Goal: Information Seeking & Learning: Learn about a topic

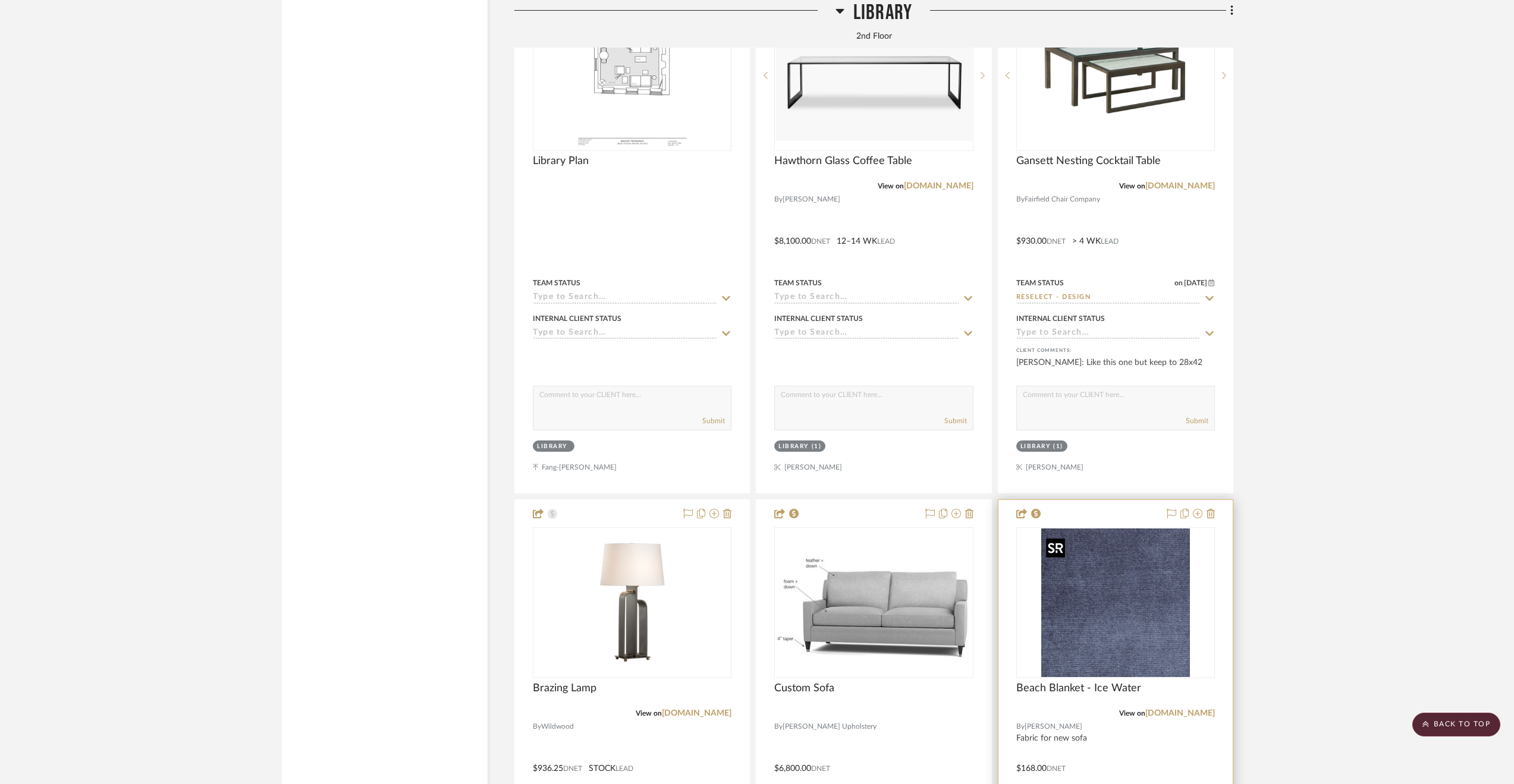
click at [0, 0] on img at bounding box center [0, 0] width 0 height 0
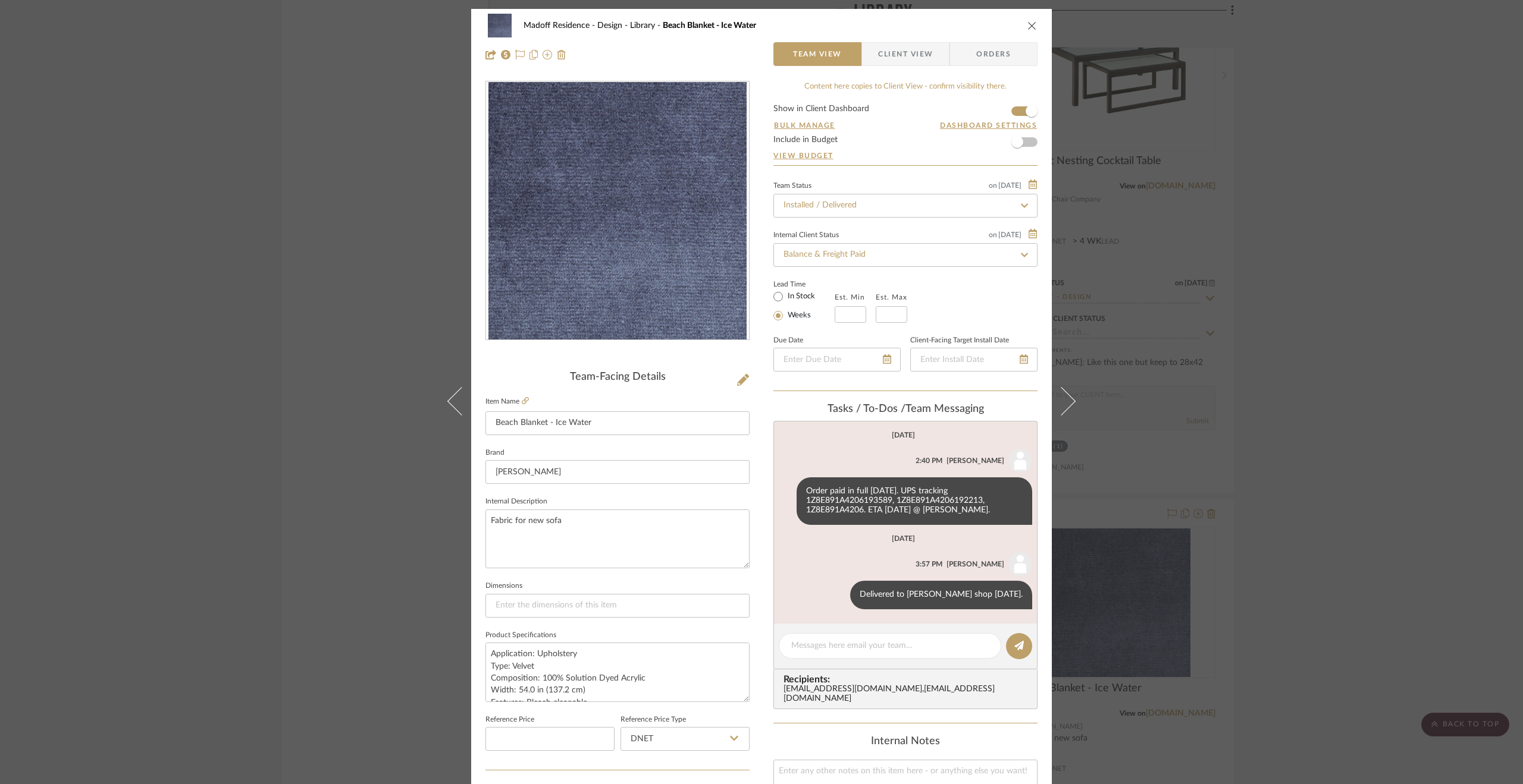
click at [1291, 313] on div "Madoff Residence - Design Library Beach Blanket - Ice Water Team View Client Vi…" at bounding box center [761, 392] width 1523 height 784
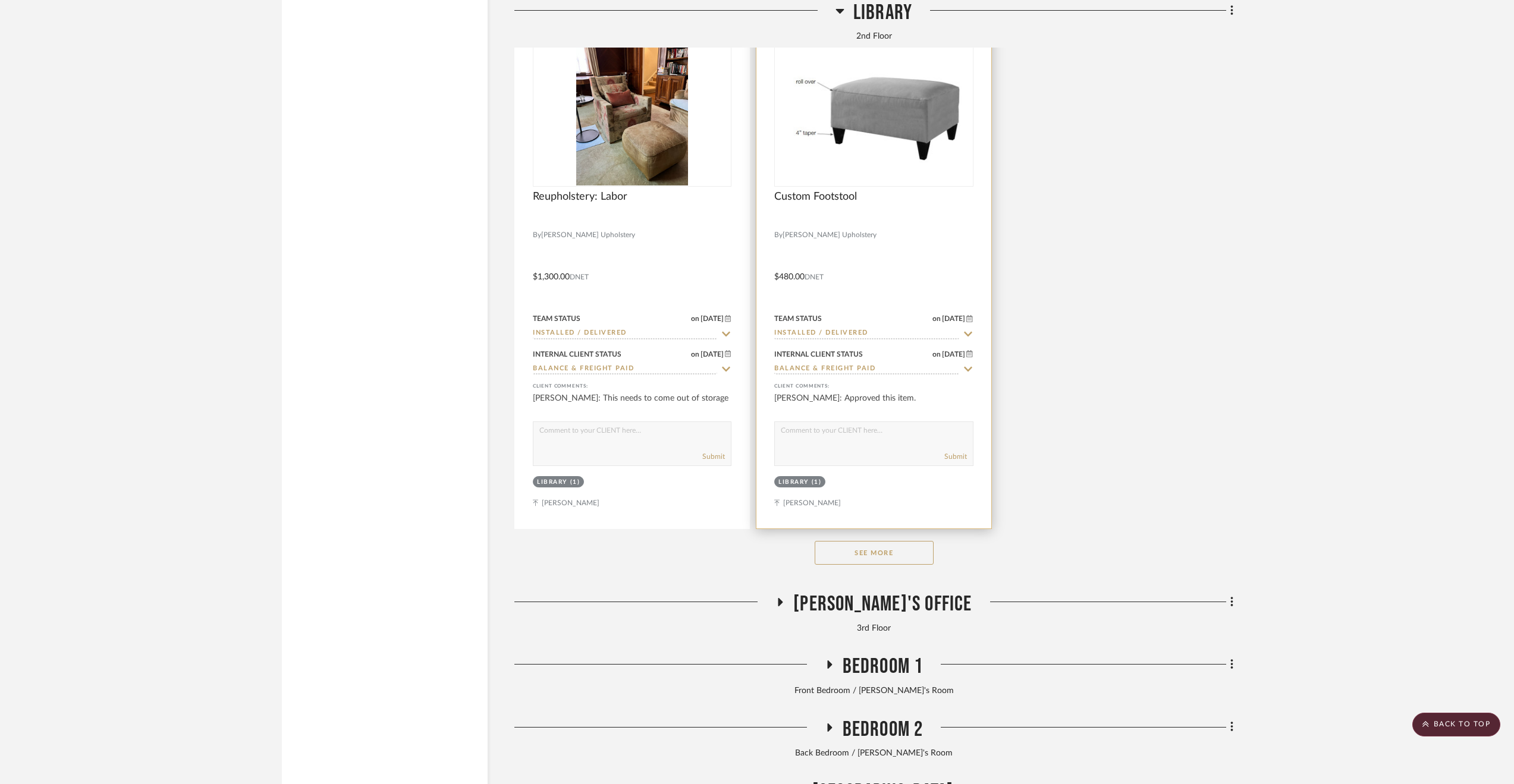
scroll to position [8265, 0]
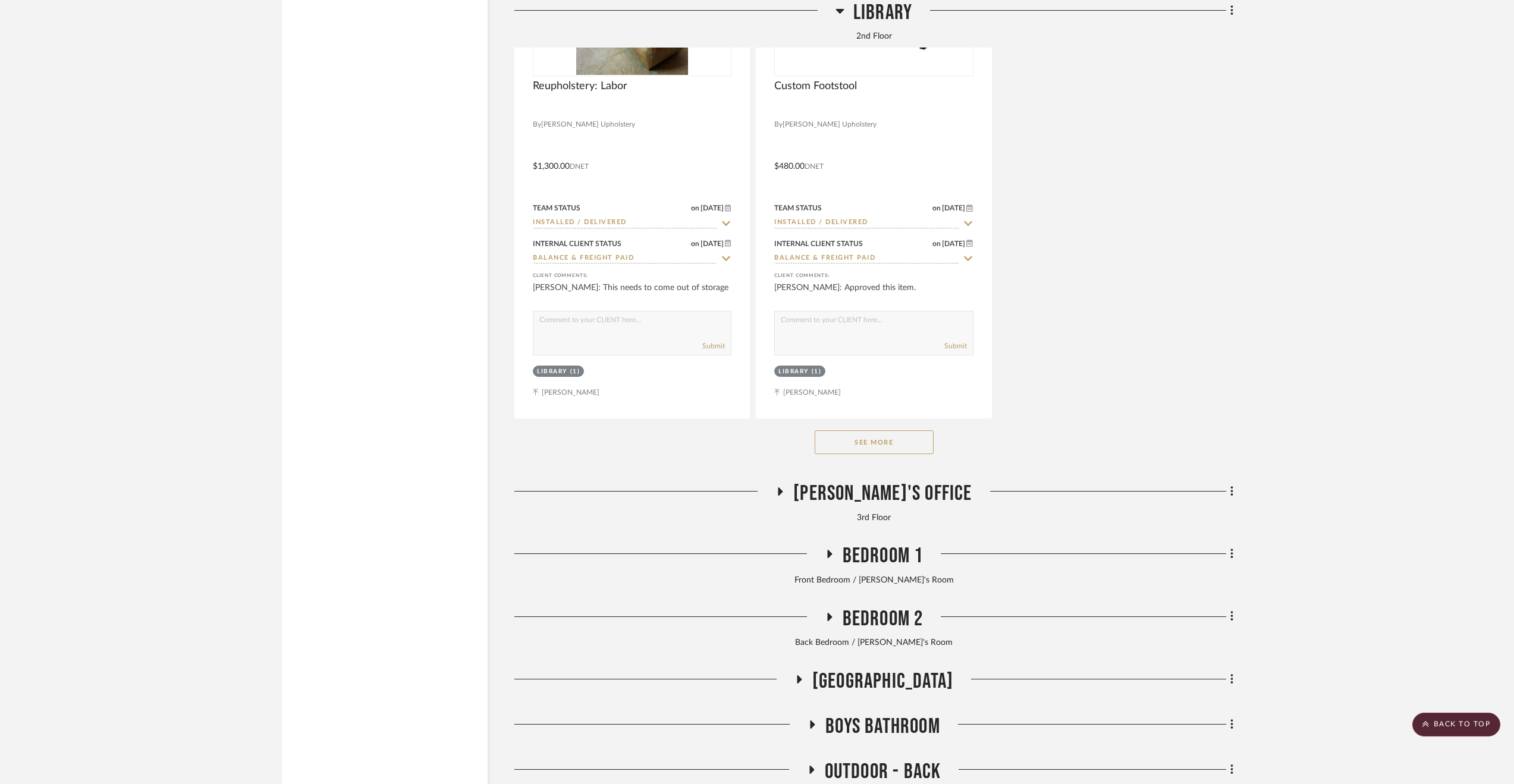
click at [882, 446] on button "See More" at bounding box center [874, 442] width 119 height 24
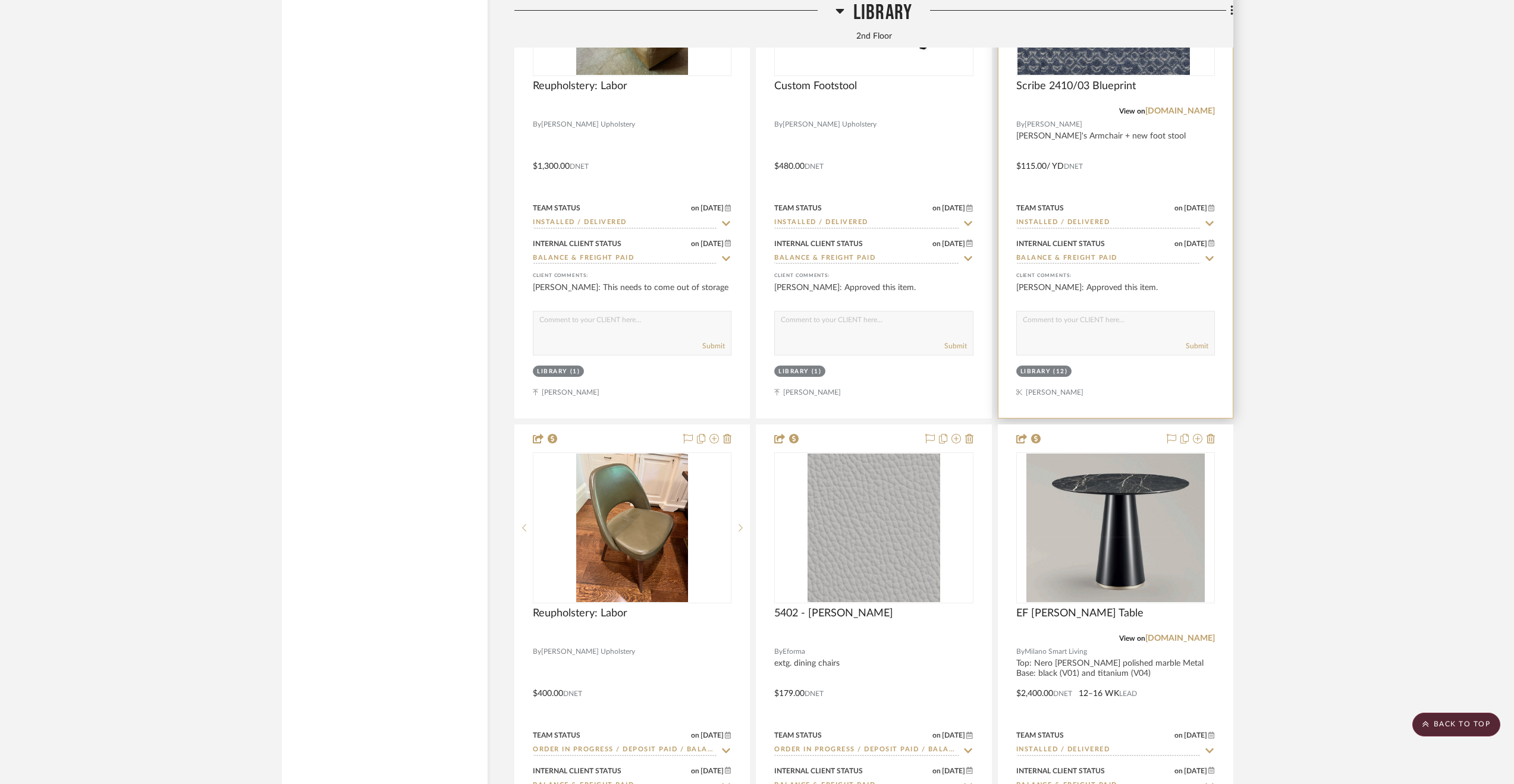
scroll to position [8027, 0]
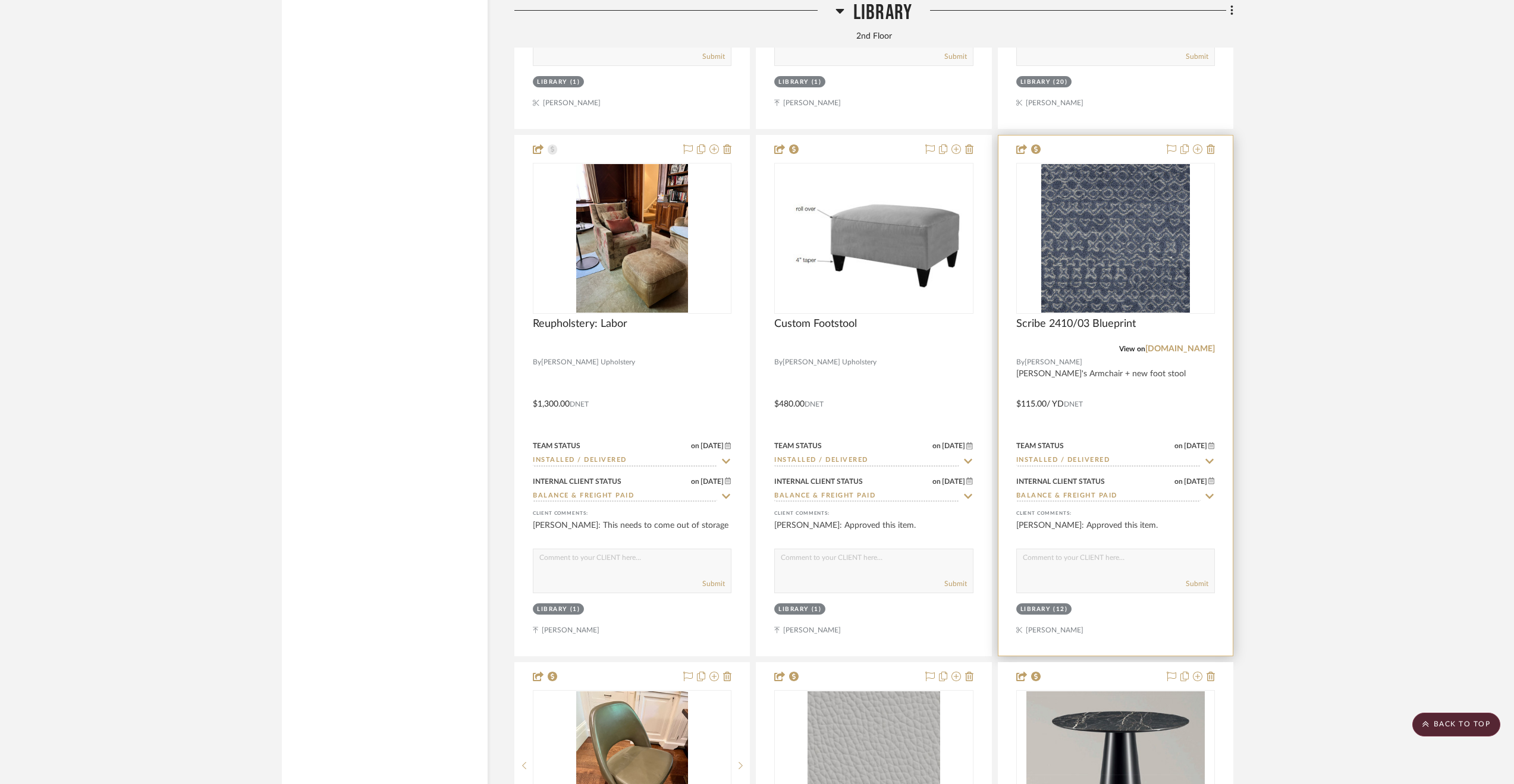
click at [1127, 230] on img "0" at bounding box center [1116, 238] width 148 height 148
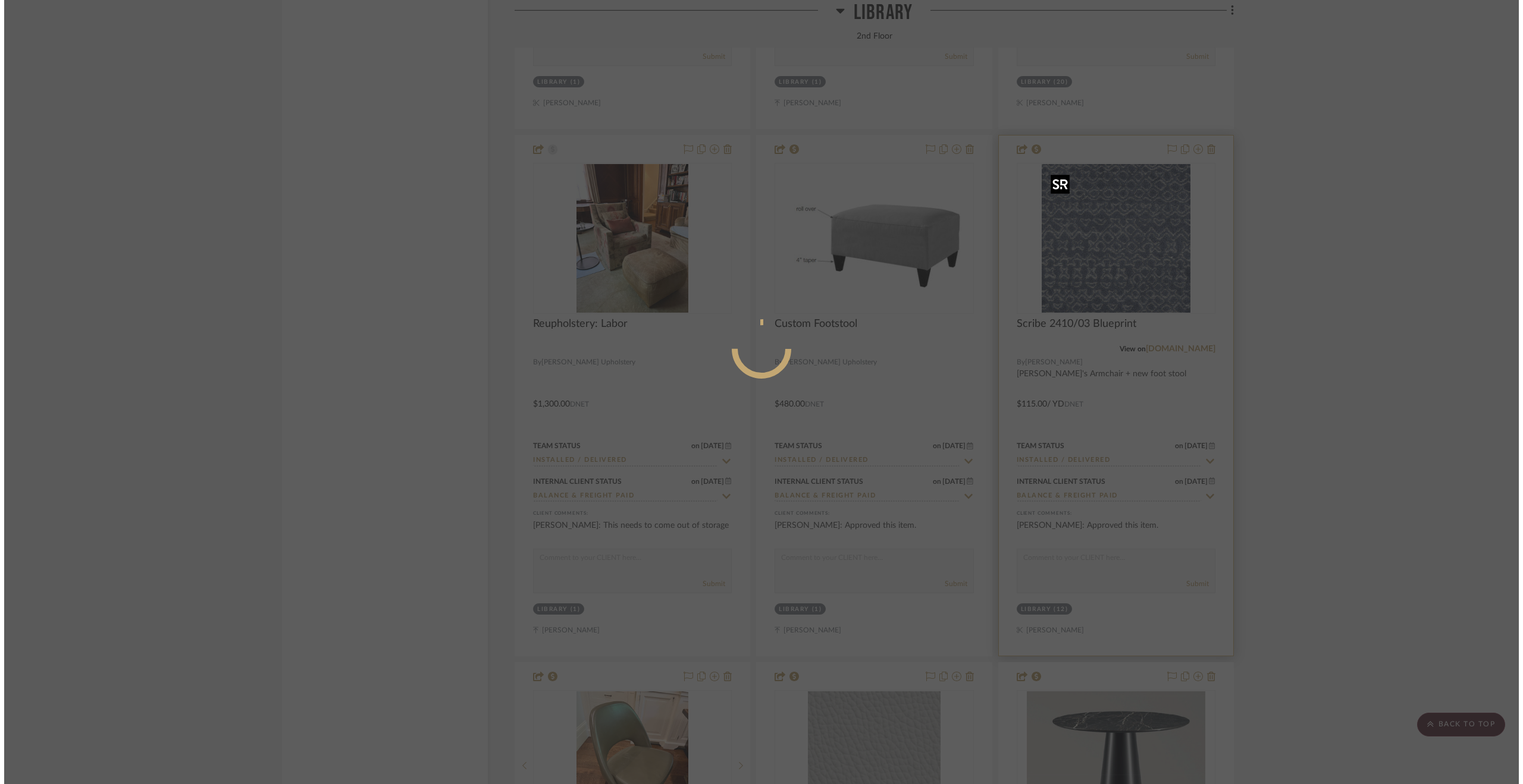
scroll to position [0, 0]
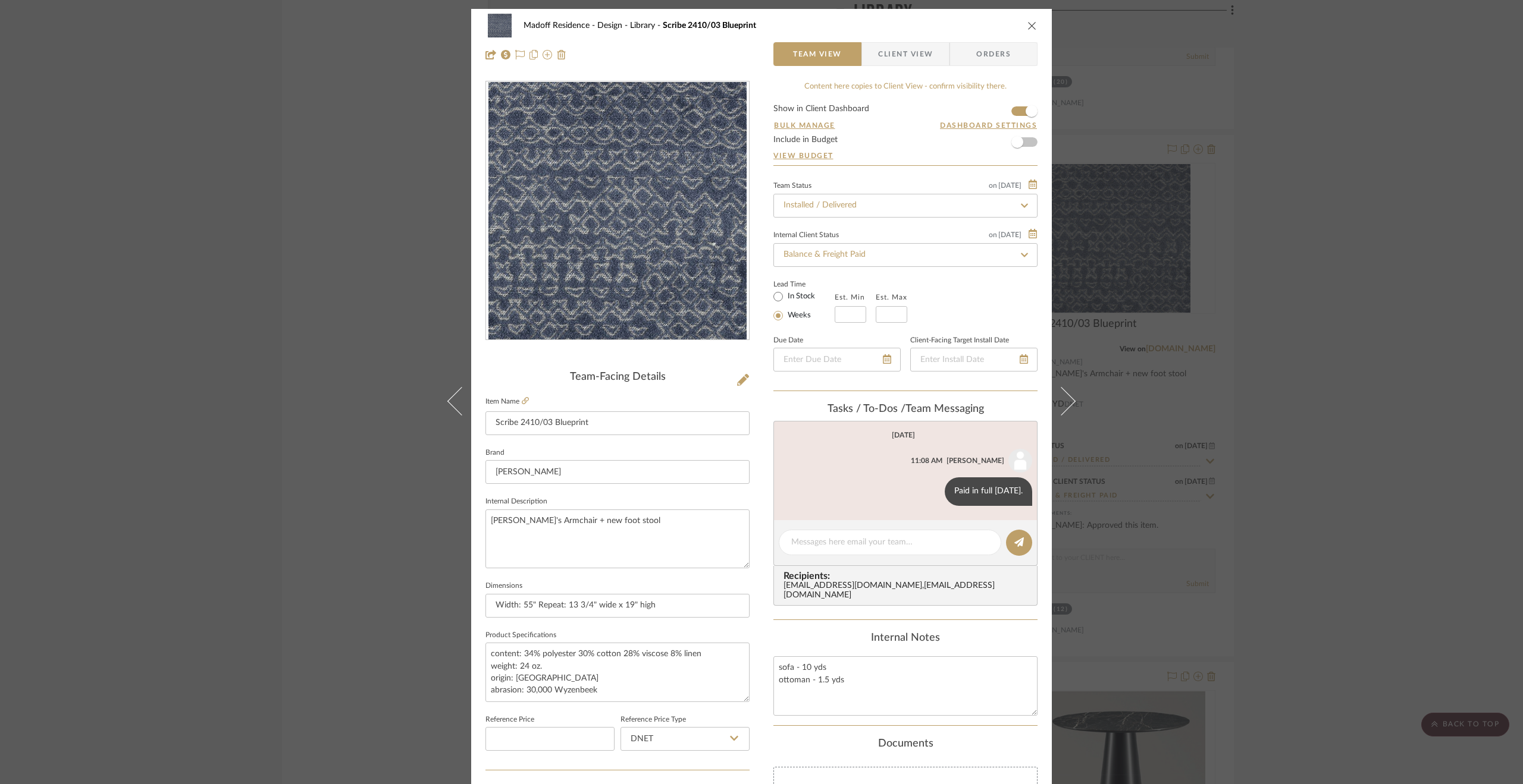
click at [1460, 458] on div "Madoff Residence - Design Library Scribe 2410/03 Blueprint Team View Client Vie…" at bounding box center [761, 392] width 1523 height 784
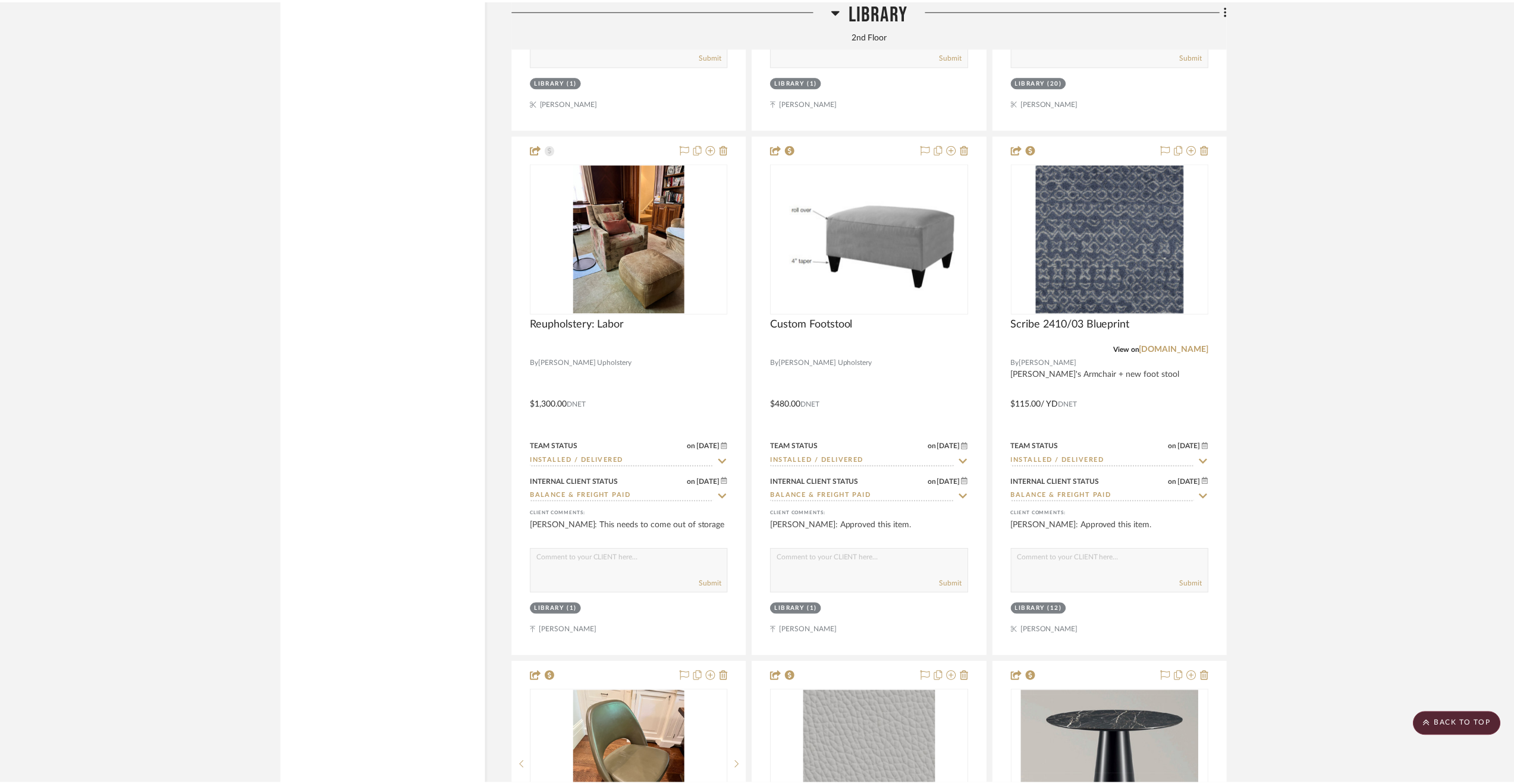
scroll to position [8027, 0]
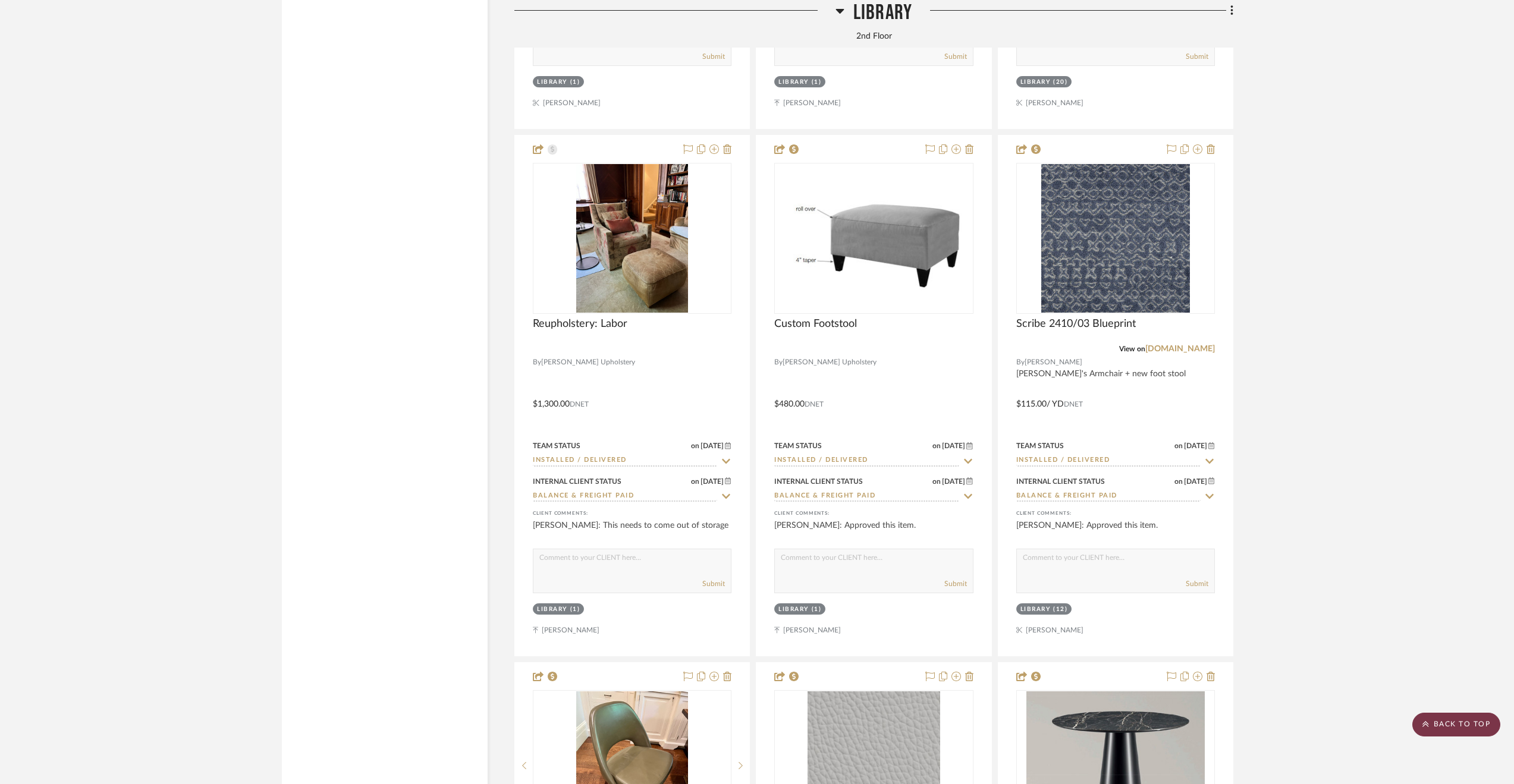
click at [1435, 718] on scroll-to-top-button "BACK TO TOP" at bounding box center [1456, 724] width 88 height 24
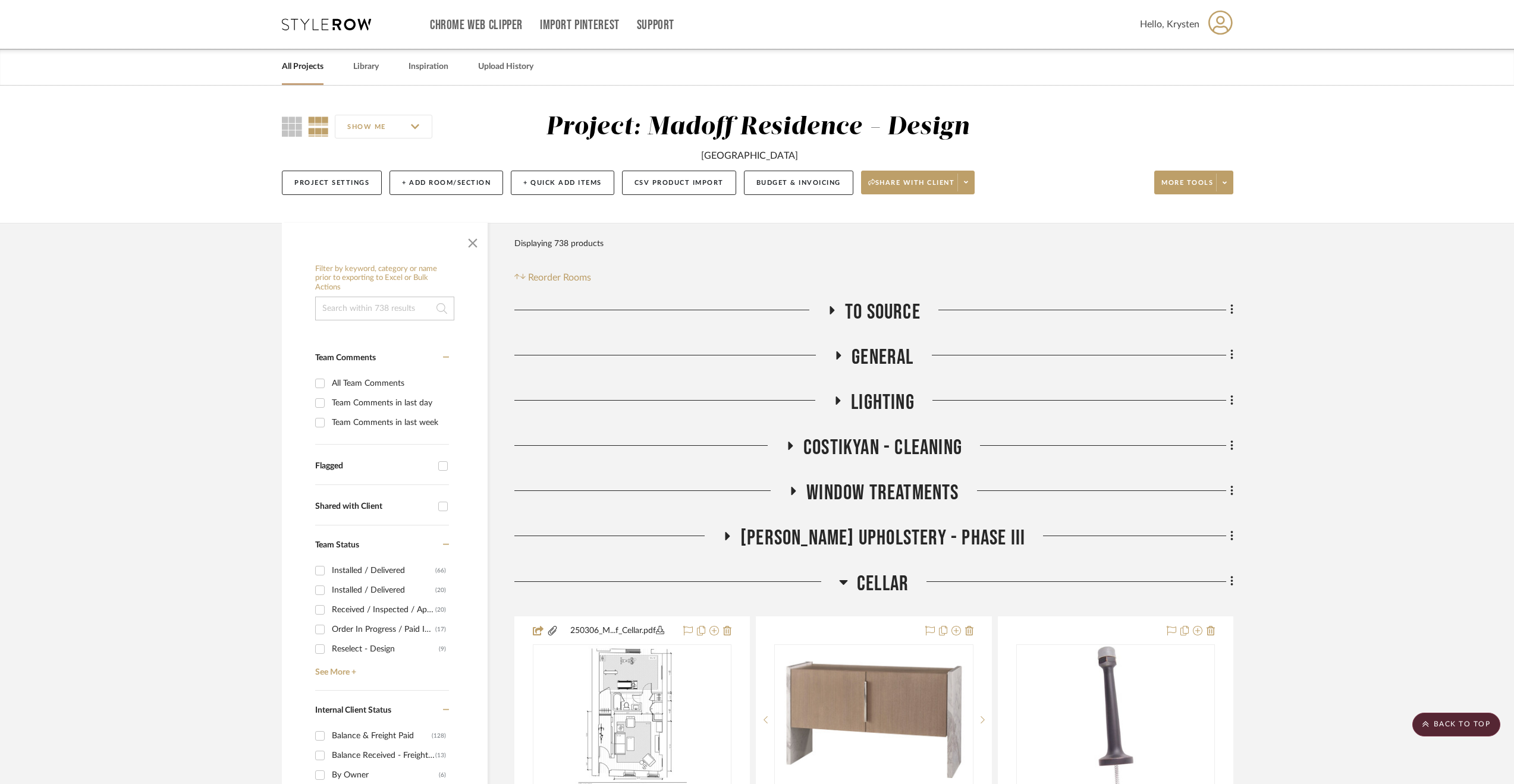
scroll to position [0, 0]
click at [874, 440] on span "Costikyan - Cleaning" at bounding box center [883, 447] width 159 height 26
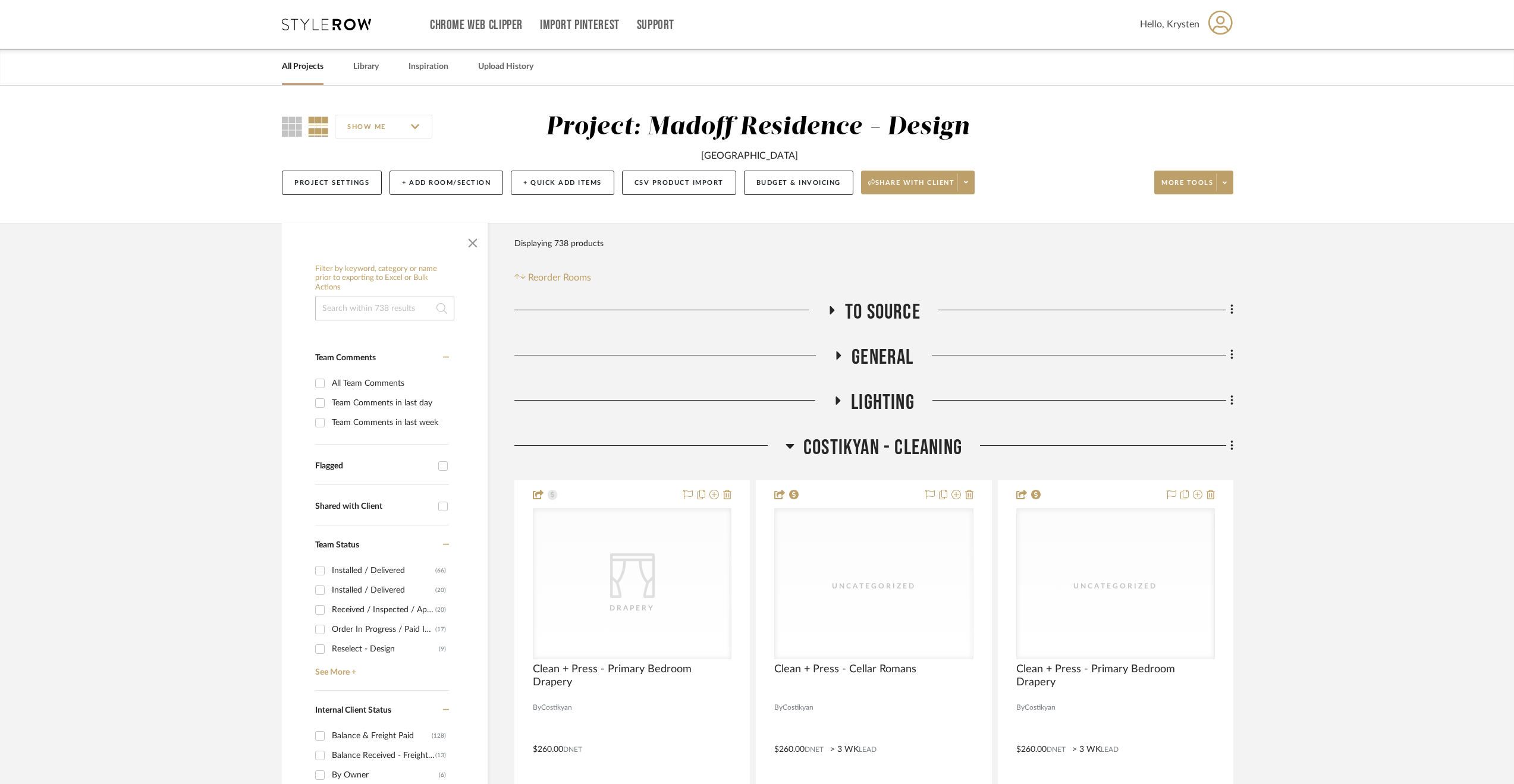
click at [864, 442] on span "Costikyan - Cleaning" at bounding box center [883, 447] width 159 height 26
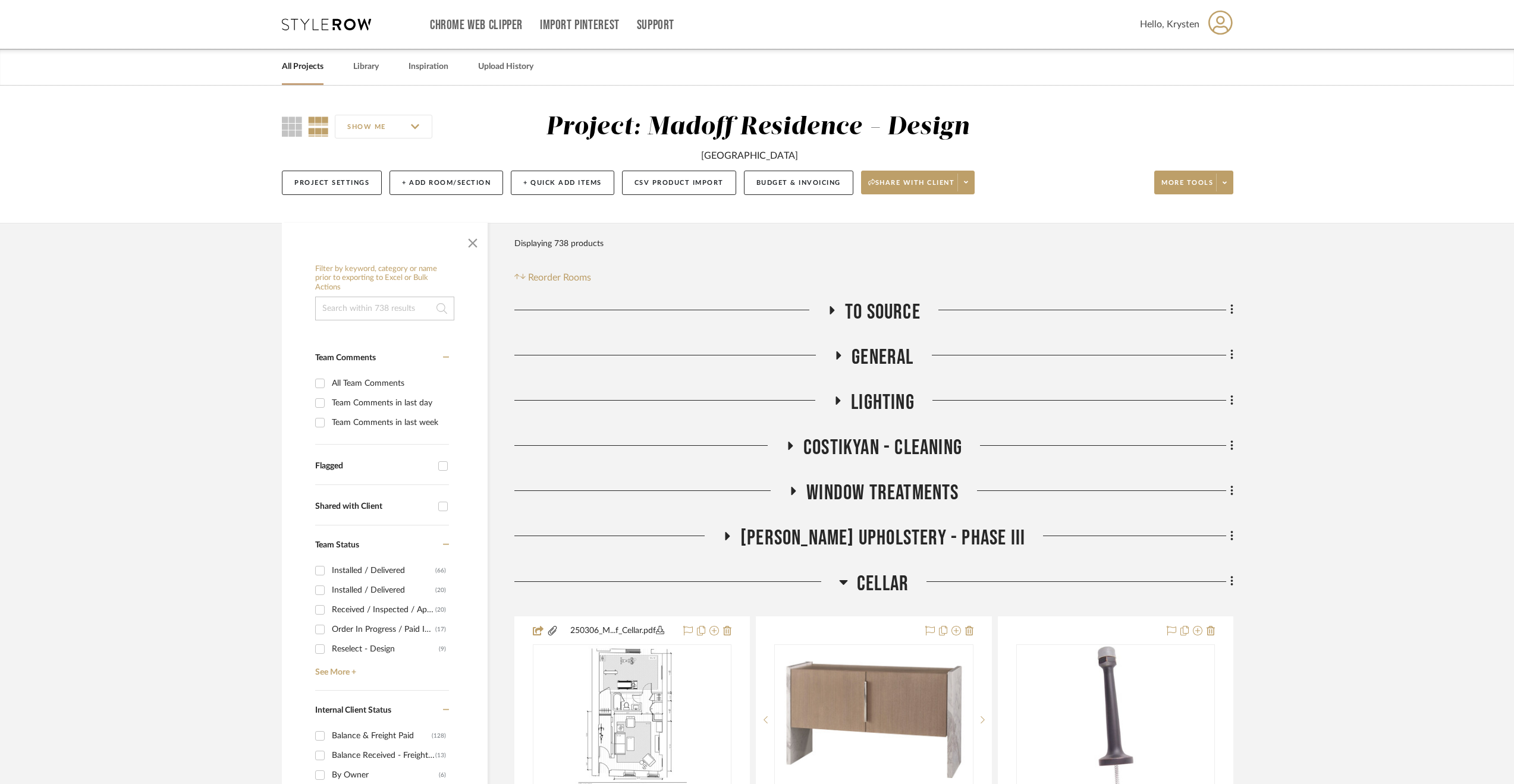
click at [881, 489] on span "Window Treatments" at bounding box center [882, 493] width 152 height 26
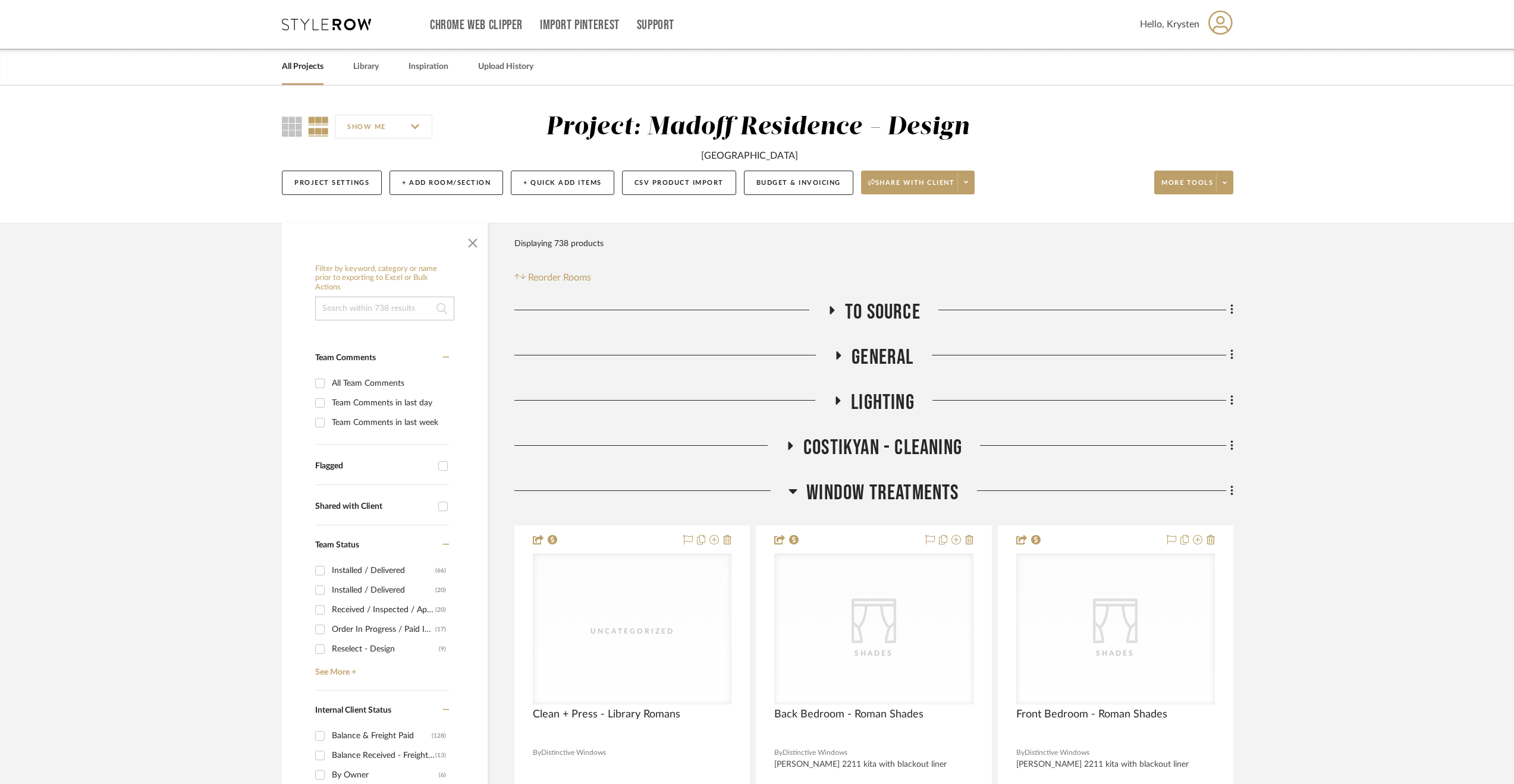
click at [881, 489] on span "Window Treatments" at bounding box center [882, 493] width 152 height 26
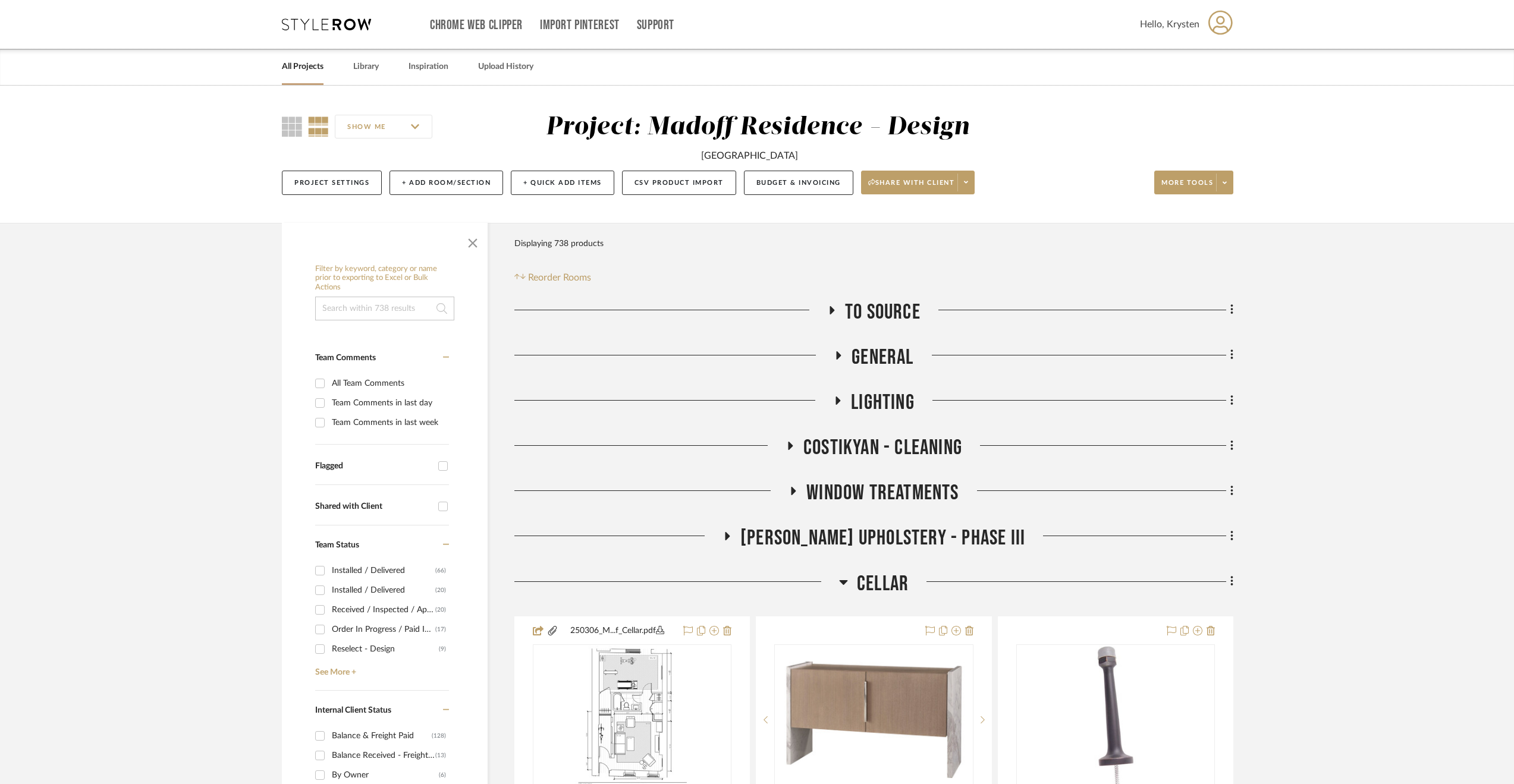
click at [889, 533] on span "[PERSON_NAME] Upholstery - Phase III" at bounding box center [882, 538] width 285 height 26
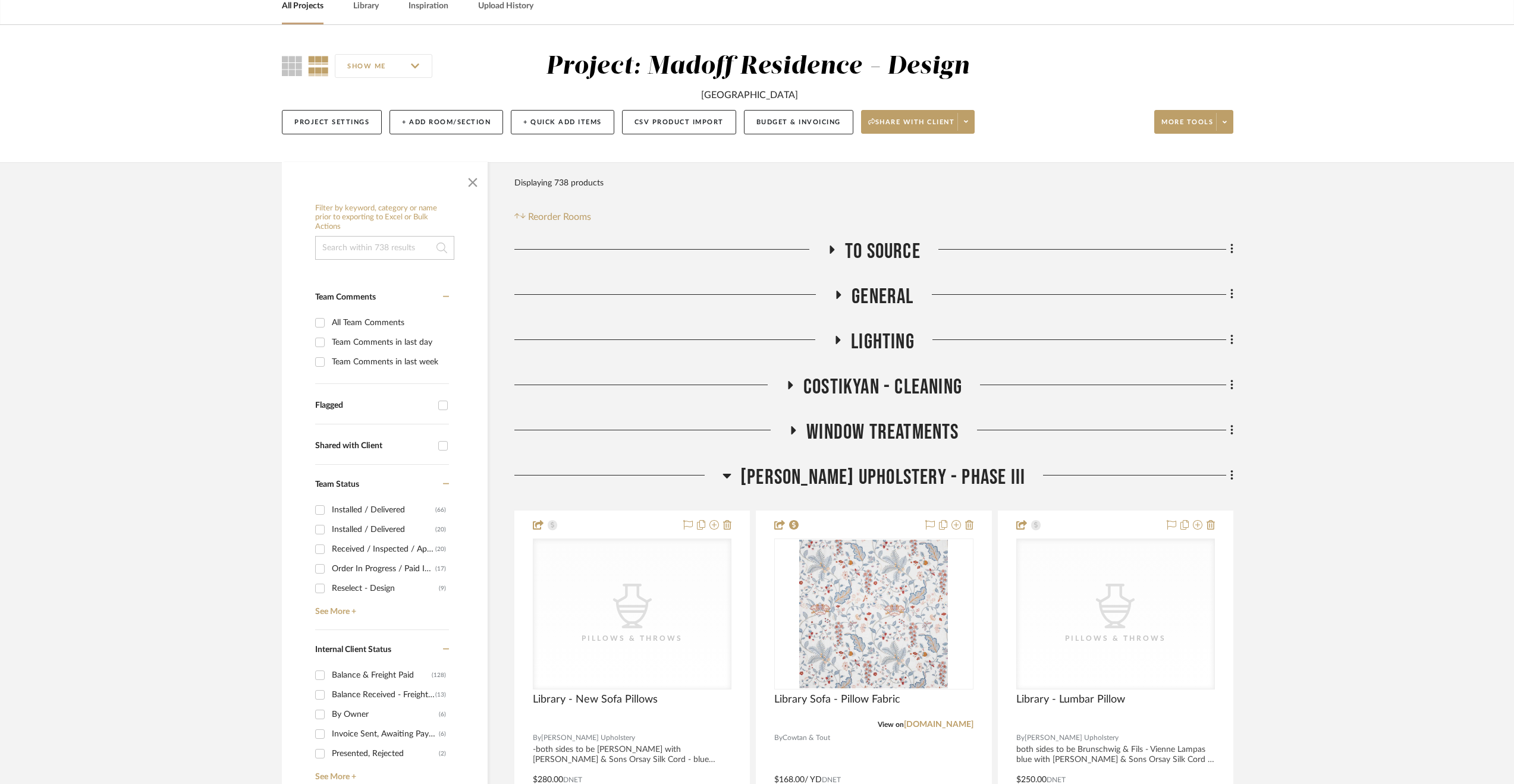
scroll to position [297, 0]
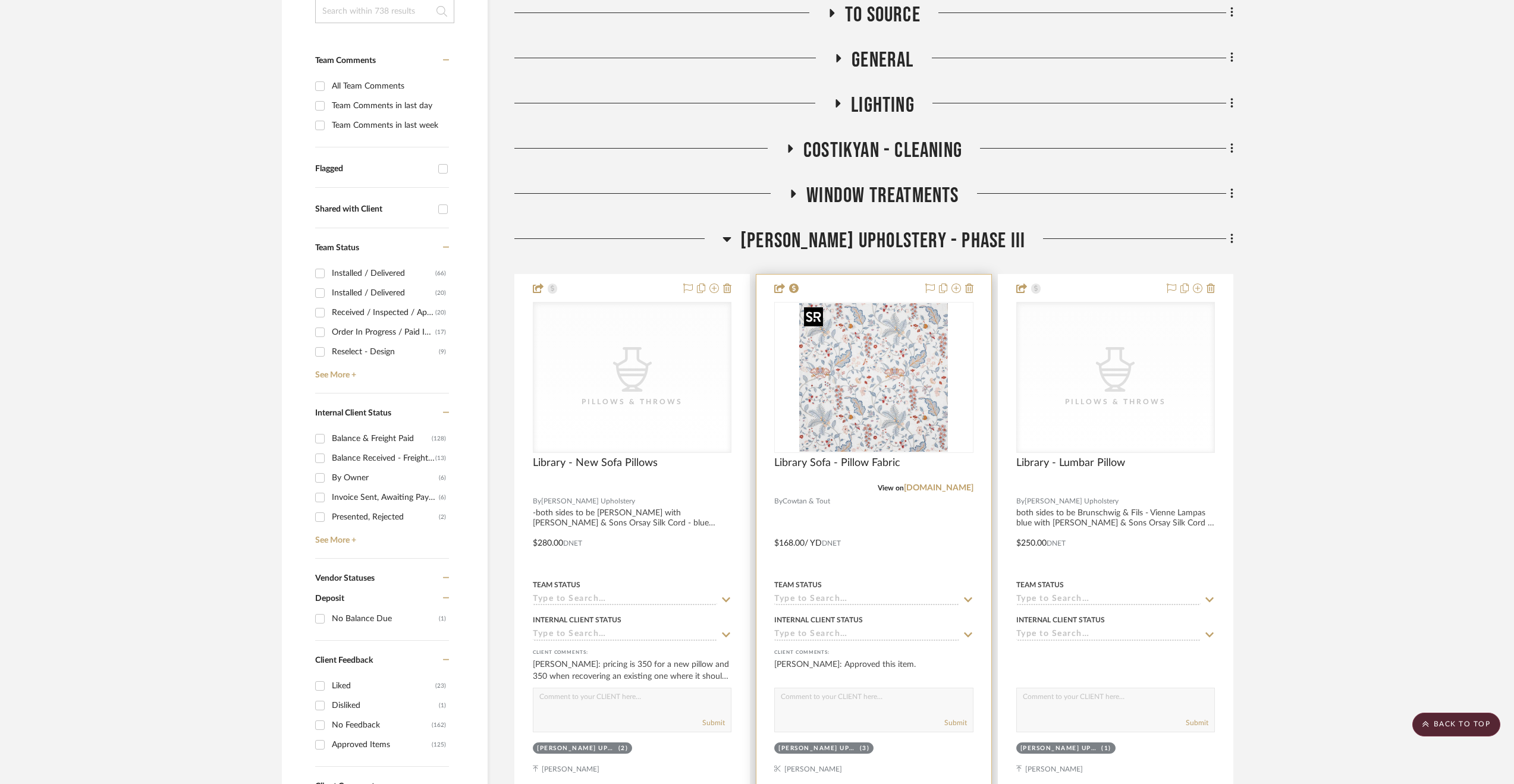
click at [911, 385] on img "0" at bounding box center [874, 378] width 148 height 148
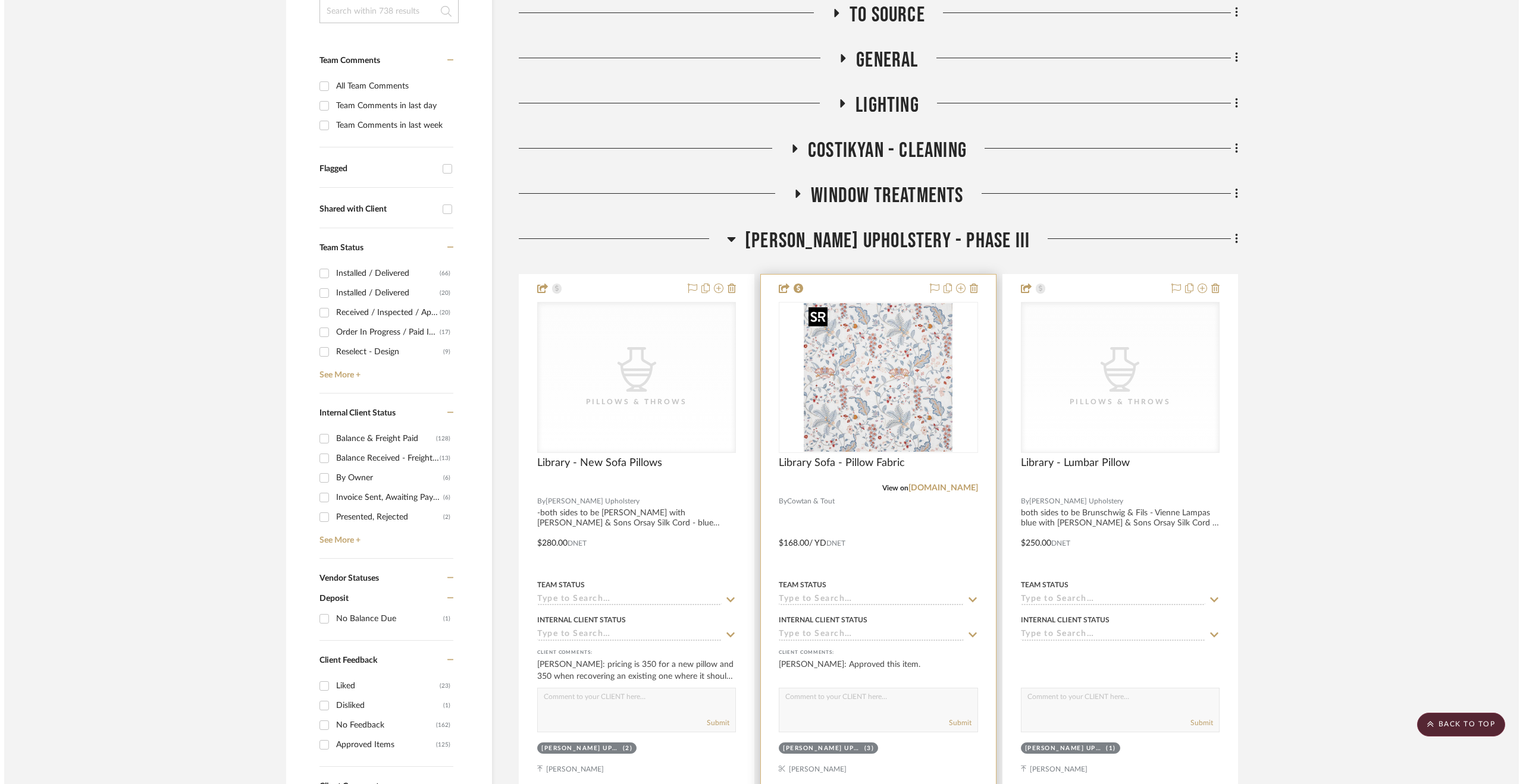
scroll to position [0, 0]
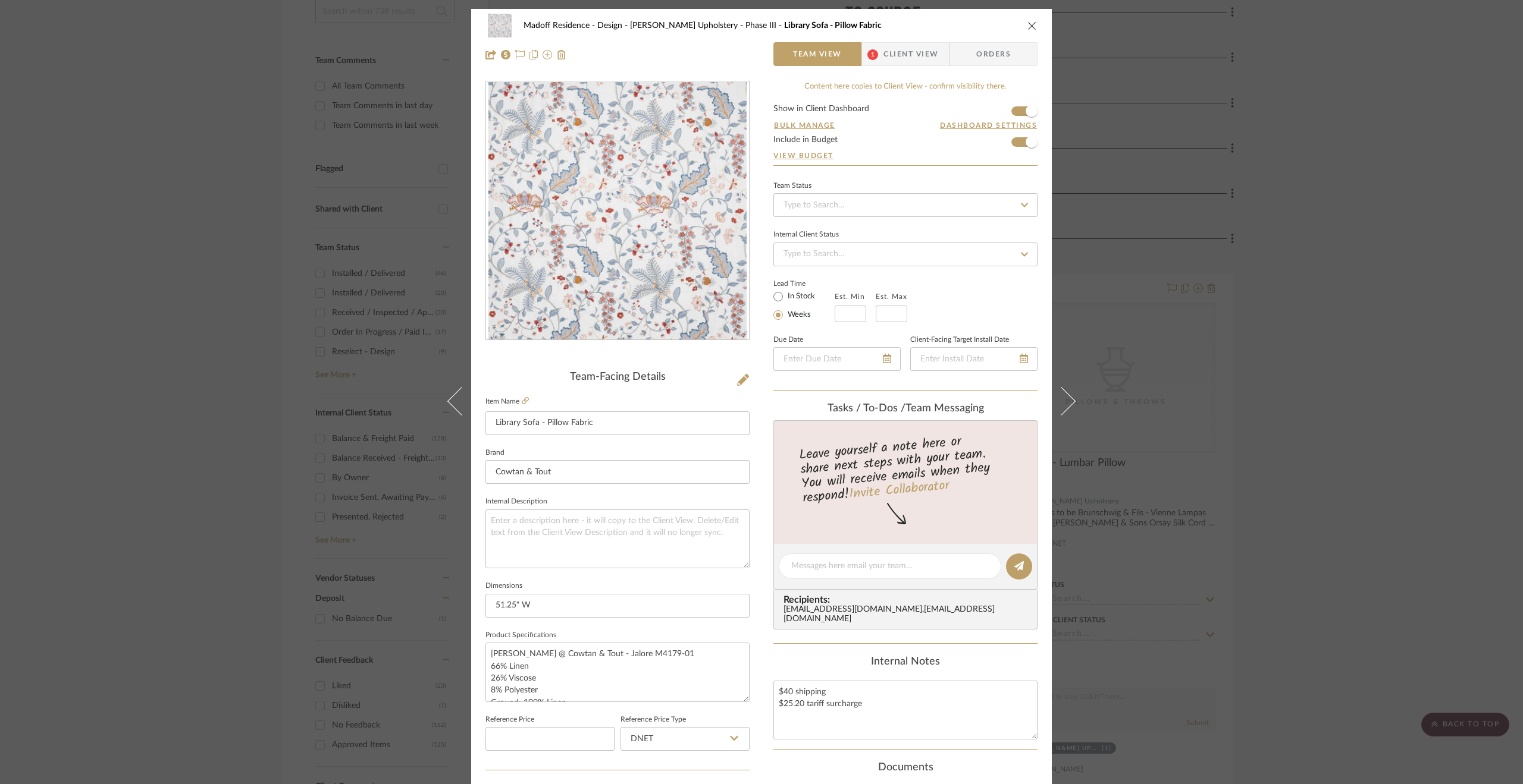
click at [1297, 310] on div "Madoff Residence - Design [PERSON_NAME] Upholstery - Phase III Library Sofa - P…" at bounding box center [761, 392] width 1523 height 784
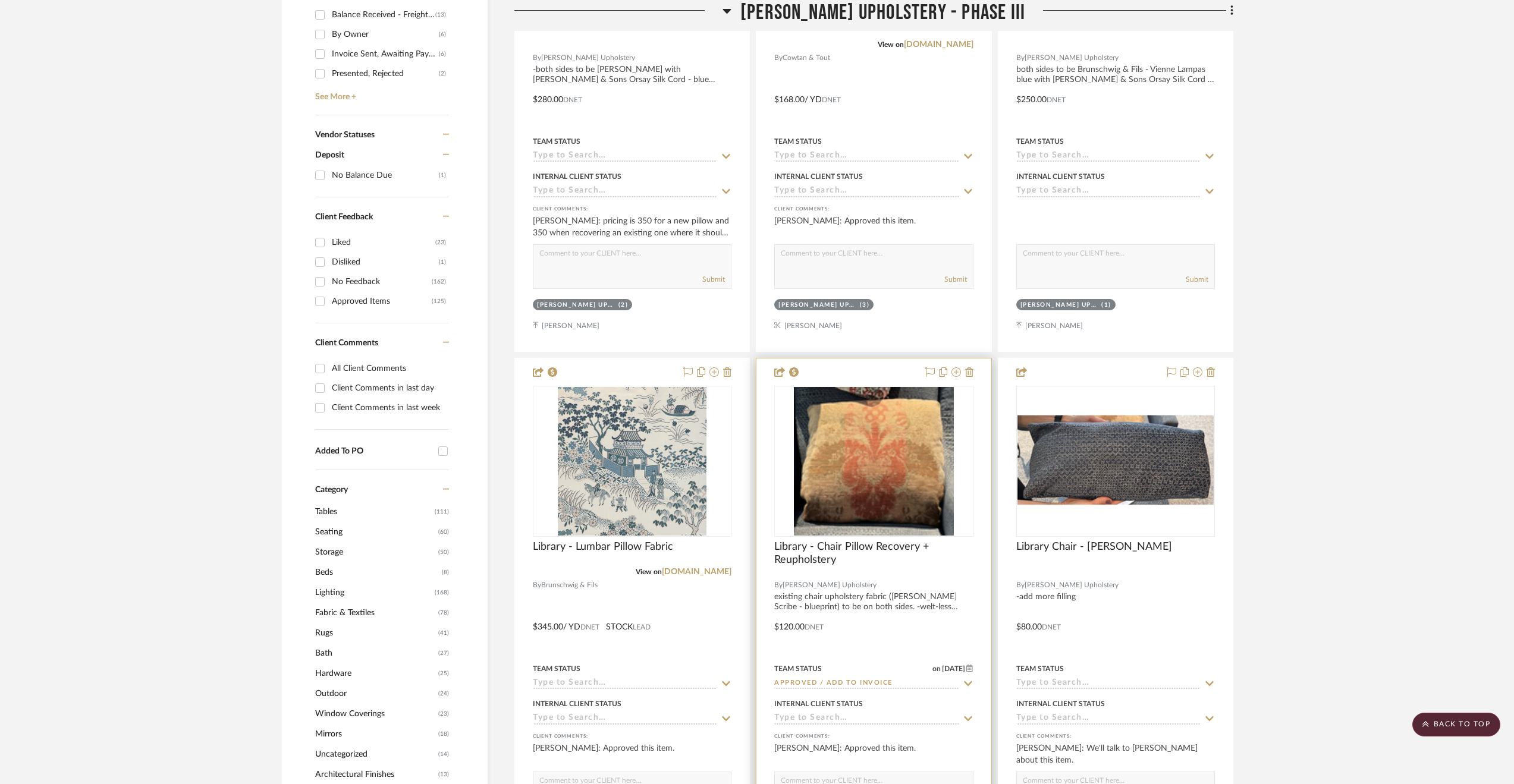
scroll to position [773, 0]
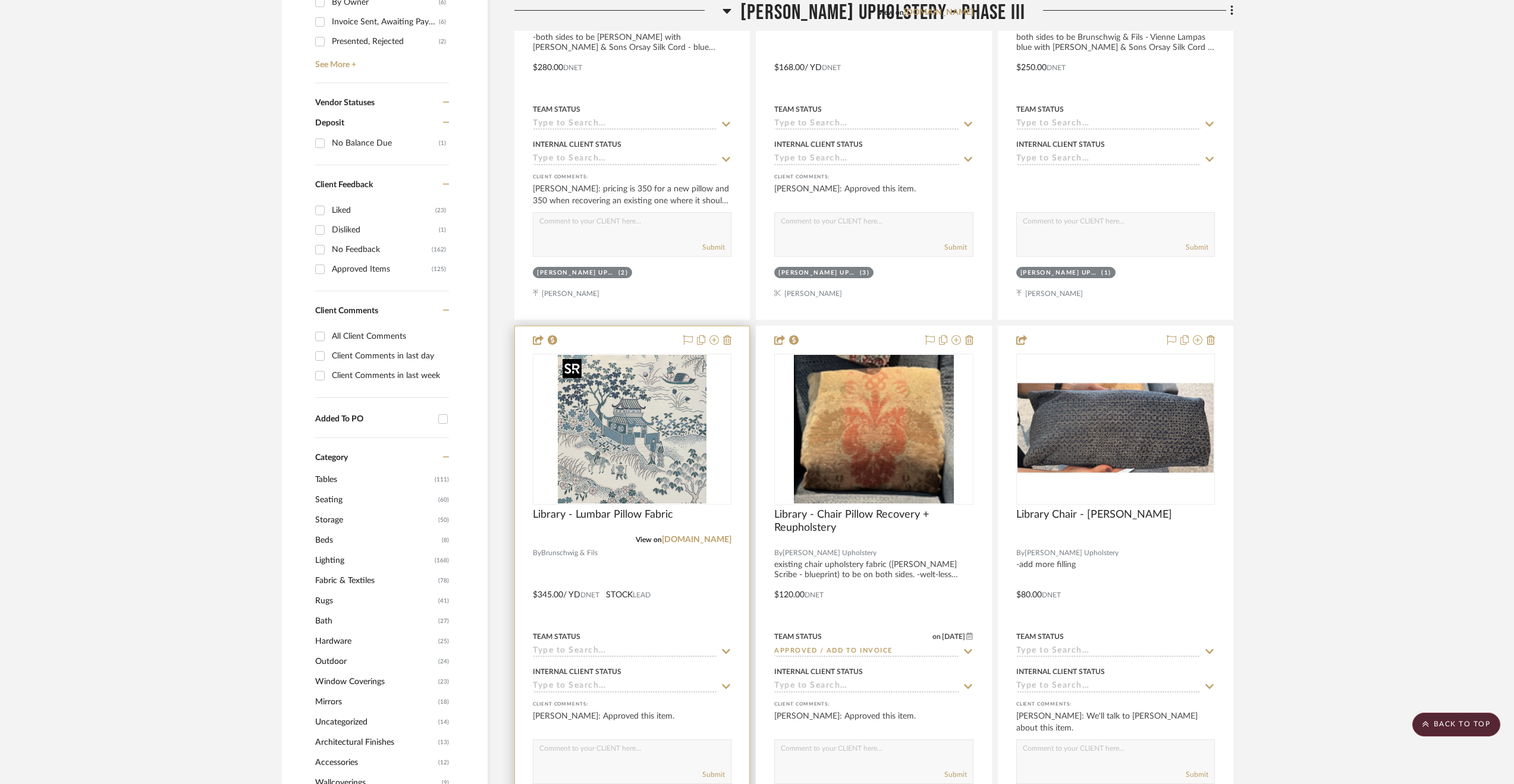
click at [0, 0] on img at bounding box center [0, 0] width 0 height 0
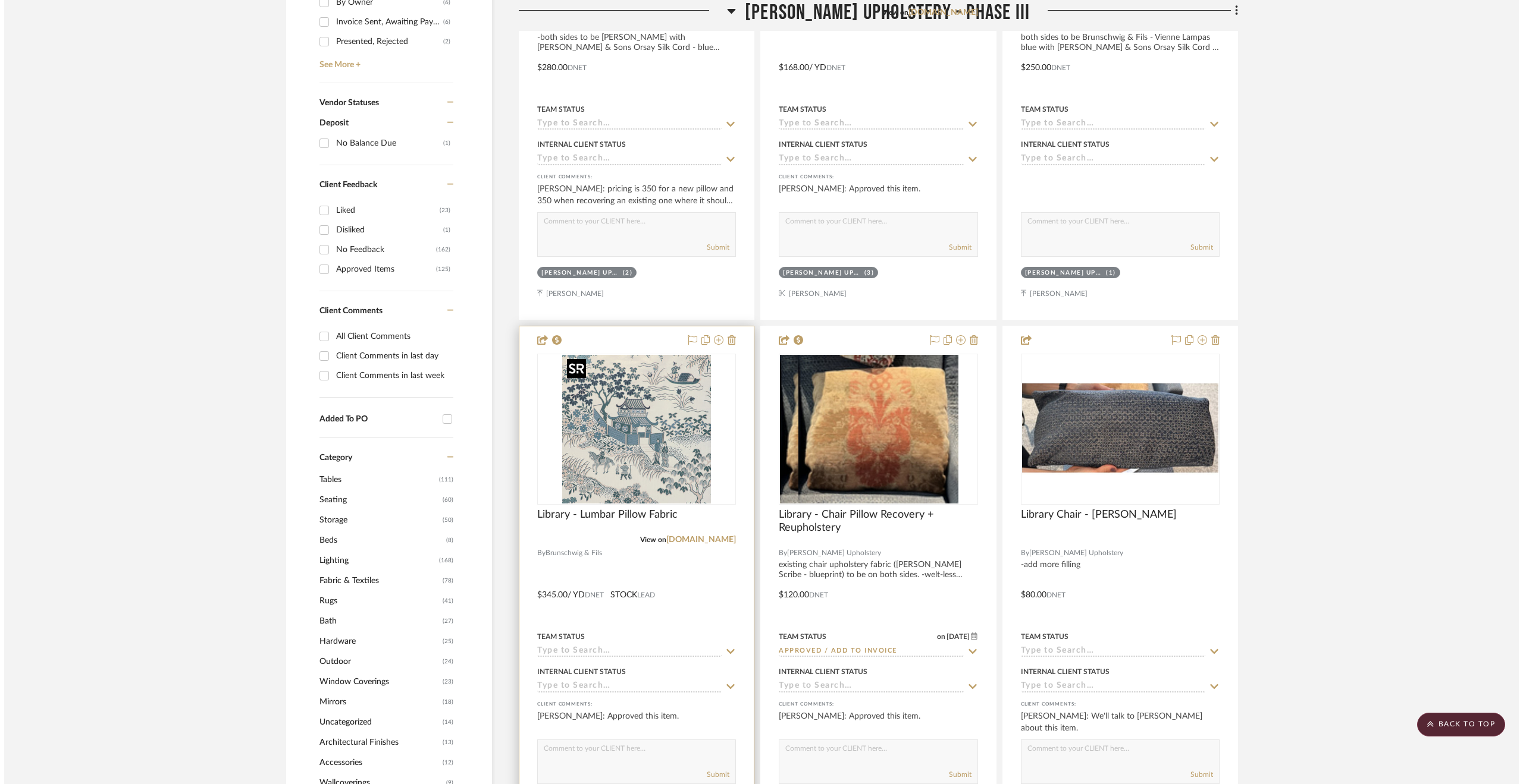
scroll to position [0, 0]
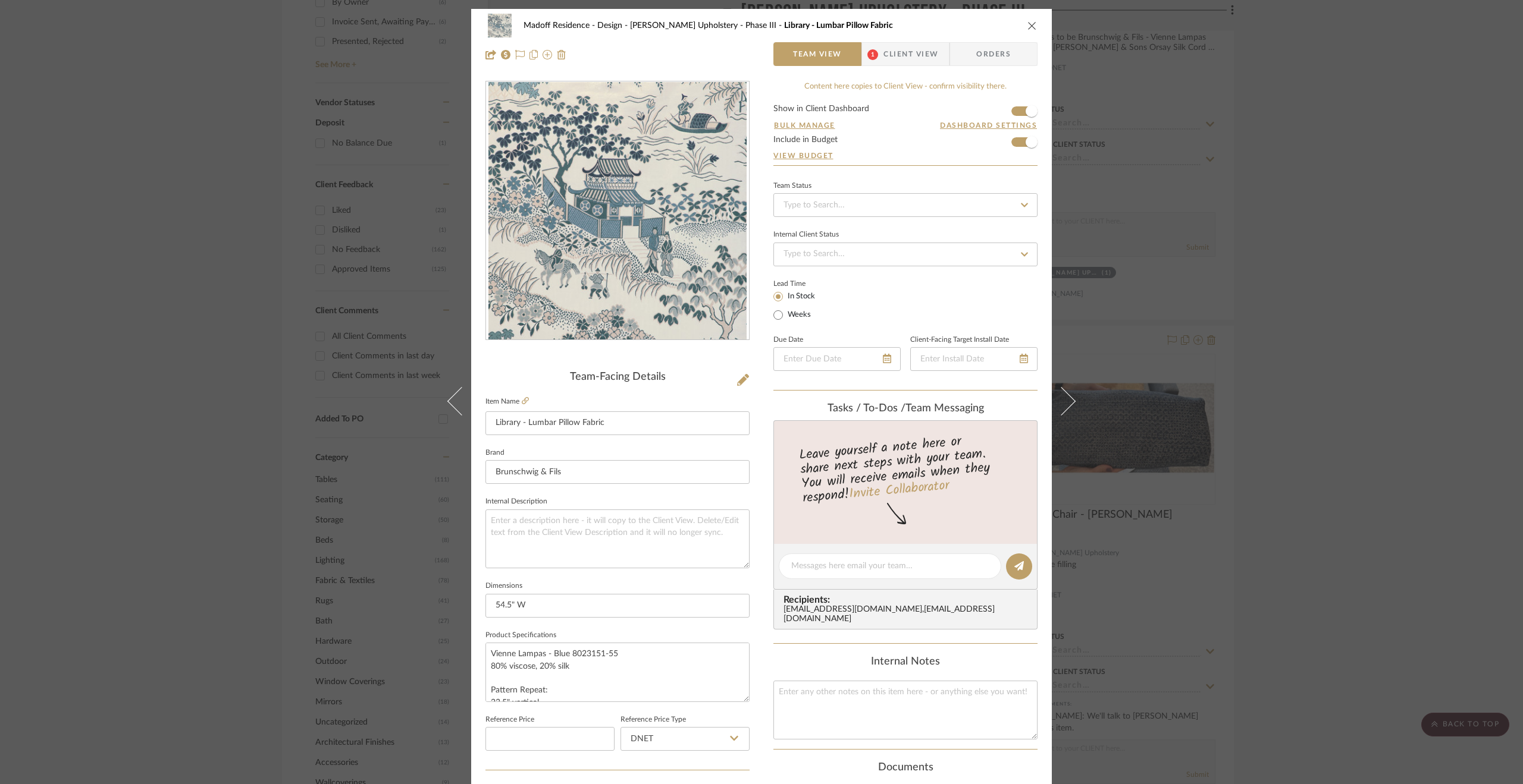
click at [1385, 454] on div "Madoff Residence - Design [PERSON_NAME] Upholstery - Phase III Library - Lumbar…" at bounding box center [761, 392] width 1523 height 784
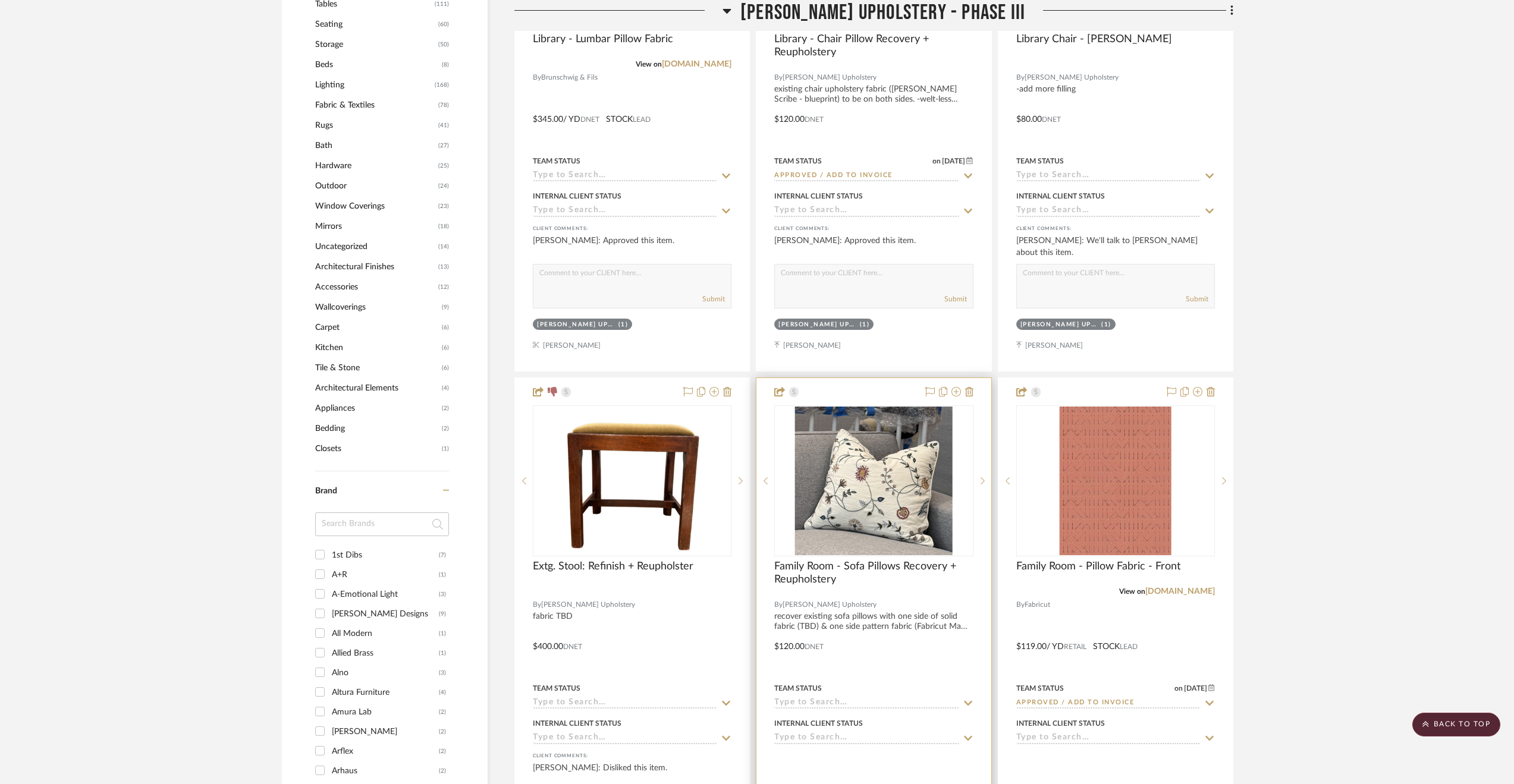
scroll to position [951, 0]
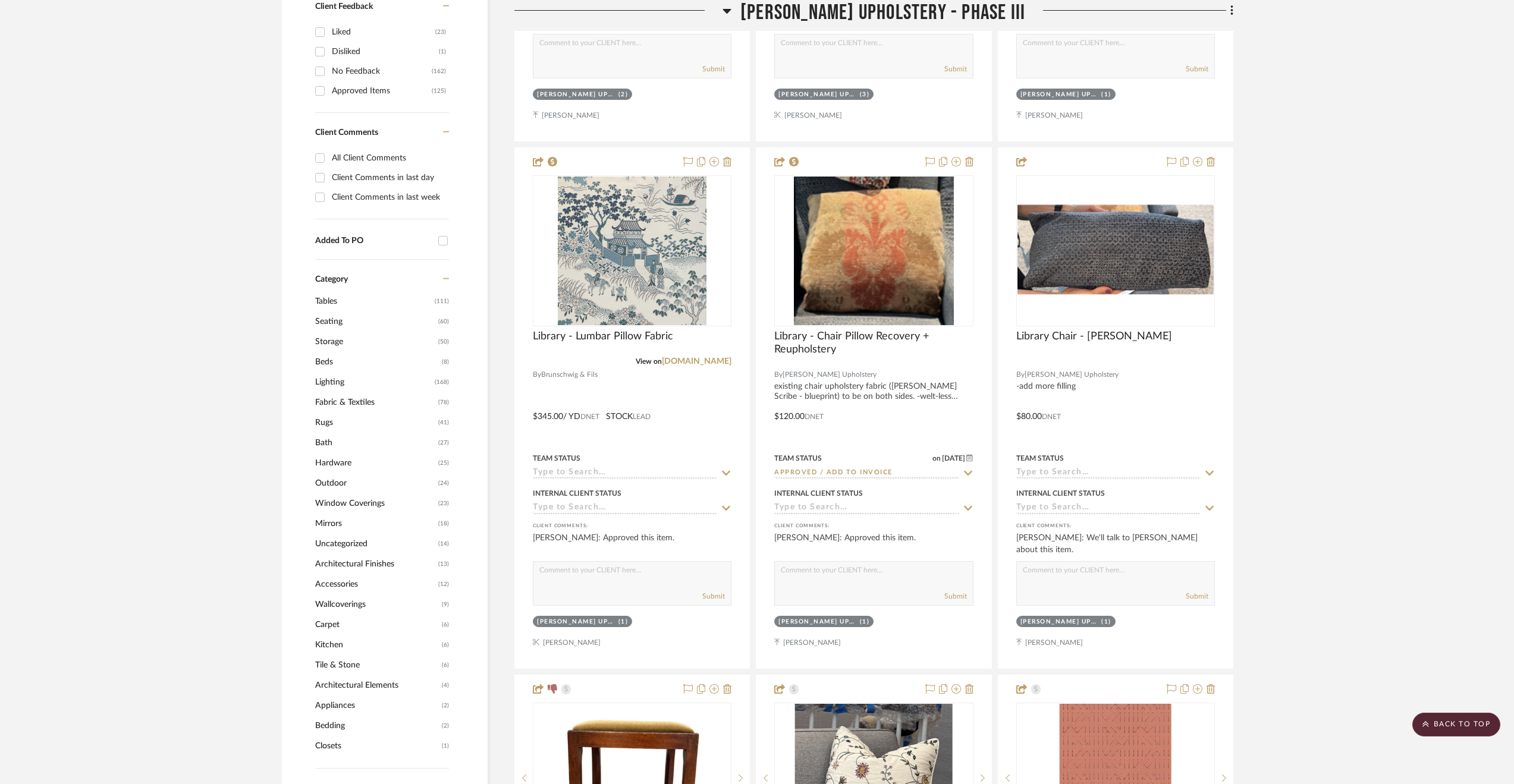
click at [894, 17] on span "[PERSON_NAME] Upholstery - Phase III" at bounding box center [882, 13] width 285 height 26
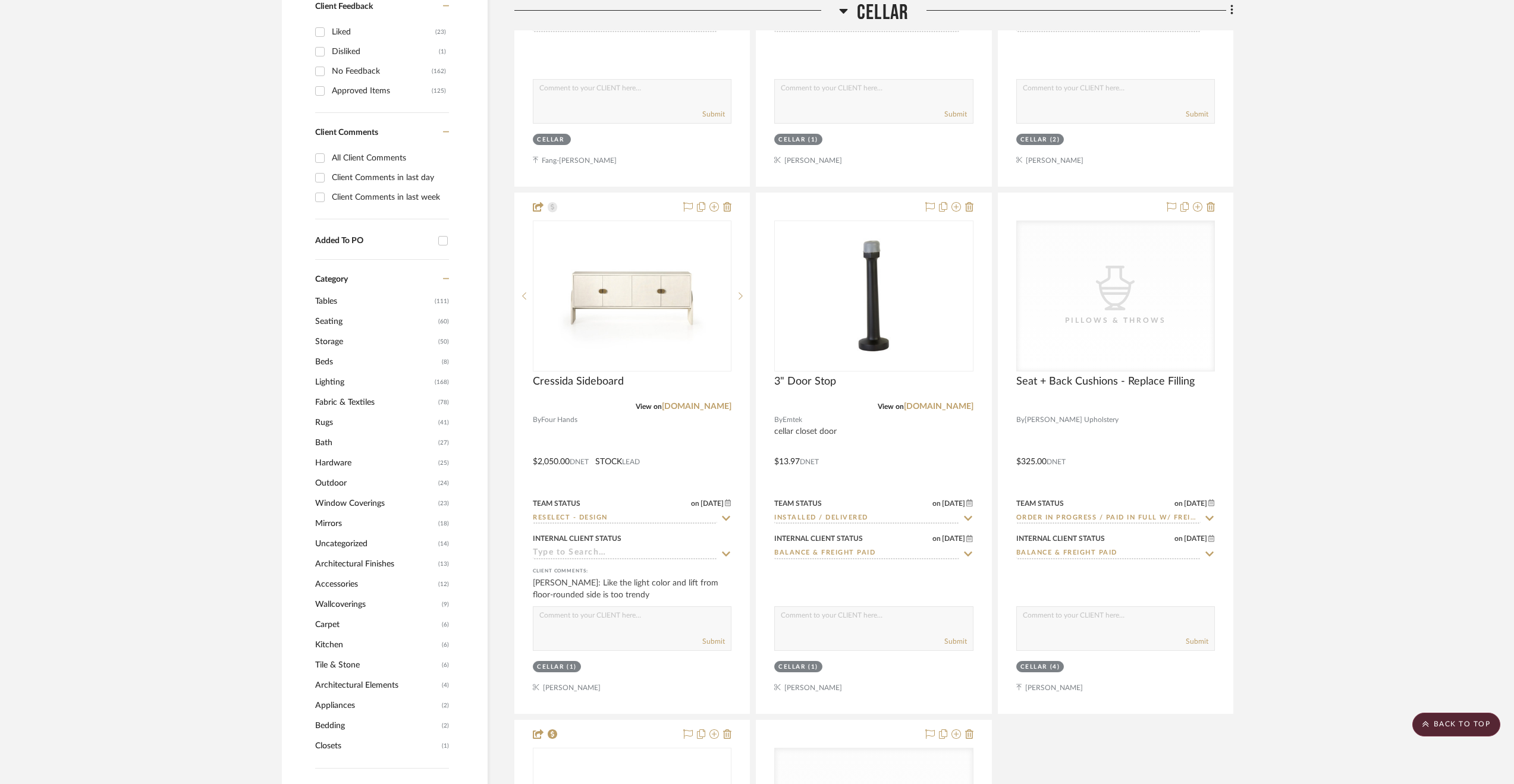
click at [891, 4] on span "Cellar" at bounding box center [883, 13] width 52 height 26
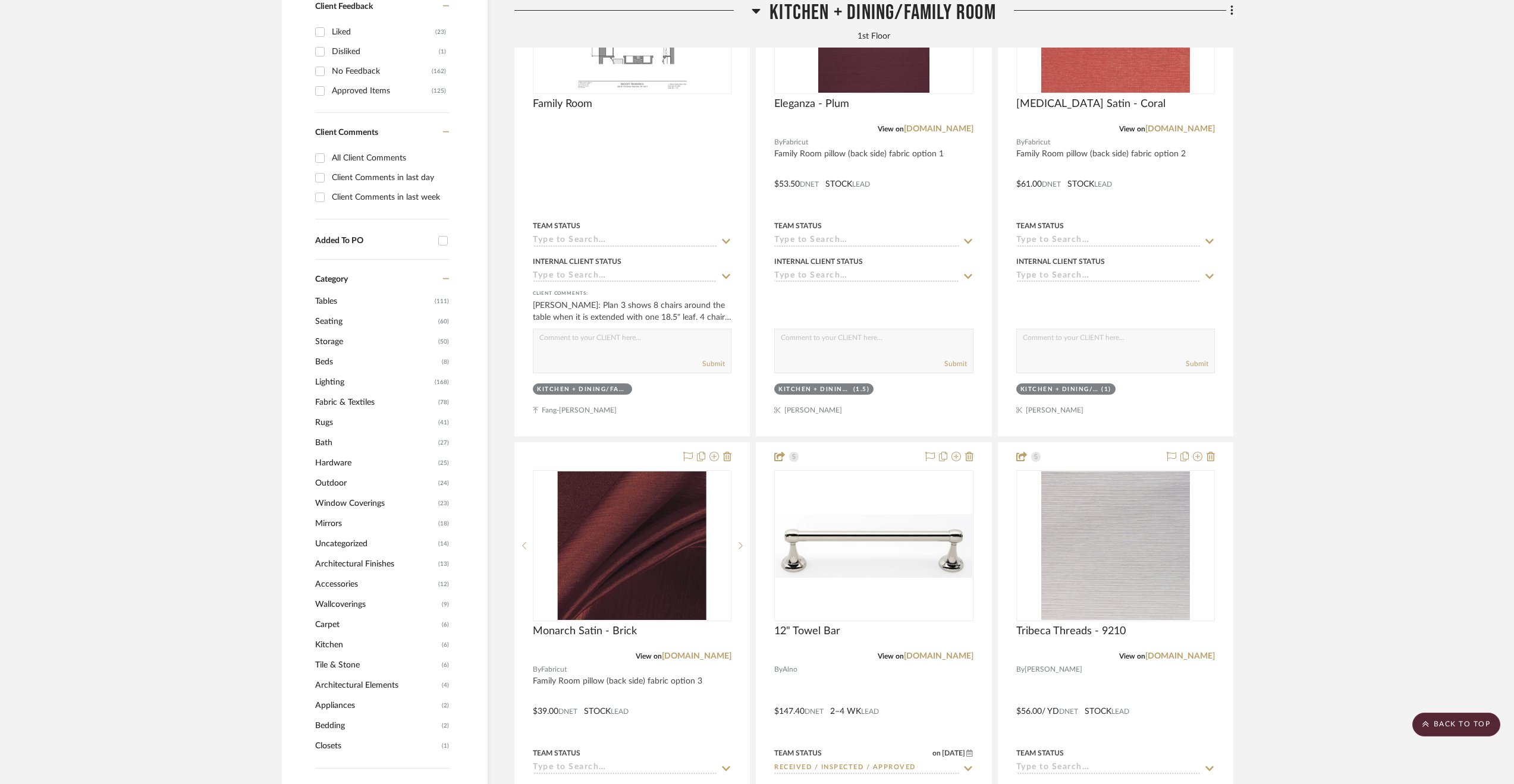
click at [876, 10] on span "Kitchen + Dining/Family Room" at bounding box center [883, 13] width 227 height 26
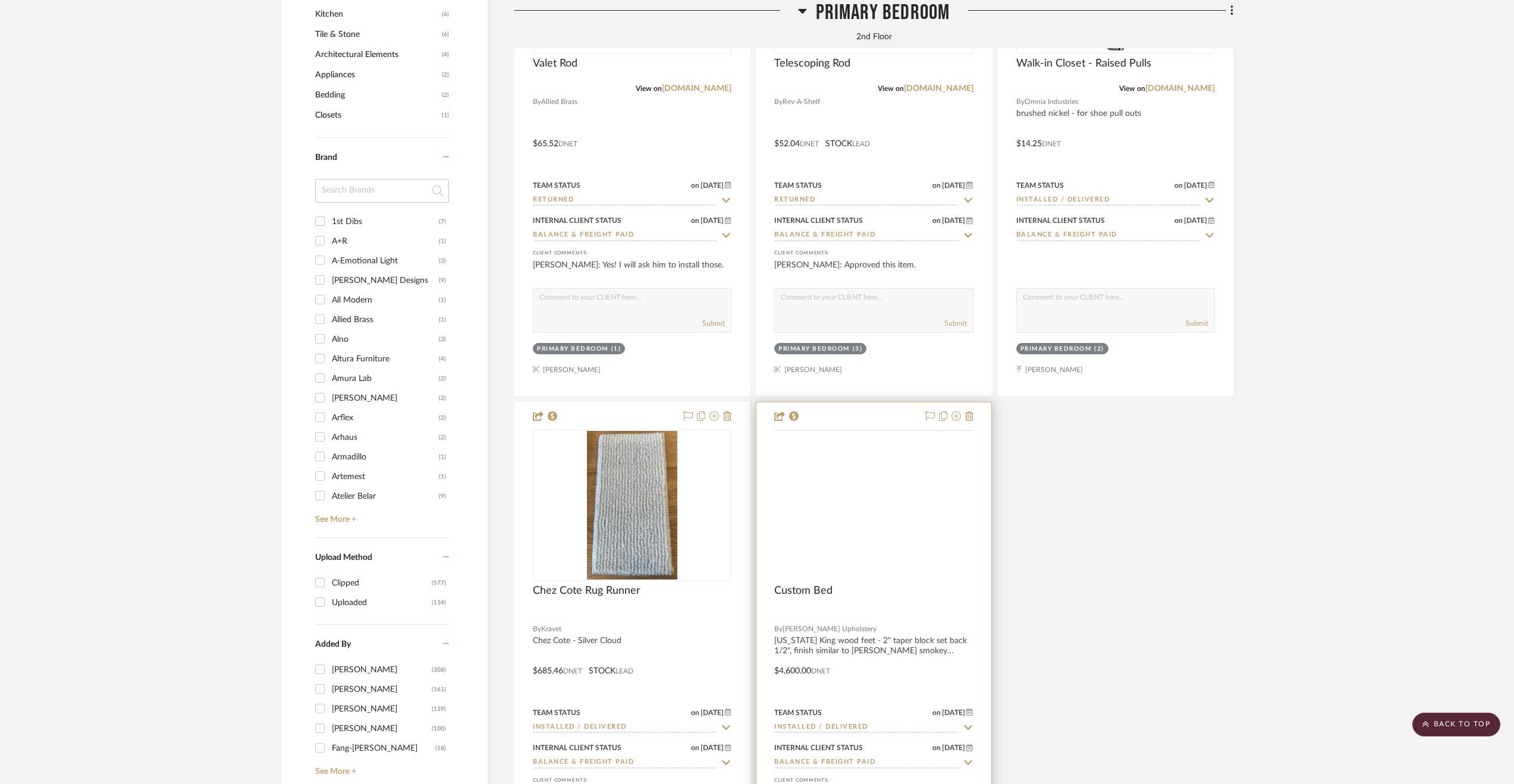
scroll to position [1724, 0]
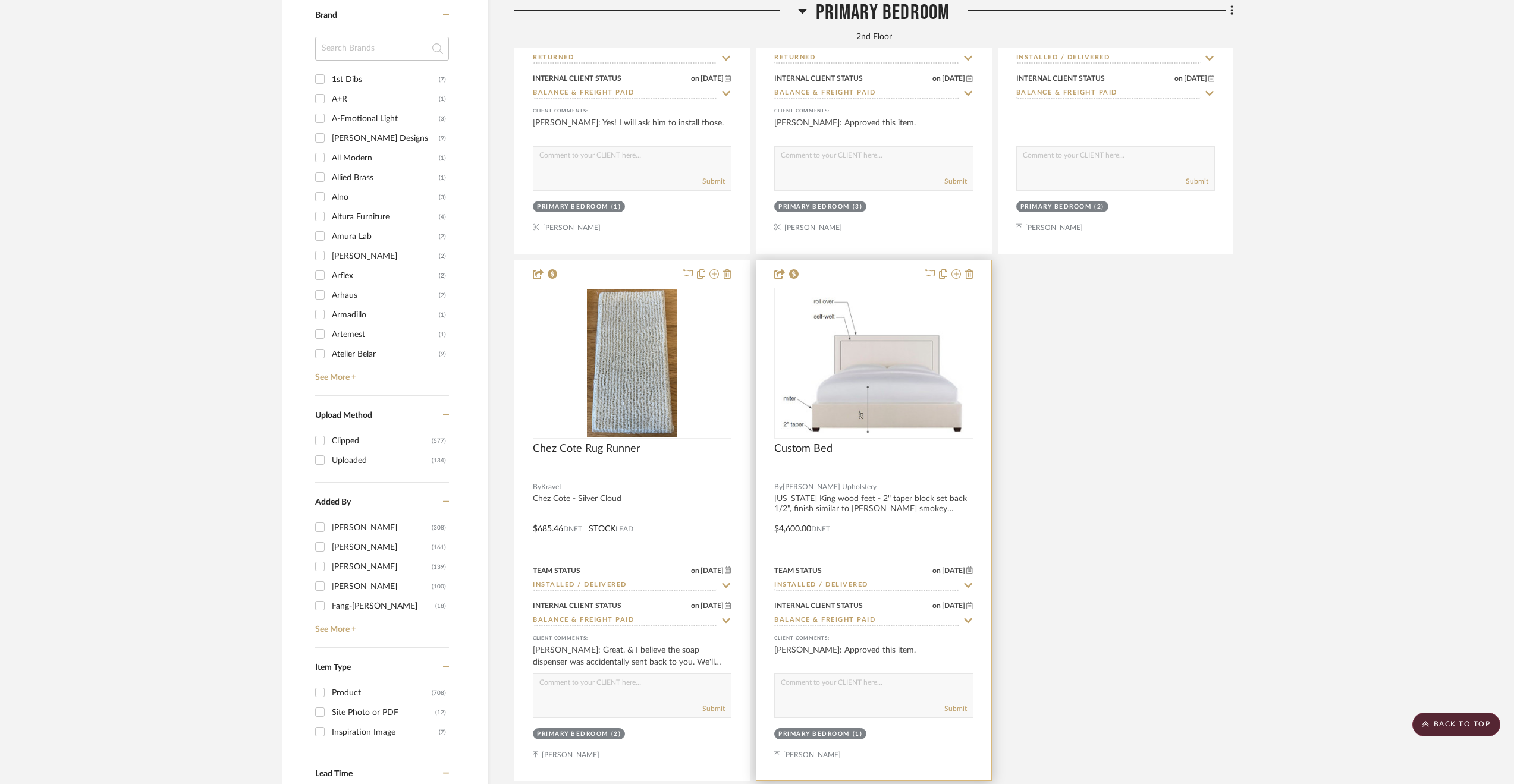
click at [899, 544] on div at bounding box center [874, 521] width 234 height 521
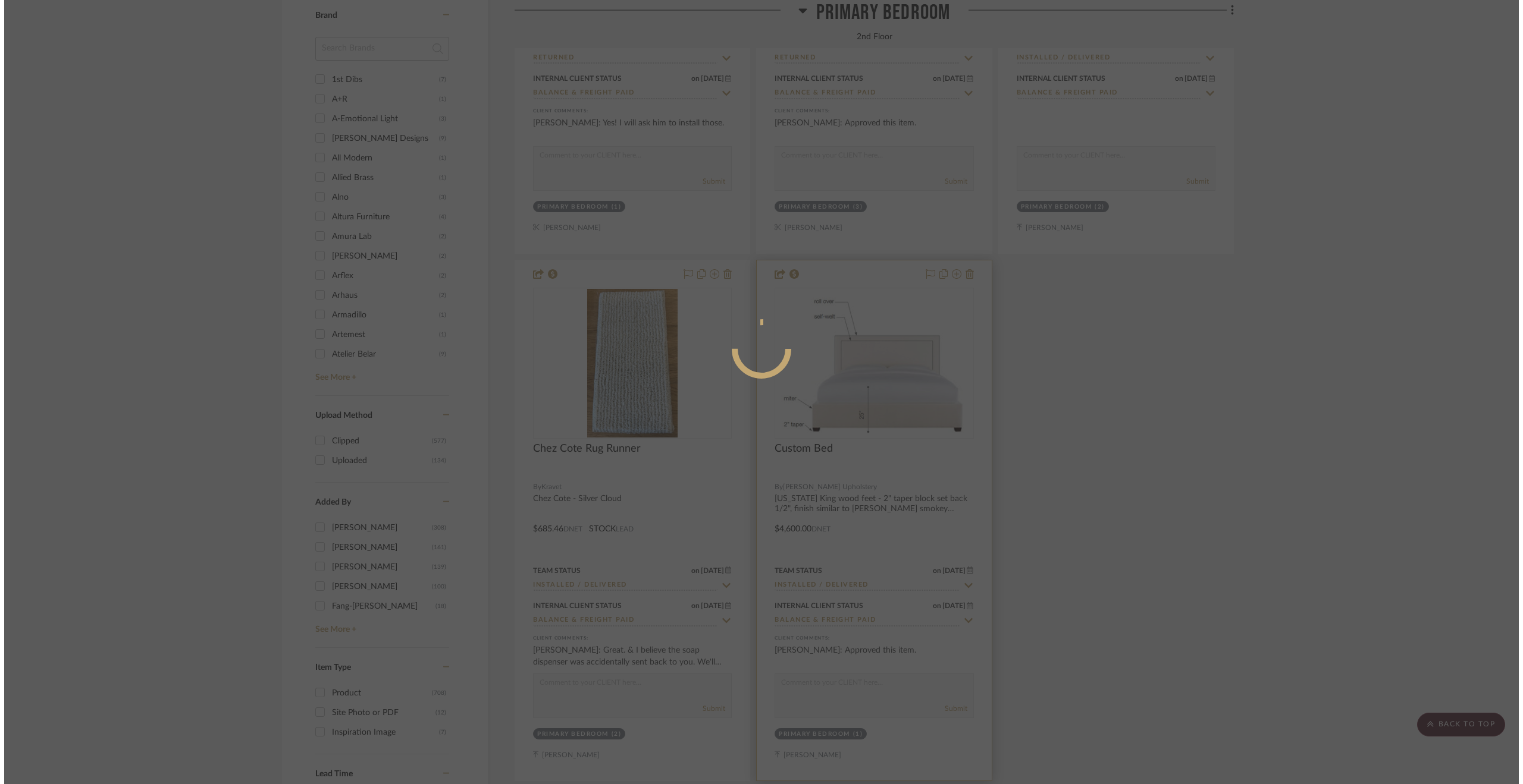
scroll to position [0, 0]
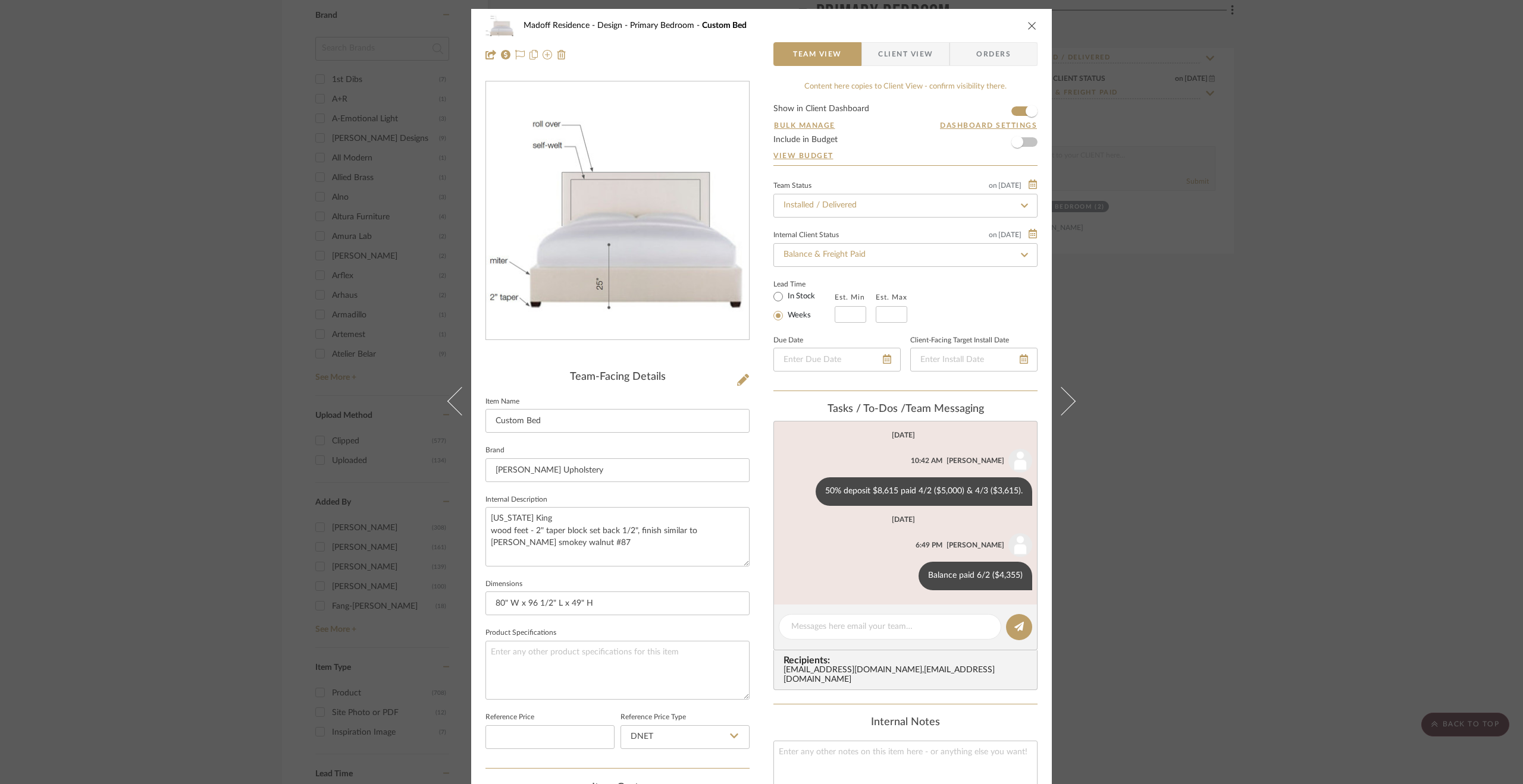
click at [1089, 505] on div "Madoff Residence - Design Primary Bedroom Custom Bed Team View Client View Orde…" at bounding box center [761, 392] width 1523 height 784
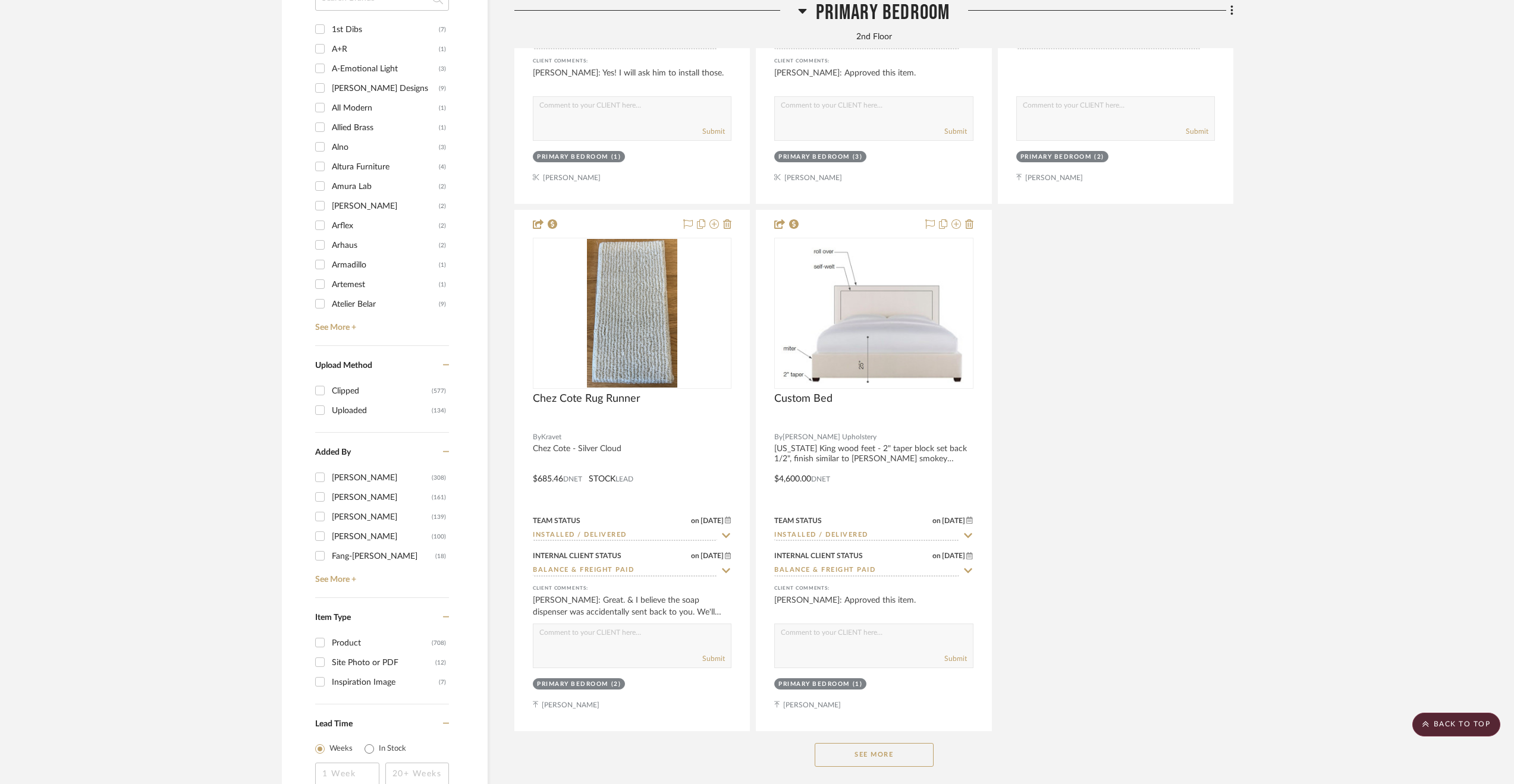
scroll to position [1962, 0]
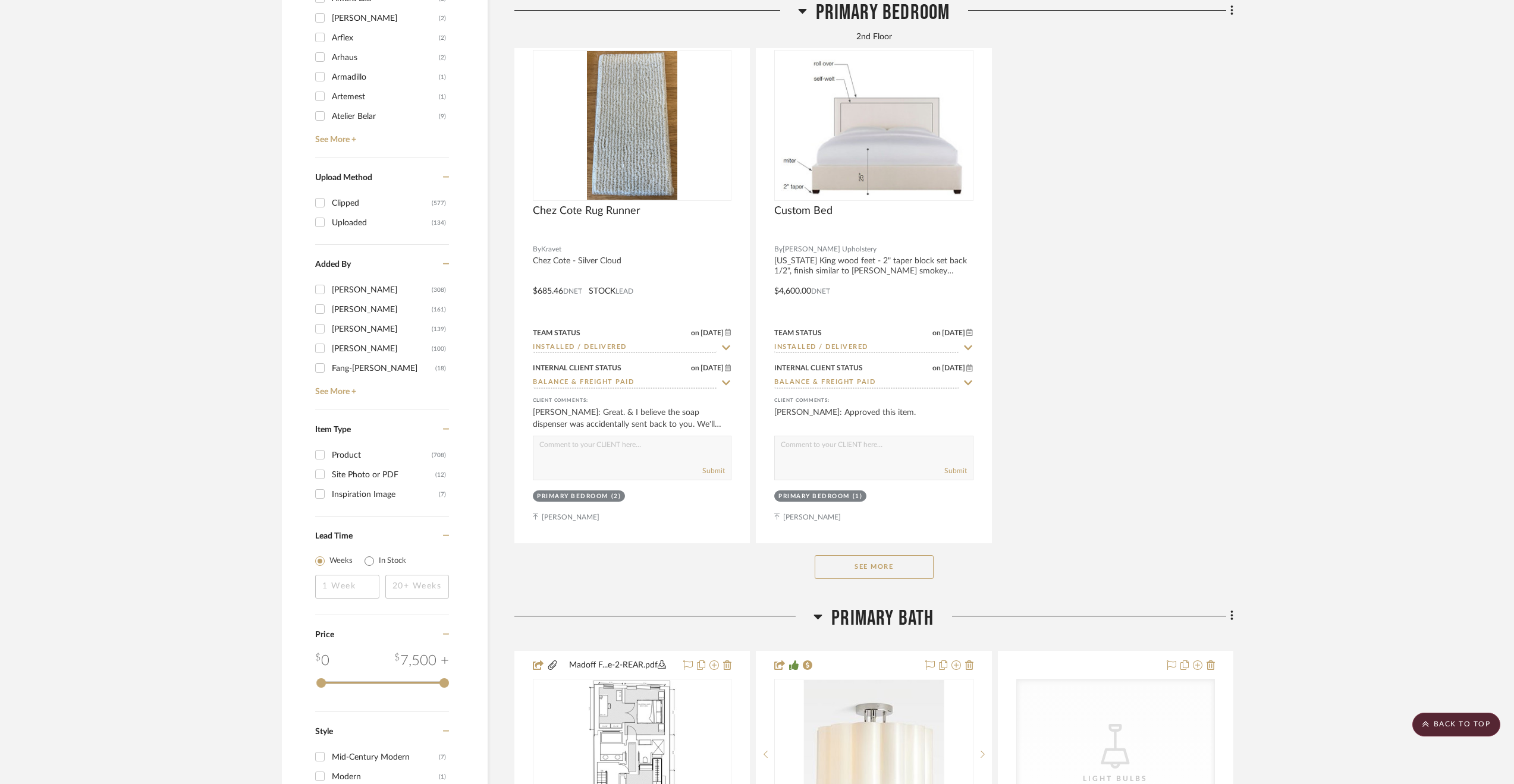
click at [914, 574] on button "See More" at bounding box center [874, 567] width 119 height 24
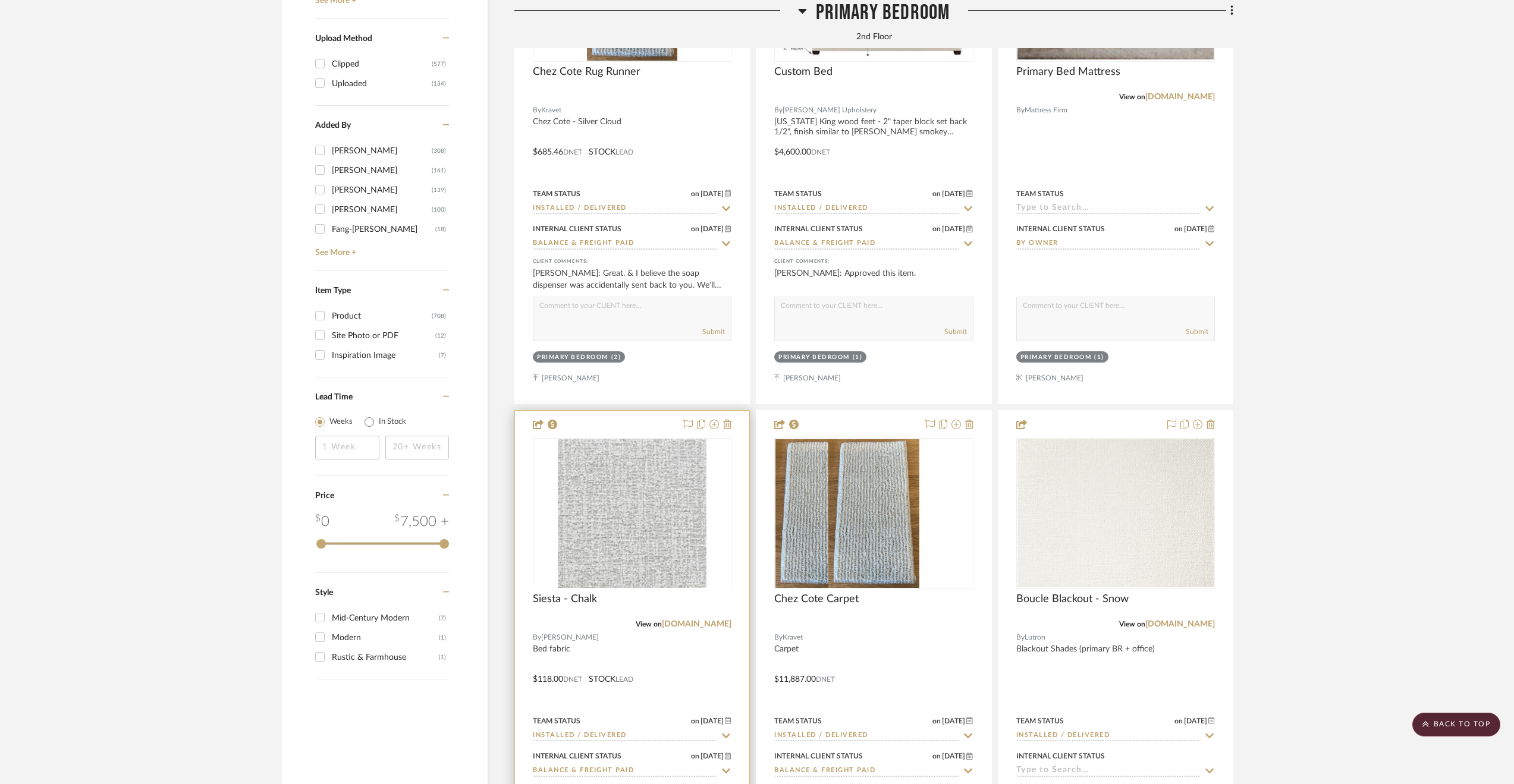
scroll to position [2140, 0]
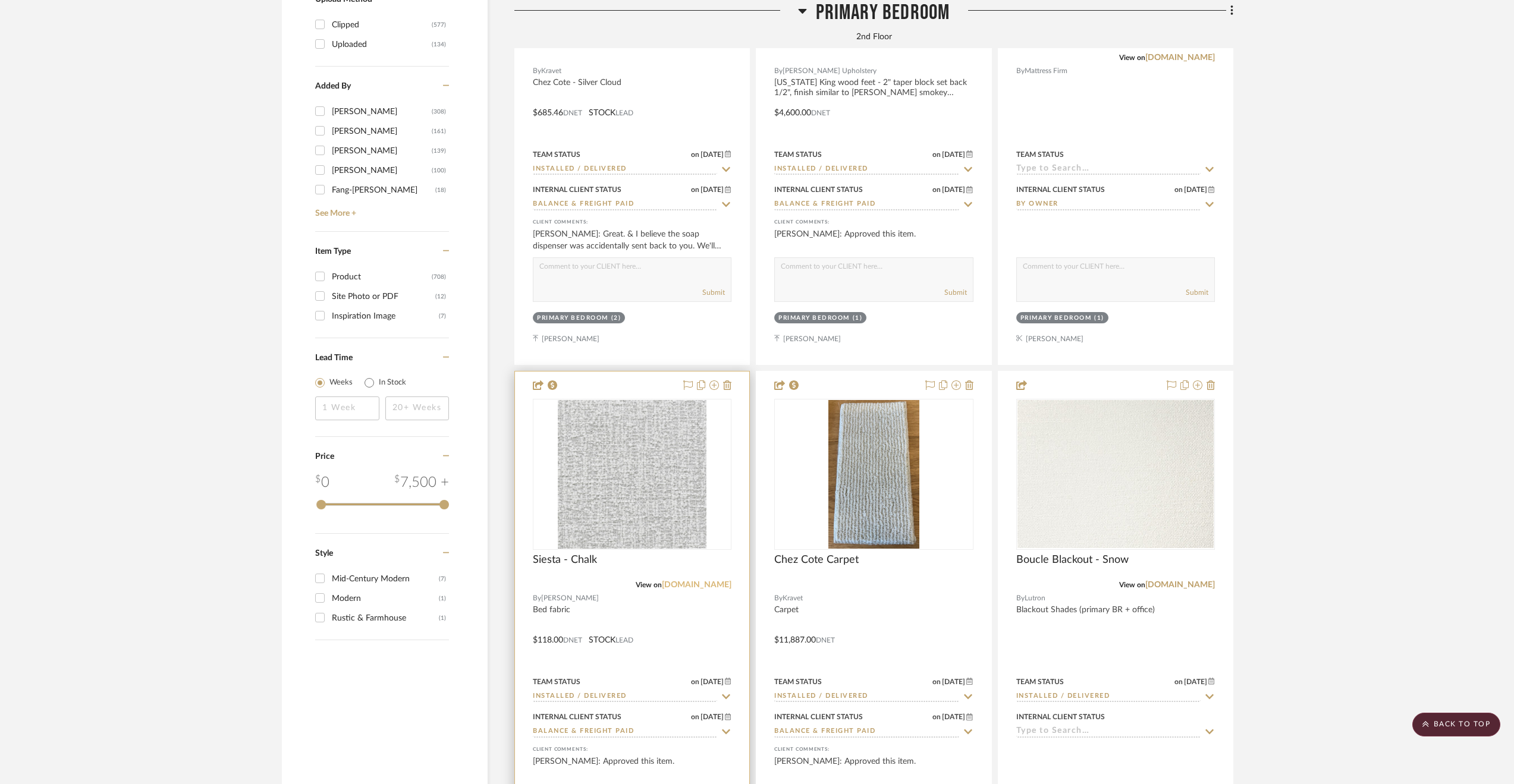
click at [710, 585] on link "[DOMAIN_NAME]" at bounding box center [697, 585] width 70 height 8
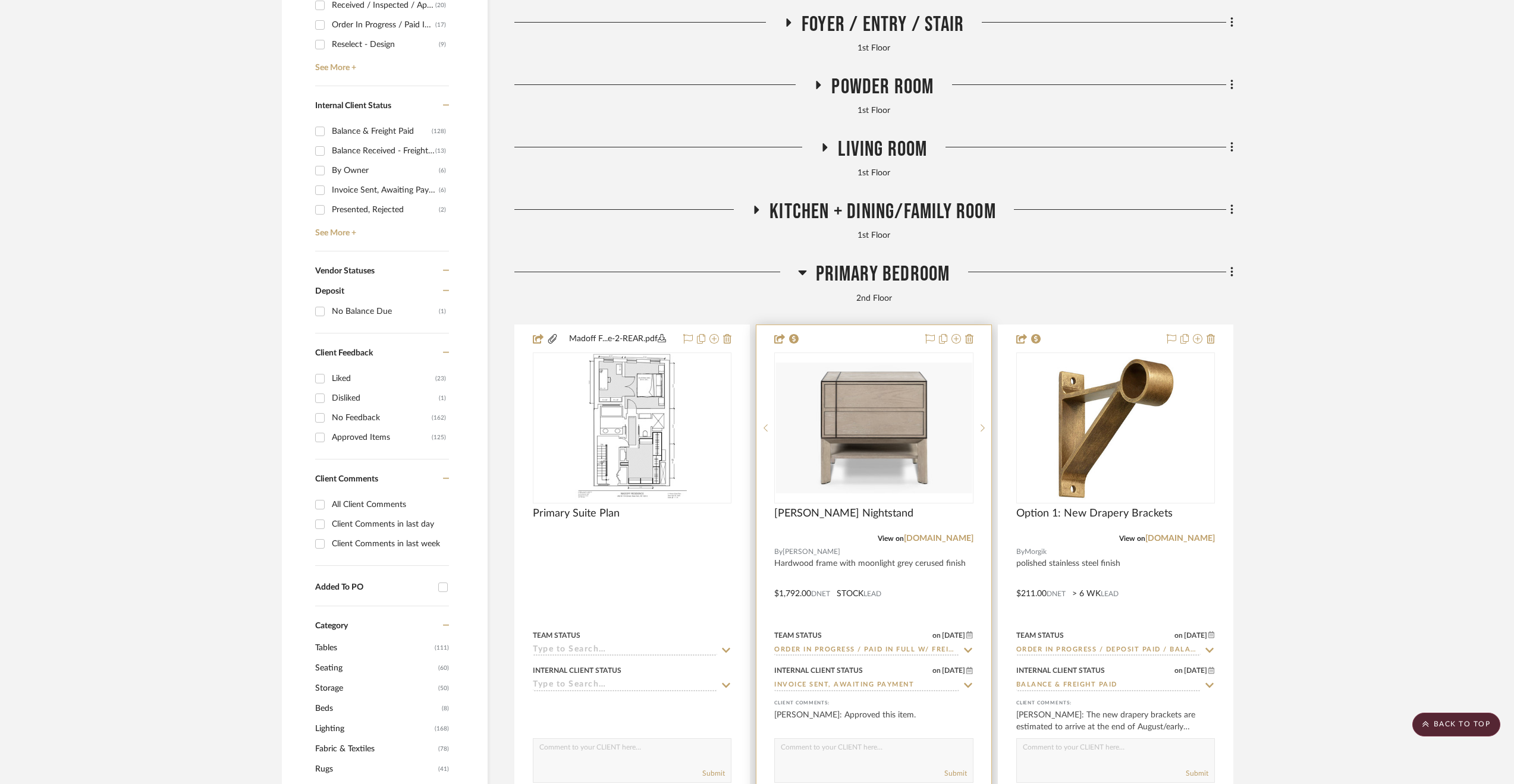
scroll to position [535, 0]
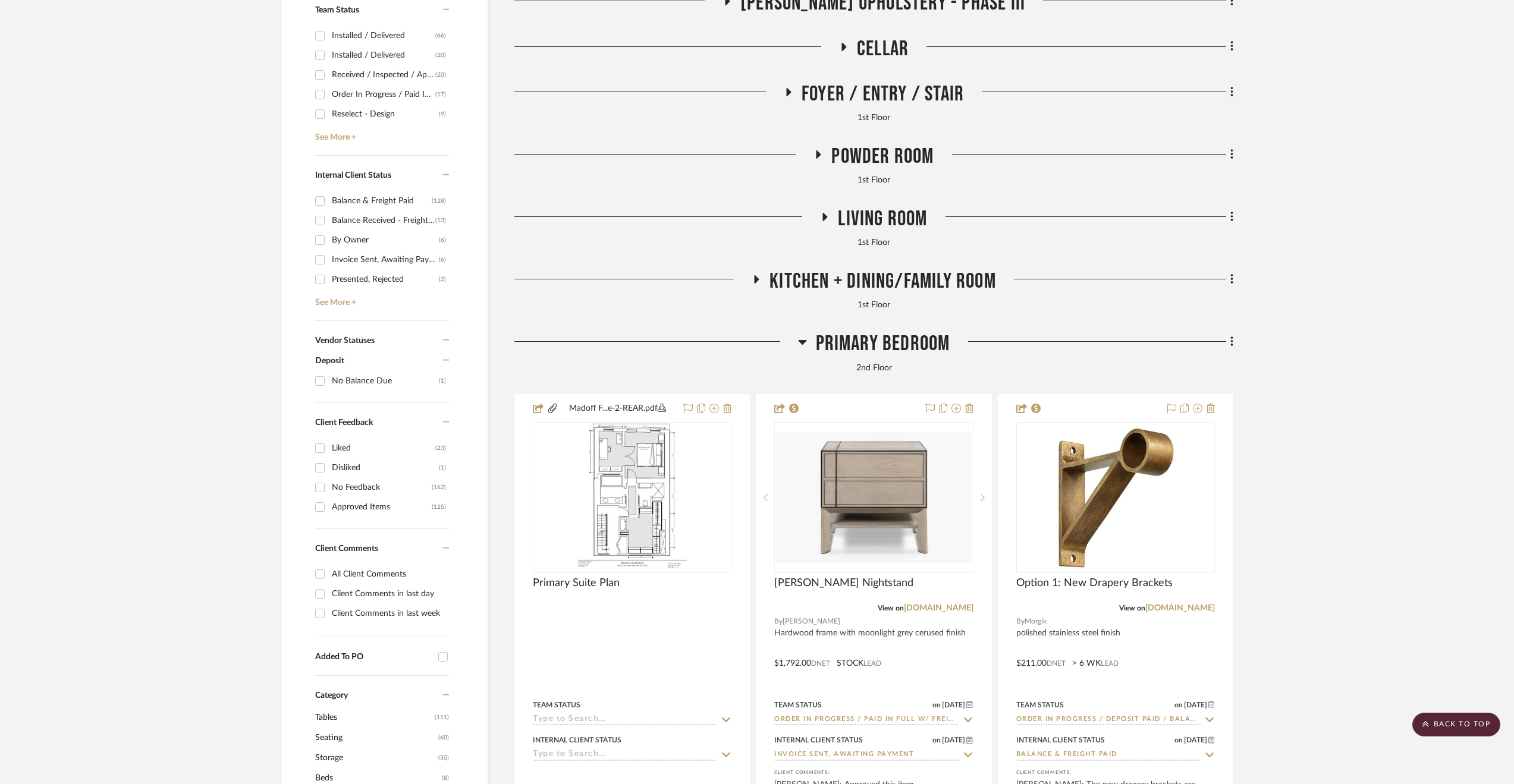
click at [872, 346] on span "Primary Bedroom" at bounding box center [883, 344] width 134 height 26
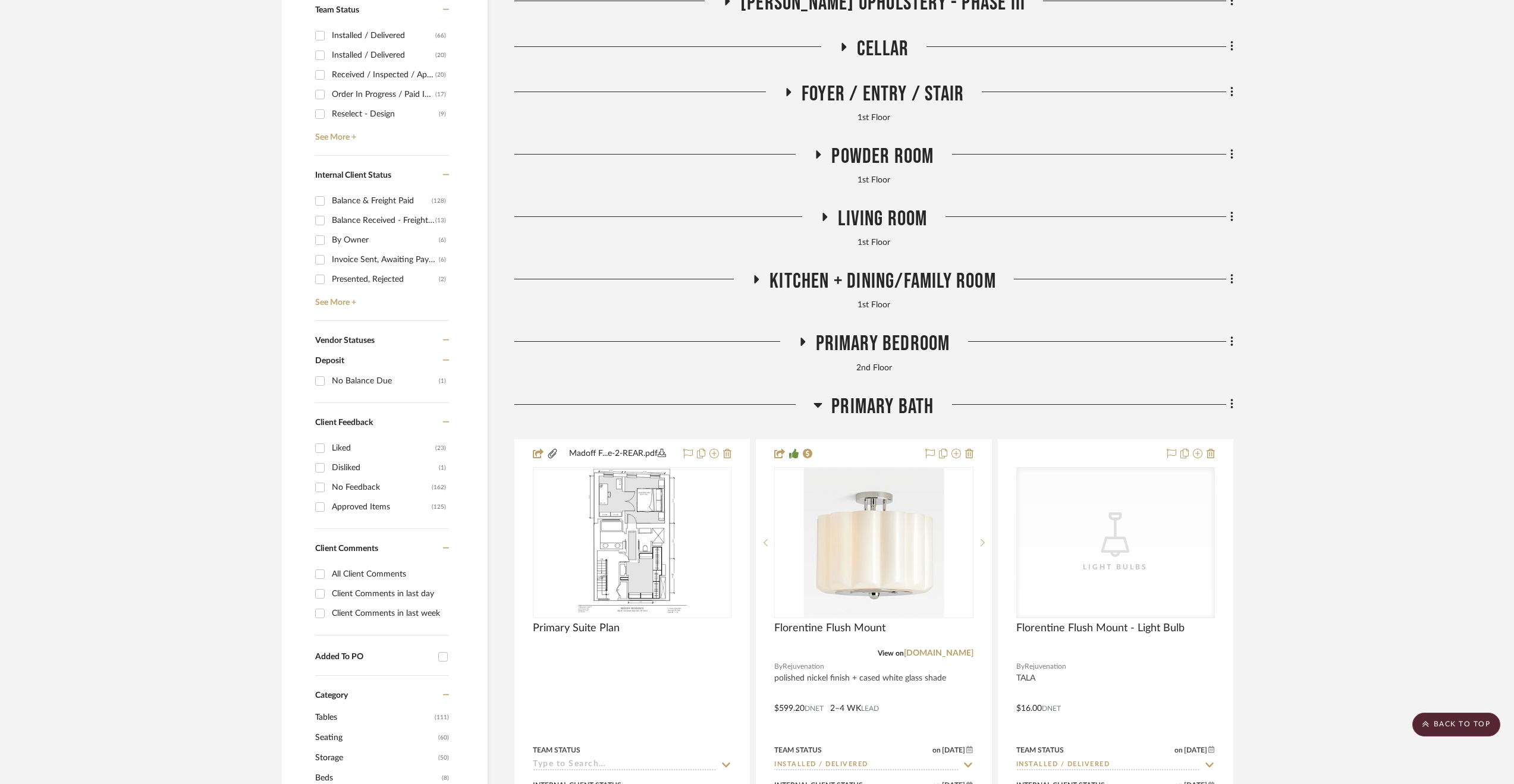
click at [829, 341] on span "Primary Bedroom" at bounding box center [883, 344] width 134 height 26
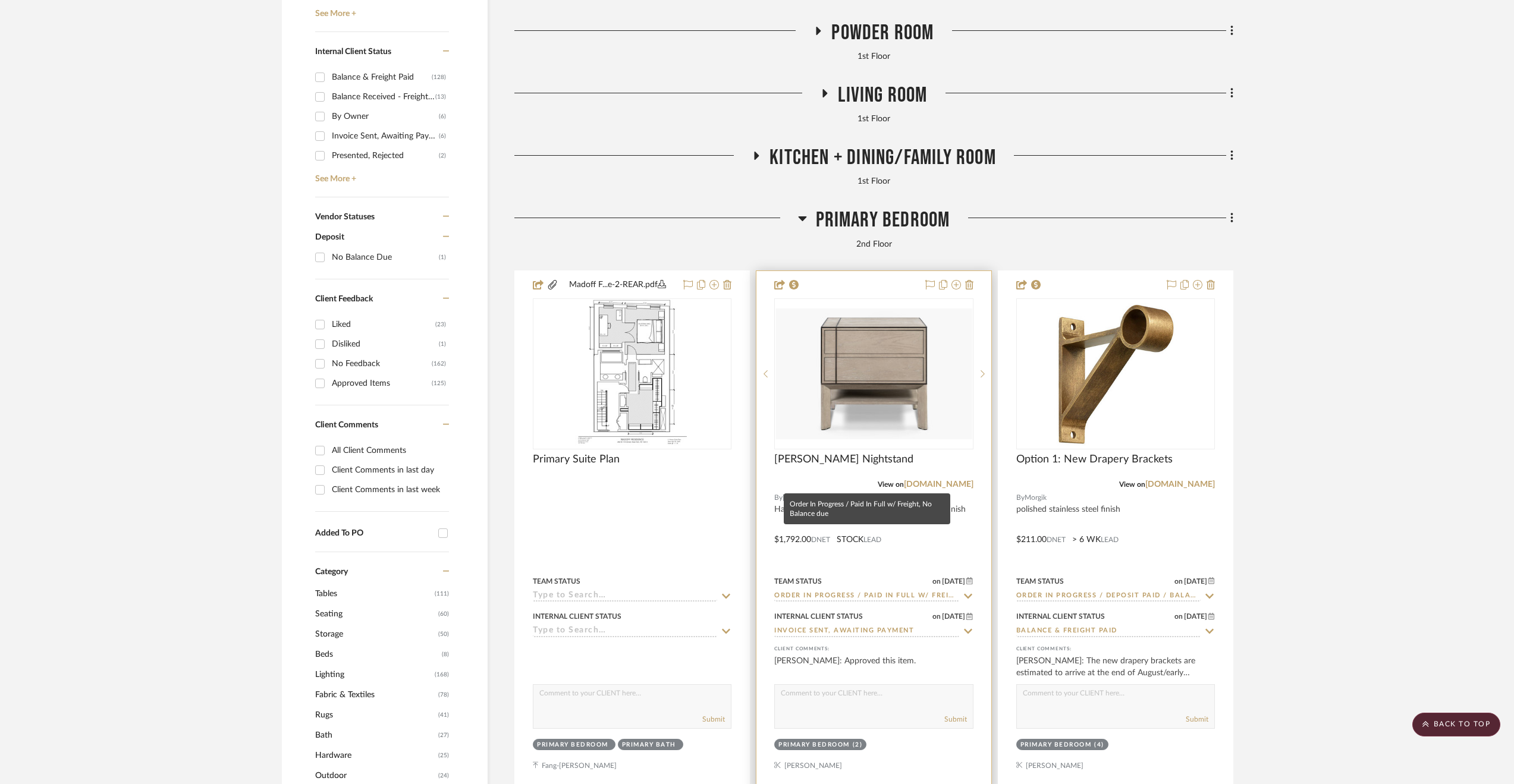
scroll to position [773, 0]
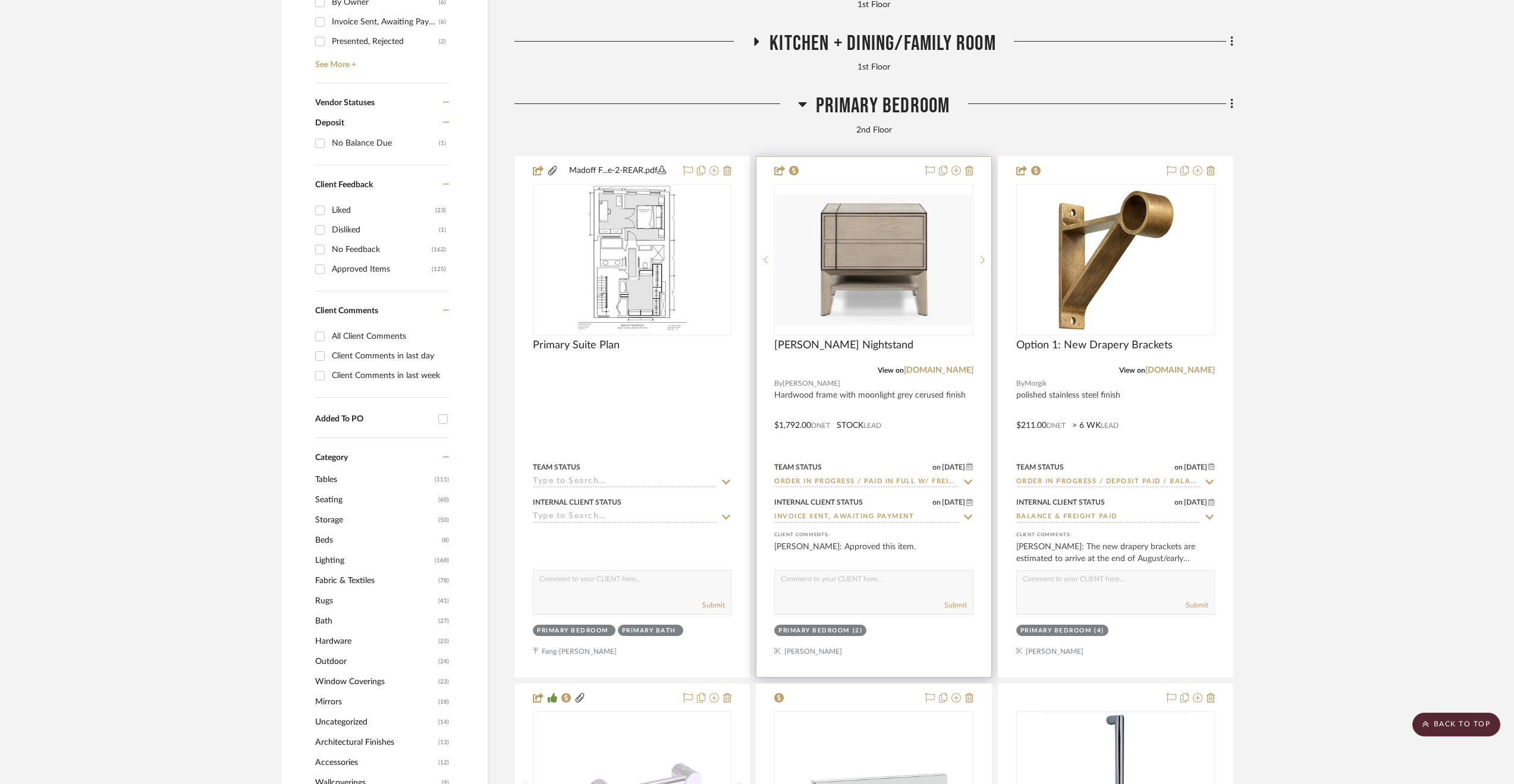
click at [928, 442] on div at bounding box center [874, 417] width 234 height 521
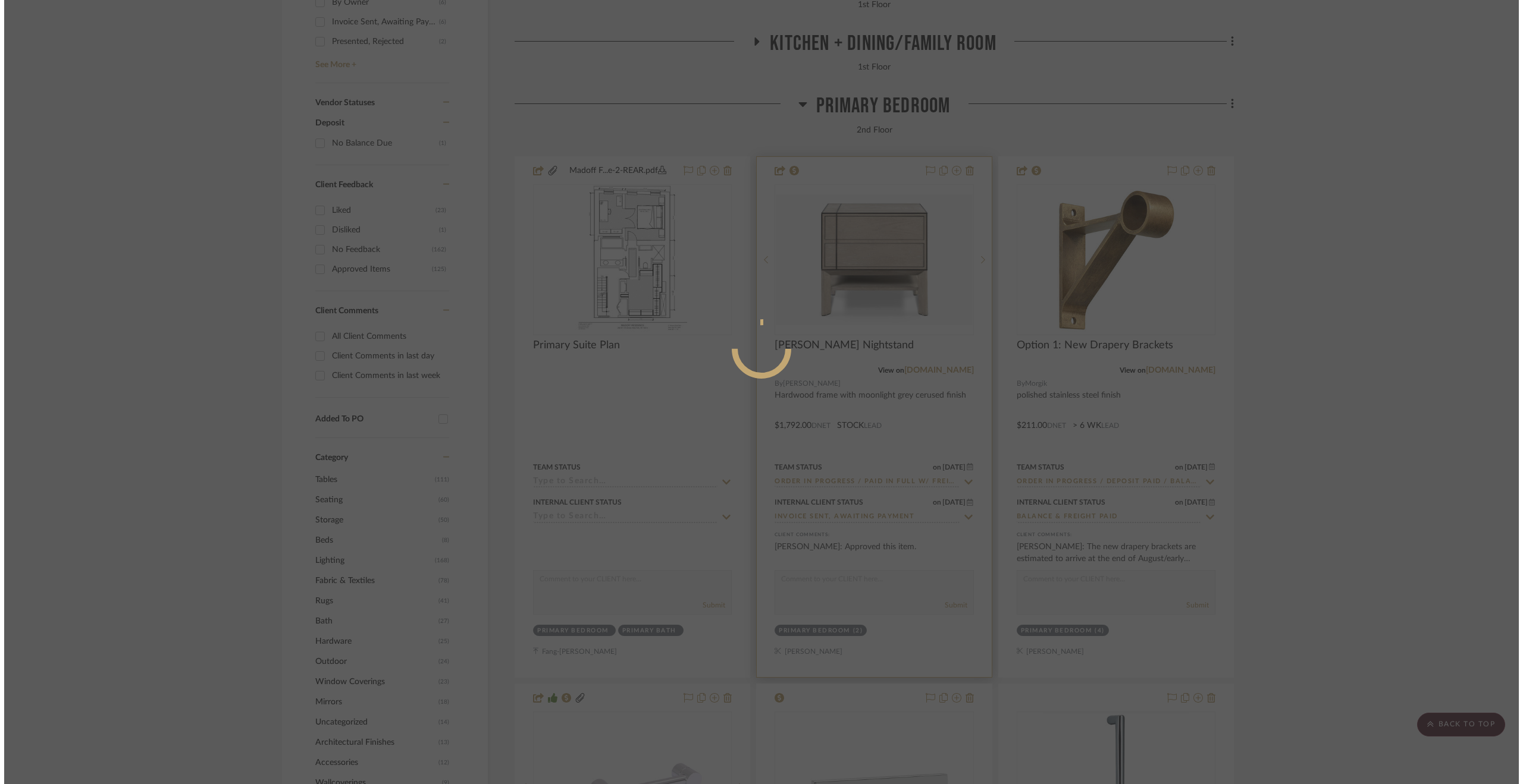
scroll to position [0, 0]
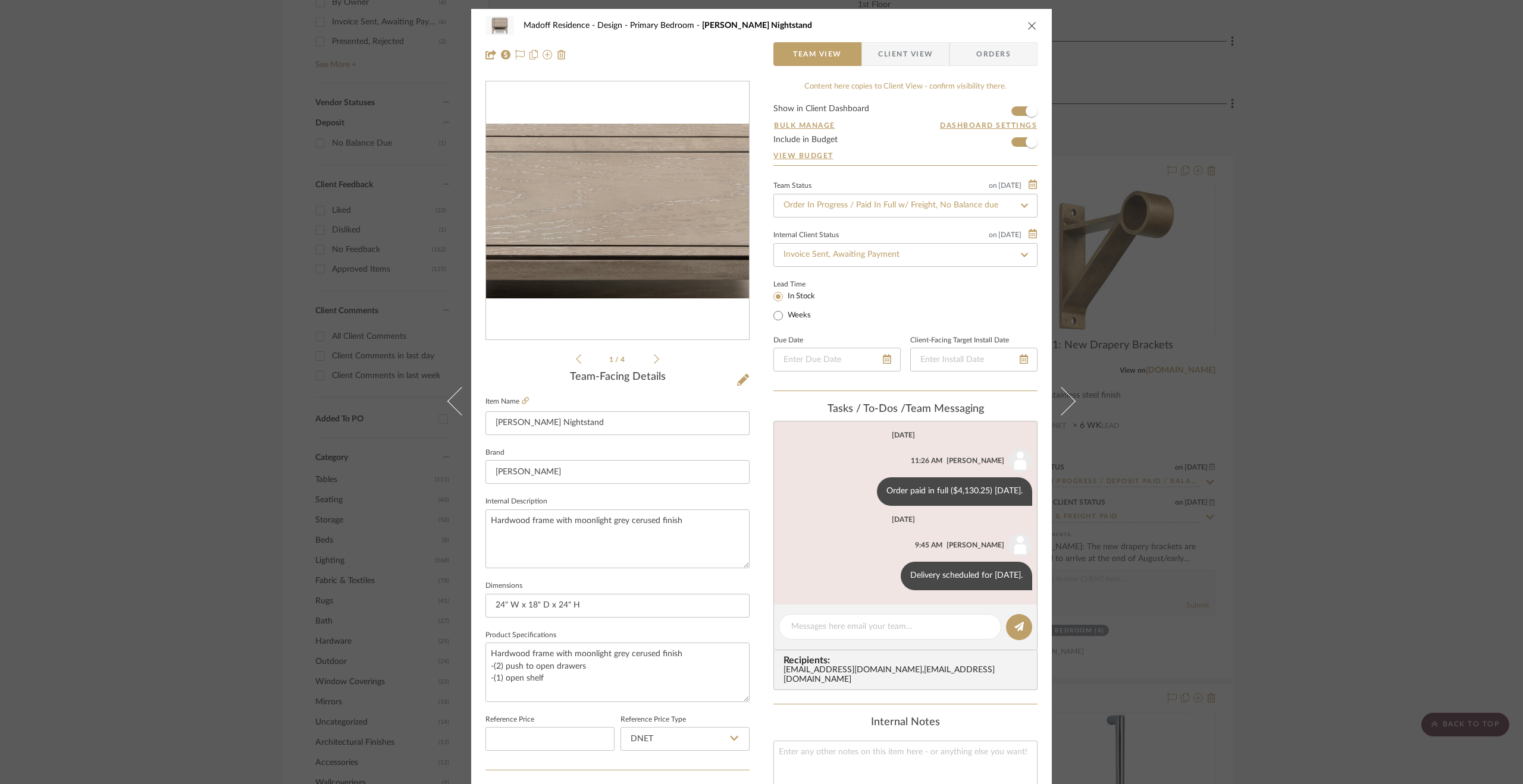
click at [620, 209] on img "0" at bounding box center [617, 212] width 263 height 175
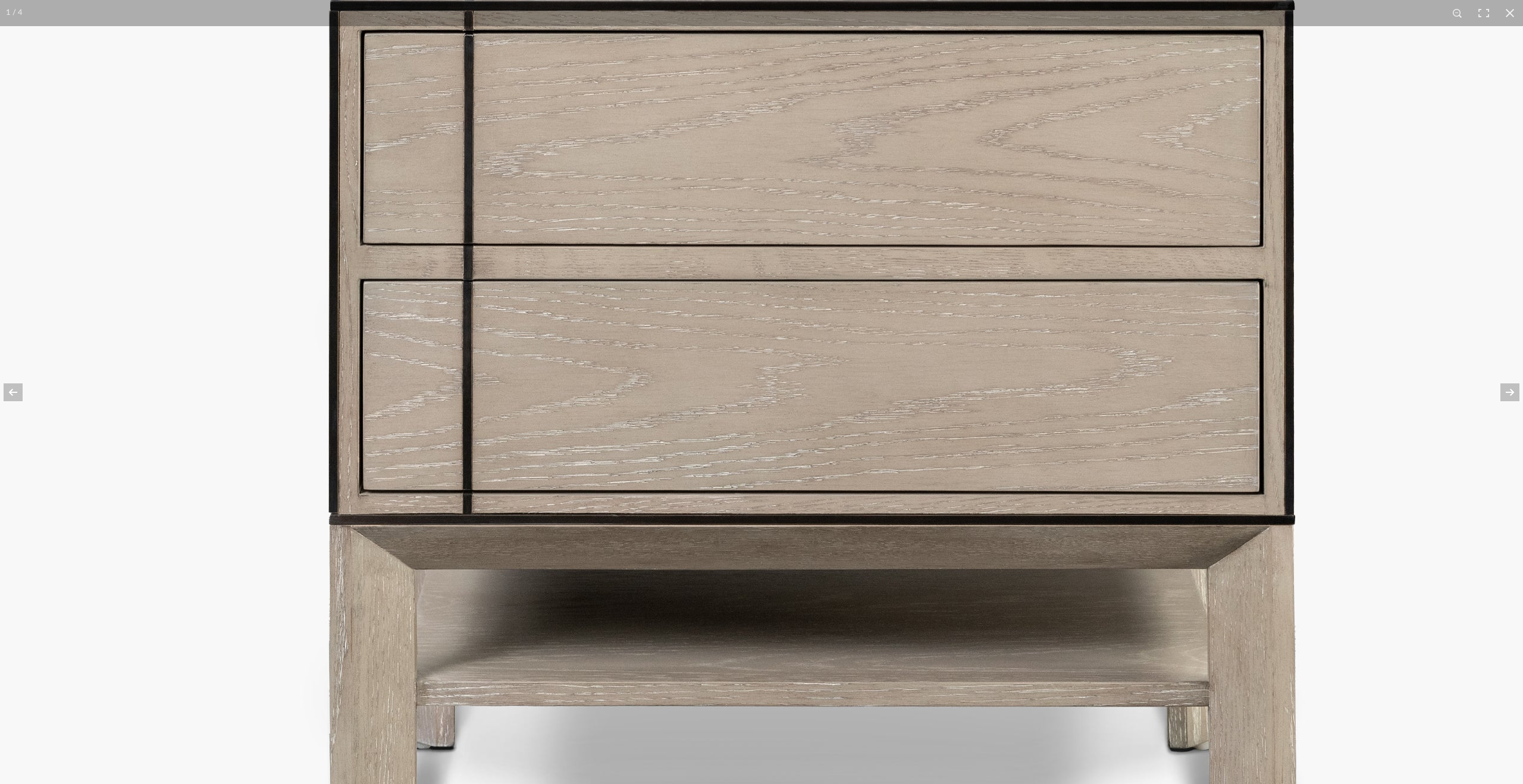
click at [368, 213] on img at bounding box center [812, 429] width 1785 height 1189
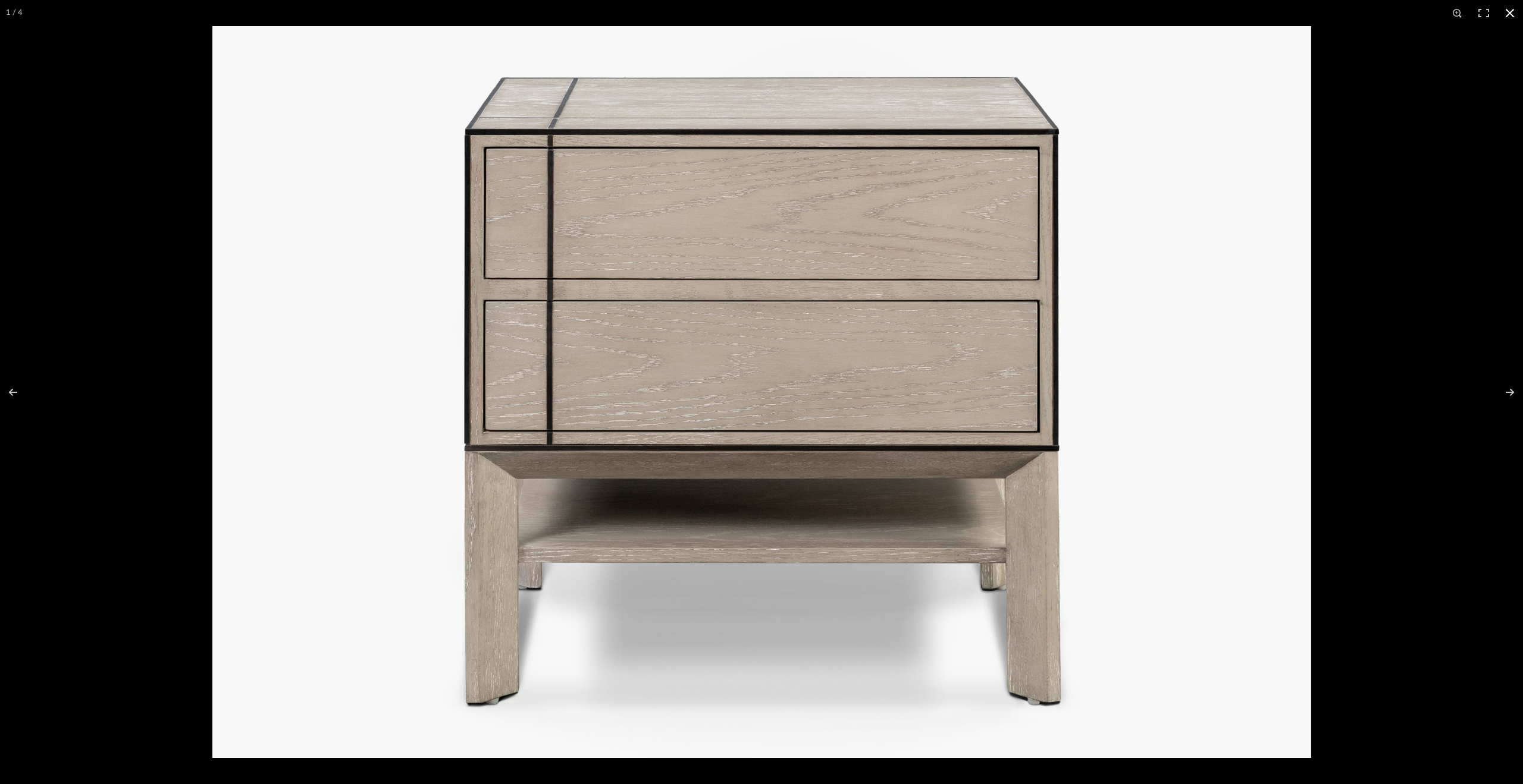
click at [1369, 234] on div at bounding box center [974, 418] width 1523 height 784
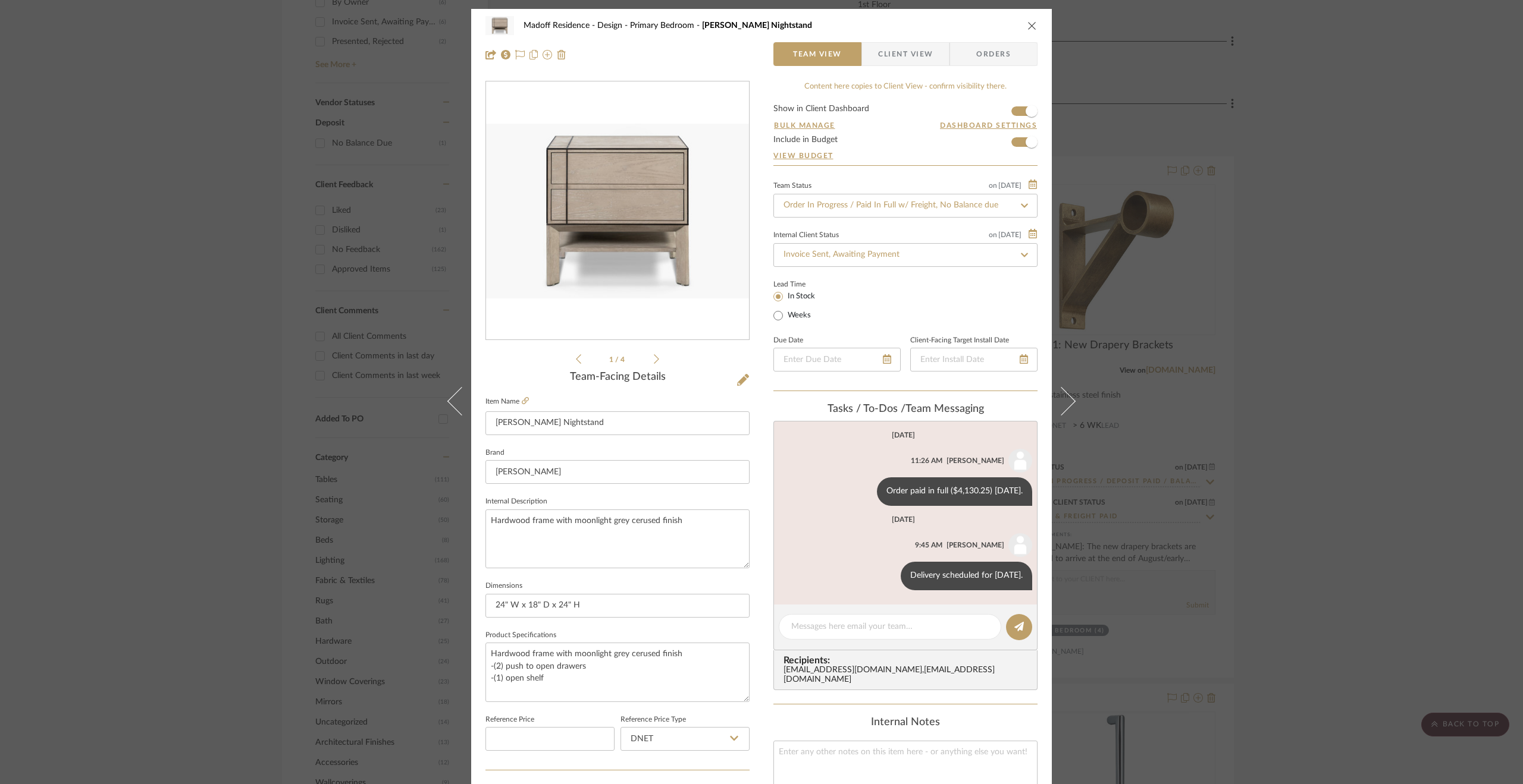
click at [1292, 304] on div "Madoff Residence - Design Primary Bedroom [PERSON_NAME] Nightstand Team View Cl…" at bounding box center [761, 392] width 1523 height 784
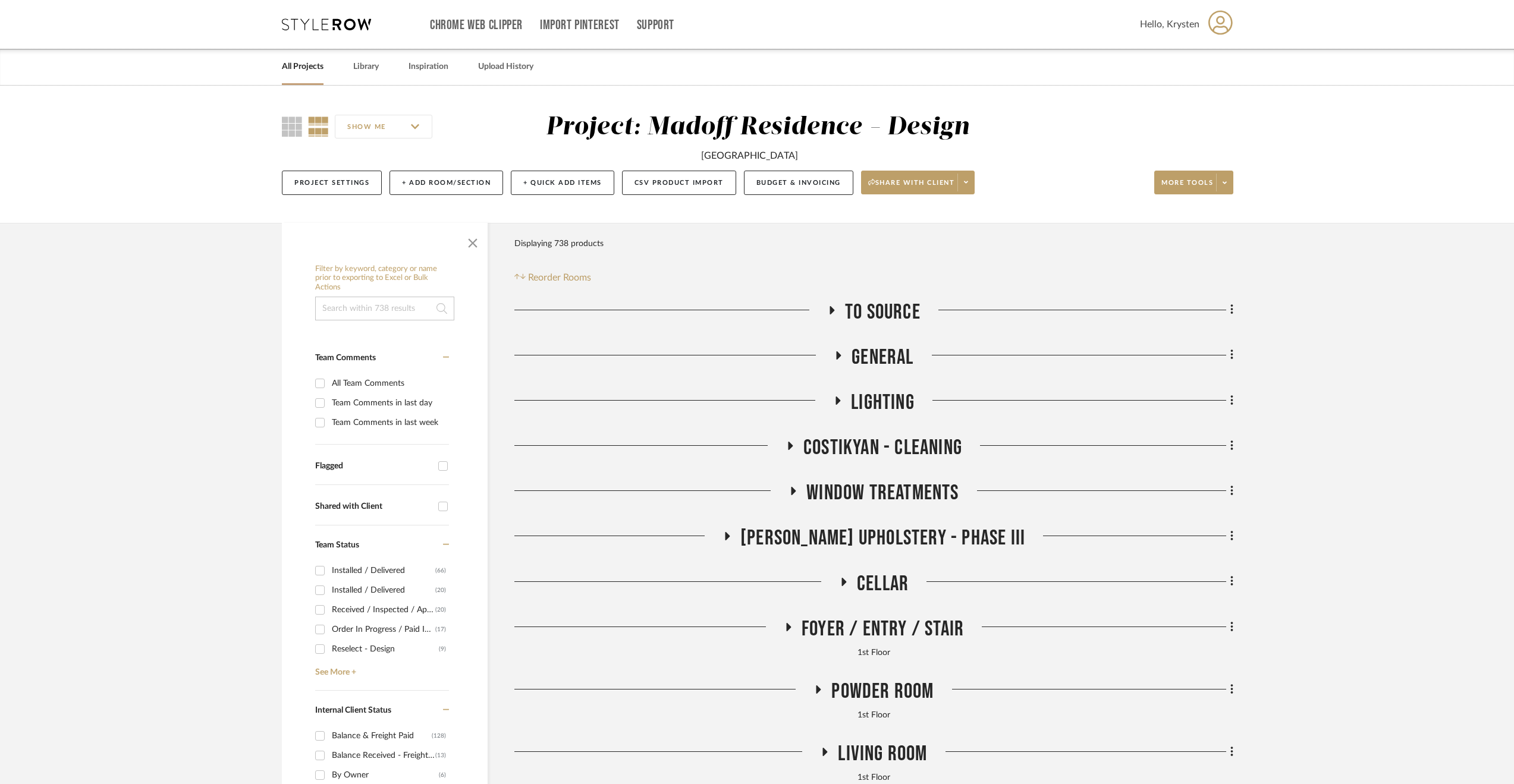
click at [845, 538] on span "[PERSON_NAME] Upholstery - Phase III" at bounding box center [882, 538] width 285 height 26
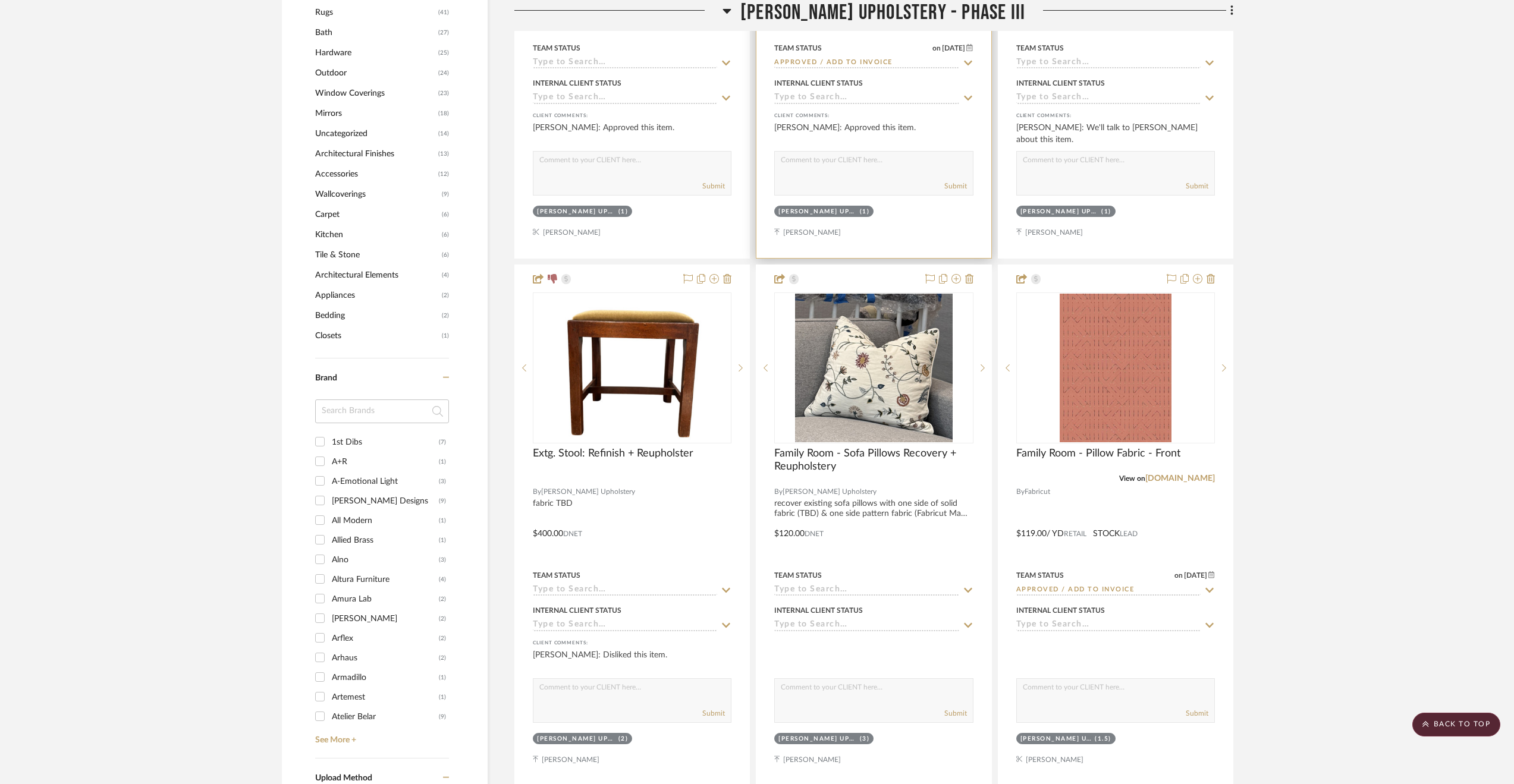
scroll to position [1427, 0]
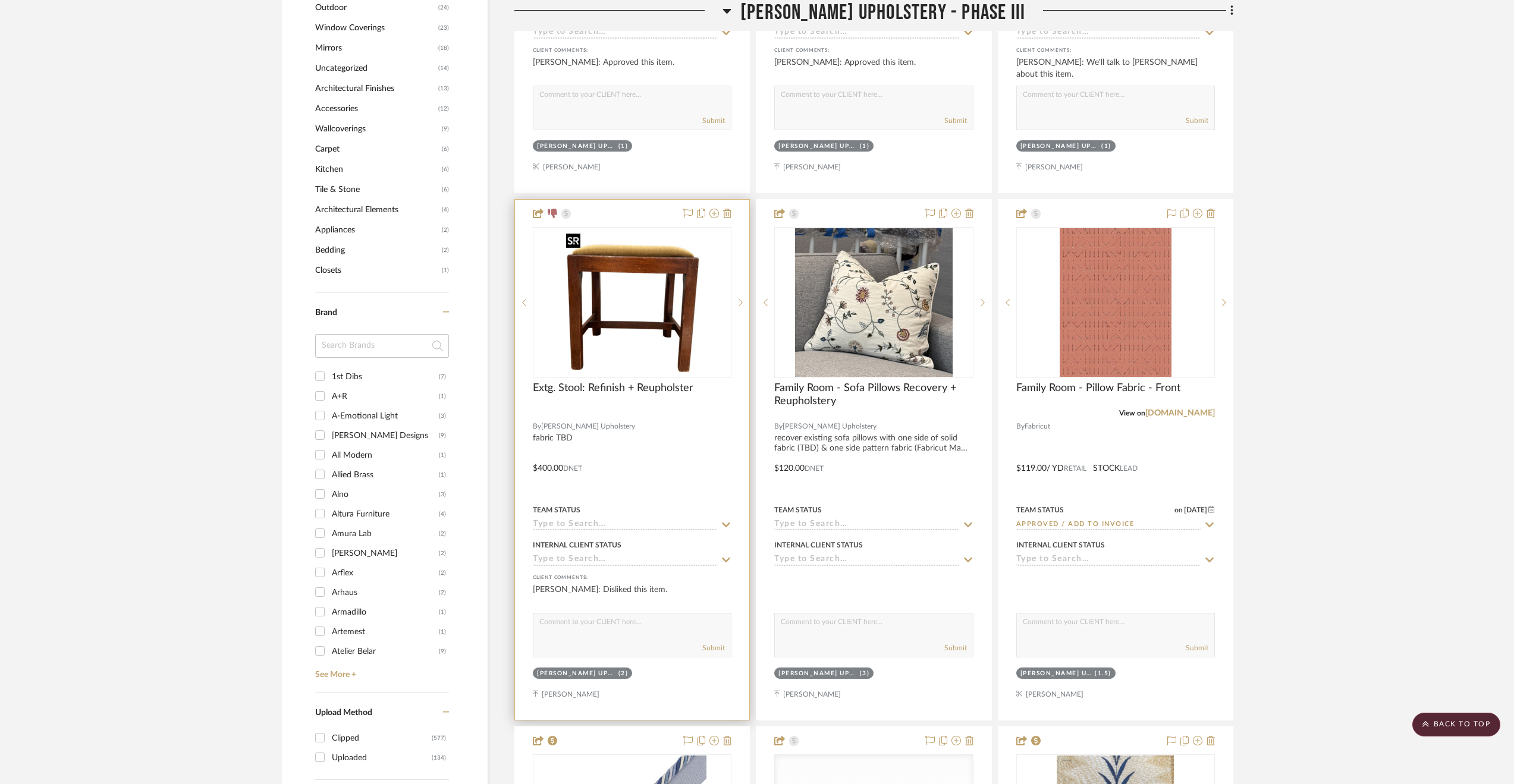
click at [0, 0] on img at bounding box center [0, 0] width 0 height 0
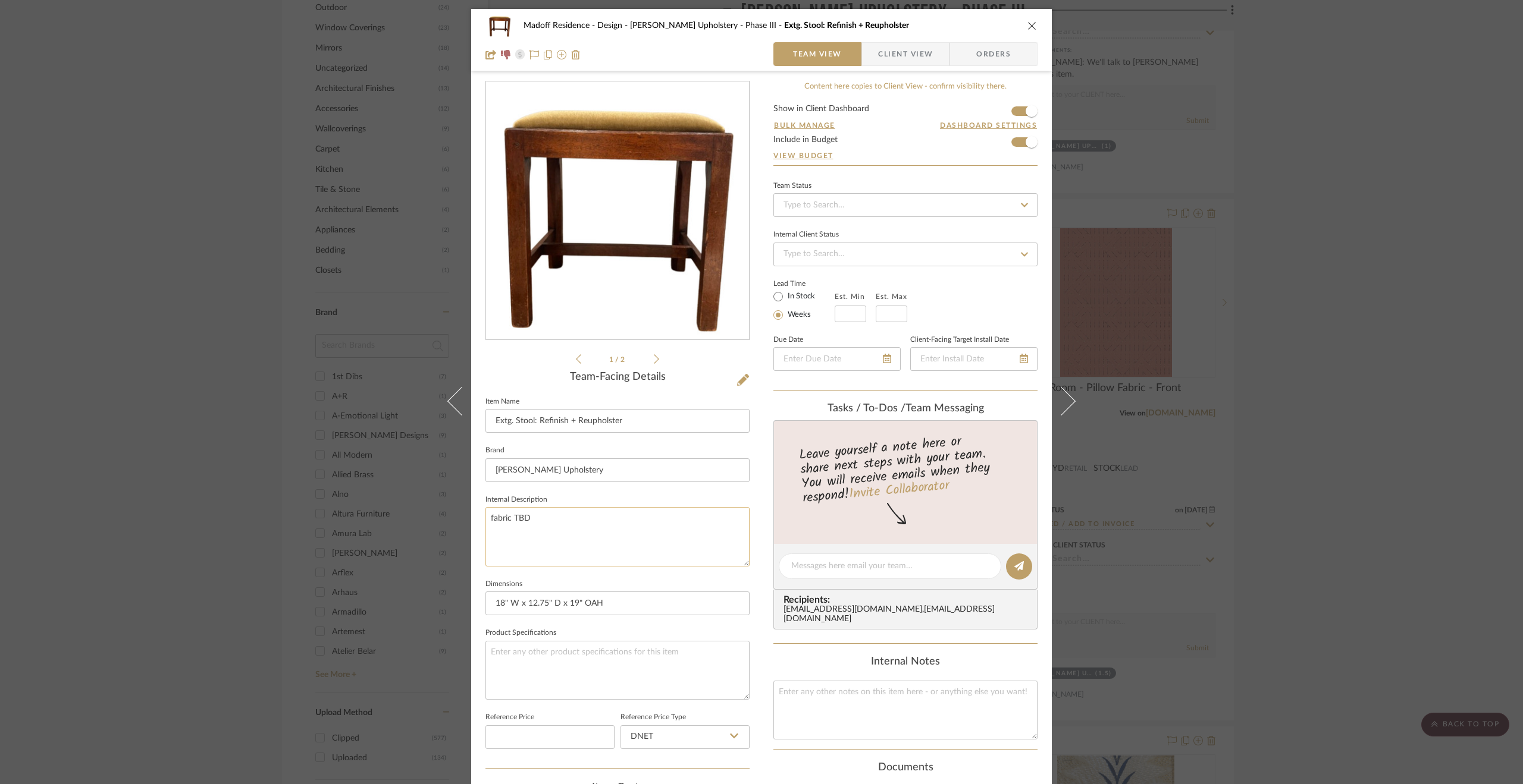
scroll to position [60, 0]
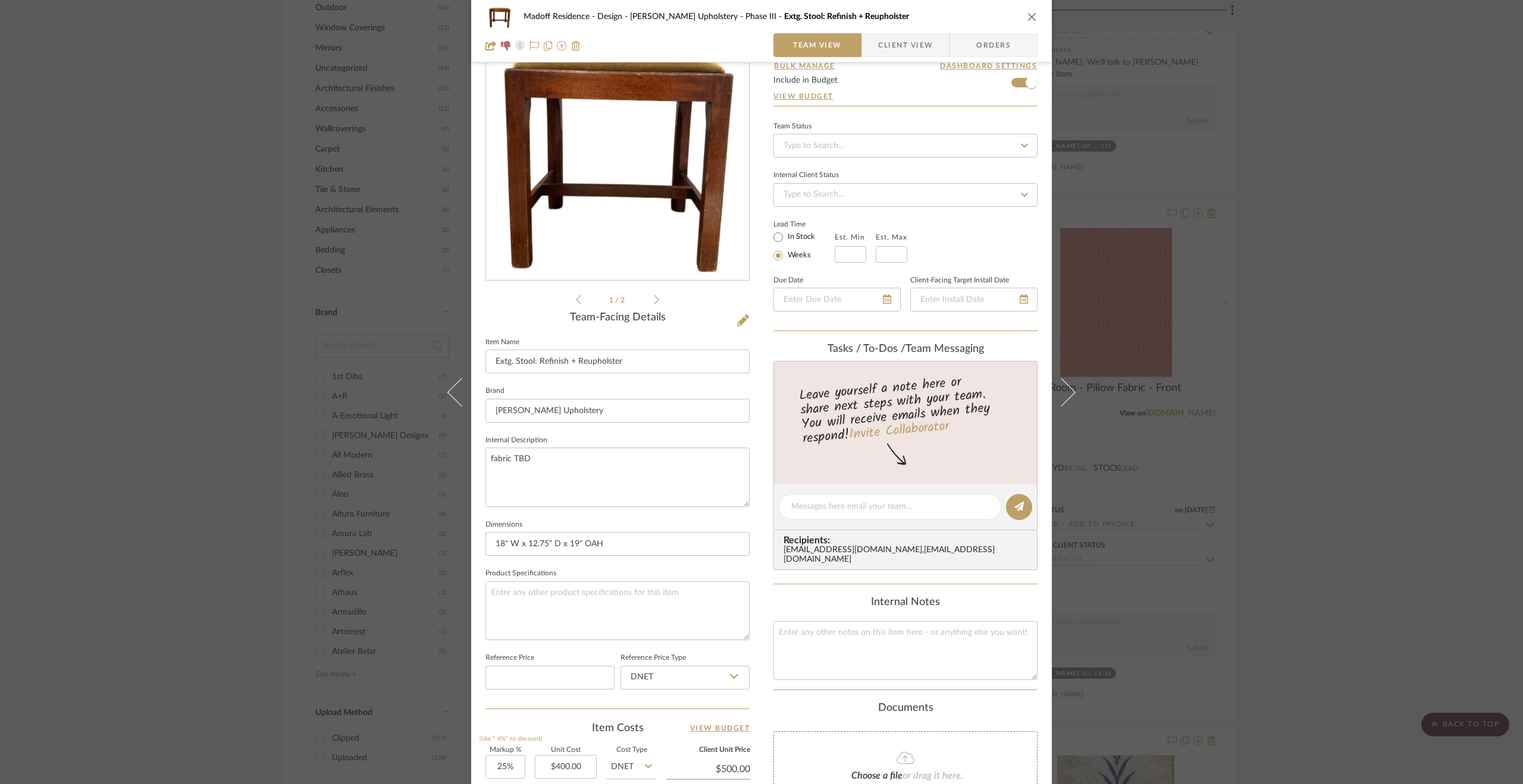
click at [50, 325] on div "Madoff Residence - Design [PERSON_NAME] Upholstery - Phase III Extg. Stool: Ref…" at bounding box center [761, 392] width 1523 height 784
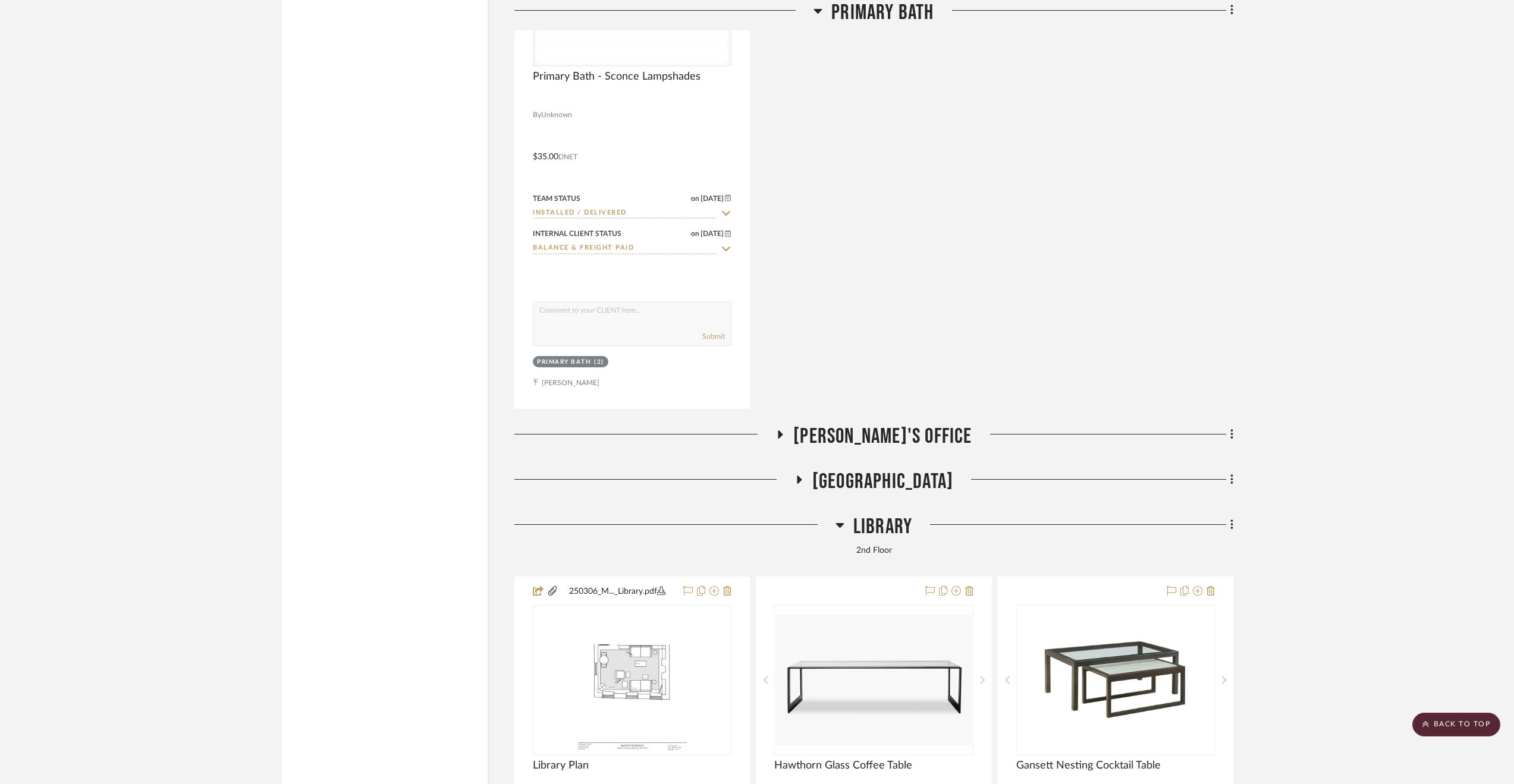
scroll to position [7611, 0]
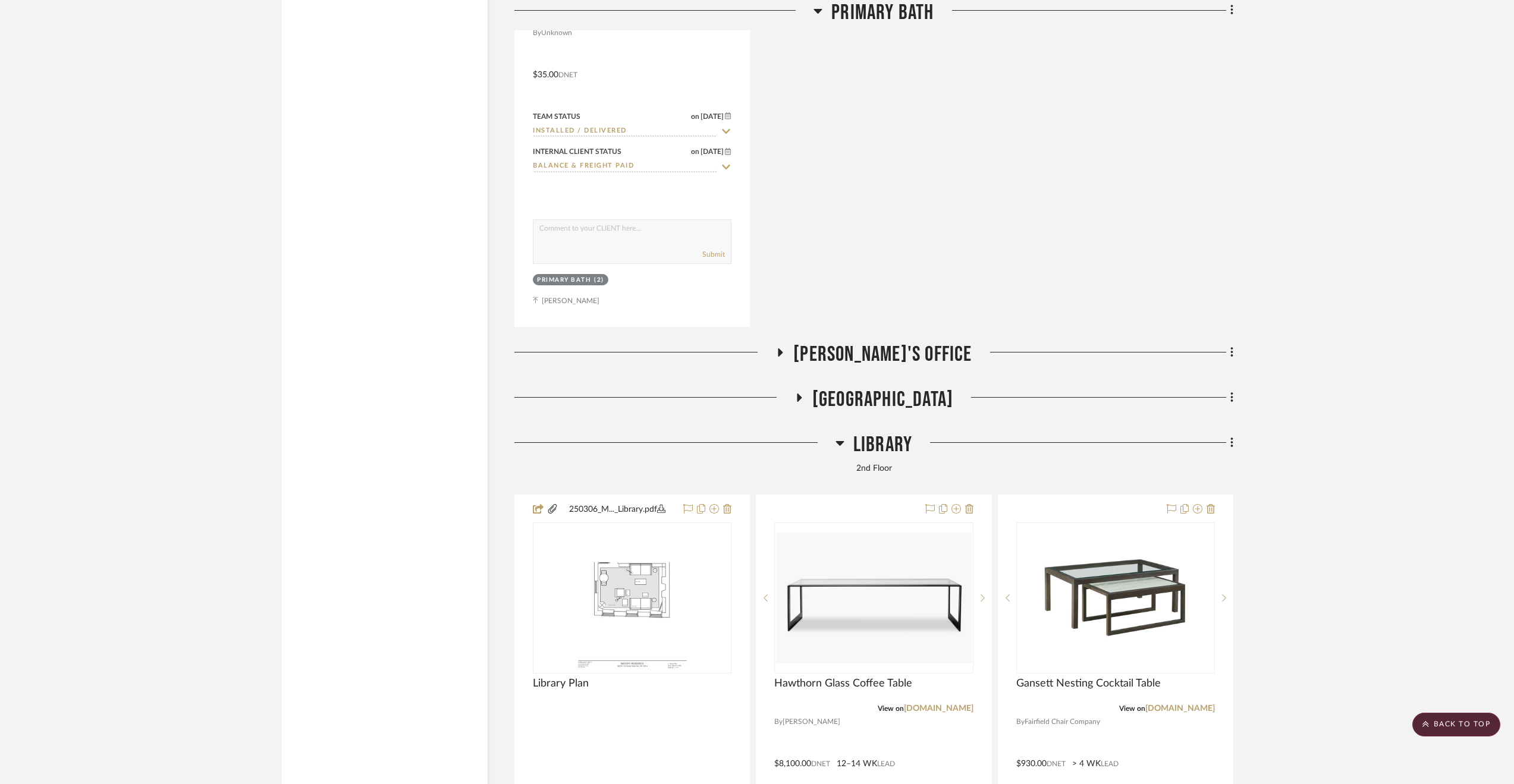
click at [838, 353] on span "[PERSON_NAME]'s Office" at bounding box center [882, 354] width 179 height 26
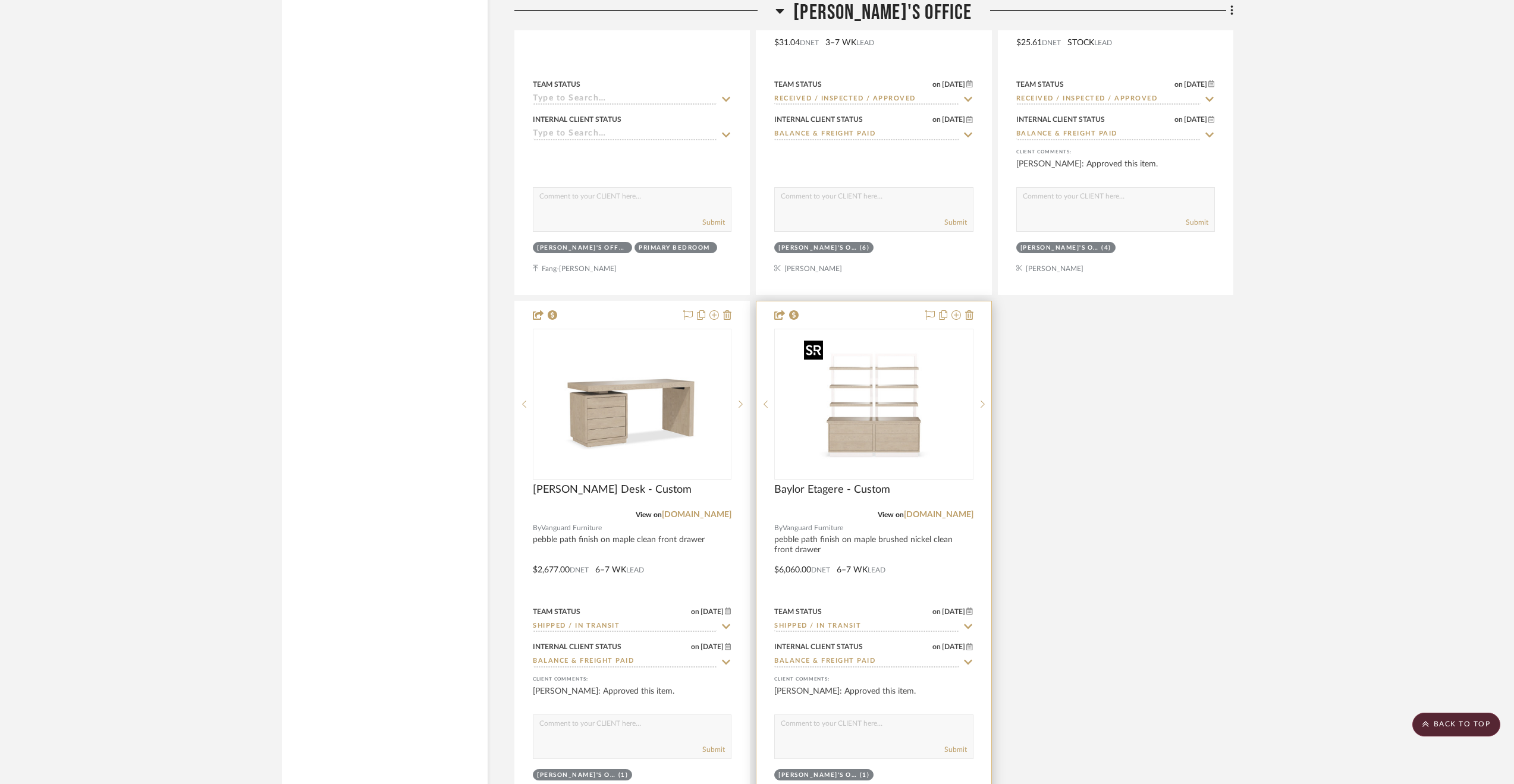
scroll to position [8324, 0]
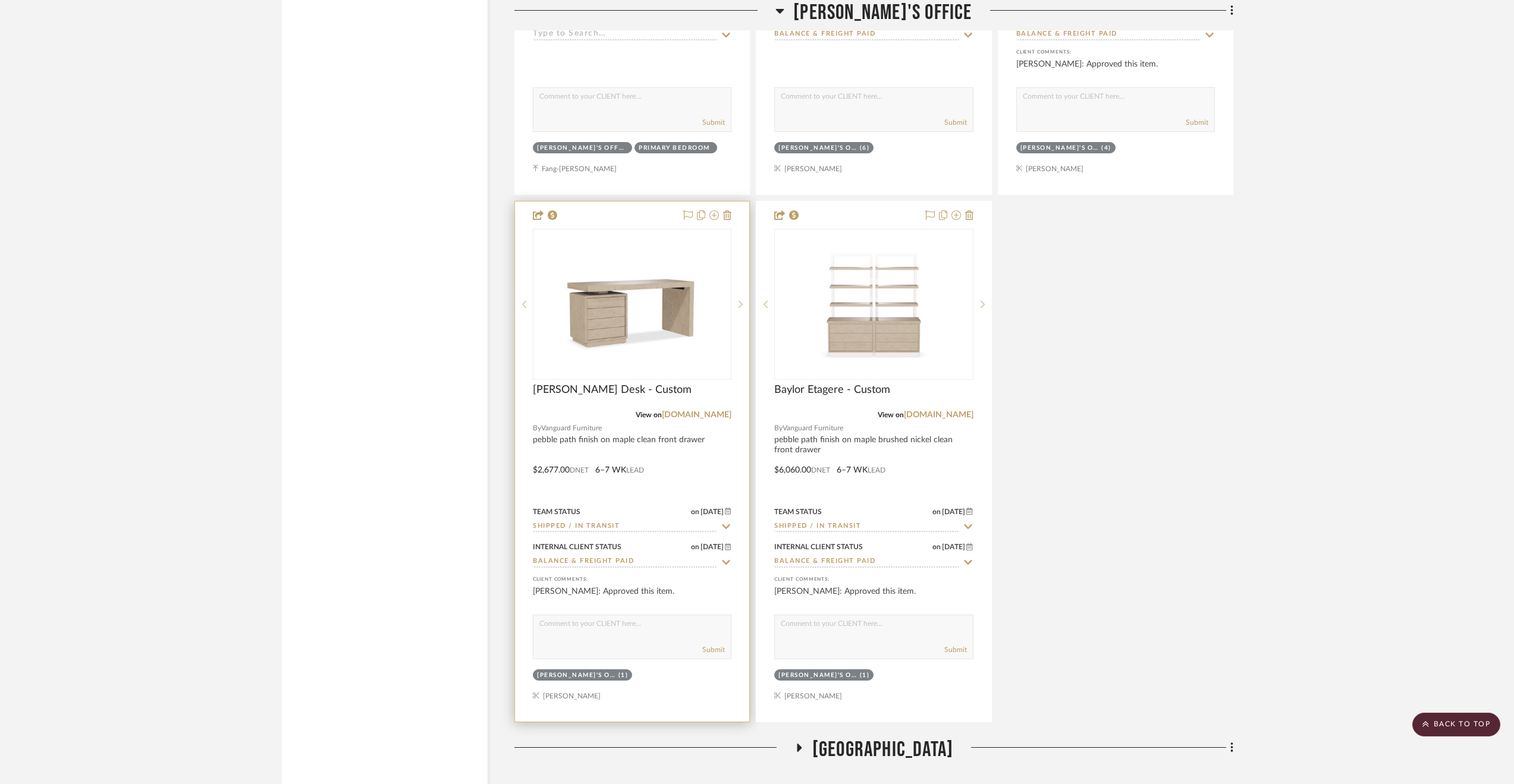
click at [698, 450] on div at bounding box center [632, 462] width 234 height 521
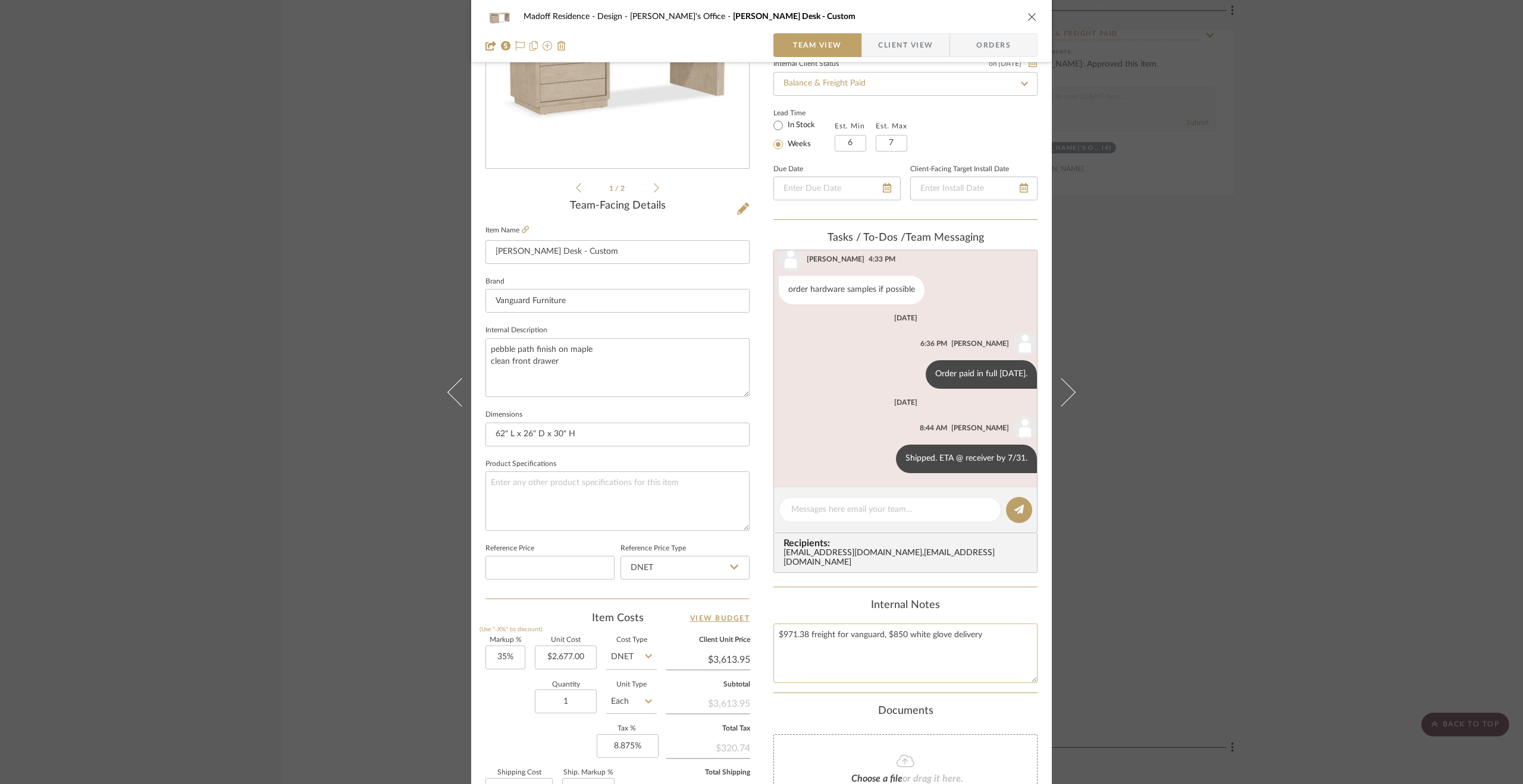
scroll to position [320, 0]
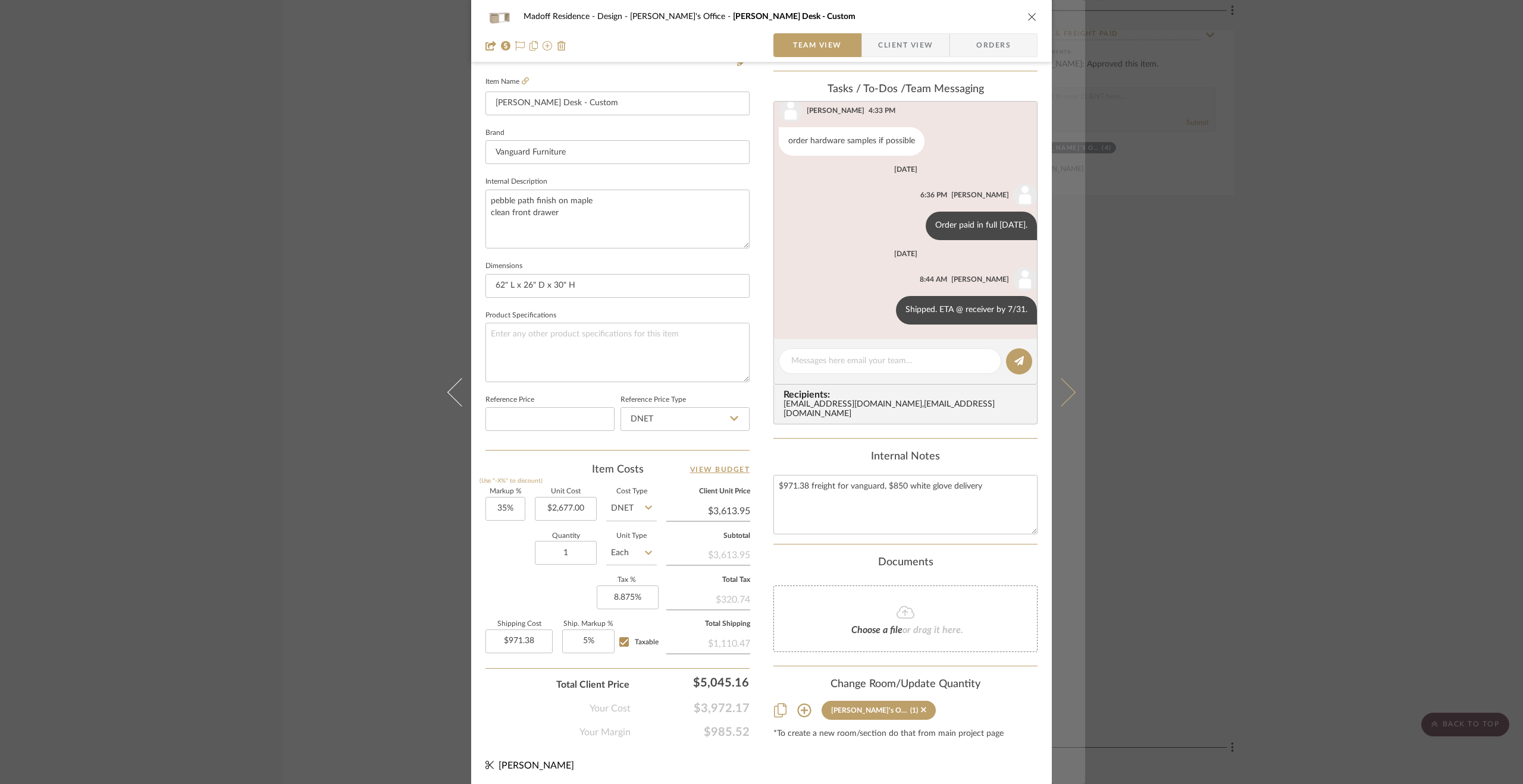
click at [1073, 371] on button at bounding box center [1067, 392] width 33 height 784
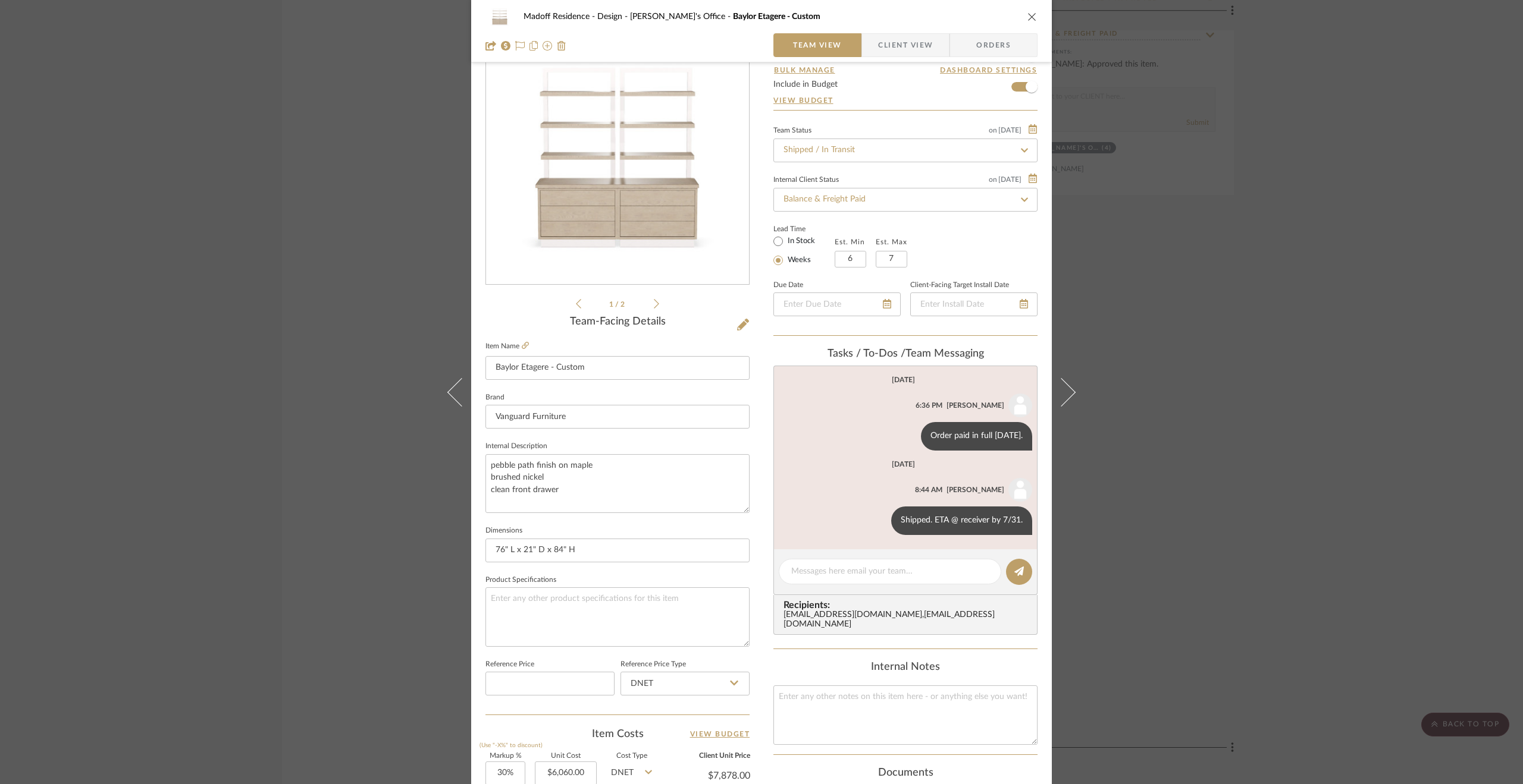
scroll to position [0, 0]
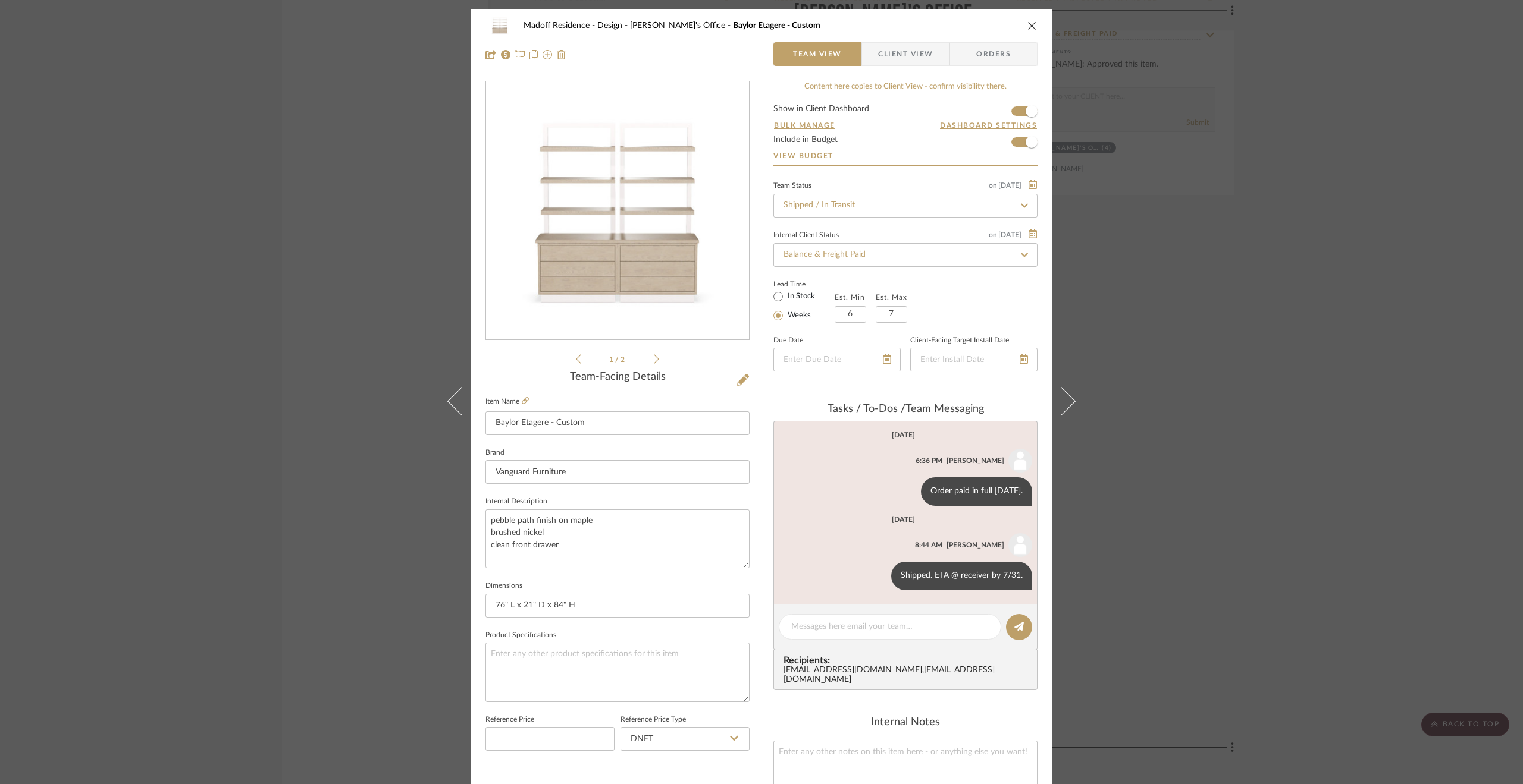
click at [368, 289] on div "Madoff Residence - Design [PERSON_NAME]'s Office Baylor Etagere - Custom Team V…" at bounding box center [761, 392] width 1523 height 784
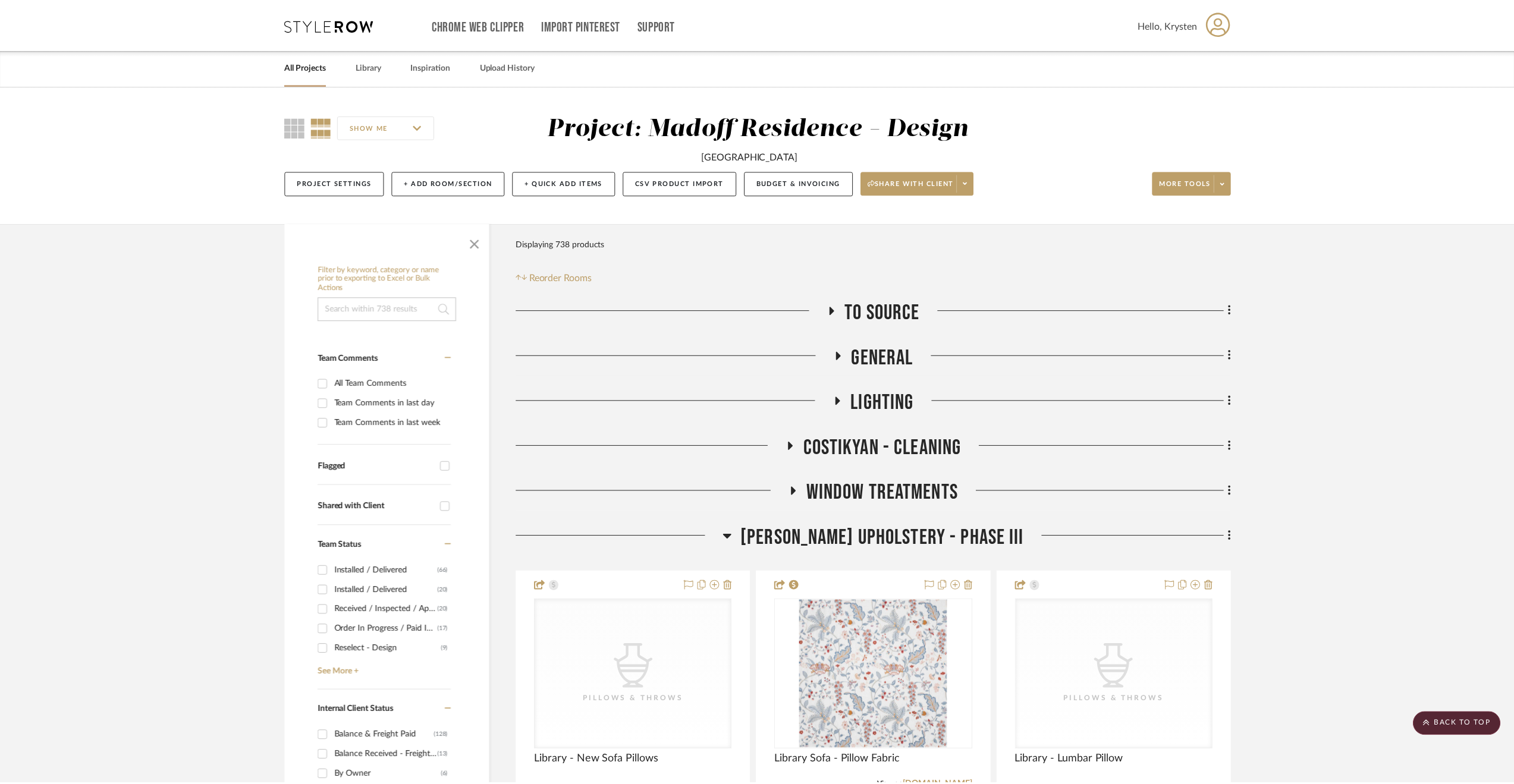
scroll to position [8324, 0]
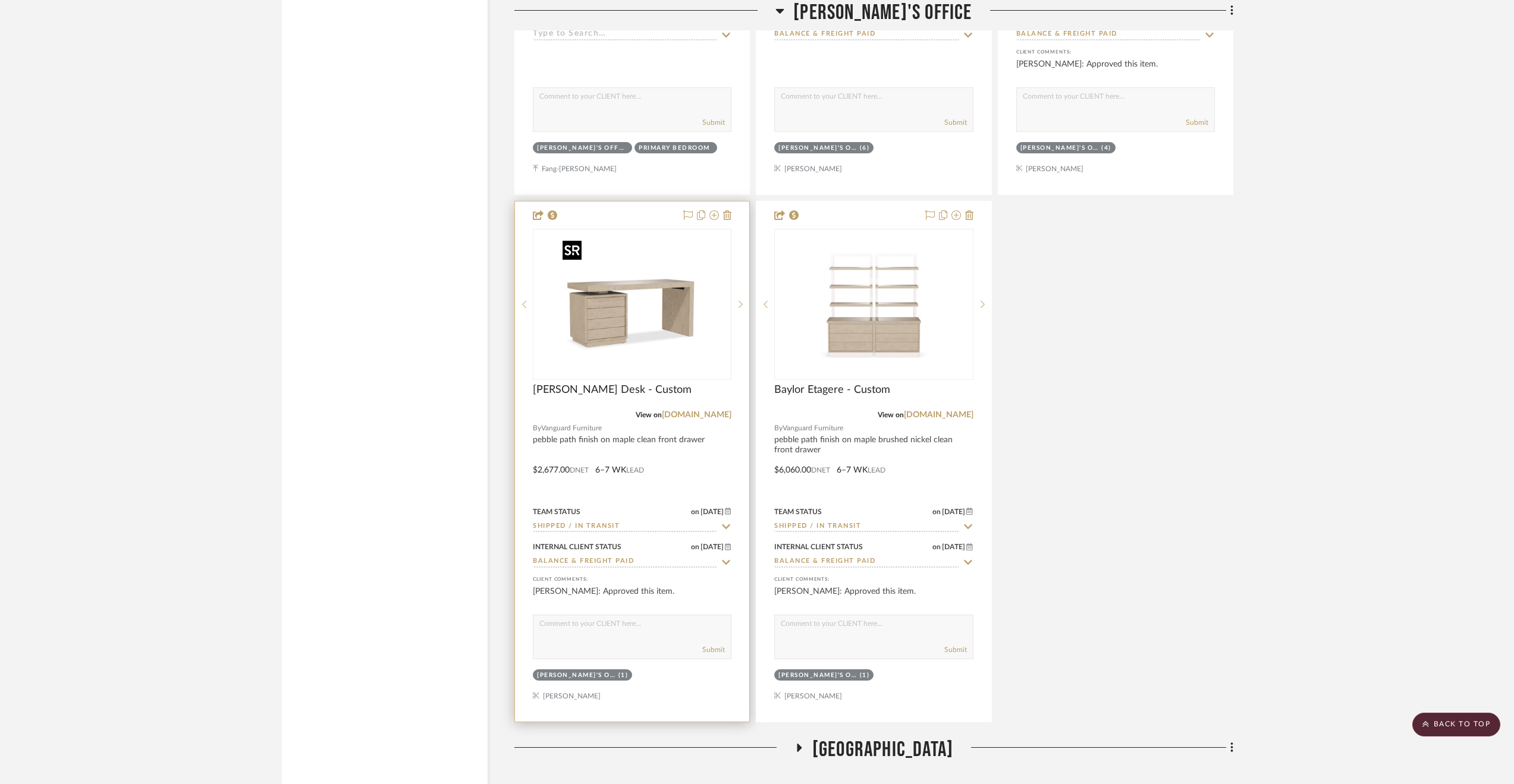
click at [596, 329] on img "0" at bounding box center [632, 304] width 148 height 148
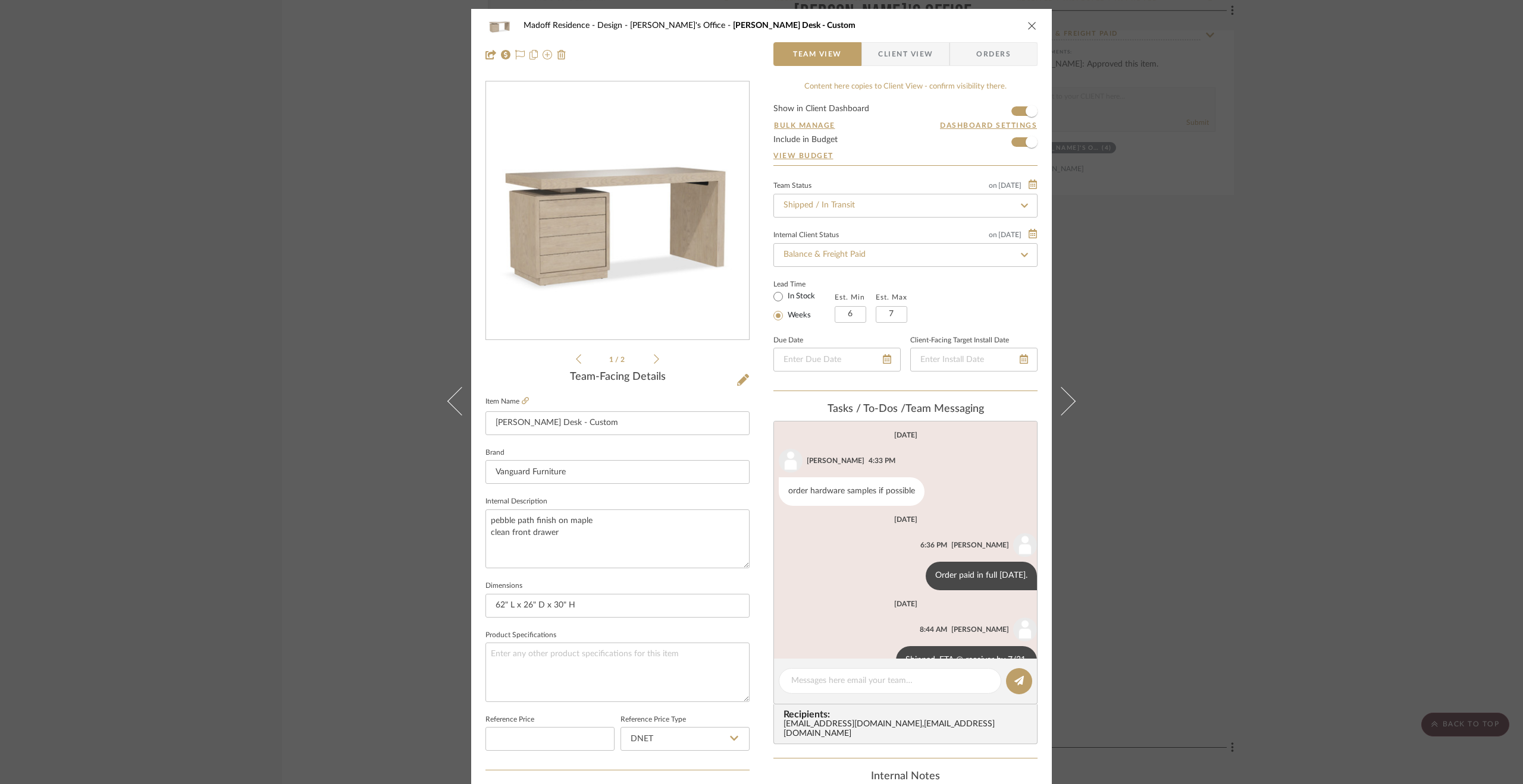
scroll to position [31, 0]
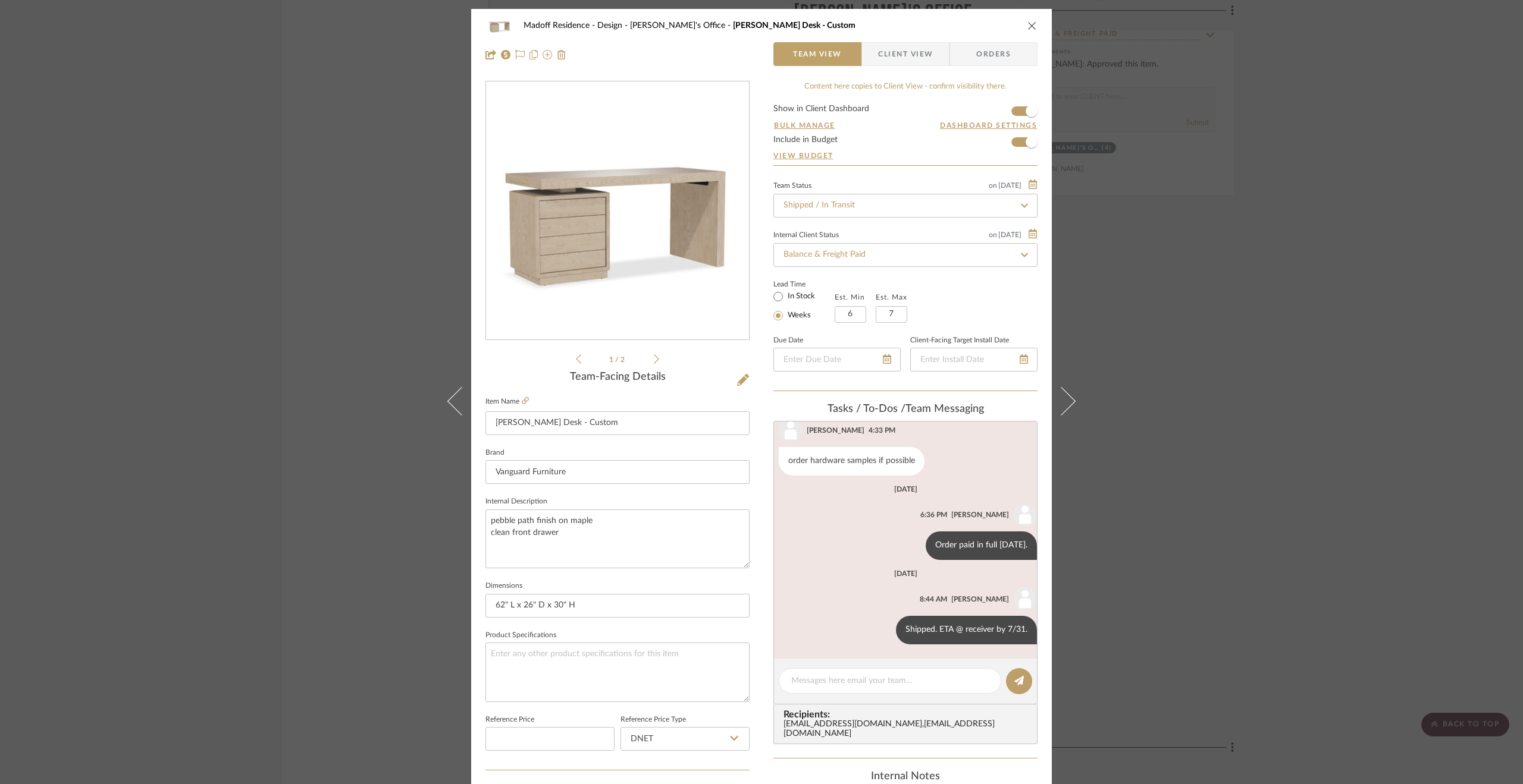
click at [654, 361] on icon at bounding box center [657, 359] width 5 height 11
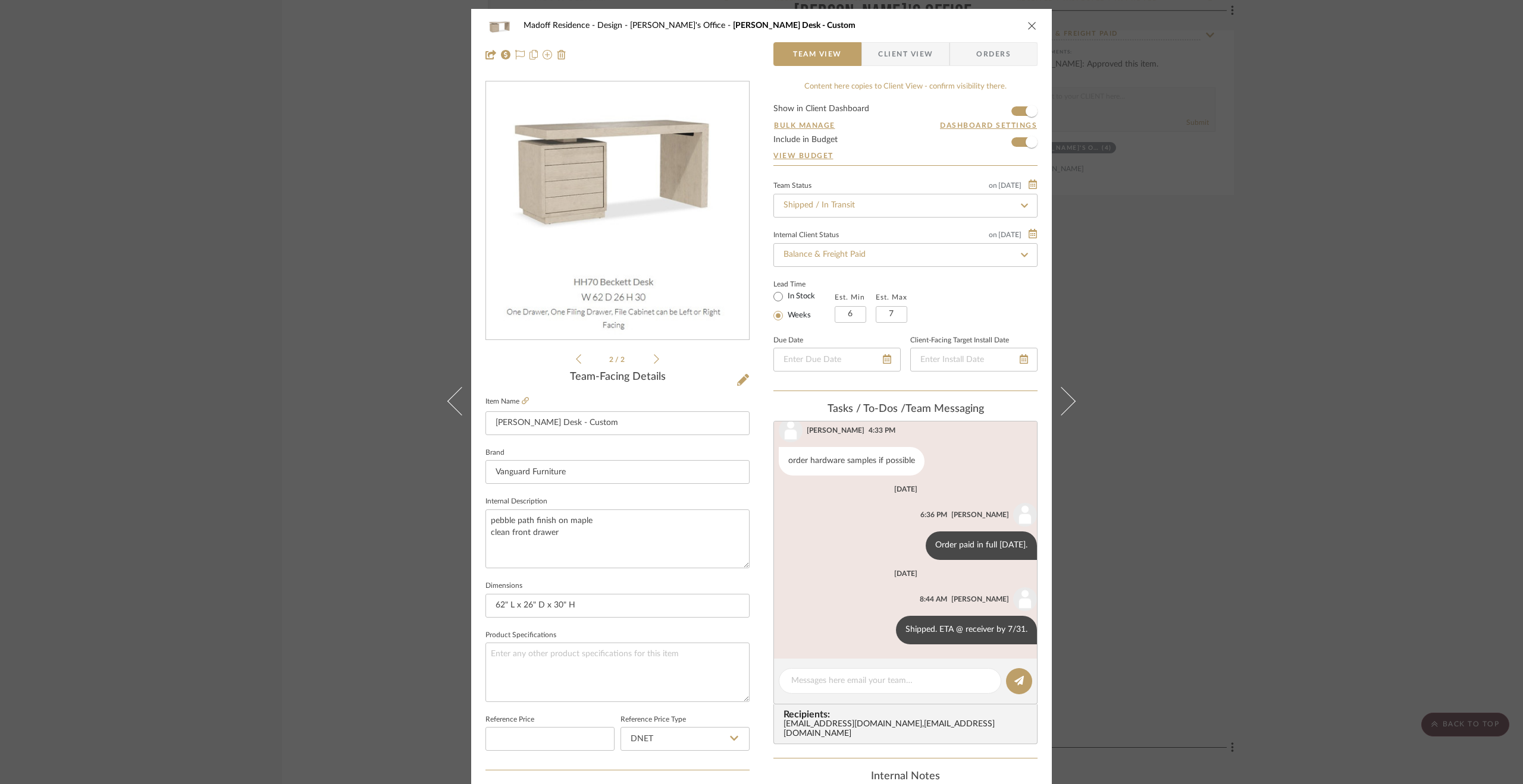
click at [576, 360] on icon at bounding box center [579, 359] width 5 height 11
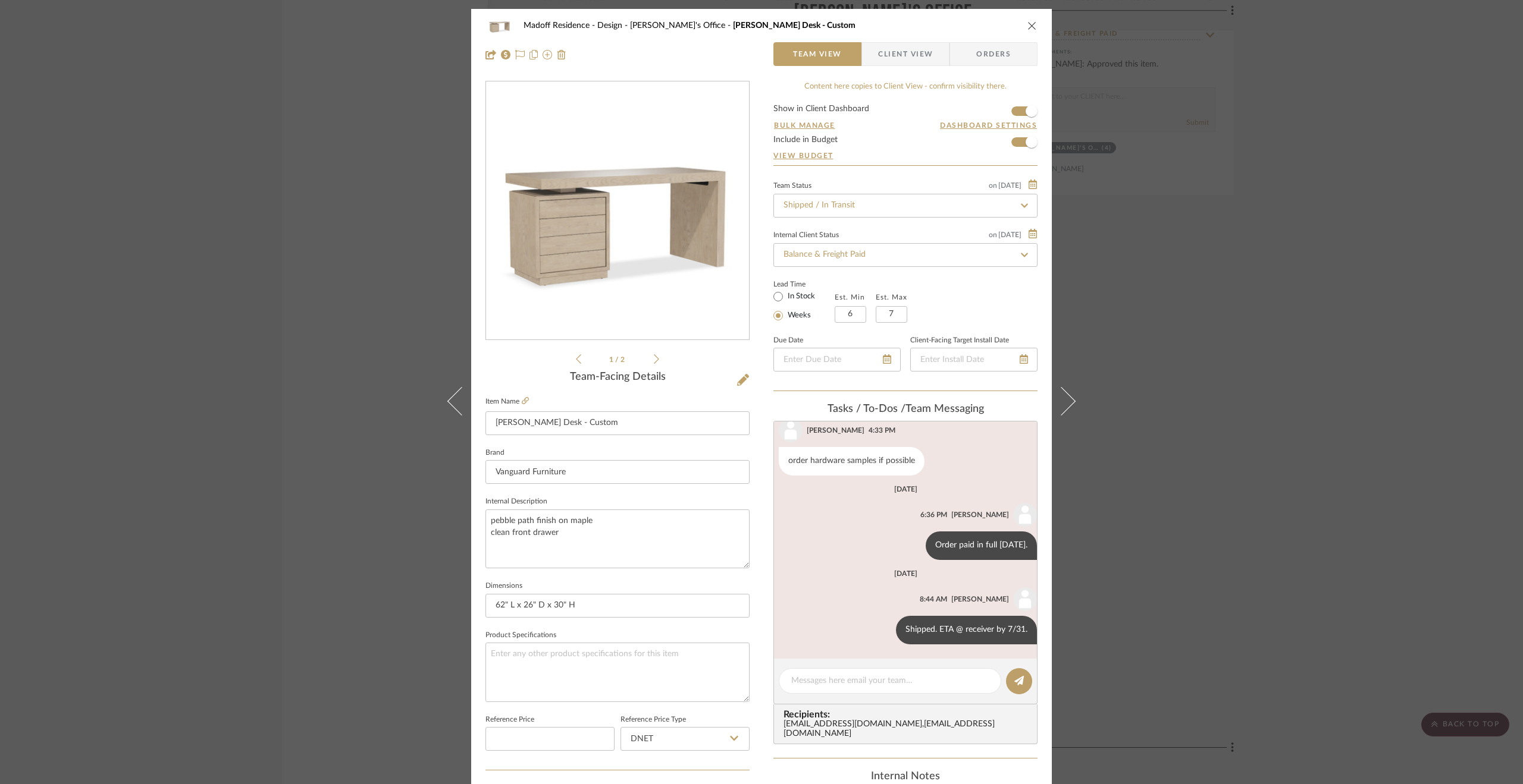
drag, startPoint x: 1279, startPoint y: 458, endPoint x: 1168, endPoint y: 423, distance: 116.4
click at [1279, 456] on div "Madoff Residence - Design [PERSON_NAME]'s Office [PERSON_NAME] Desk - Custom Te…" at bounding box center [761, 392] width 1523 height 784
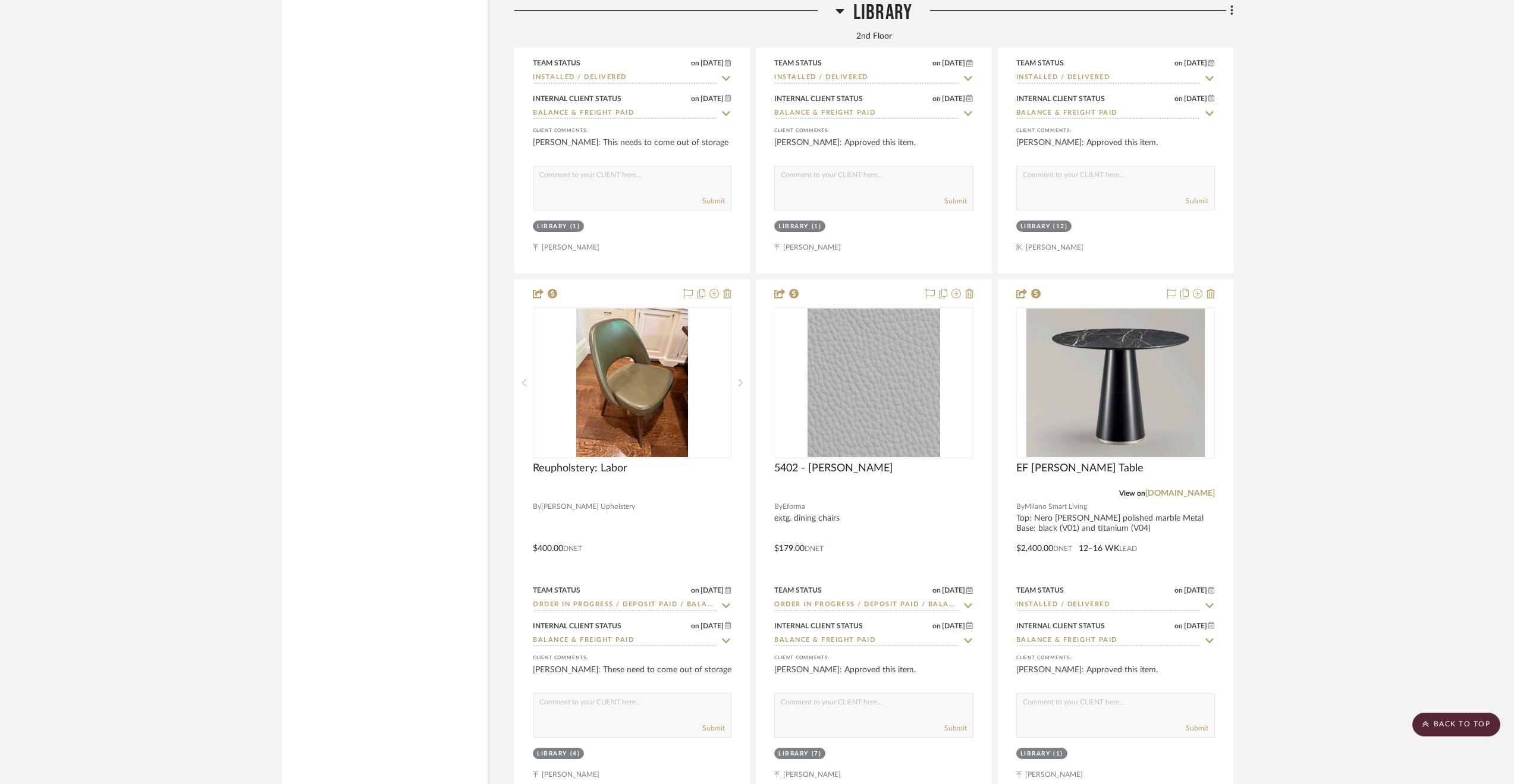
scroll to position [10583, 0]
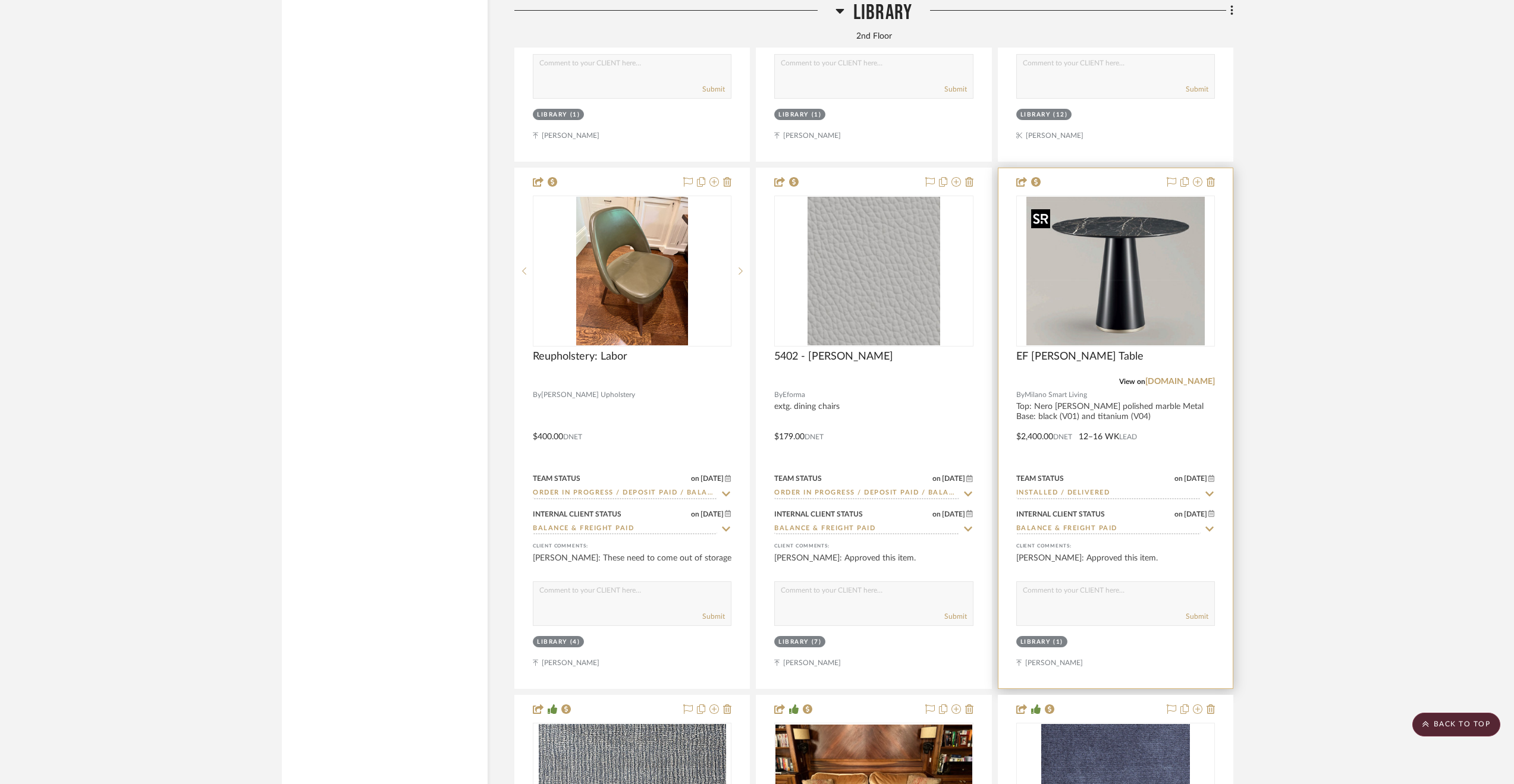
click at [1160, 295] on img "0" at bounding box center [1116, 271] width 179 height 148
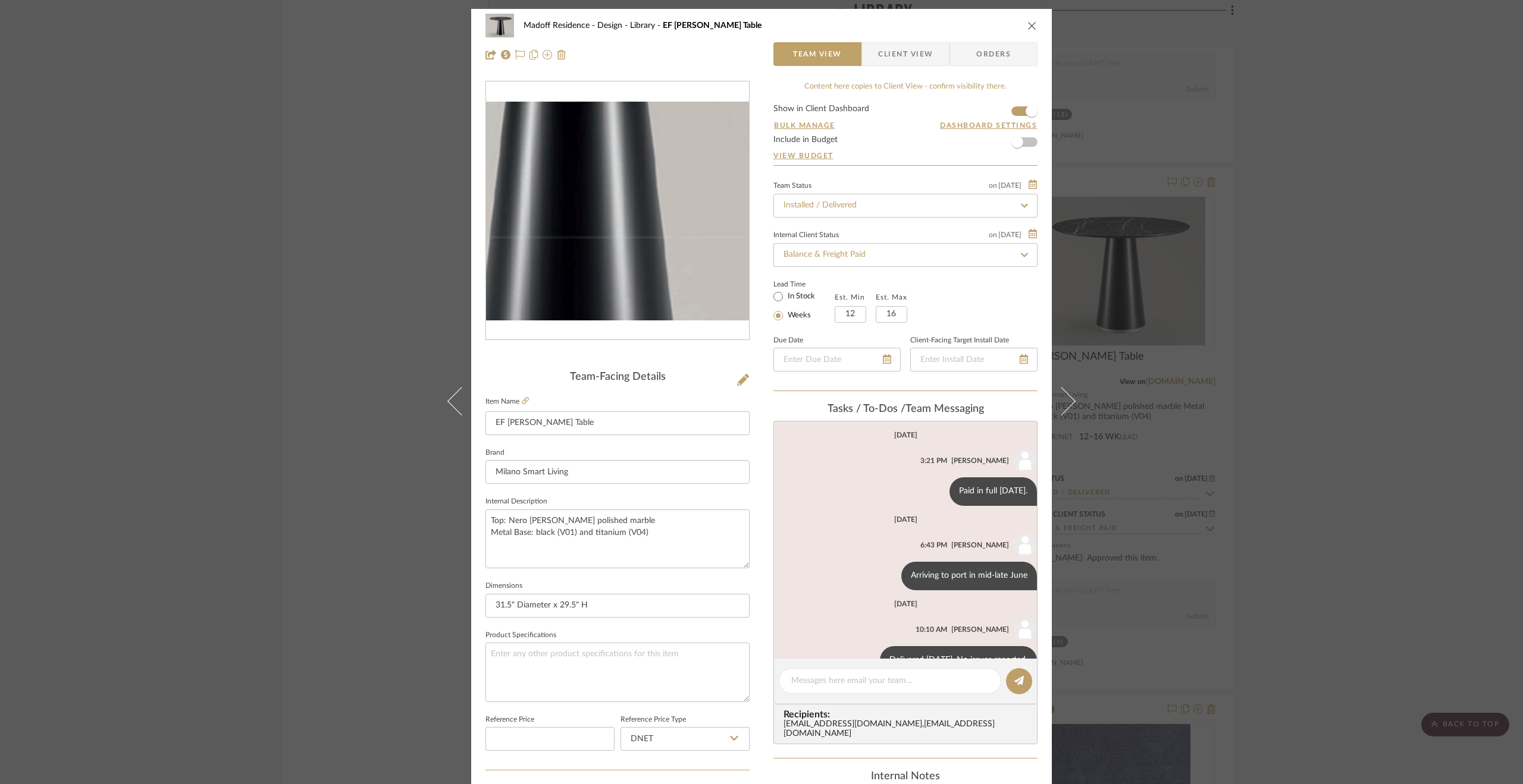
scroll to position [31, 0]
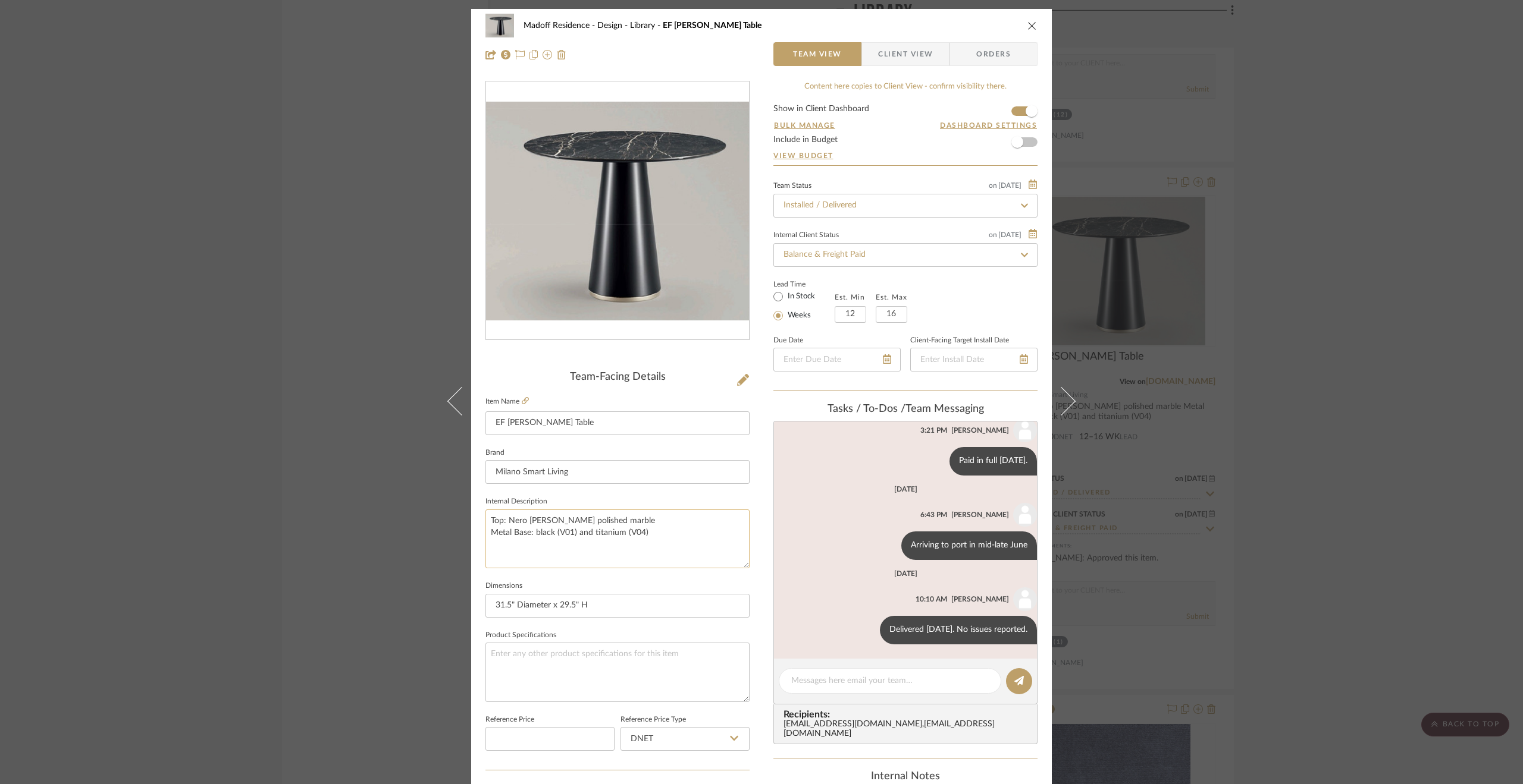
click at [592, 536] on textarea "Top: Nero [PERSON_NAME] polished marble Metal Base: black (V01) and titanium (V…" at bounding box center [617, 539] width 264 height 59
click at [631, 525] on textarea "Top: Nero [PERSON_NAME] polished marble Metal Base: black (V01) and titanium (V…" at bounding box center [617, 539] width 264 height 59
drag, startPoint x: 646, startPoint y: 537, endPoint x: 473, endPoint y: 525, distance: 173.4
click at [473, 525] on div "Madoff Residence - Design Library EF [PERSON_NAME] Table Team View Client View …" at bounding box center [761, 558] width 581 height 1098
click at [523, 399] on icon at bounding box center [525, 401] width 7 height 7
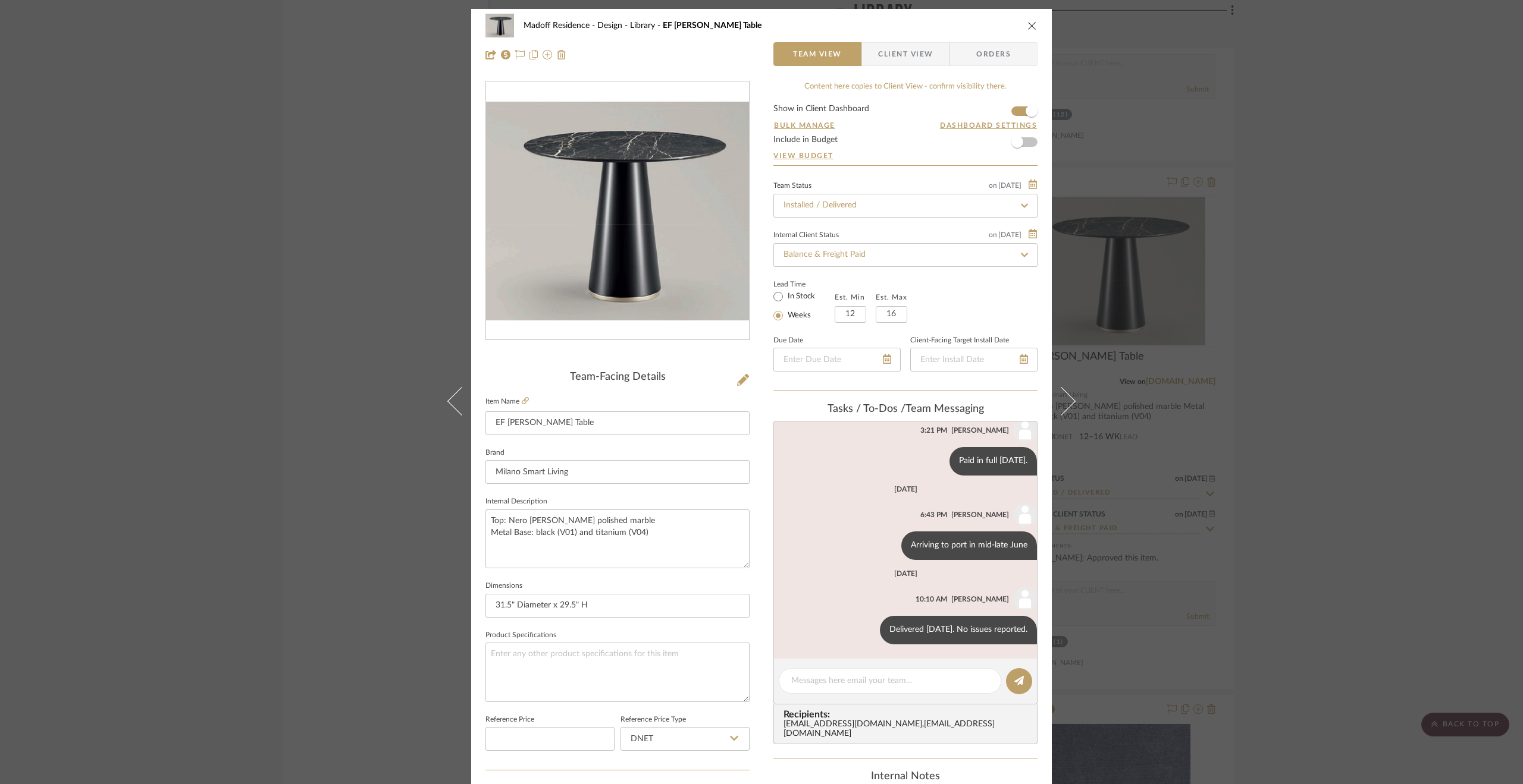
click at [1413, 396] on div "Madoff Residence - Design Library EF [PERSON_NAME] Table Team View Client View …" at bounding box center [761, 392] width 1523 height 784
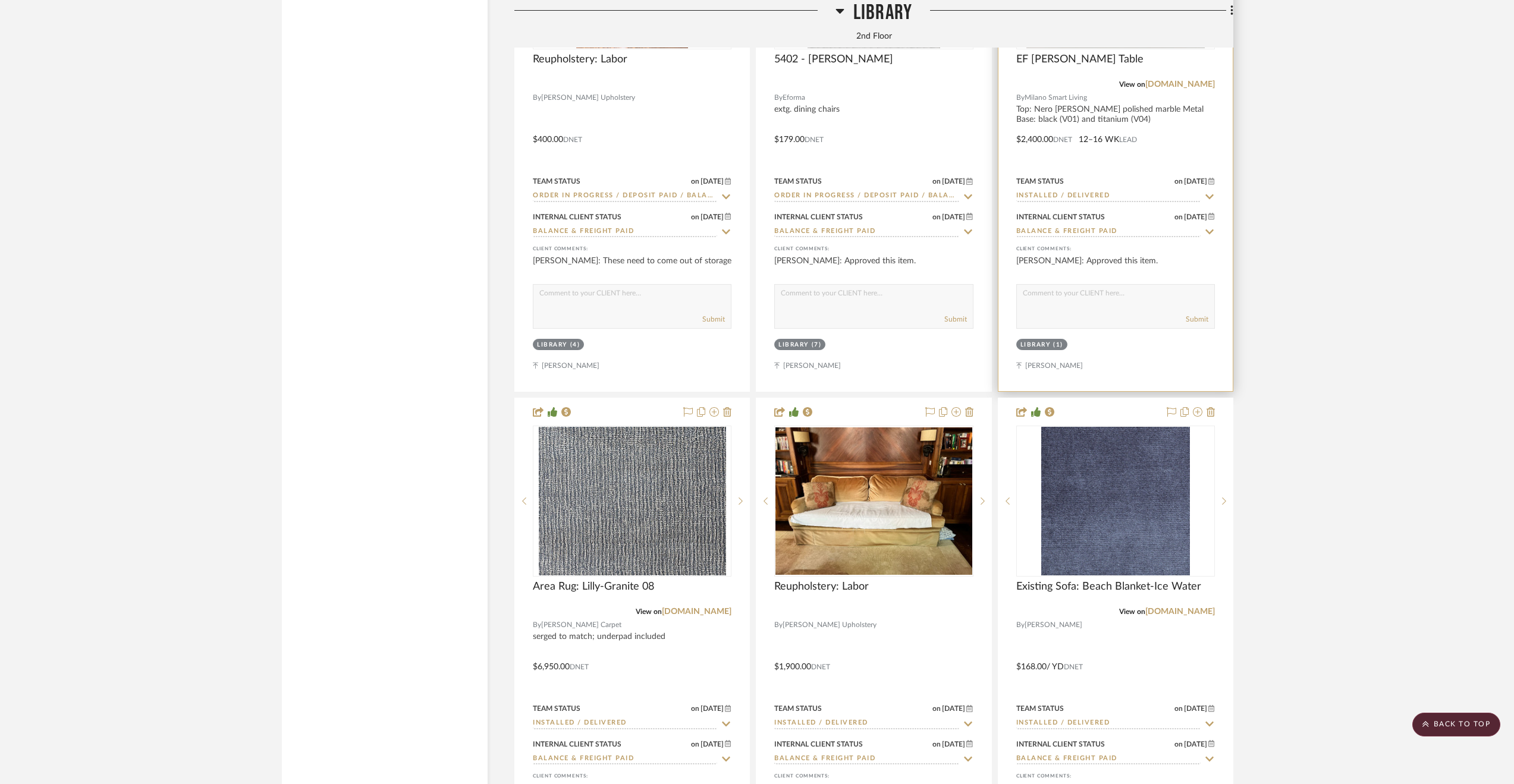
scroll to position [10643, 0]
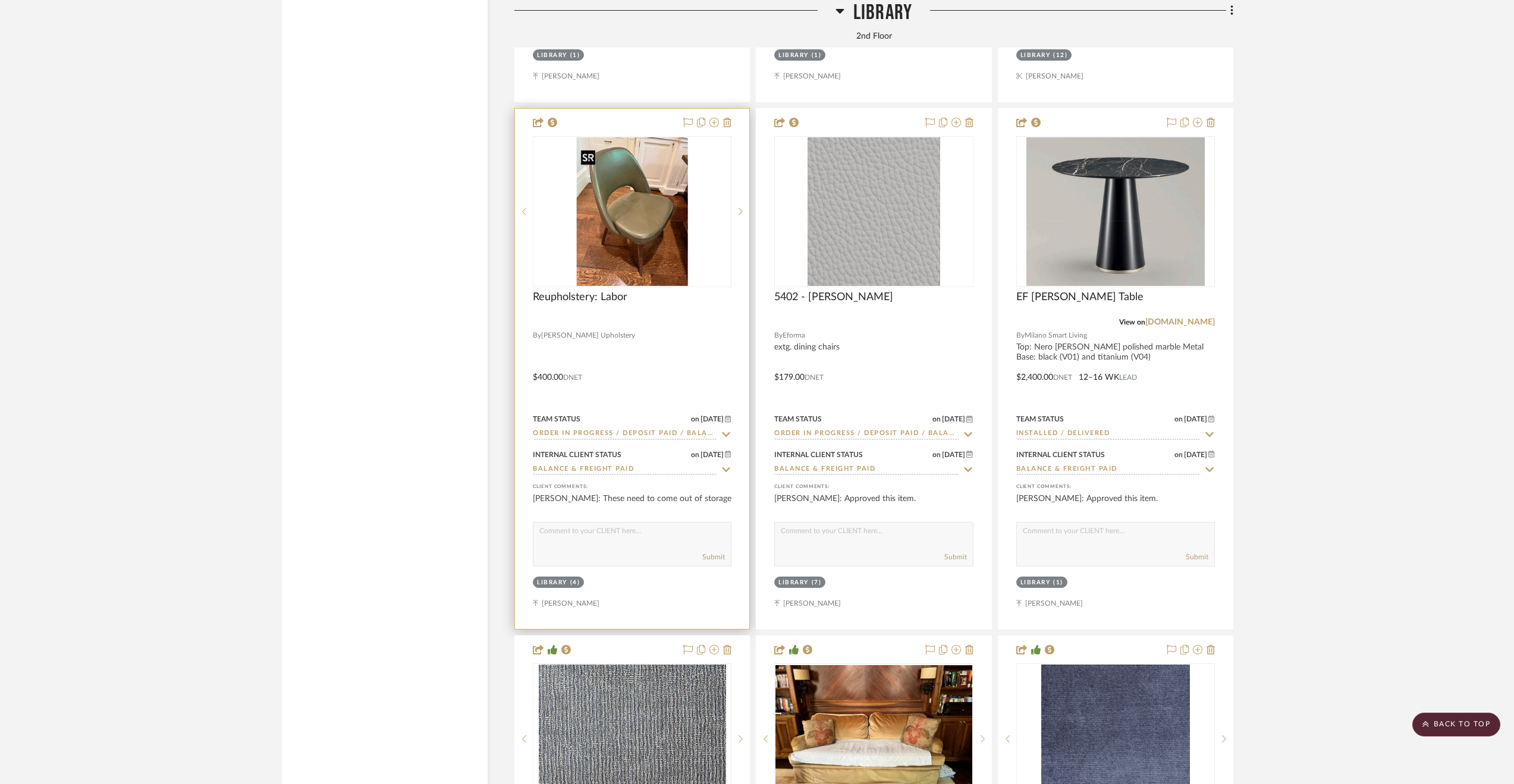
click at [648, 216] on img "0" at bounding box center [632, 212] width 112 height 148
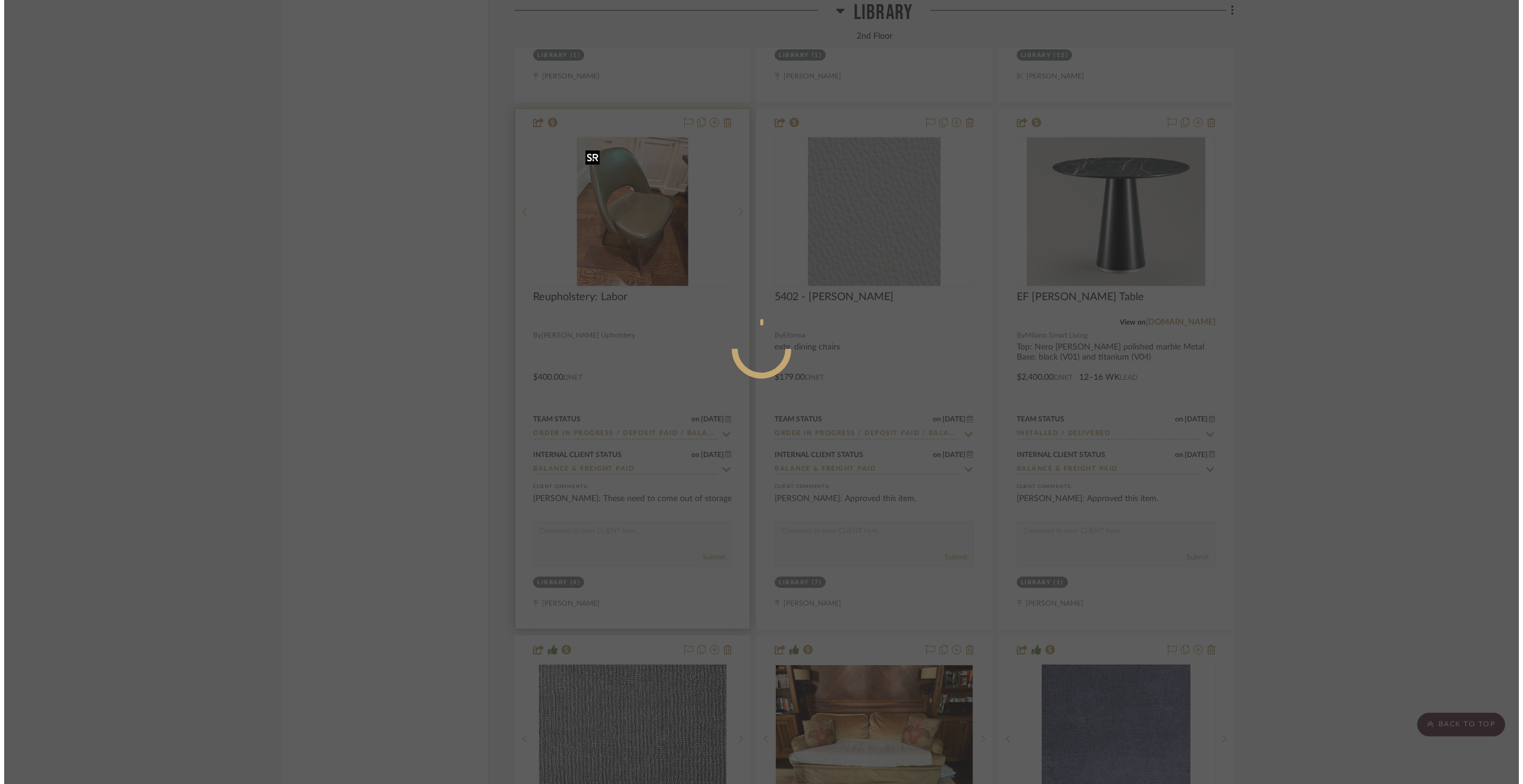
scroll to position [0, 0]
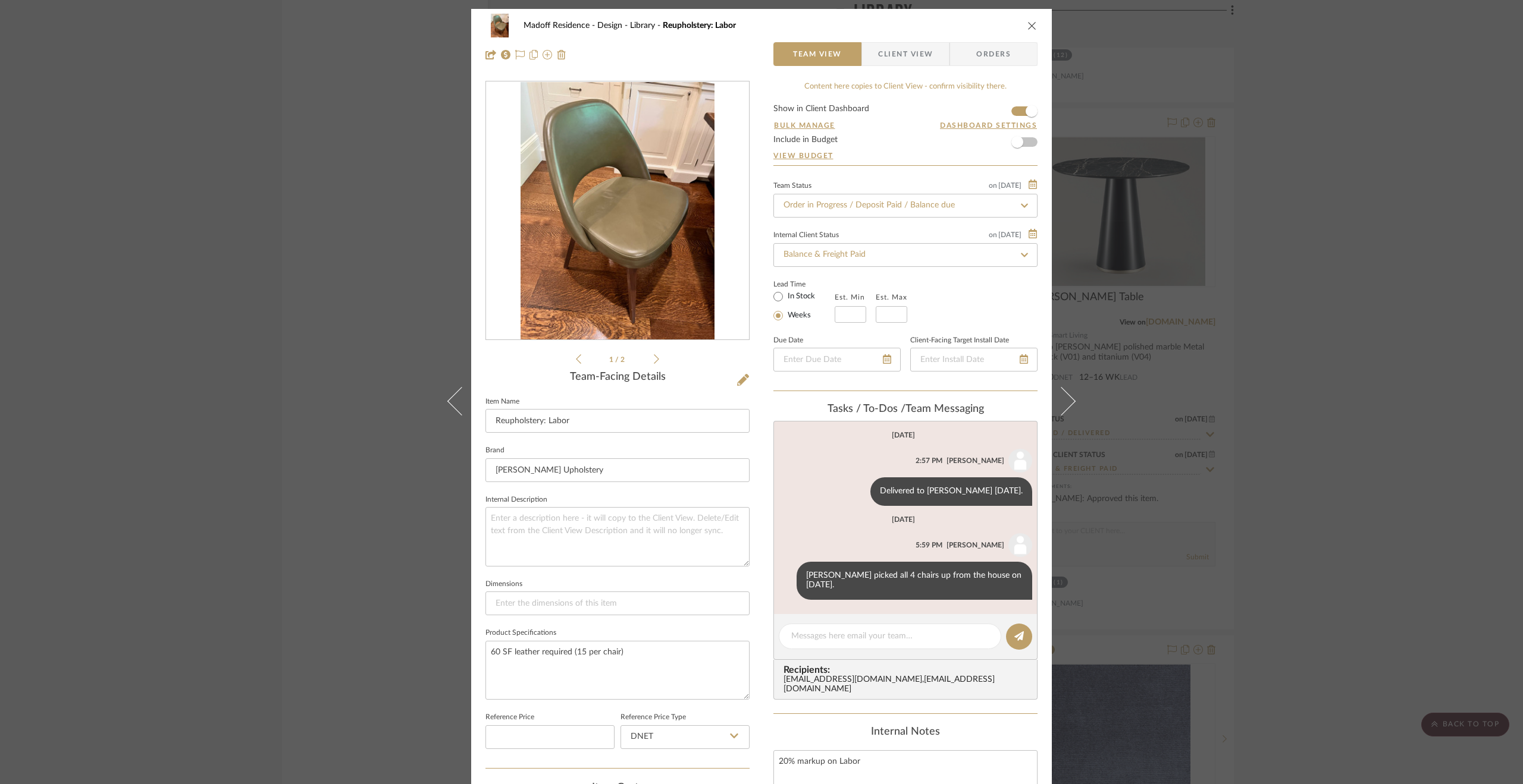
click at [654, 359] on icon at bounding box center [657, 359] width 5 height 10
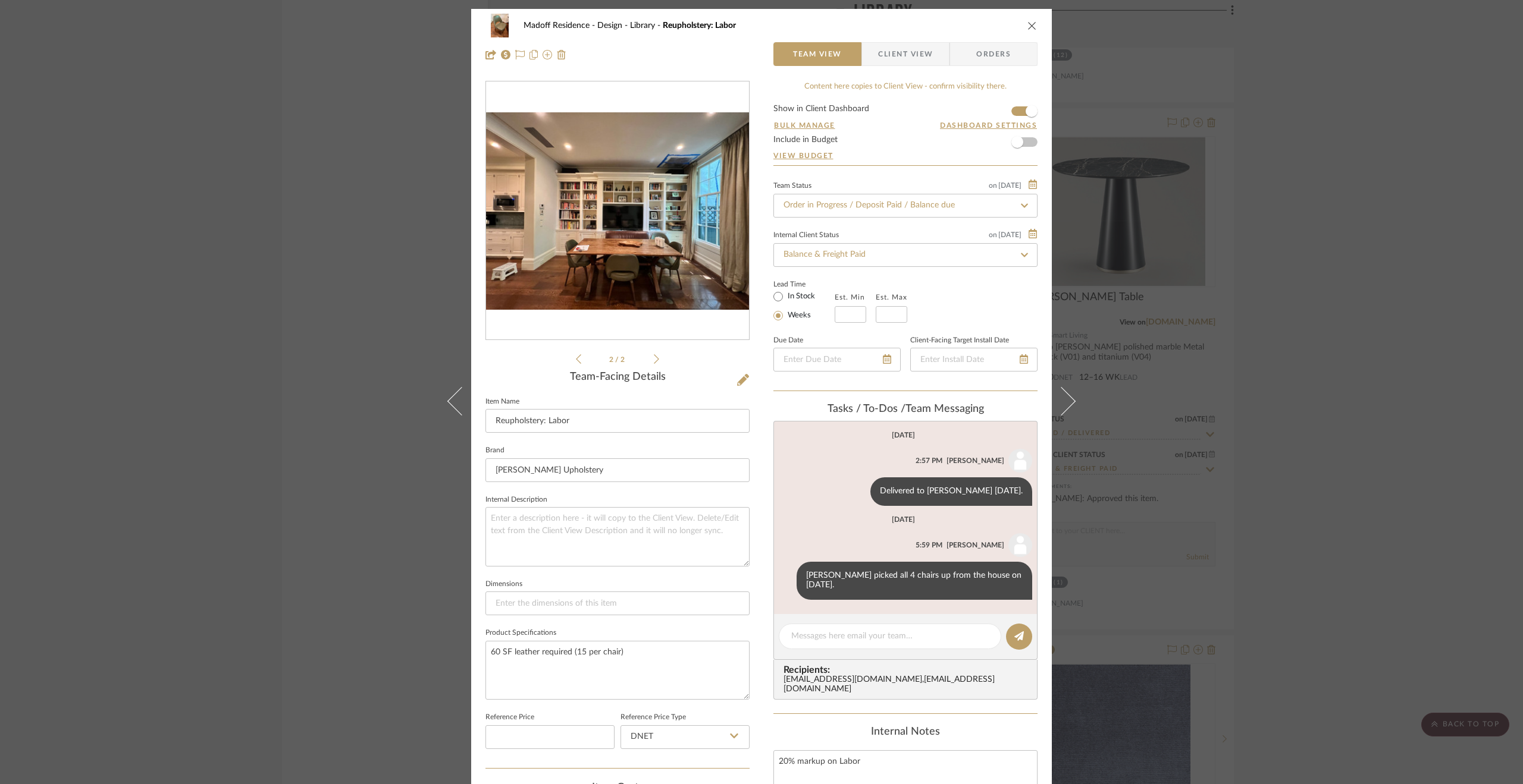
click at [576, 363] on icon at bounding box center [579, 359] width 5 height 11
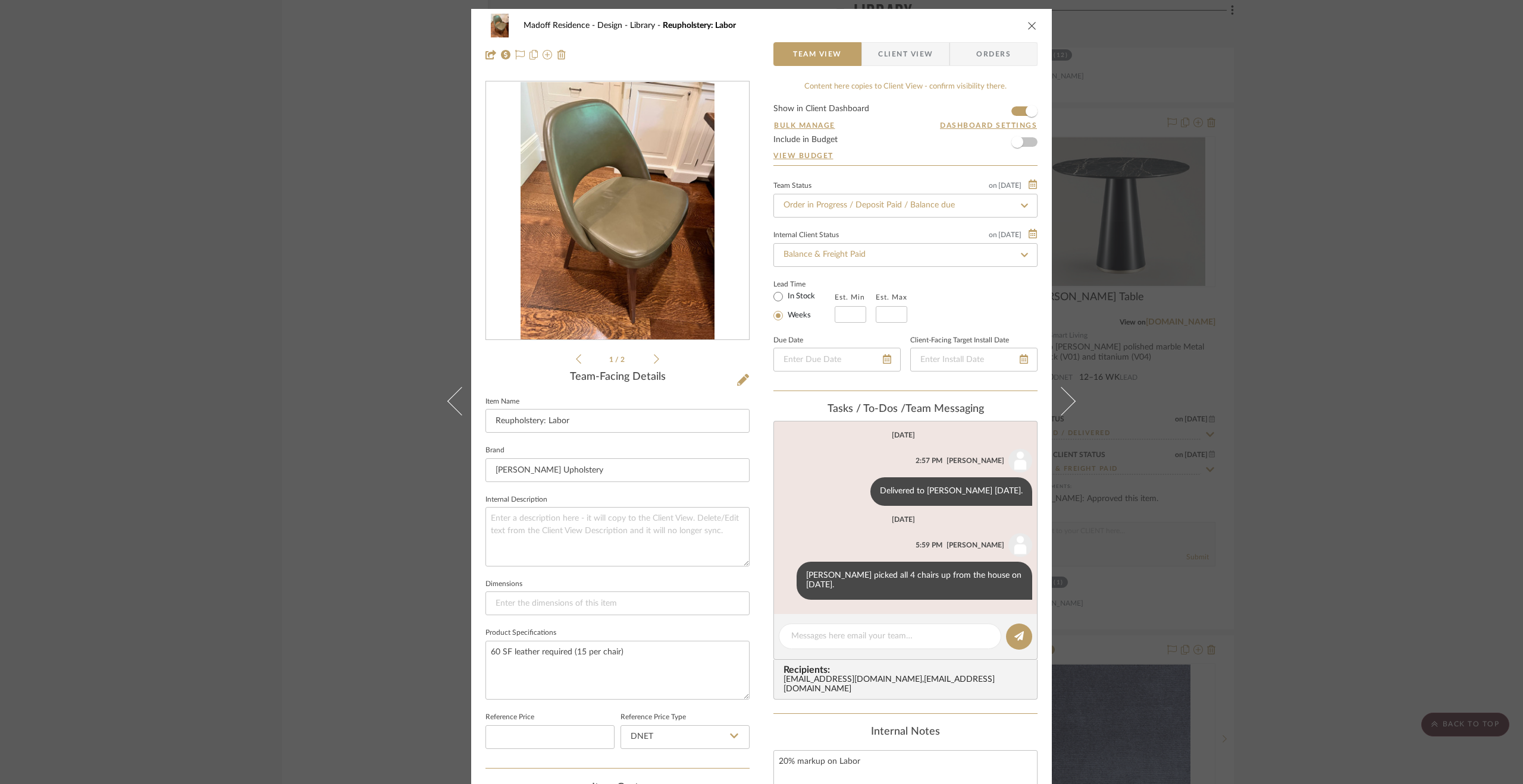
click at [1301, 514] on div "Madoff Residence - Design Library Reupholstery: Labor Team View Client View Ord…" at bounding box center [761, 392] width 1523 height 784
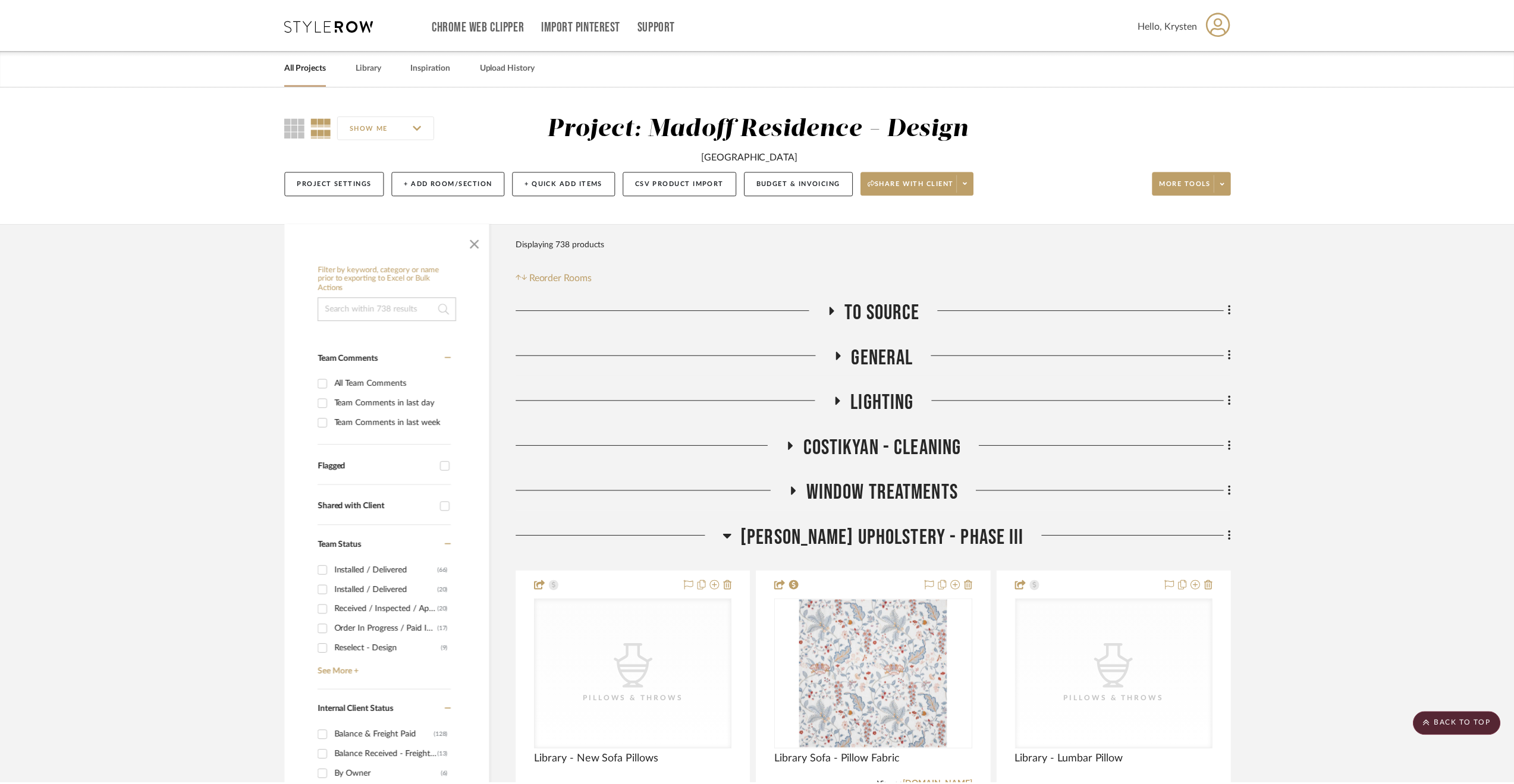
scroll to position [10643, 0]
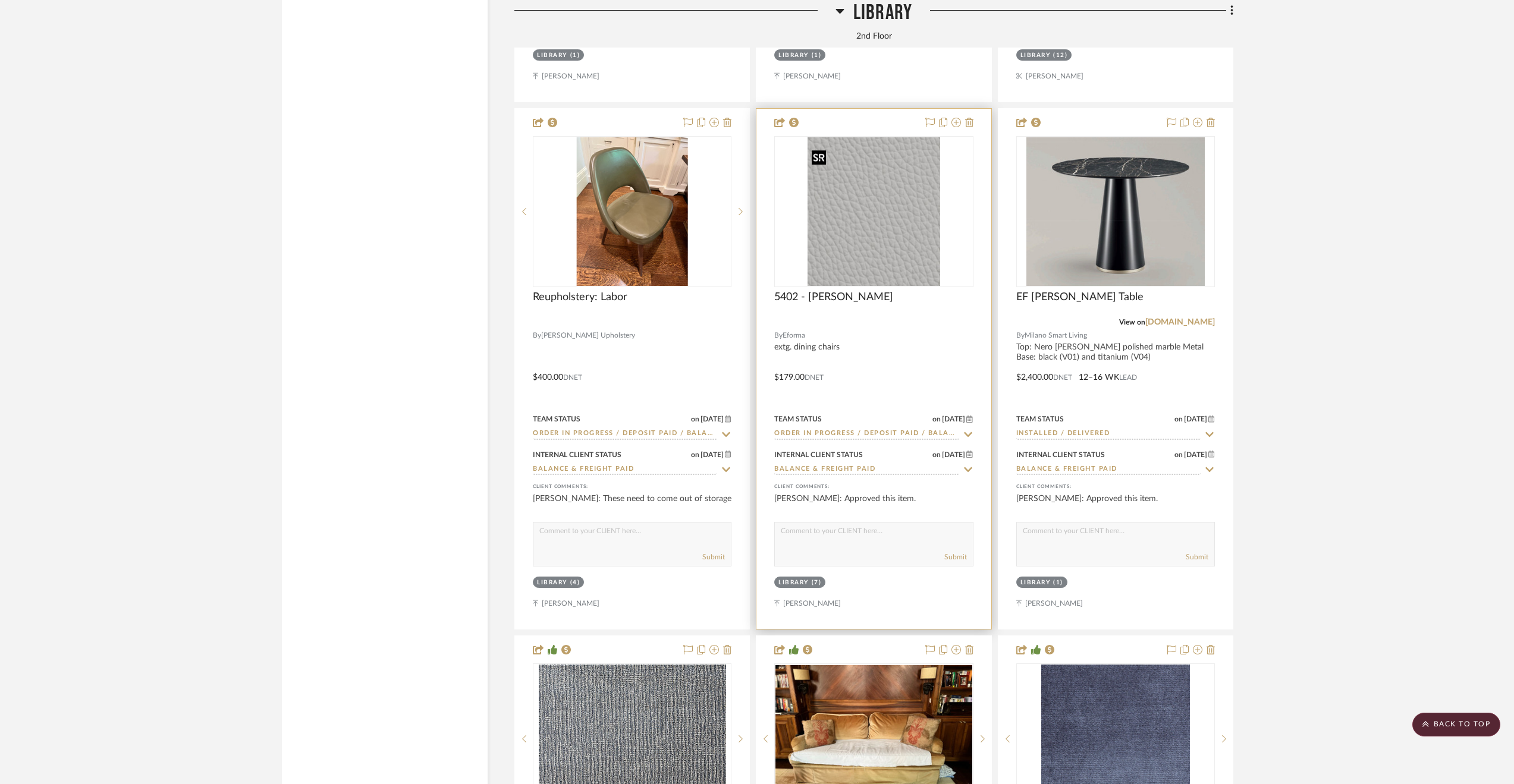
click at [873, 230] on img "0" at bounding box center [874, 212] width 133 height 148
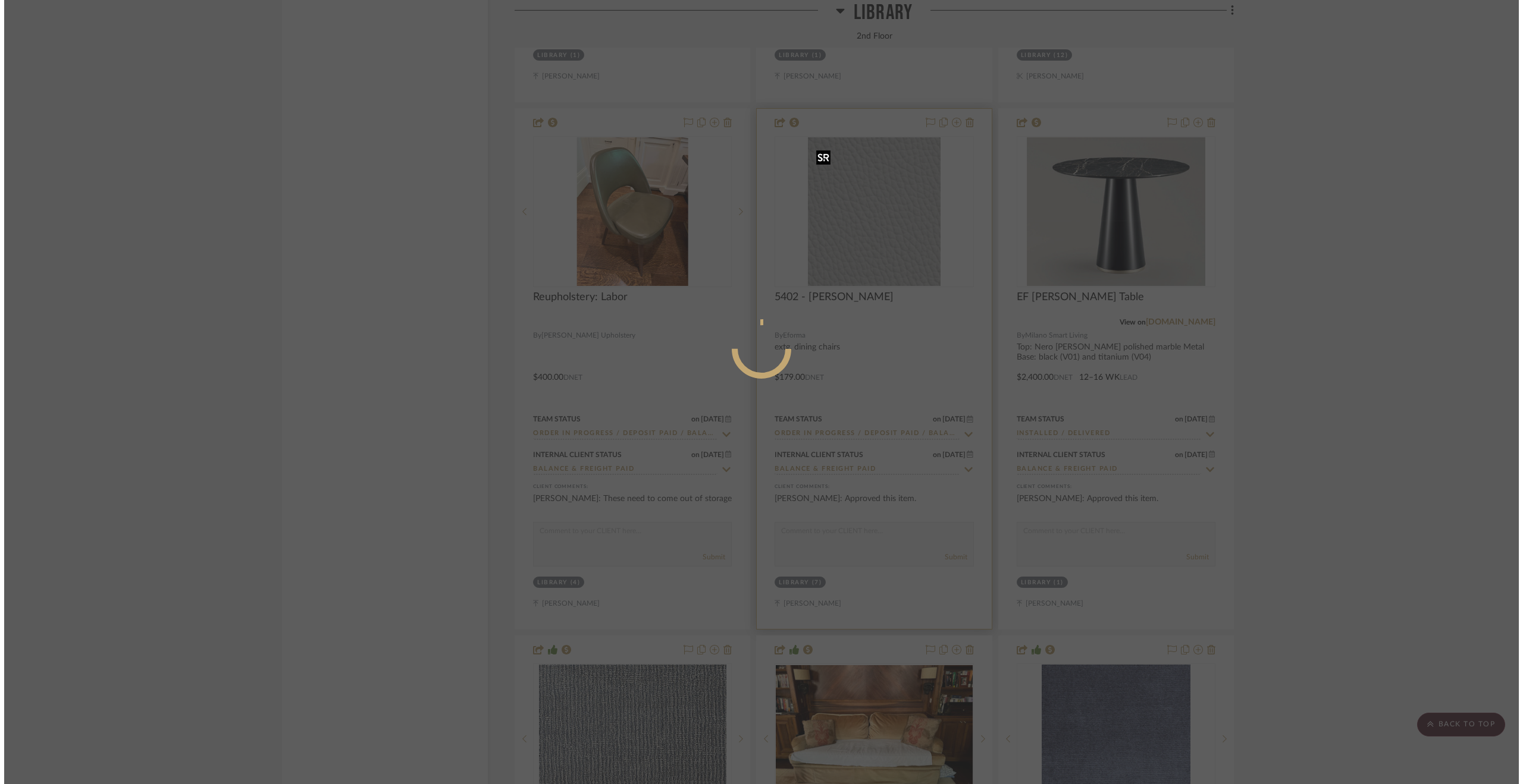
scroll to position [0, 0]
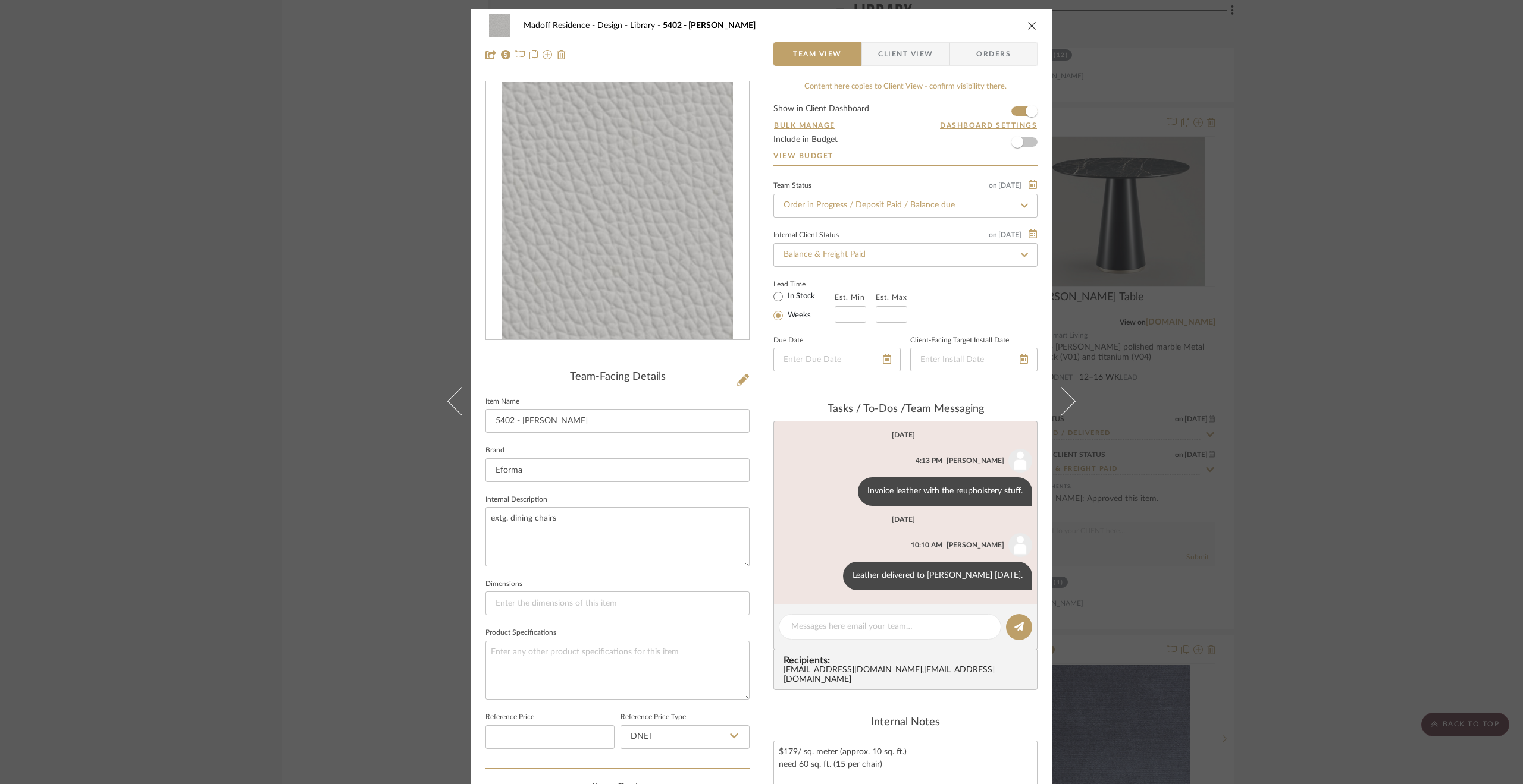
click at [1305, 424] on div "Madoff Residence - Design Library 5402 - Grigio [PERSON_NAME] Leather Team View…" at bounding box center [761, 392] width 1523 height 784
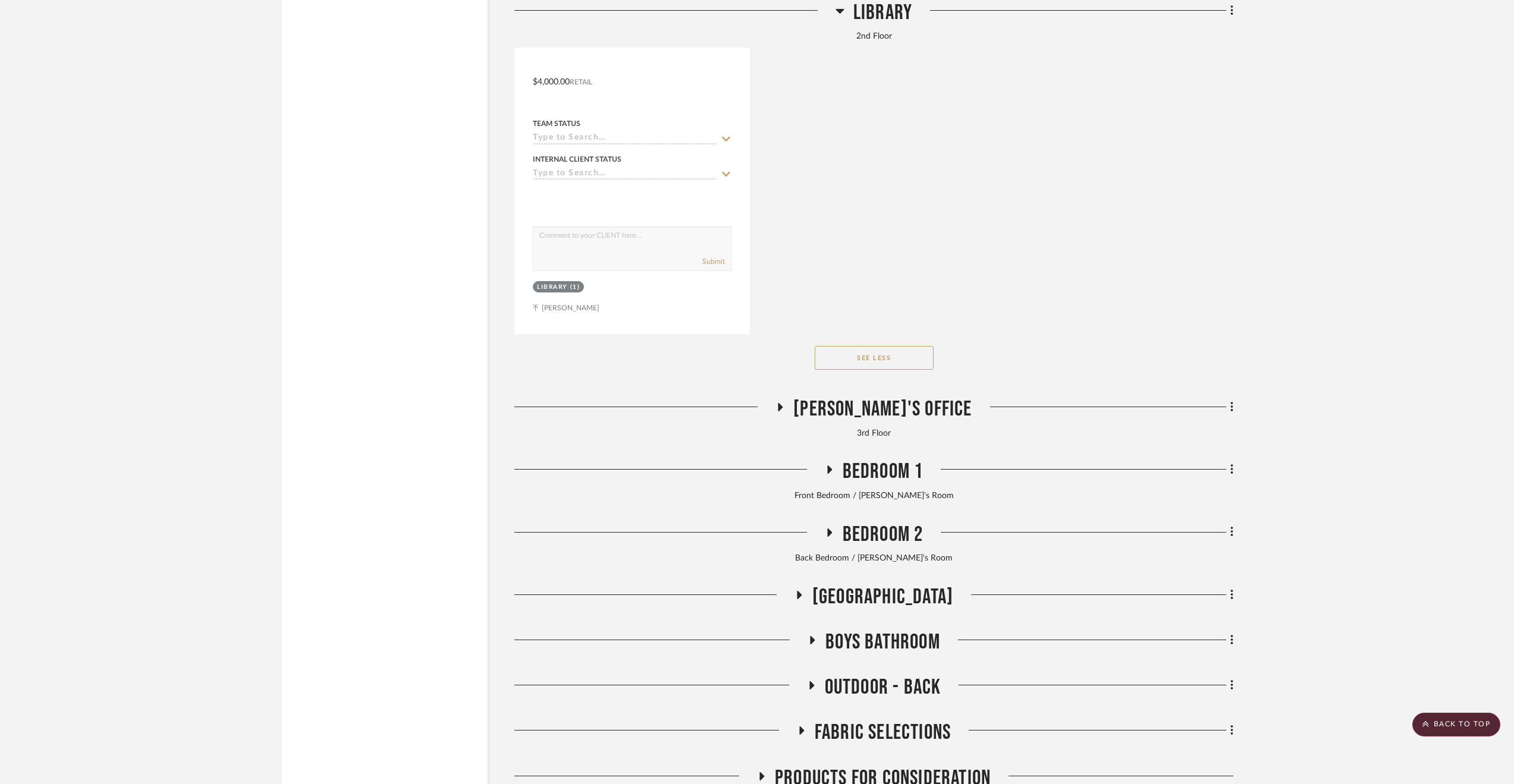
scroll to position [12653, 0]
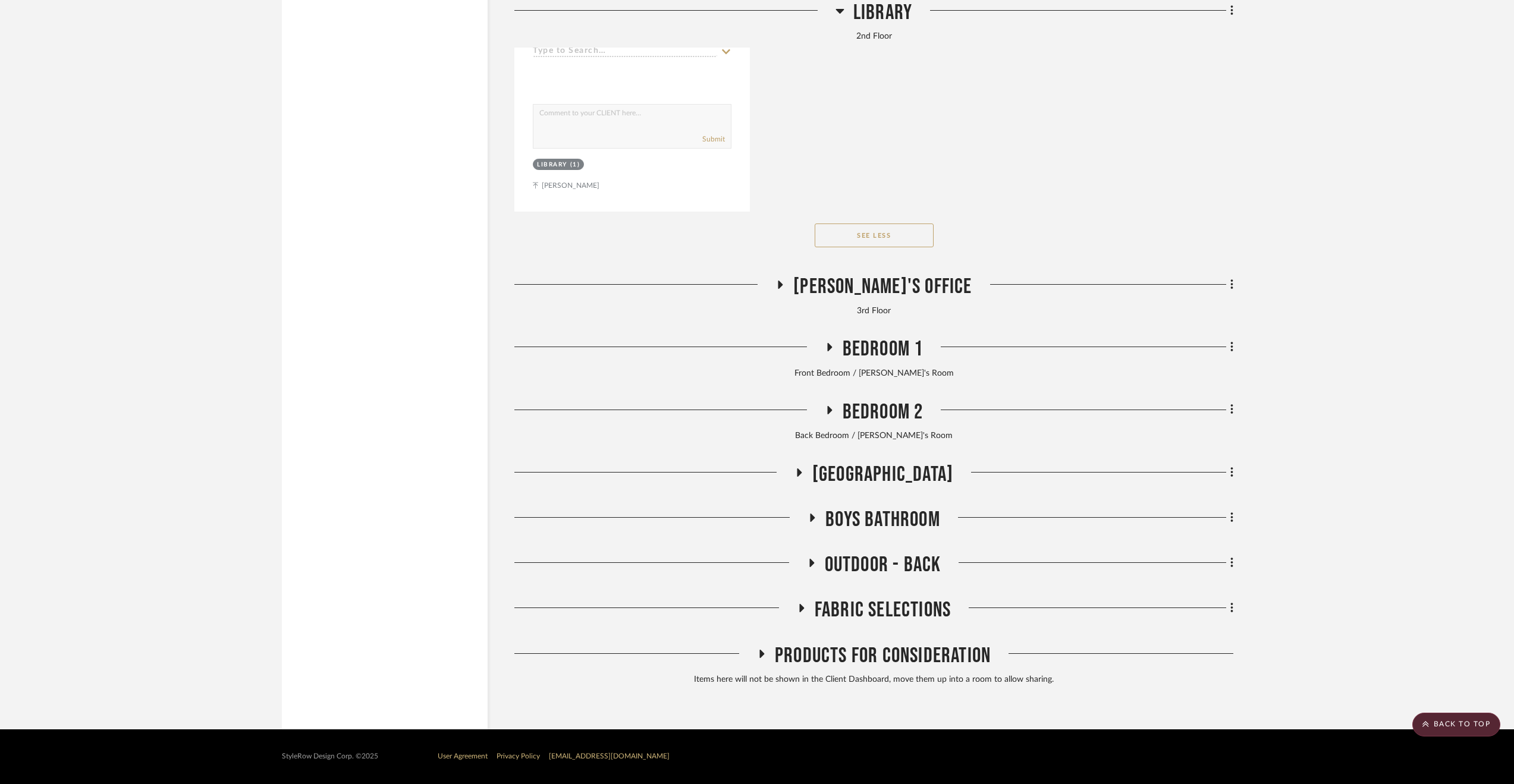
click at [888, 561] on span "Outdoor - Back" at bounding box center [883, 565] width 117 height 26
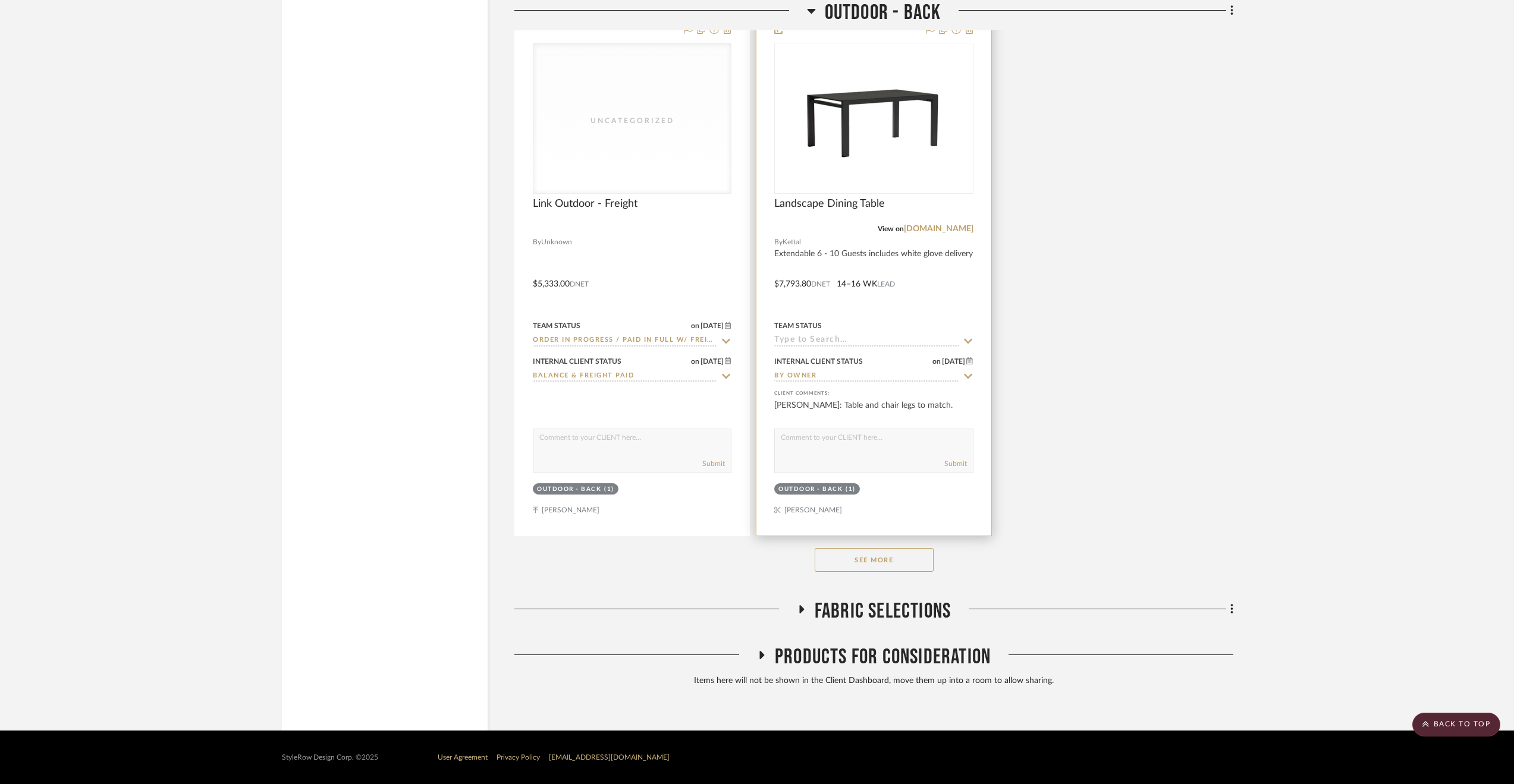
scroll to position [14293, 0]
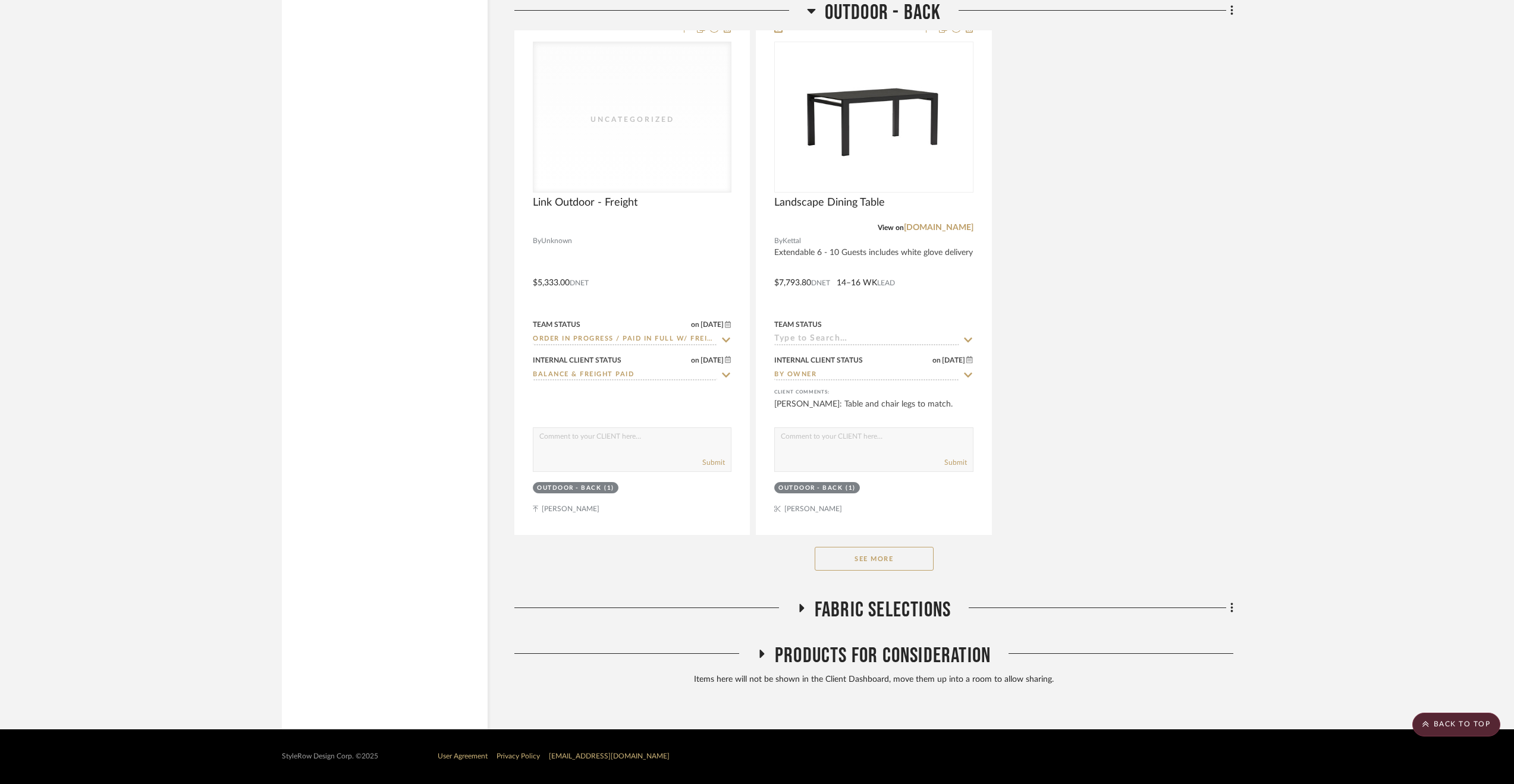
click at [867, 558] on button "See More" at bounding box center [874, 559] width 119 height 24
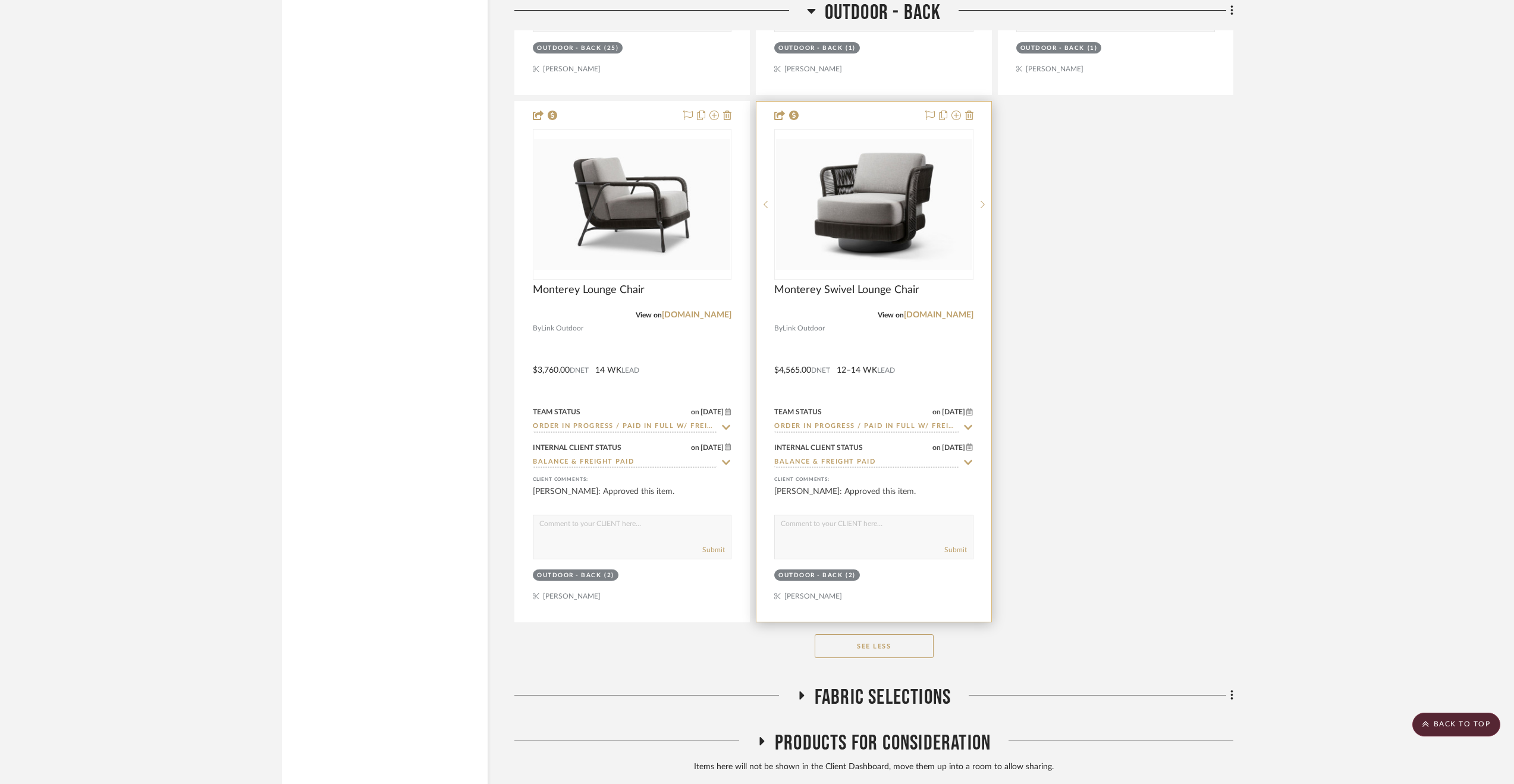
scroll to position [16226, 0]
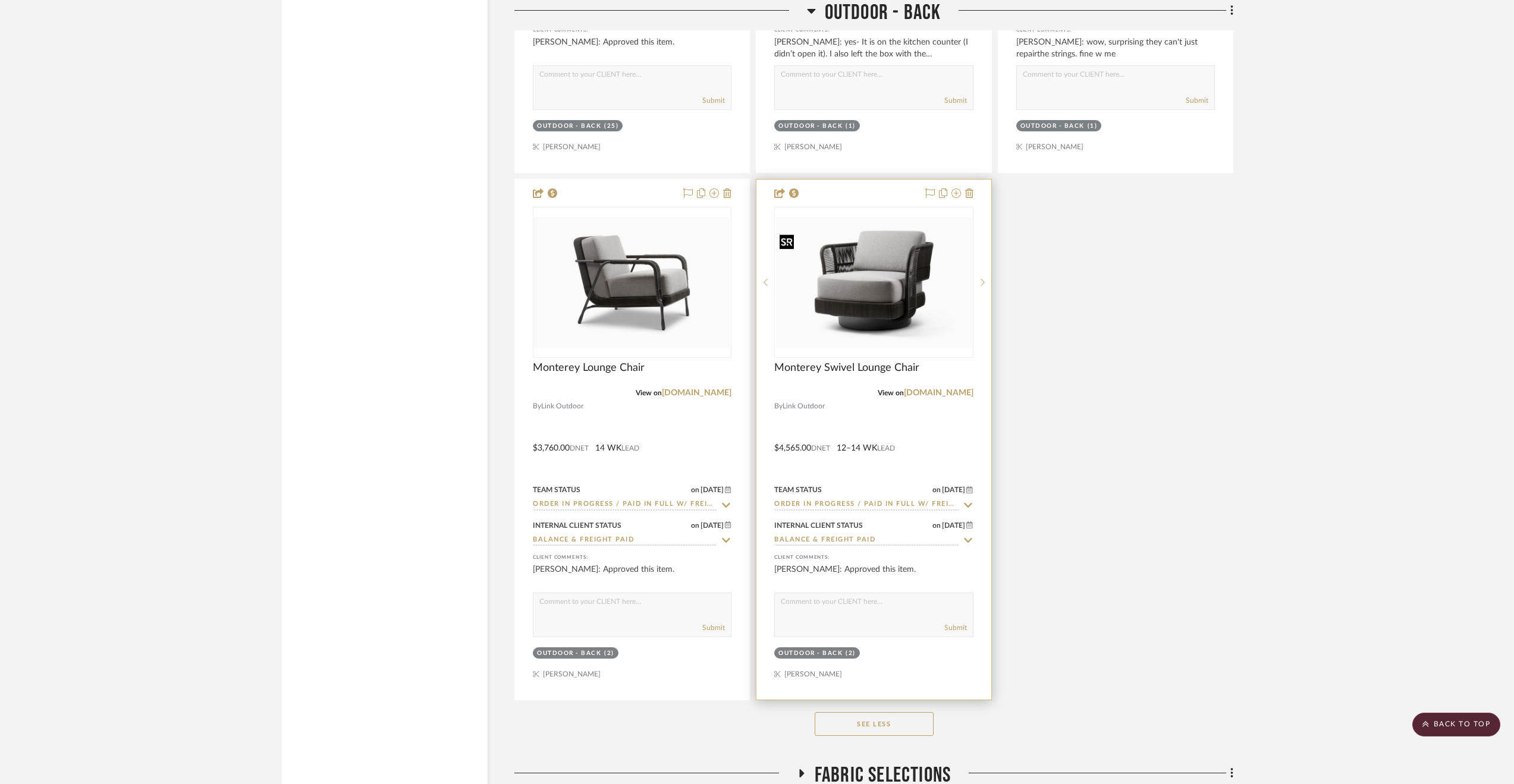
click at [887, 304] on img "0" at bounding box center [874, 282] width 197 height 130
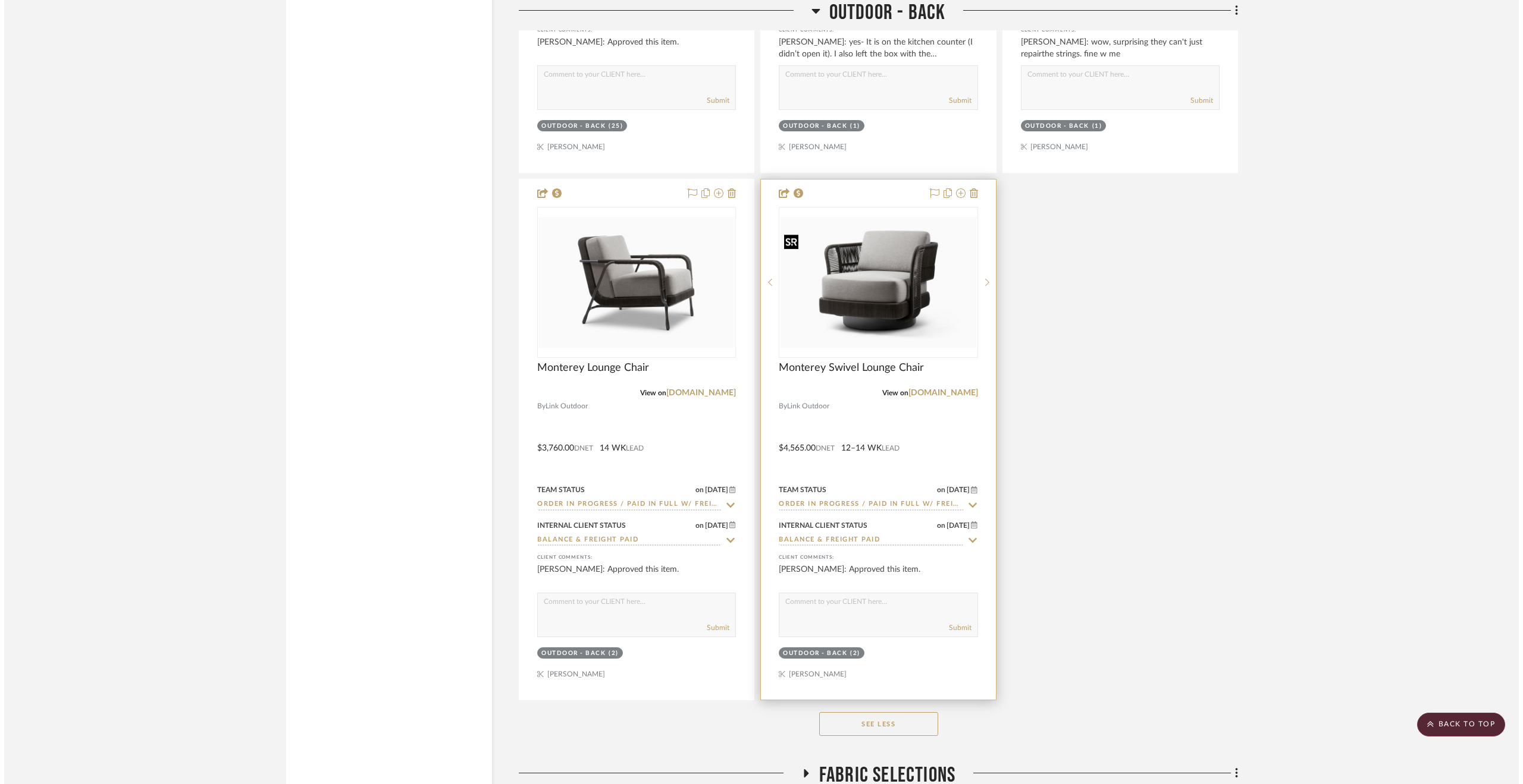
scroll to position [0, 0]
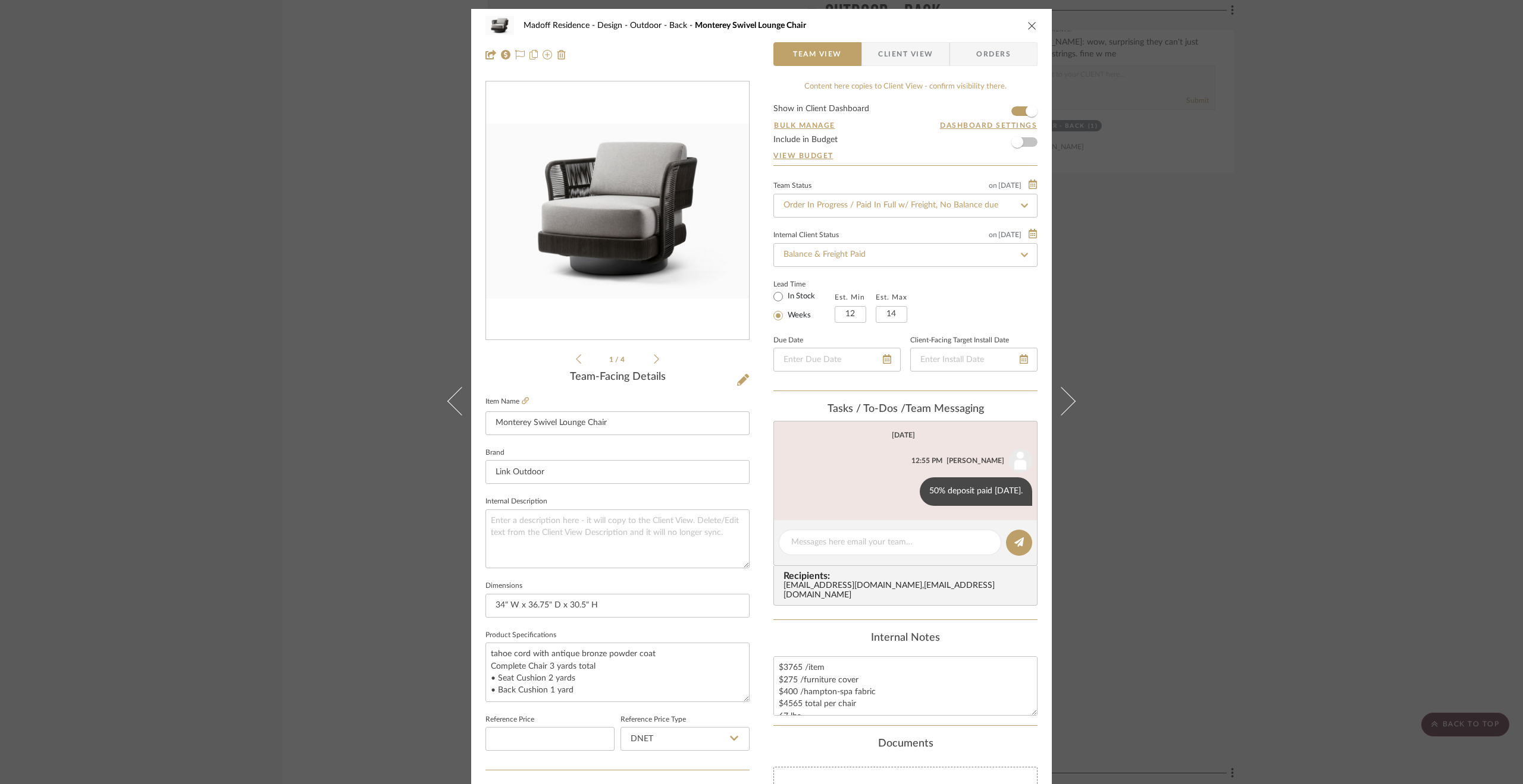
click at [1294, 444] on div "Madoff Residence - Design Outdoor - Back [GEOGRAPHIC_DATA] Swivel Lounge Chair …" at bounding box center [761, 392] width 1523 height 784
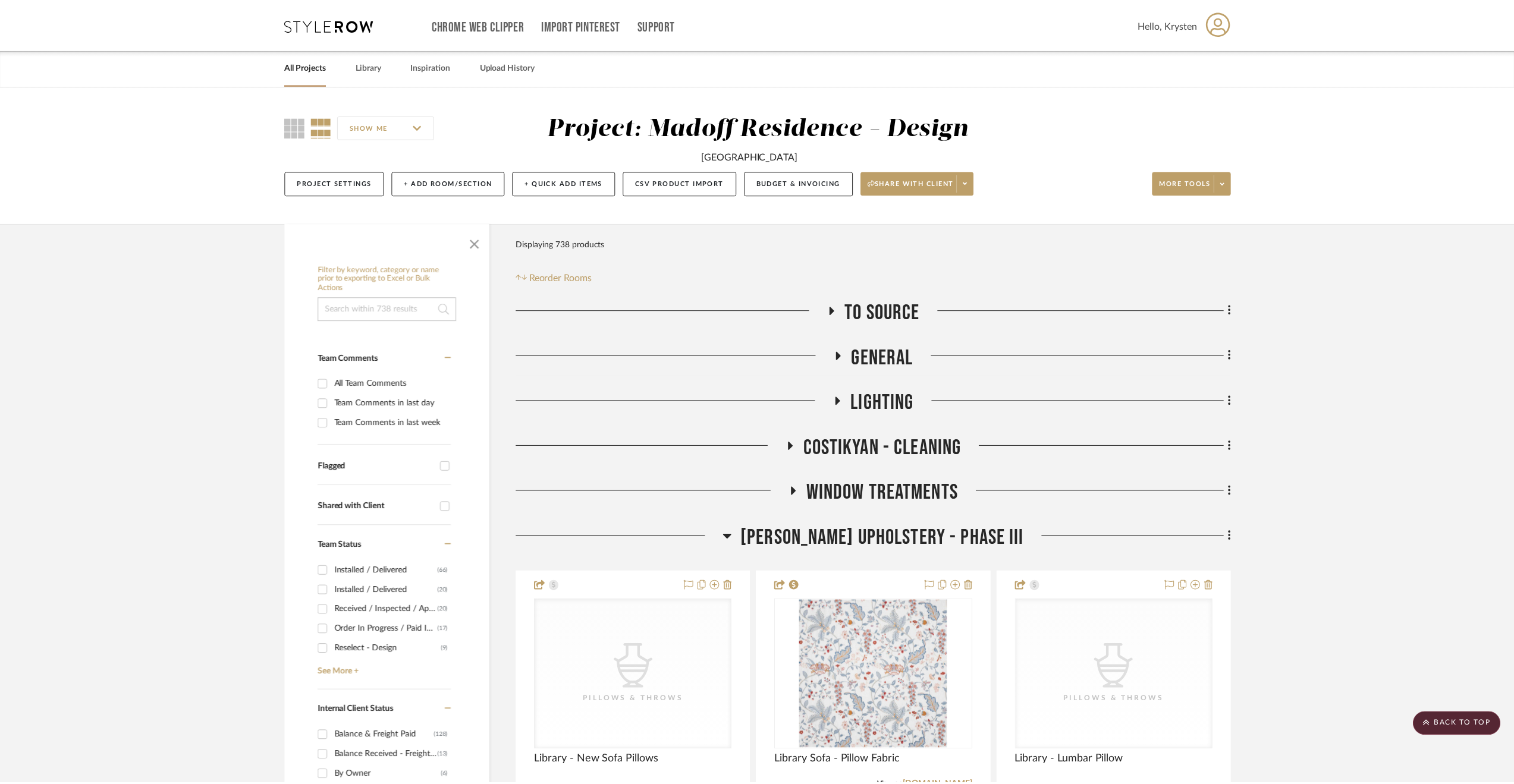
scroll to position [16226, 0]
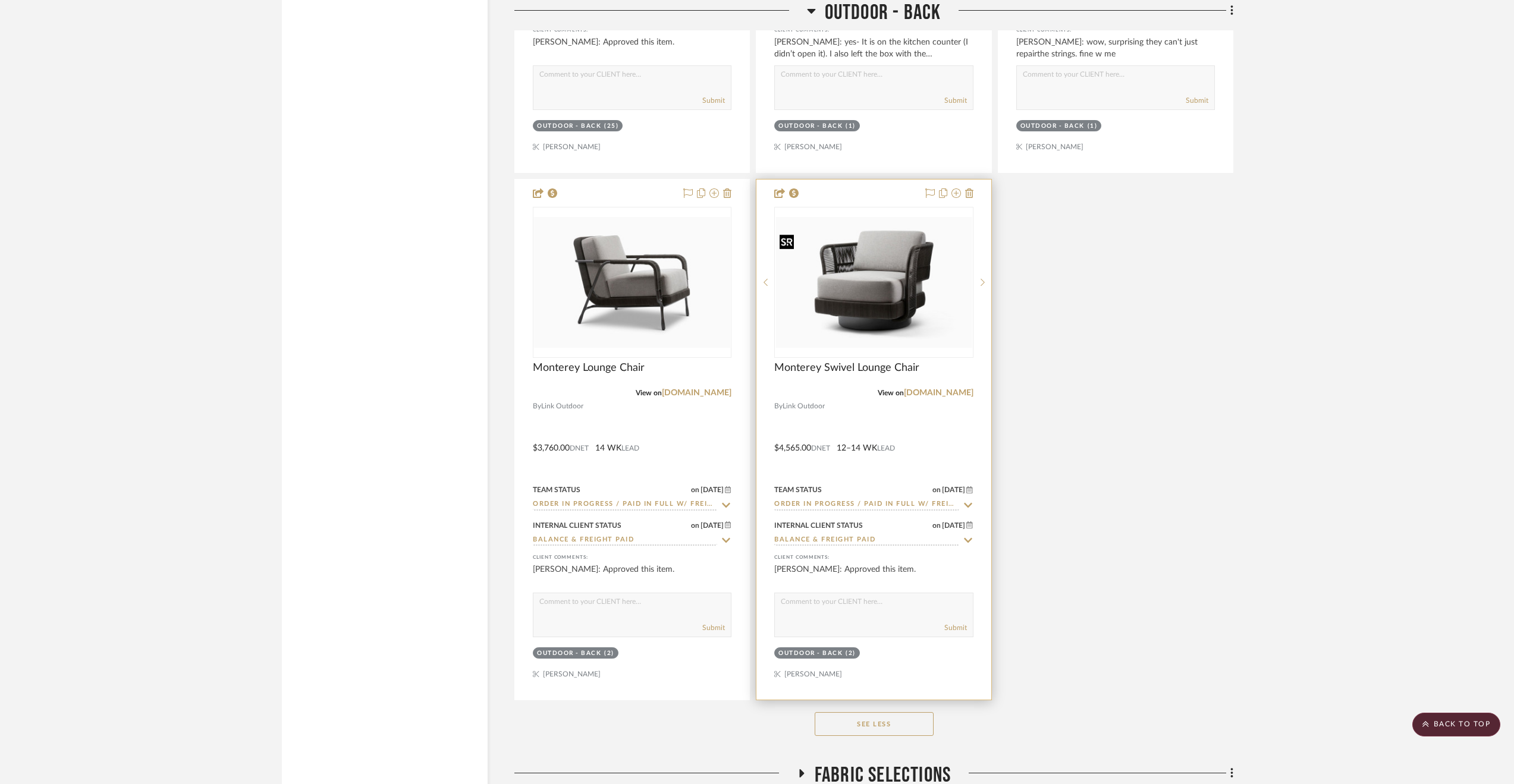
click at [841, 292] on img "0" at bounding box center [874, 282] width 197 height 130
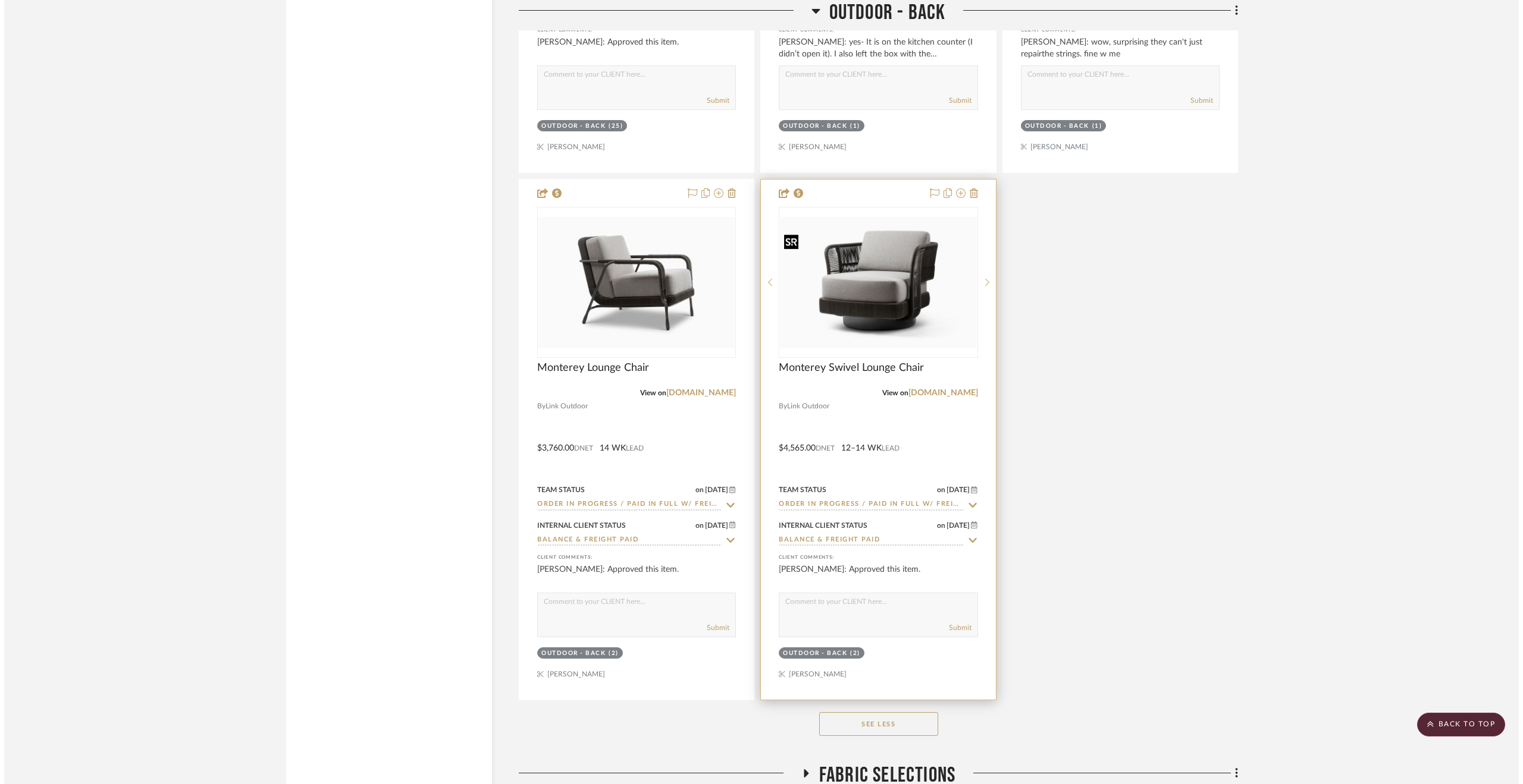
scroll to position [0, 0]
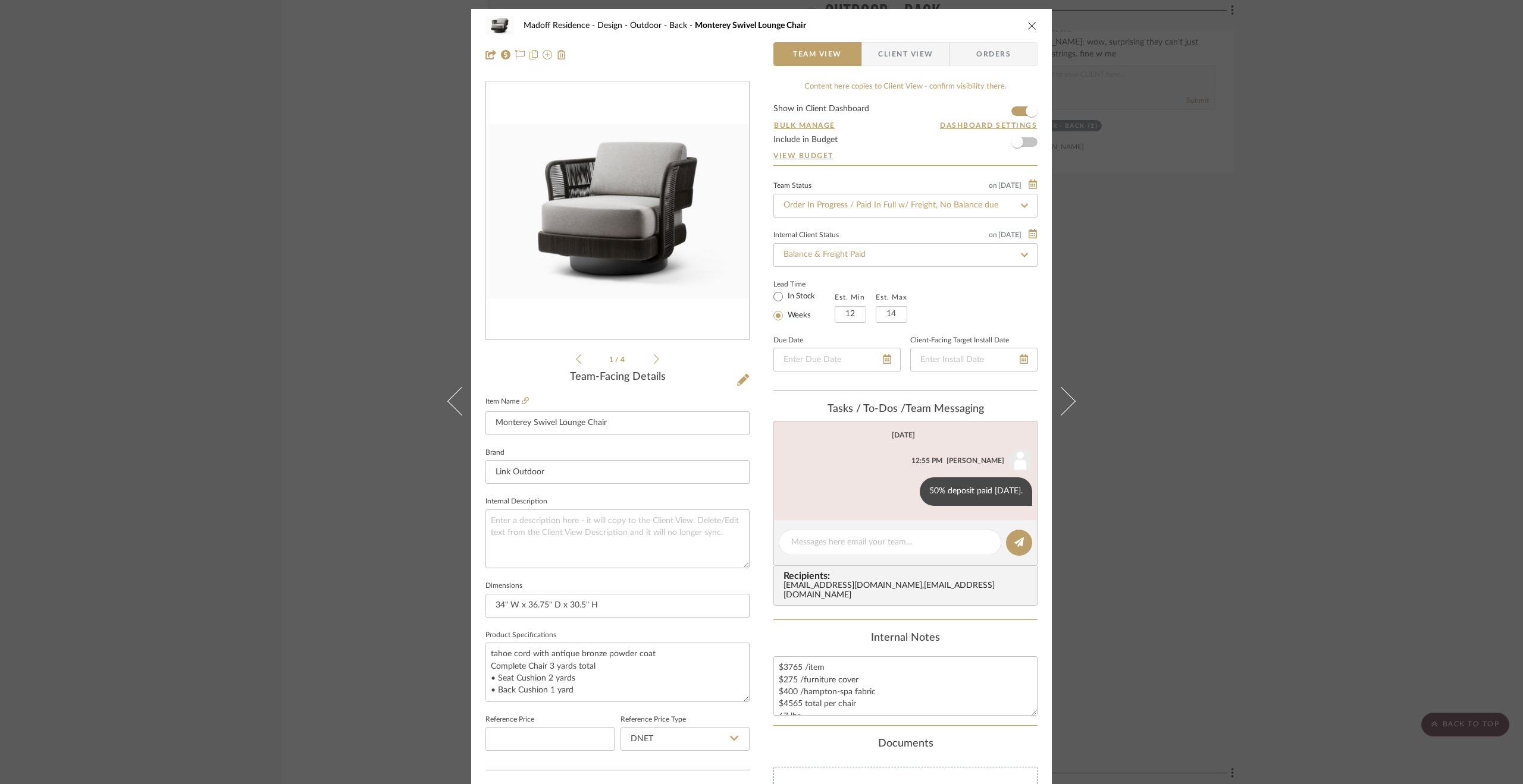
click at [408, 355] on div "Madoff Residence - Design Outdoor - Back [GEOGRAPHIC_DATA] Swivel Lounge Chair …" at bounding box center [761, 392] width 1523 height 784
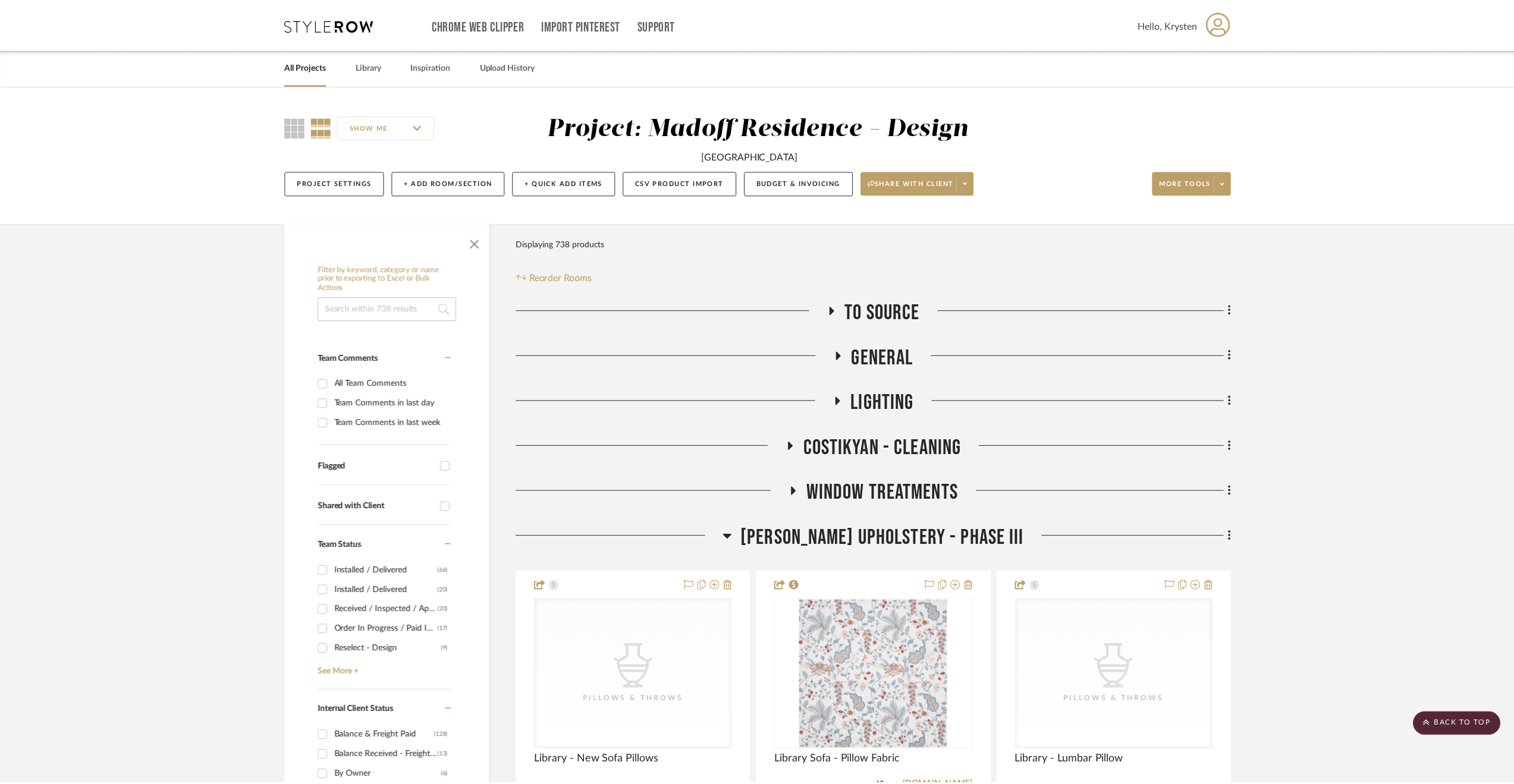
scroll to position [16226, 0]
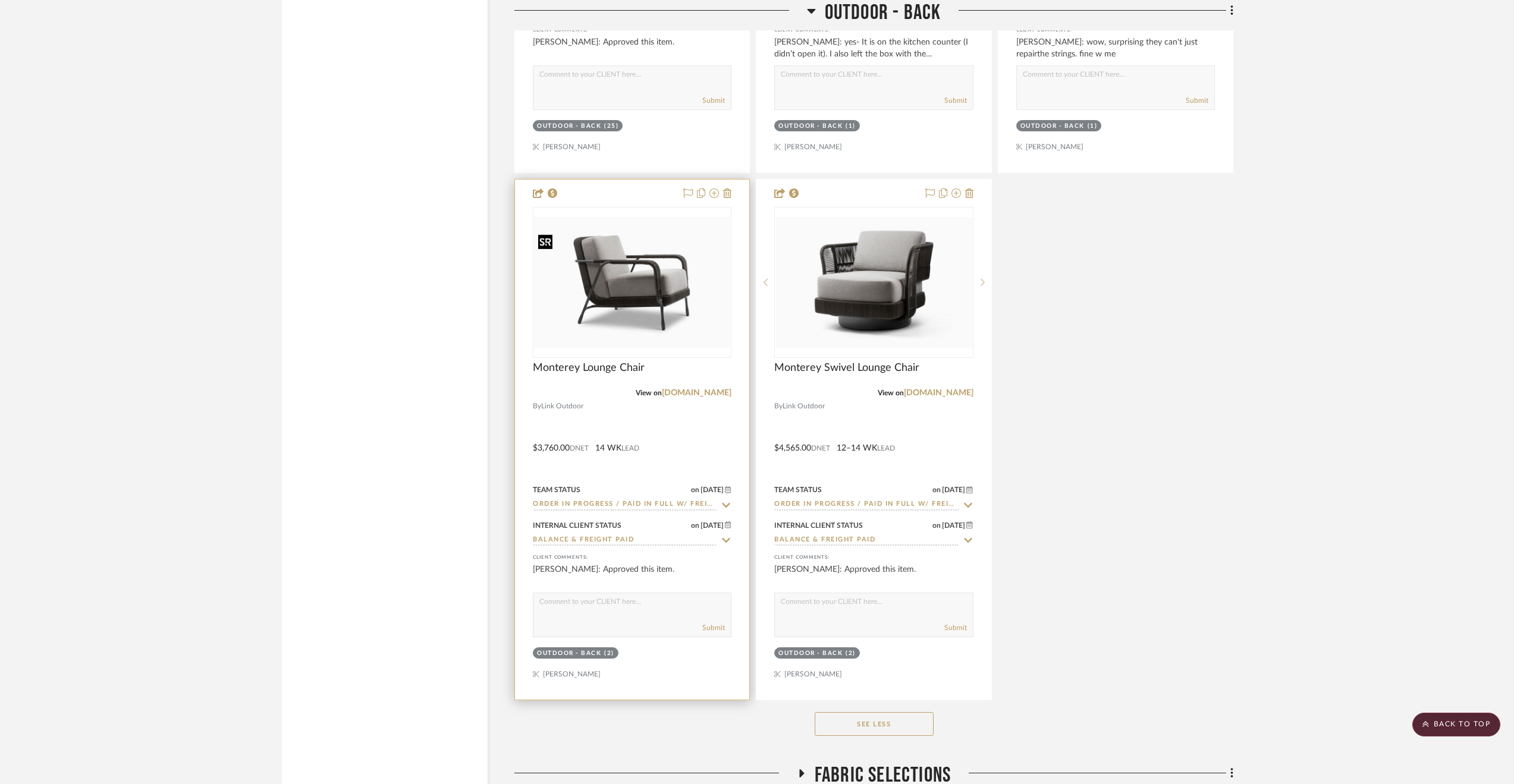
click at [660, 313] on img "0" at bounding box center [632, 282] width 197 height 130
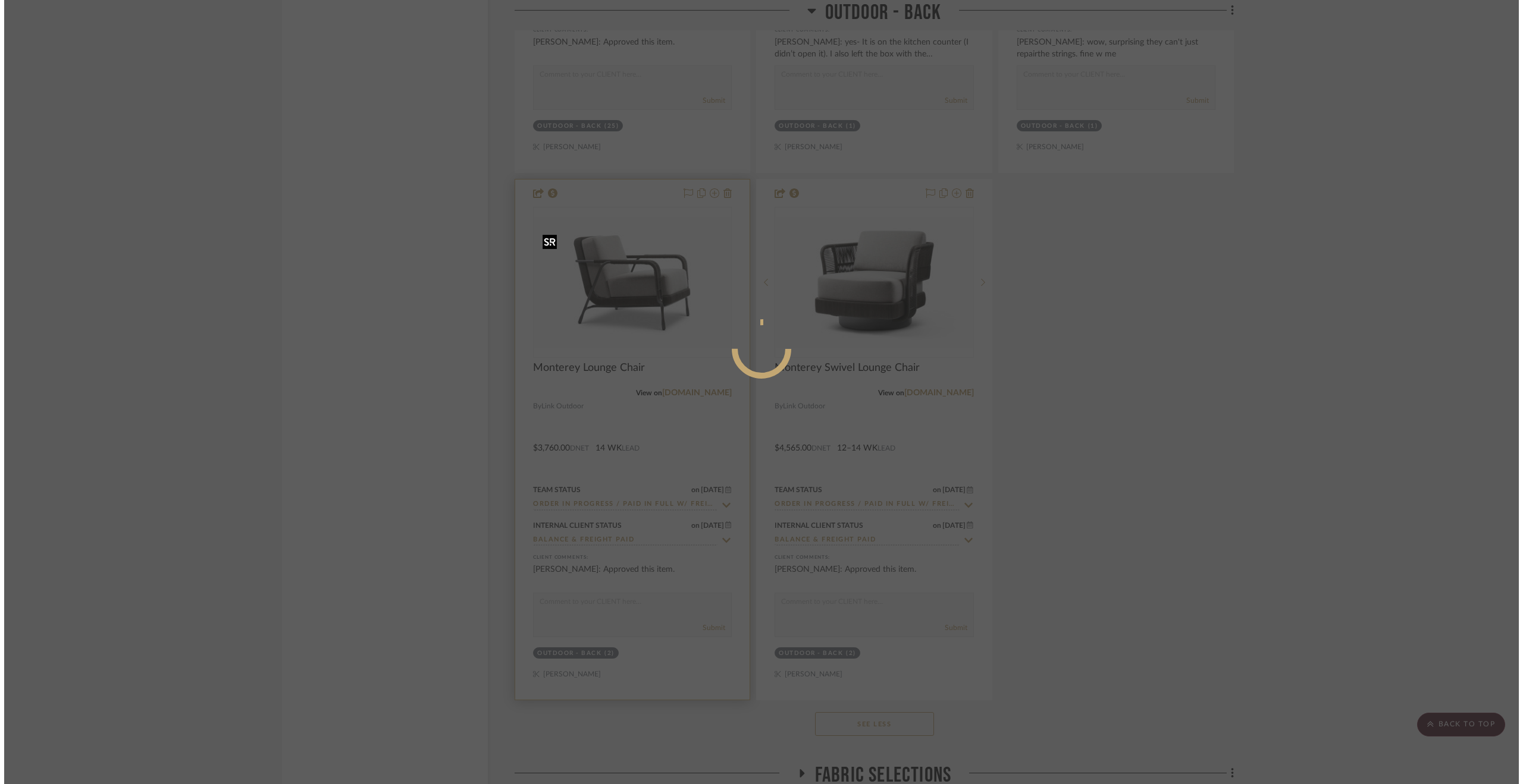
scroll to position [0, 0]
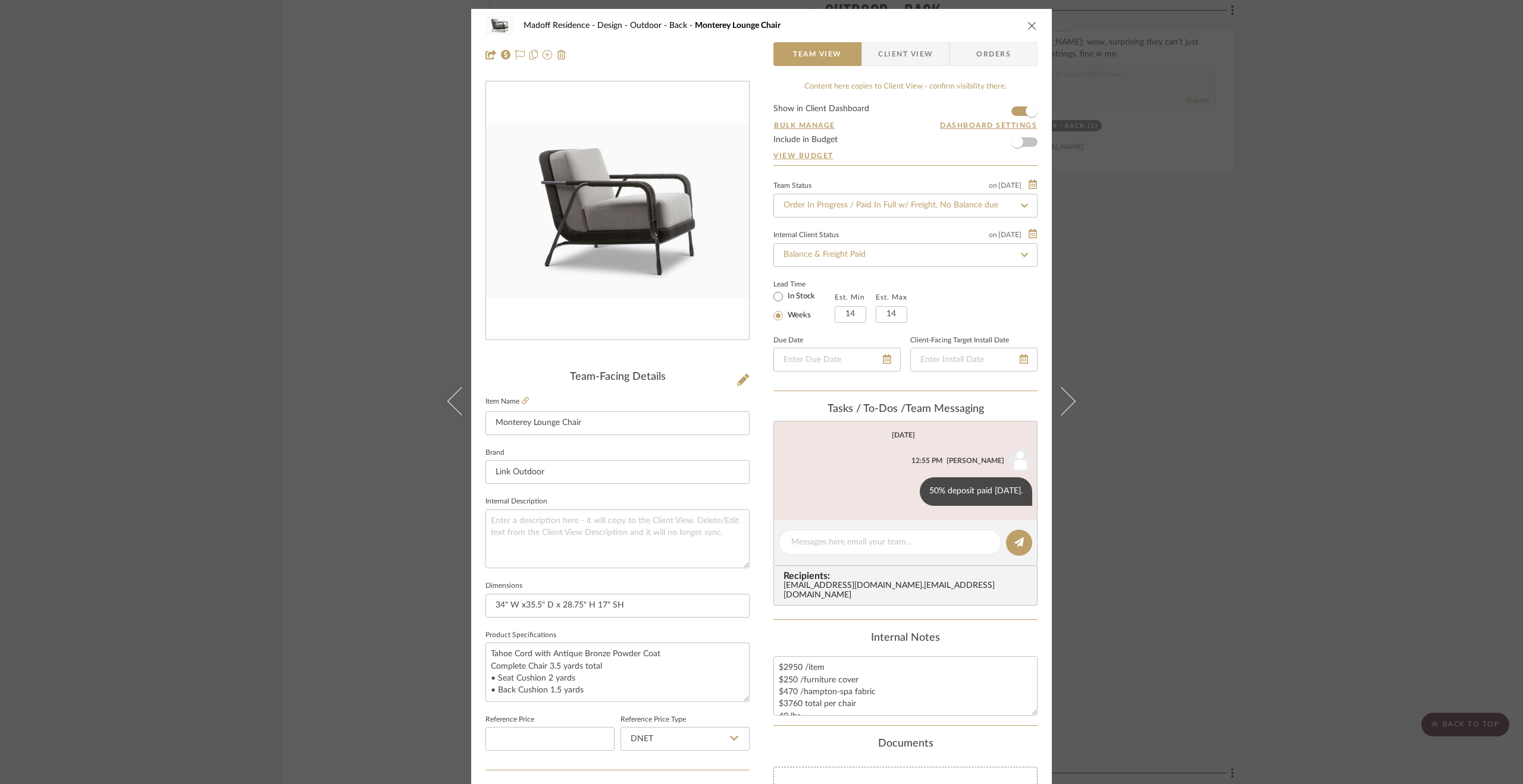
click at [1395, 289] on div "Madoff Residence - Design Outdoor - Back Monterey Lounge Chair Team View Client…" at bounding box center [761, 392] width 1523 height 784
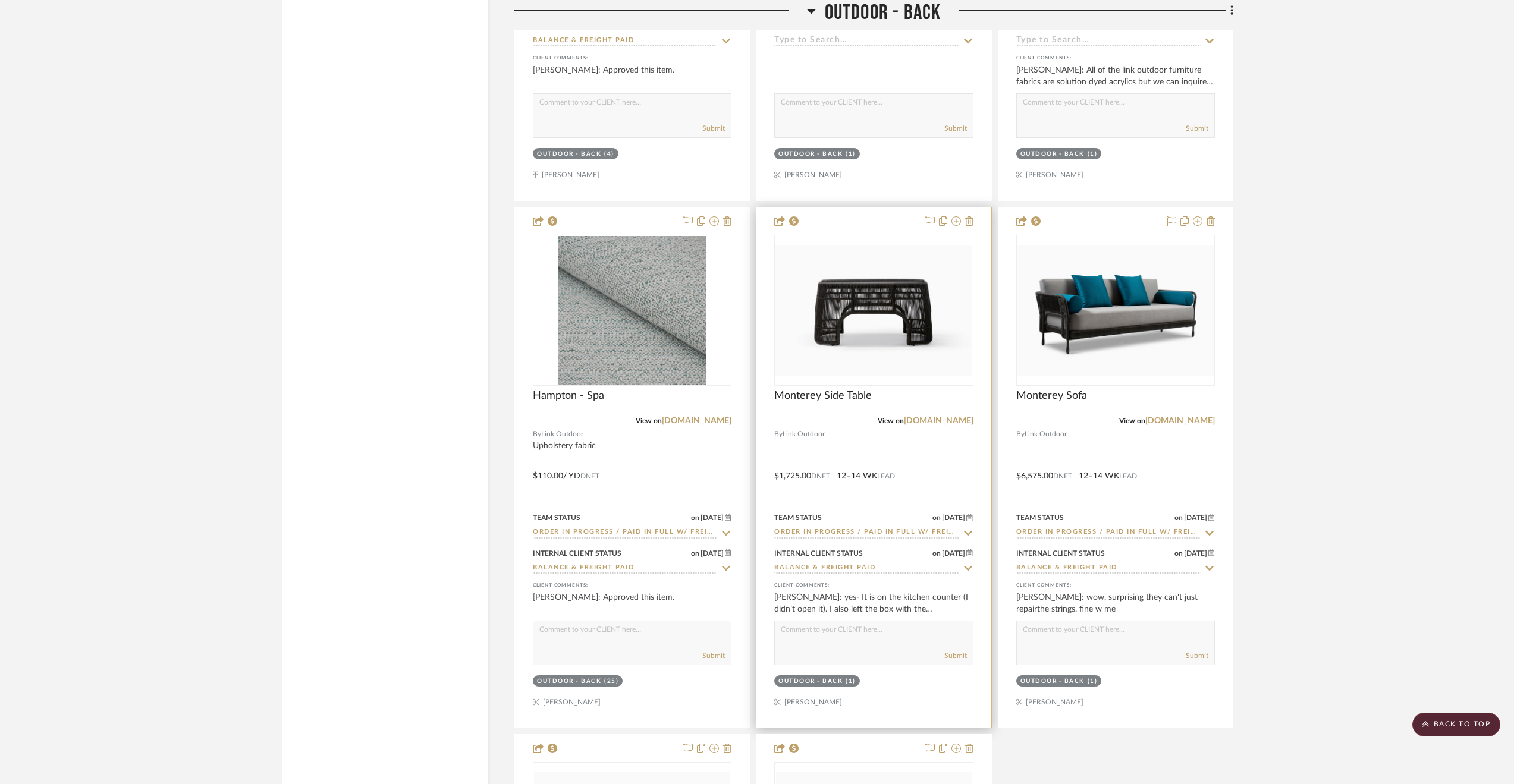
scroll to position [15632, 0]
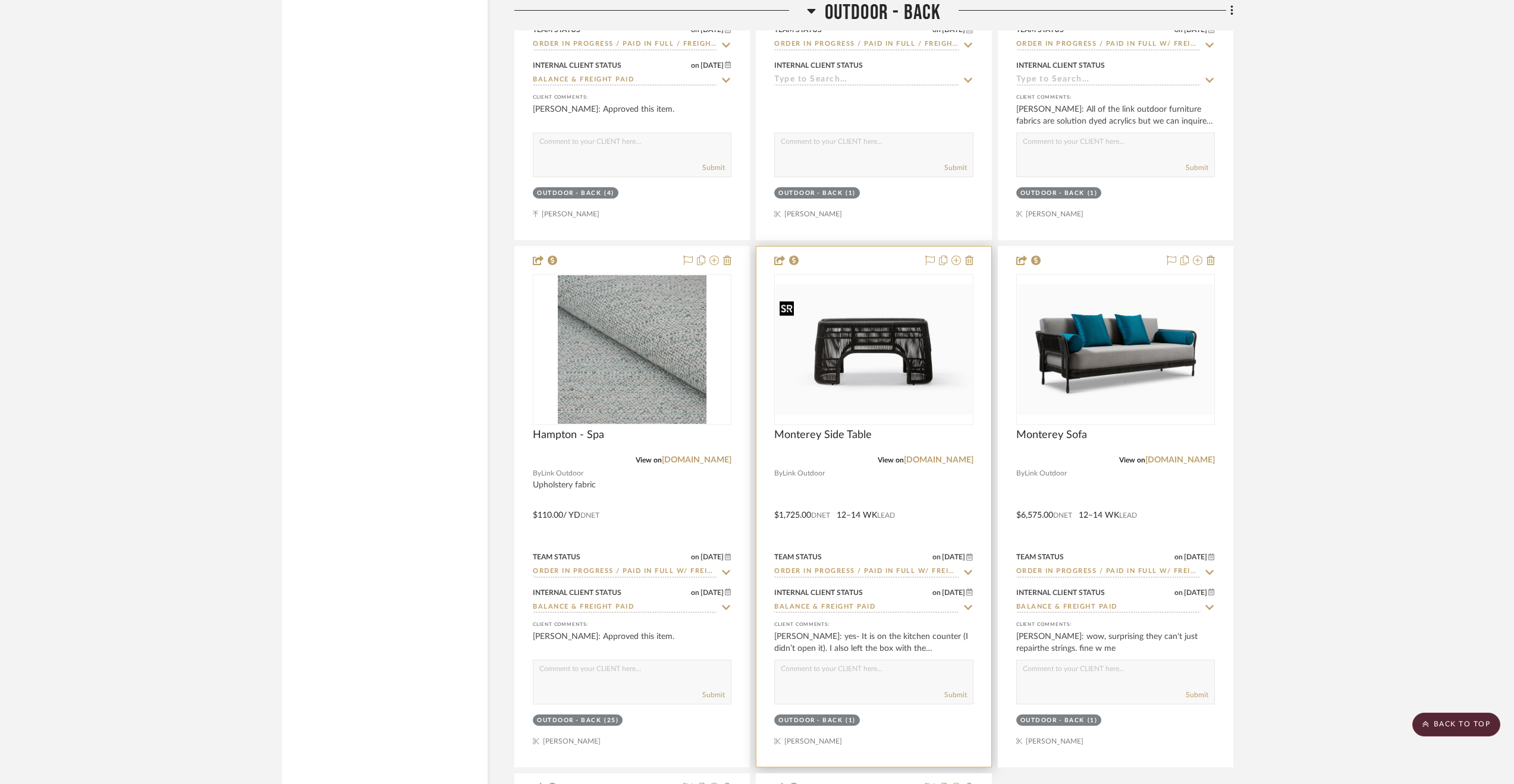
click at [936, 366] on img "0" at bounding box center [874, 349] width 197 height 130
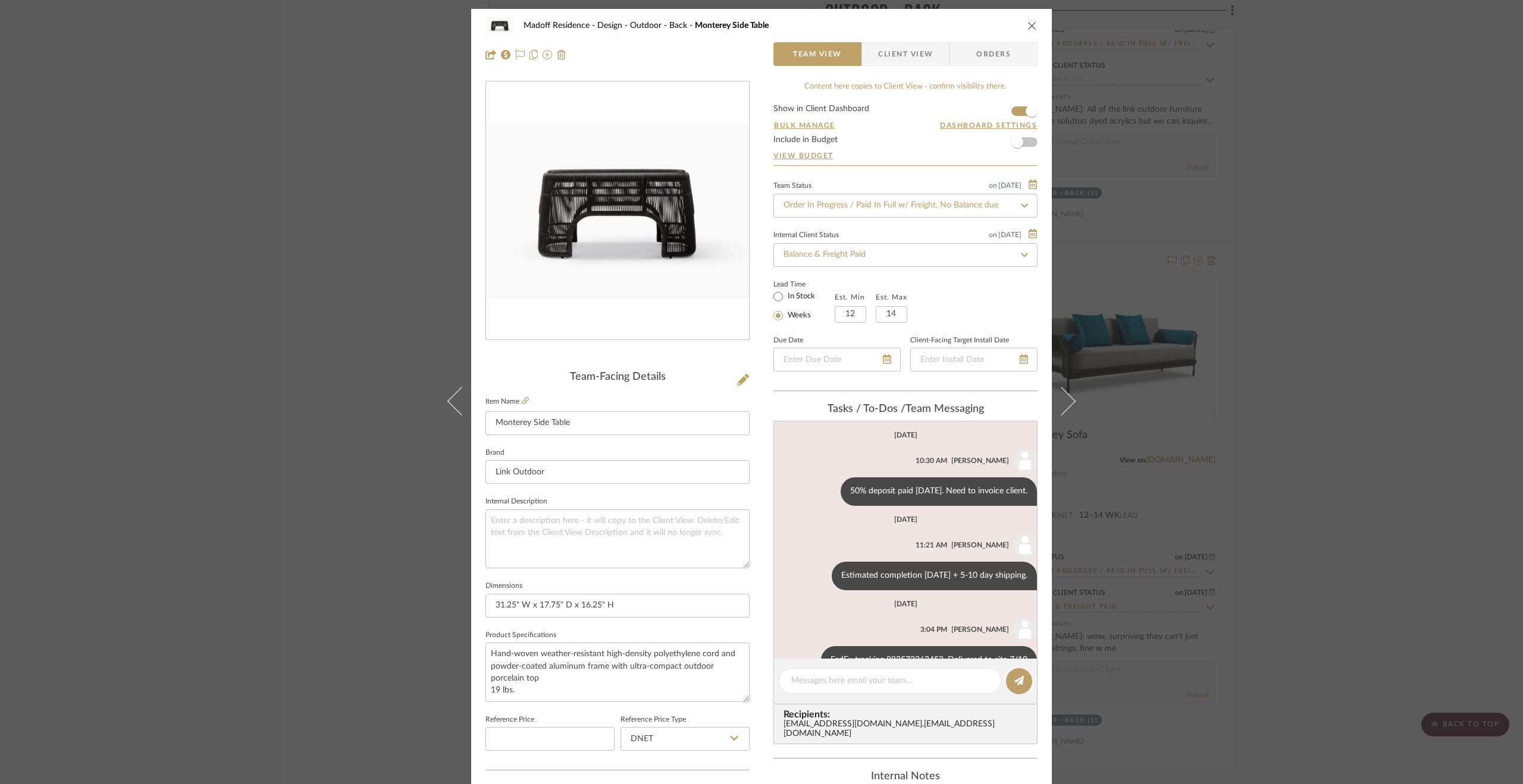
scroll to position [31, 0]
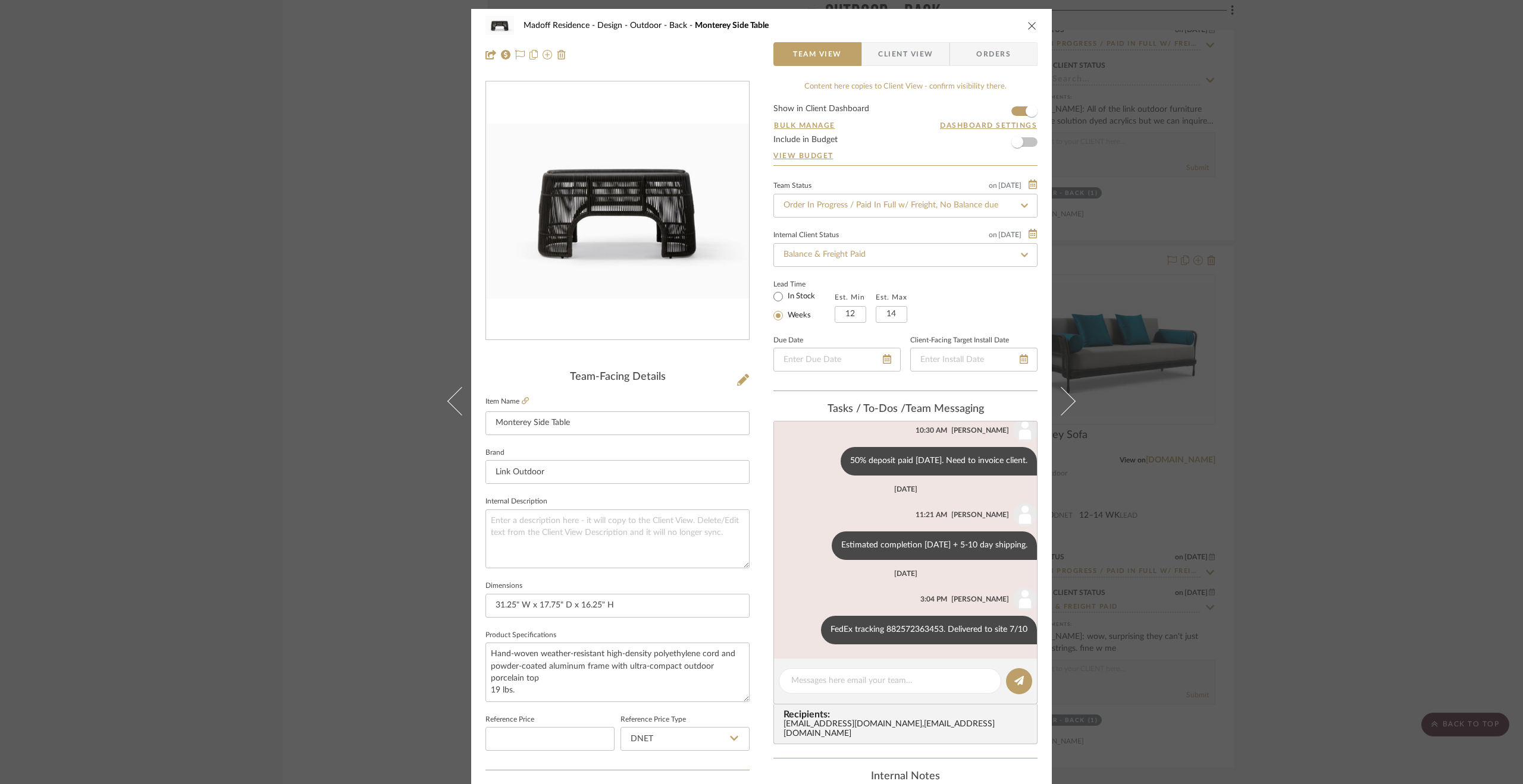
click at [1265, 415] on div "Madoff Residence - Design Outdoor - Back Monterey Side Table Team View Client V…" at bounding box center [761, 392] width 1523 height 784
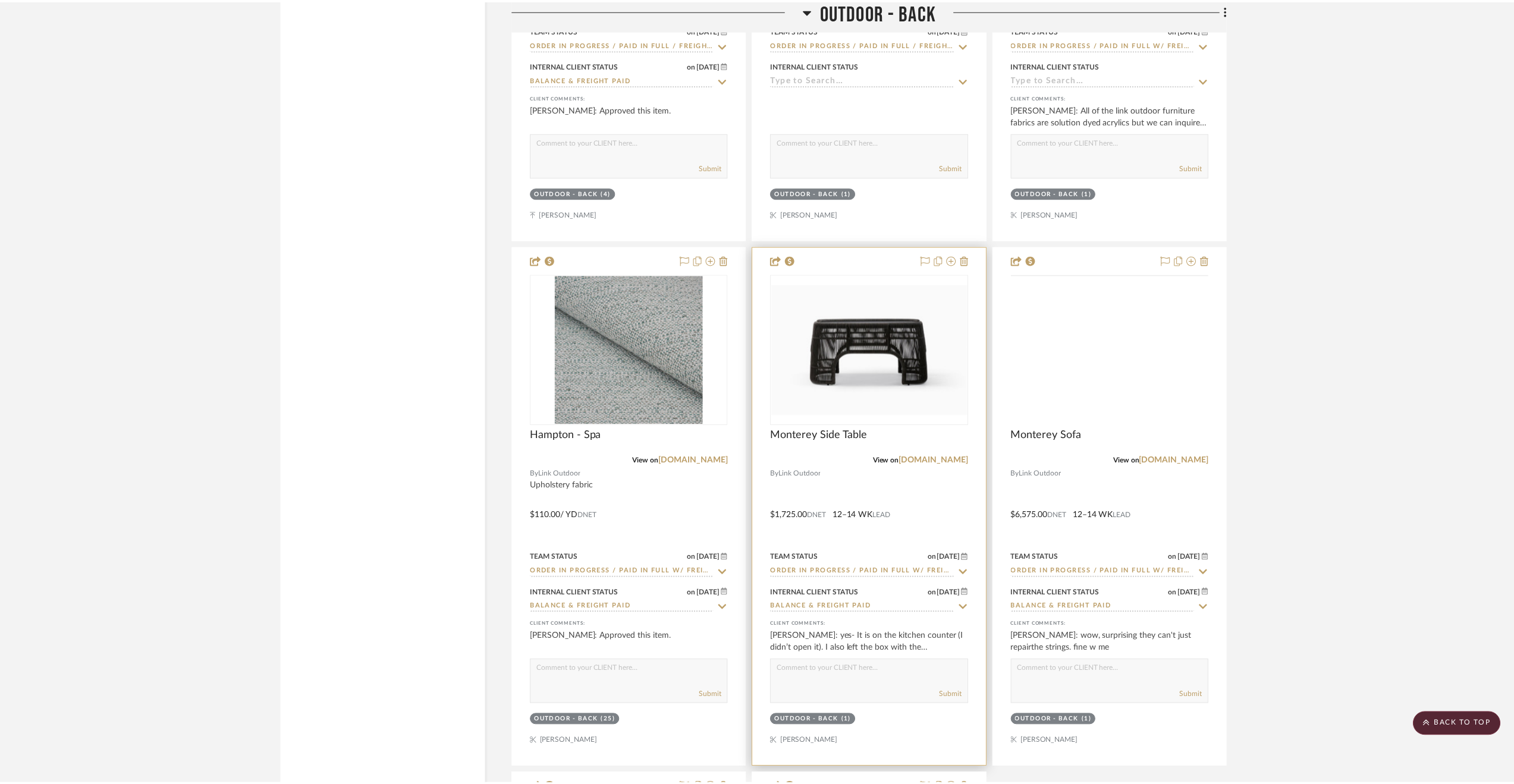
scroll to position [15632, 0]
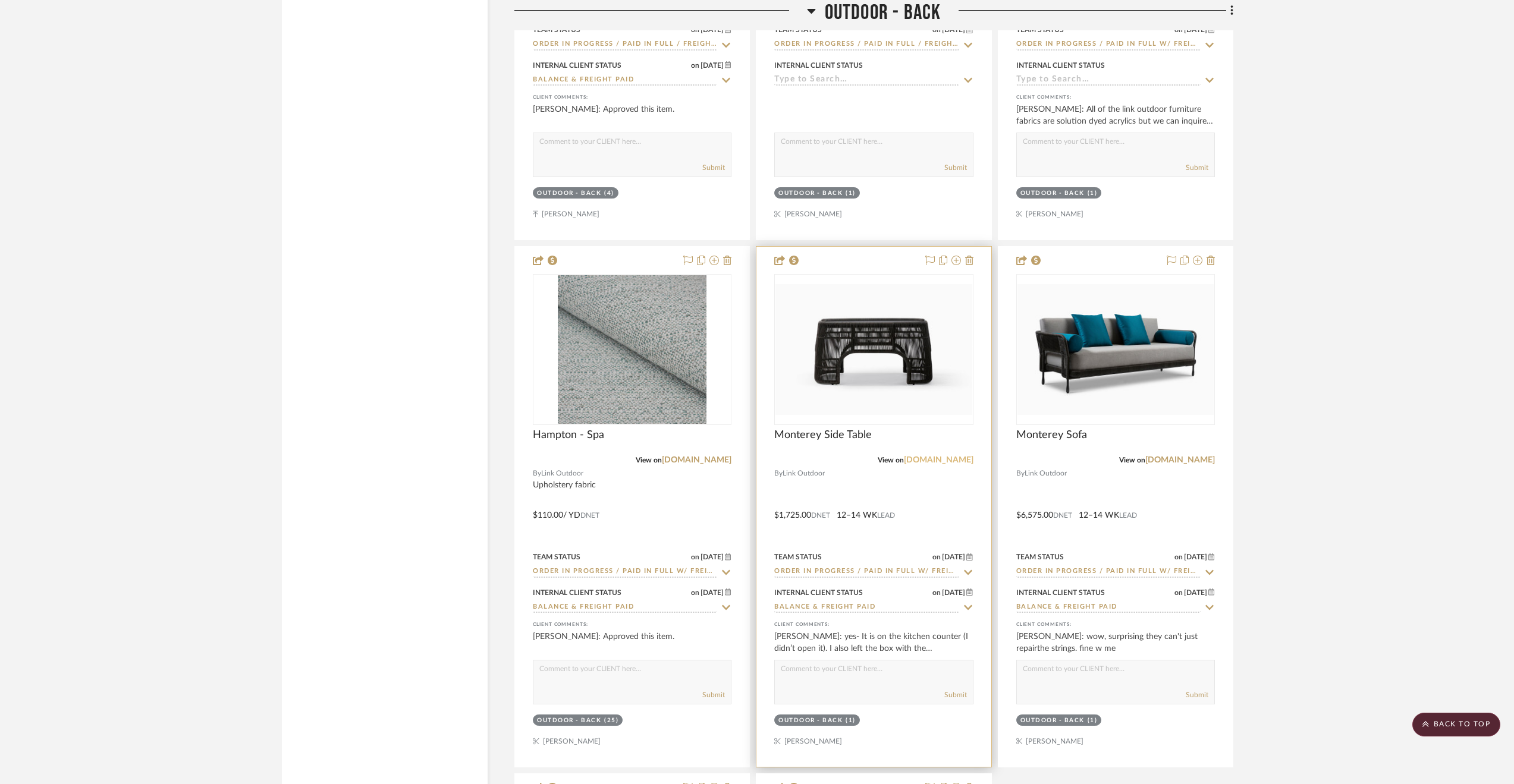
click at [928, 464] on link "[DOMAIN_NAME]" at bounding box center [939, 460] width 70 height 8
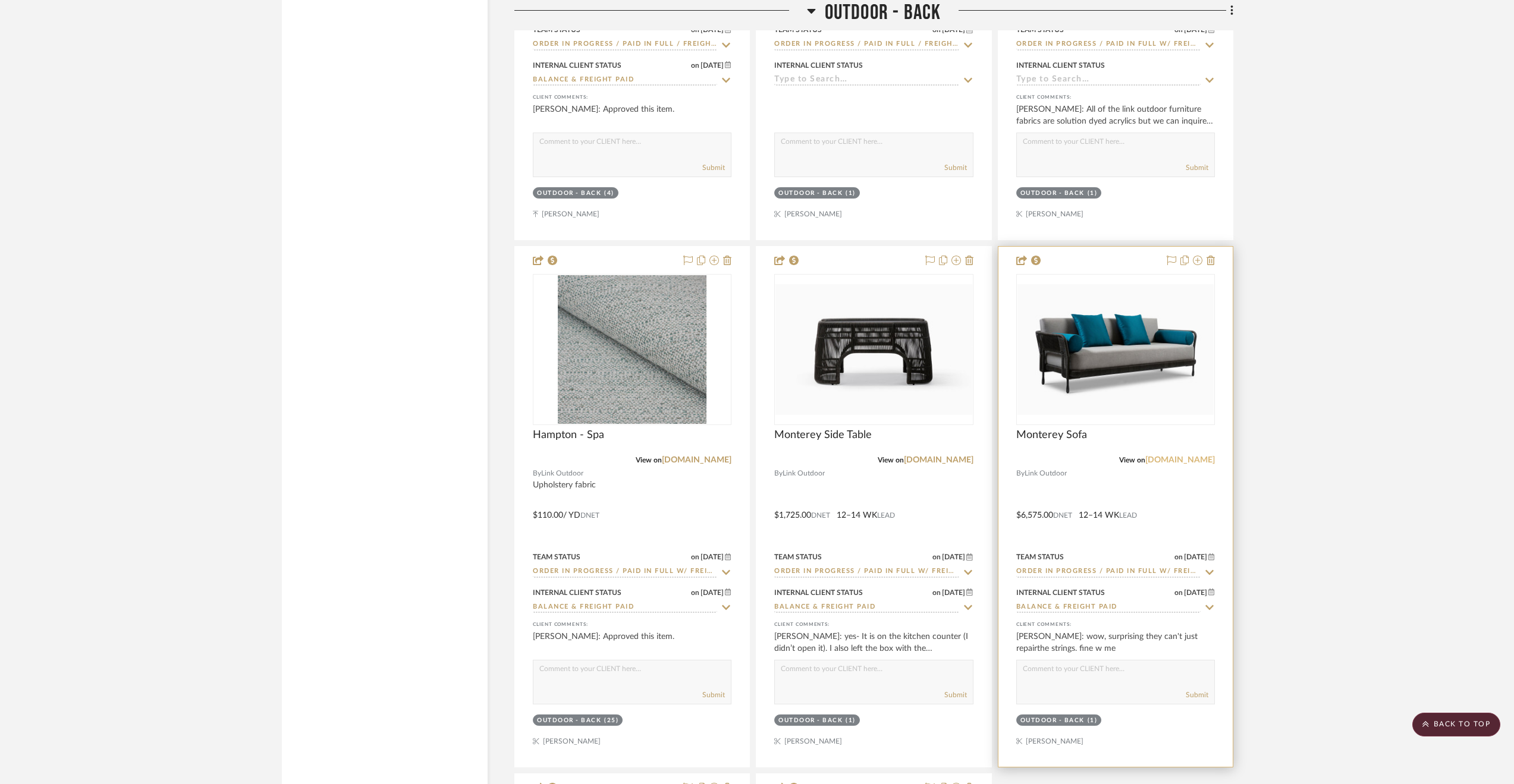
click at [1179, 464] on link "[DOMAIN_NAME]" at bounding box center [1180, 460] width 70 height 8
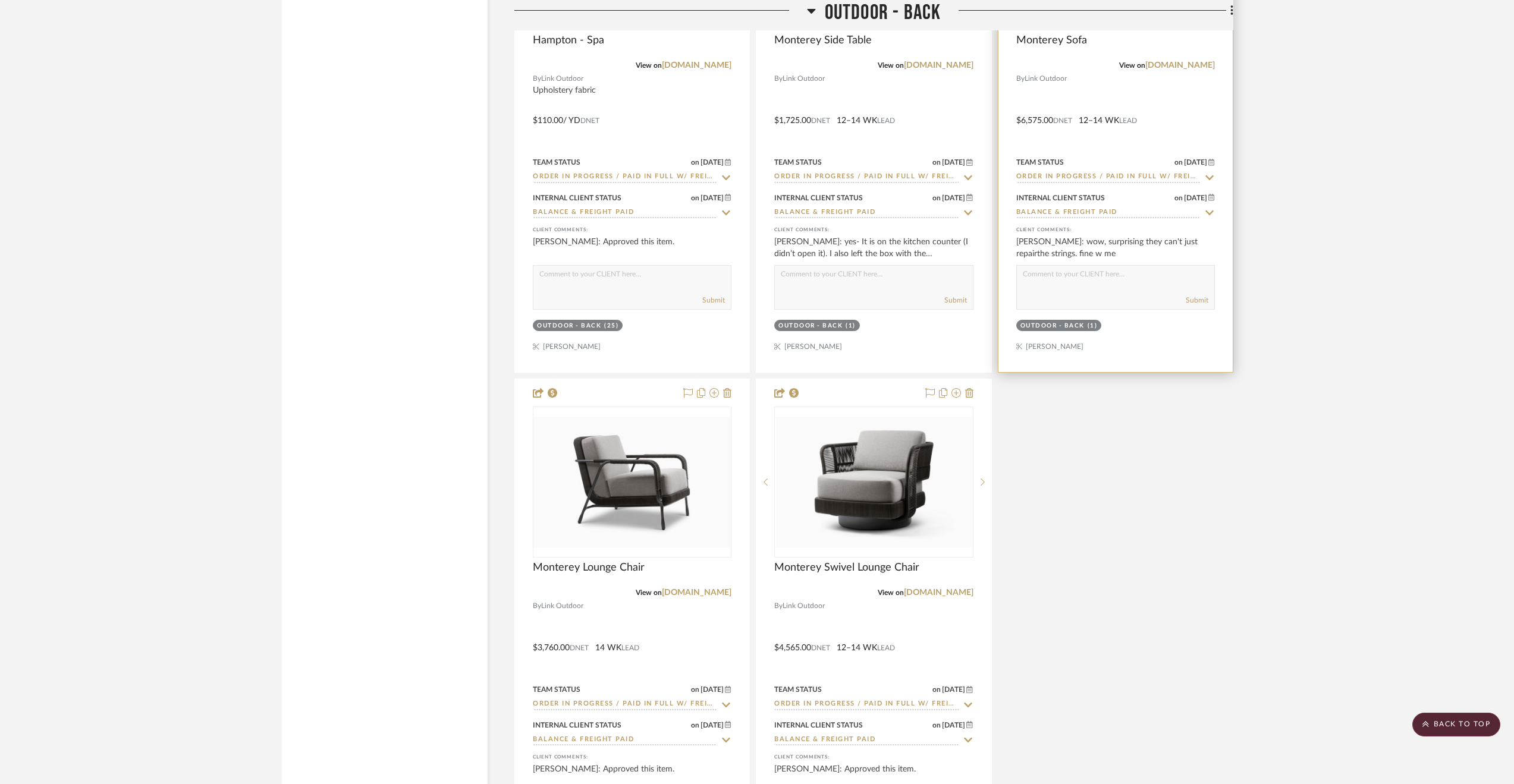
scroll to position [15929, 0]
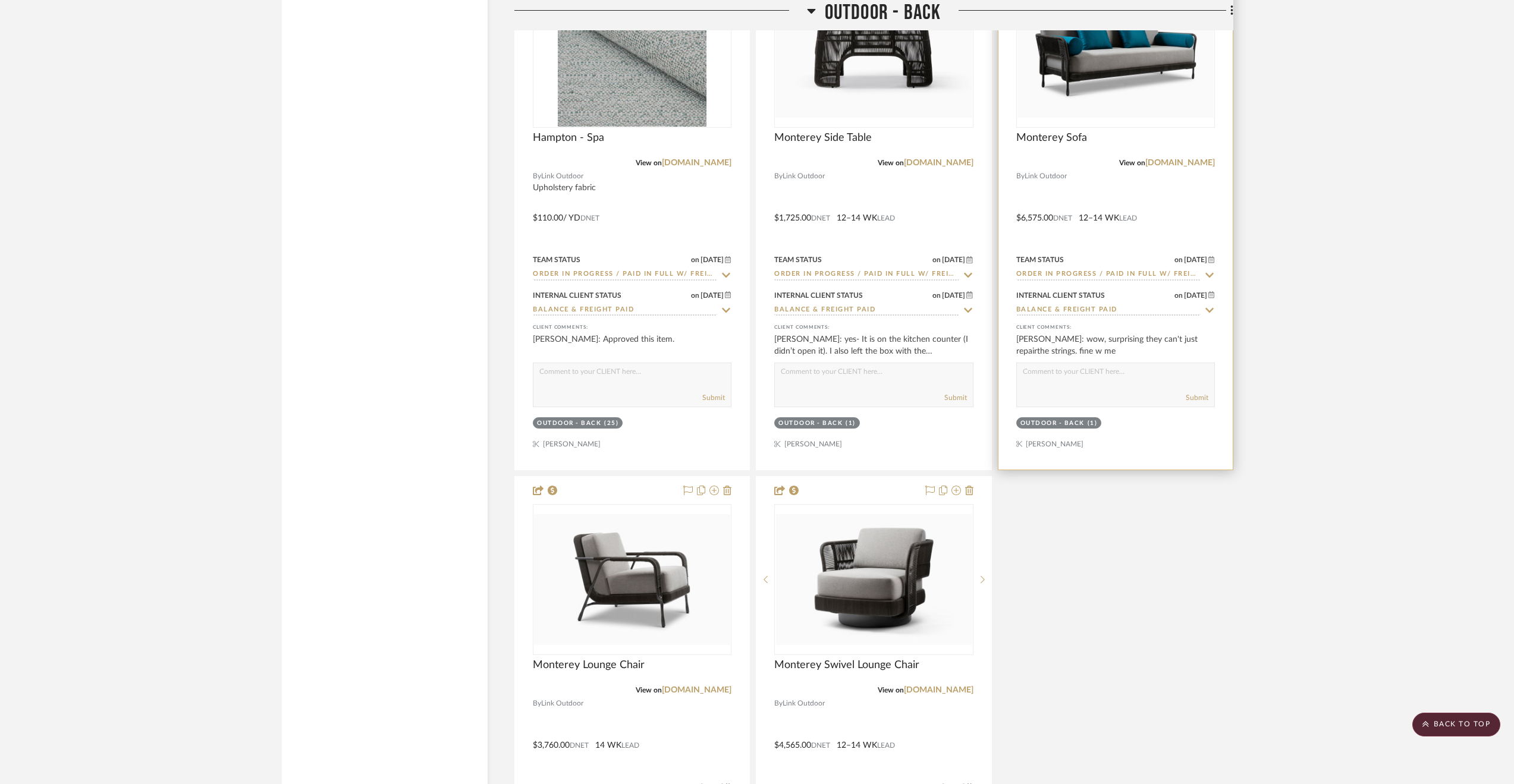
click at [1134, 207] on div at bounding box center [1116, 209] width 234 height 521
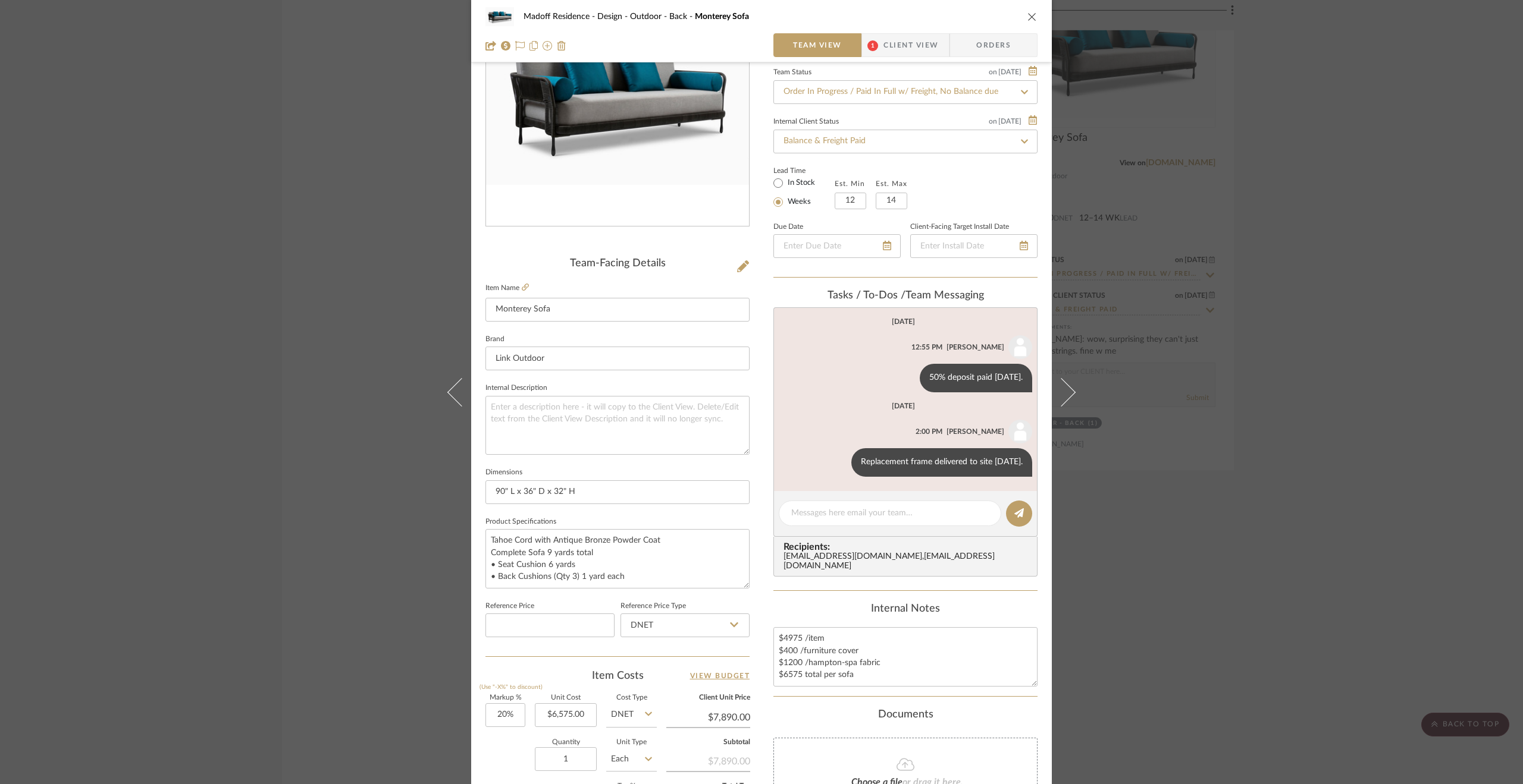
scroll to position [238, 0]
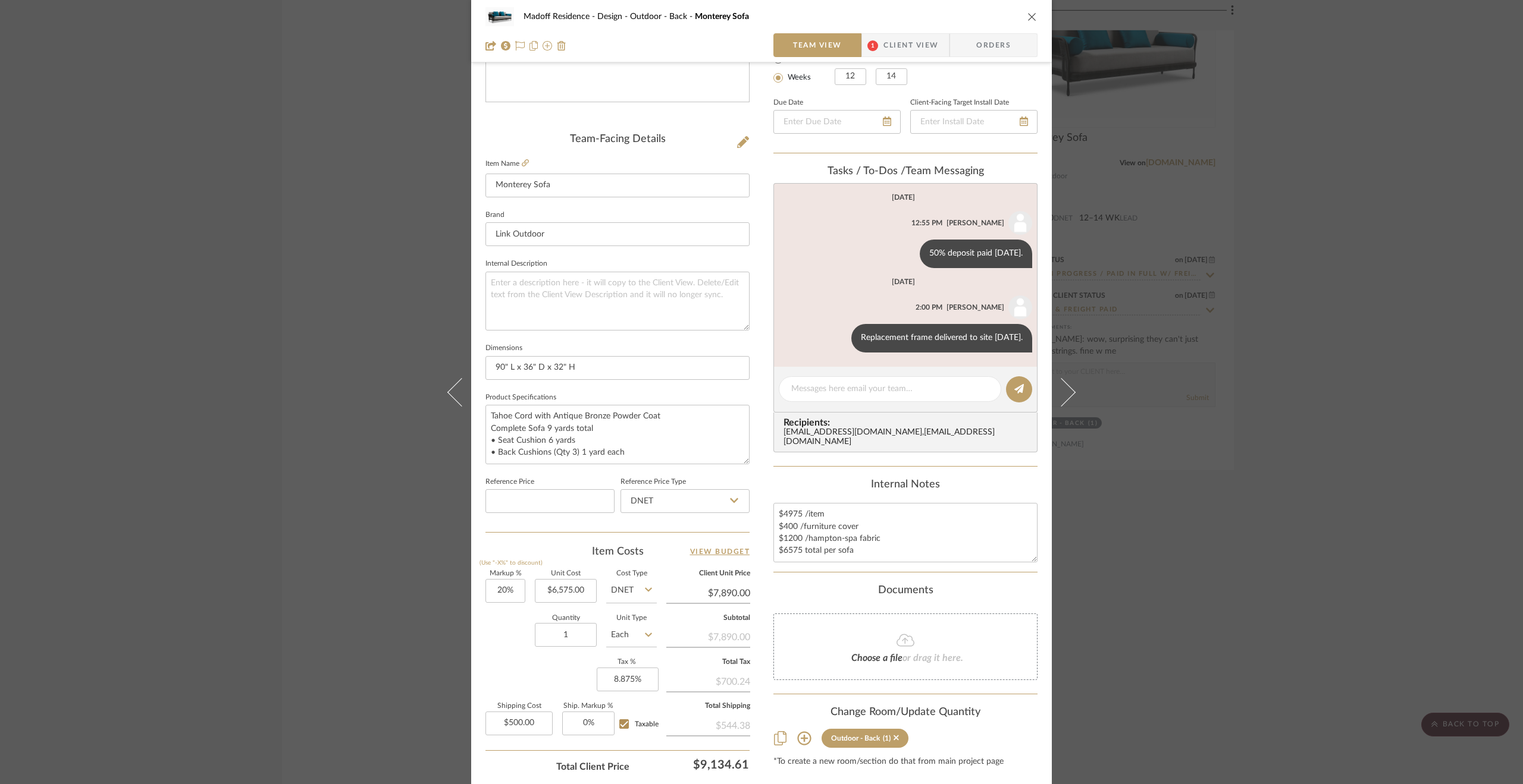
click at [1313, 497] on div "Madoff Residence - Design Outdoor - Back Monterey Sofa Team View 1 Client View …" at bounding box center [761, 392] width 1523 height 784
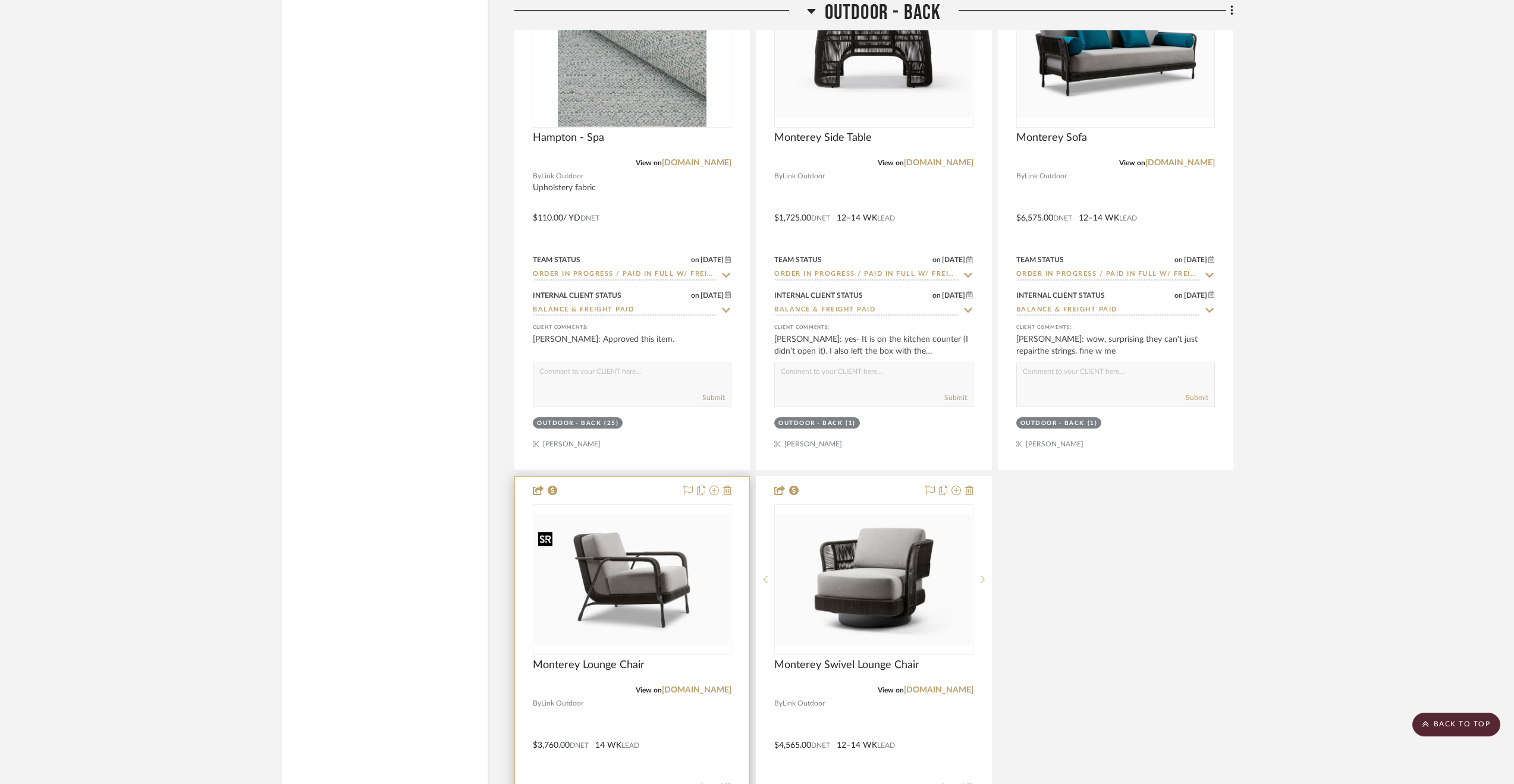
scroll to position [16226, 0]
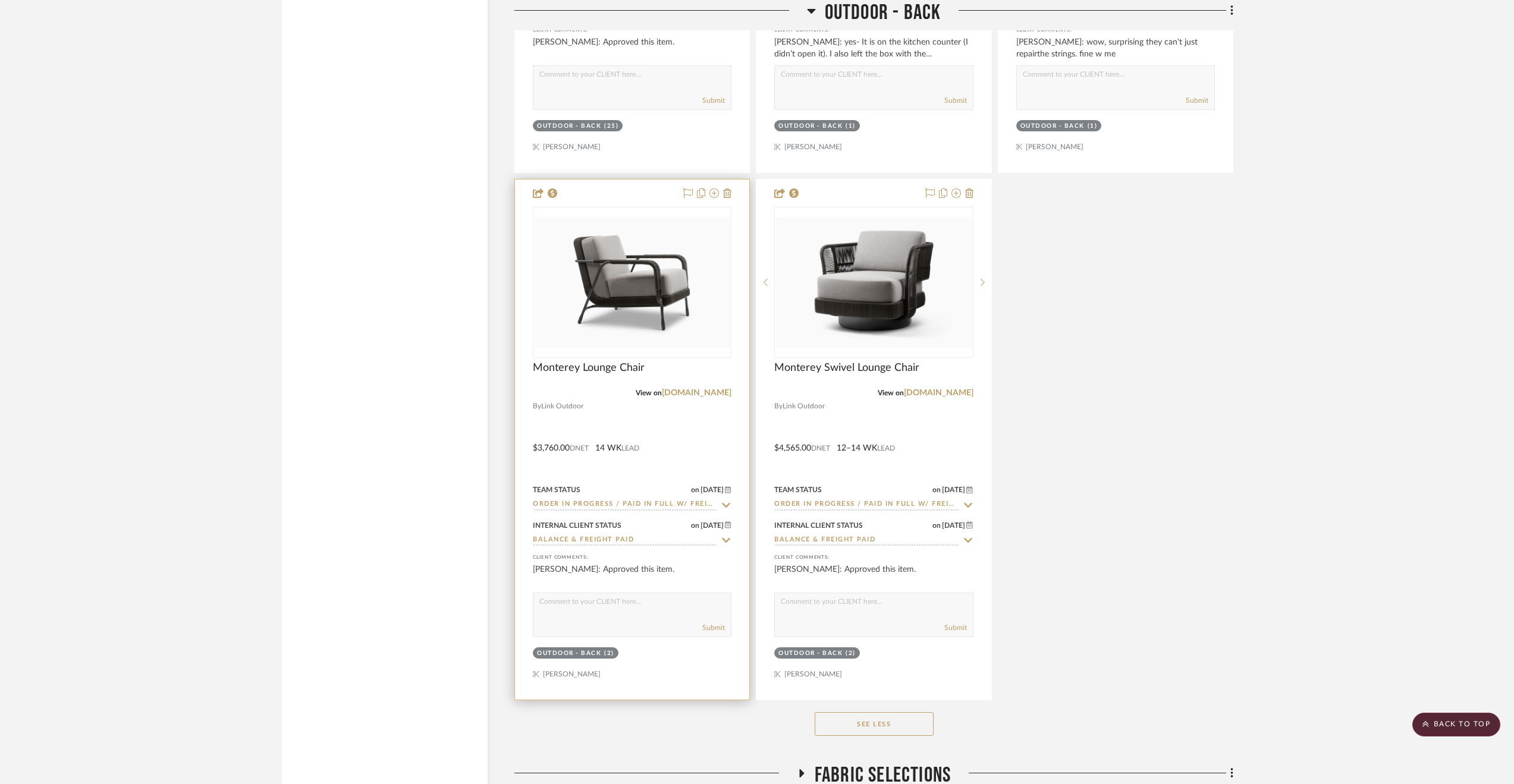
click at [717, 440] on div at bounding box center [632, 439] width 234 height 521
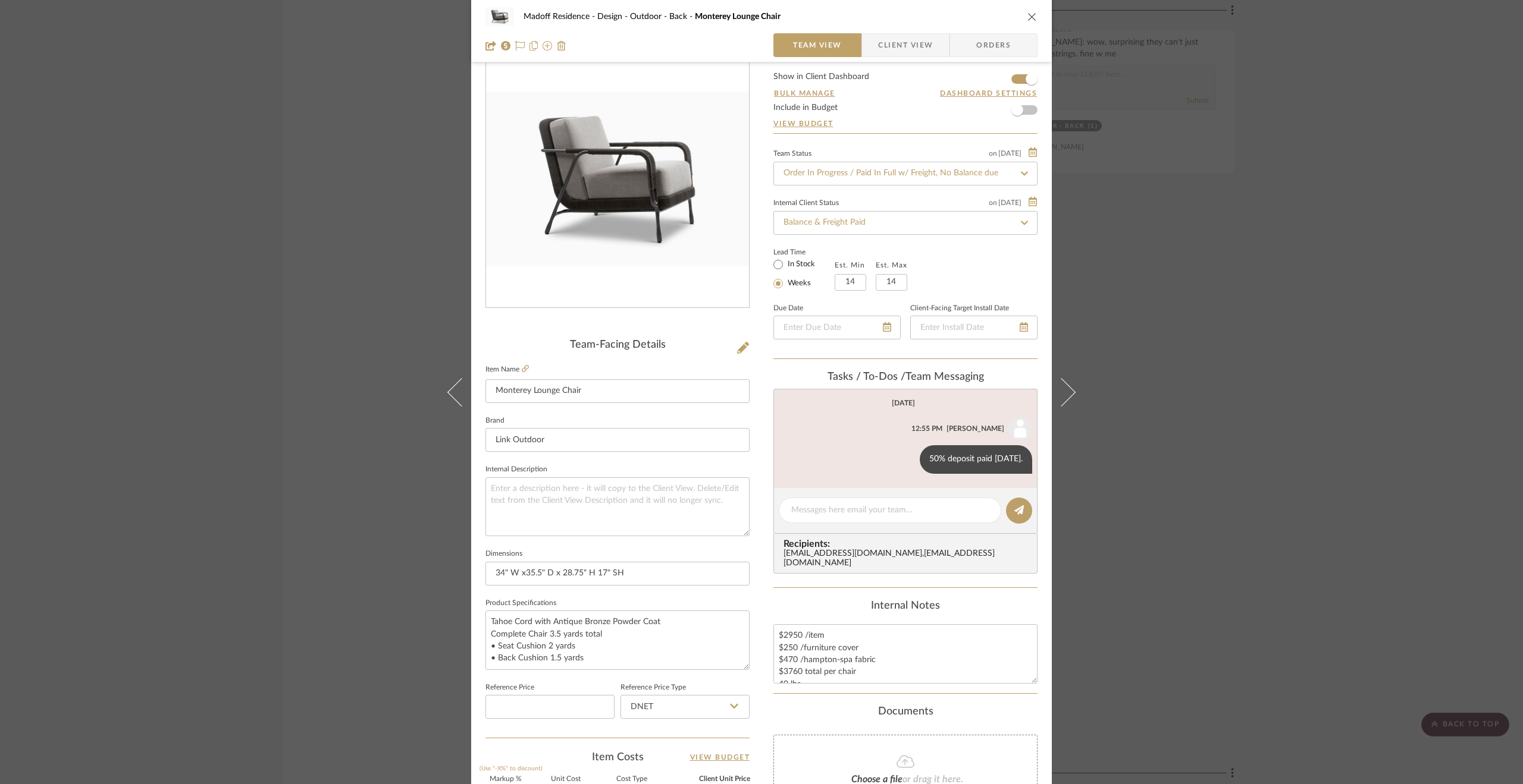
scroll to position [60, 0]
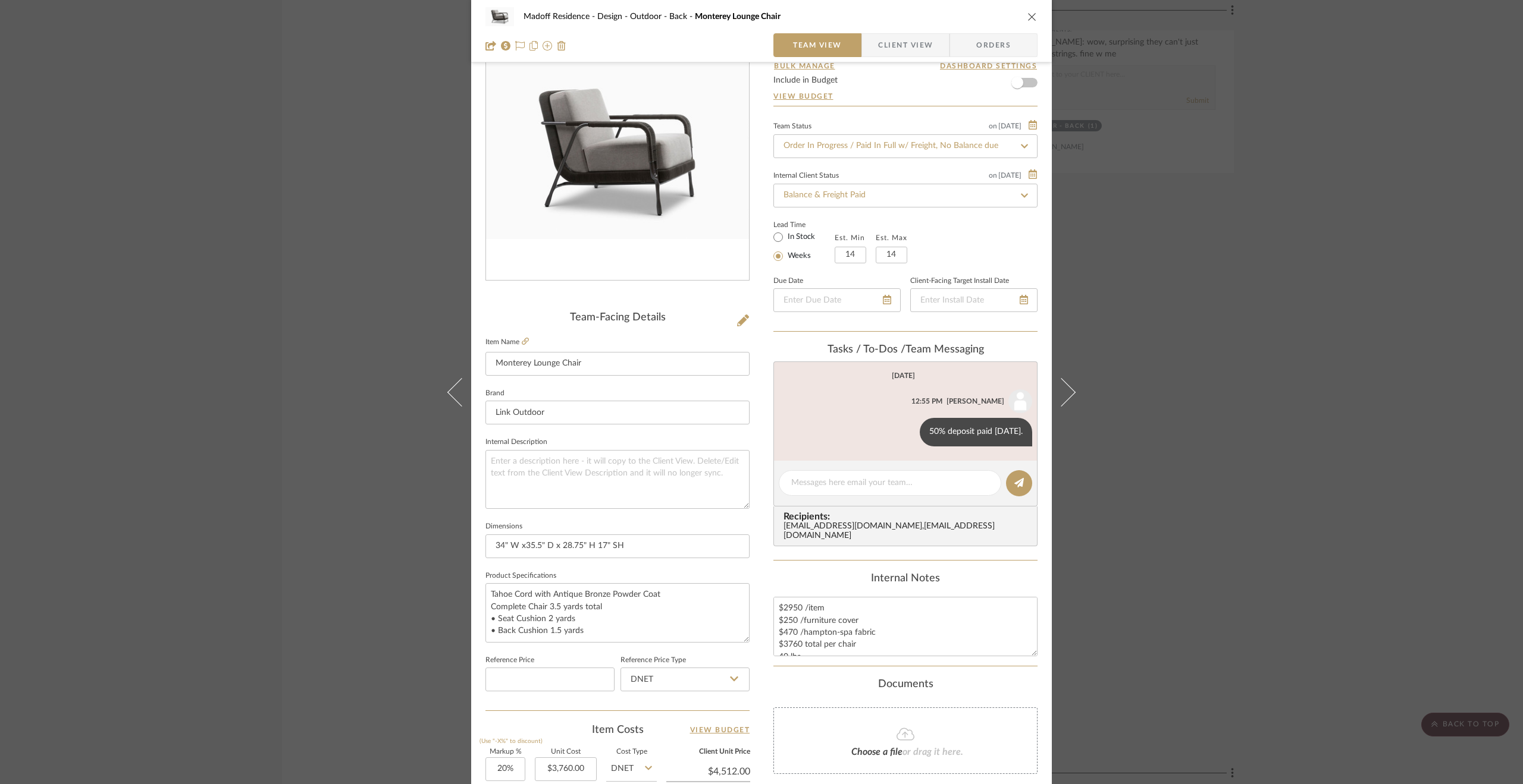
click at [1144, 394] on div "Madoff Residence - Design Outdoor - Back Monterey Lounge Chair Team View Client…" at bounding box center [761, 392] width 1523 height 784
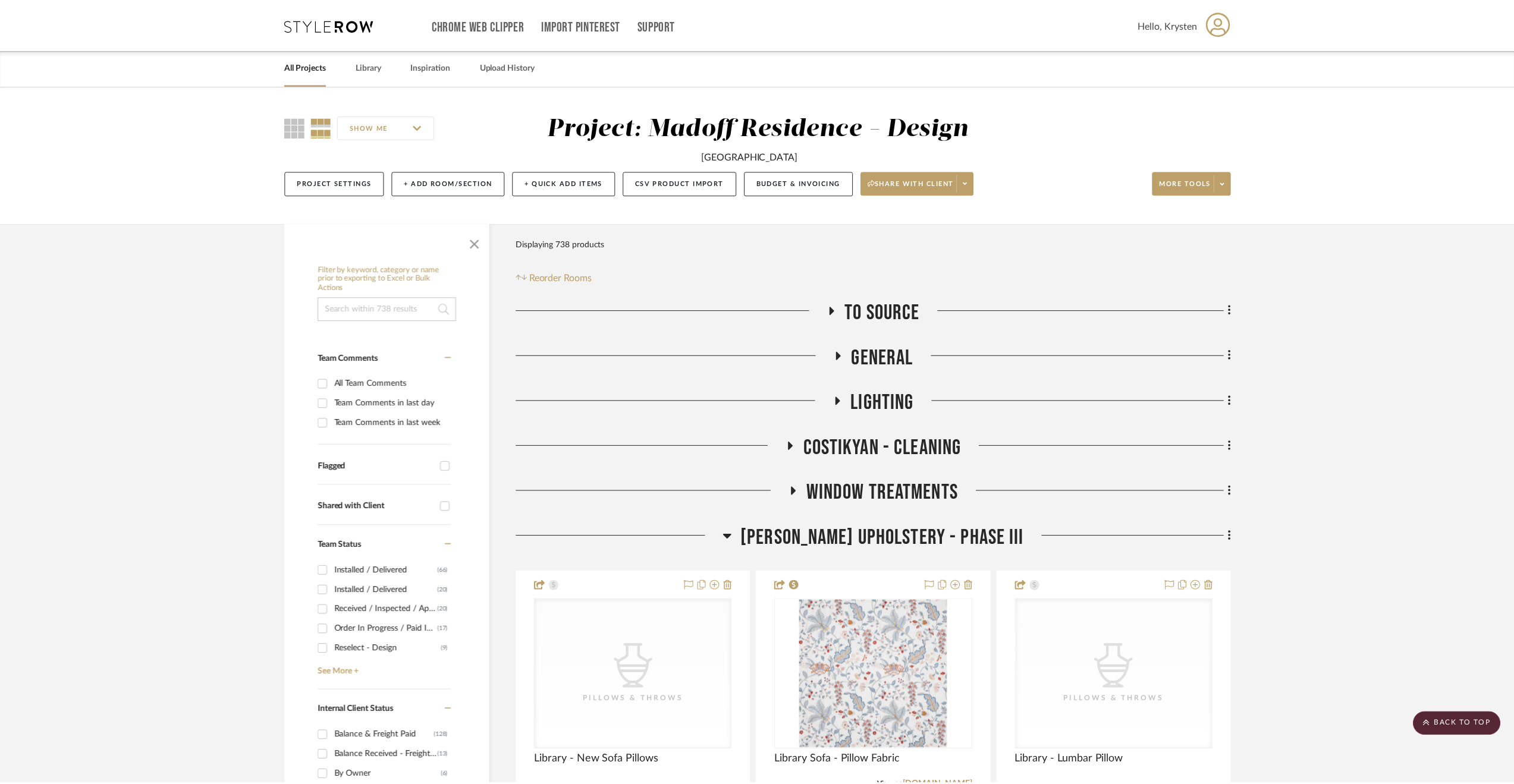
scroll to position [16226, 0]
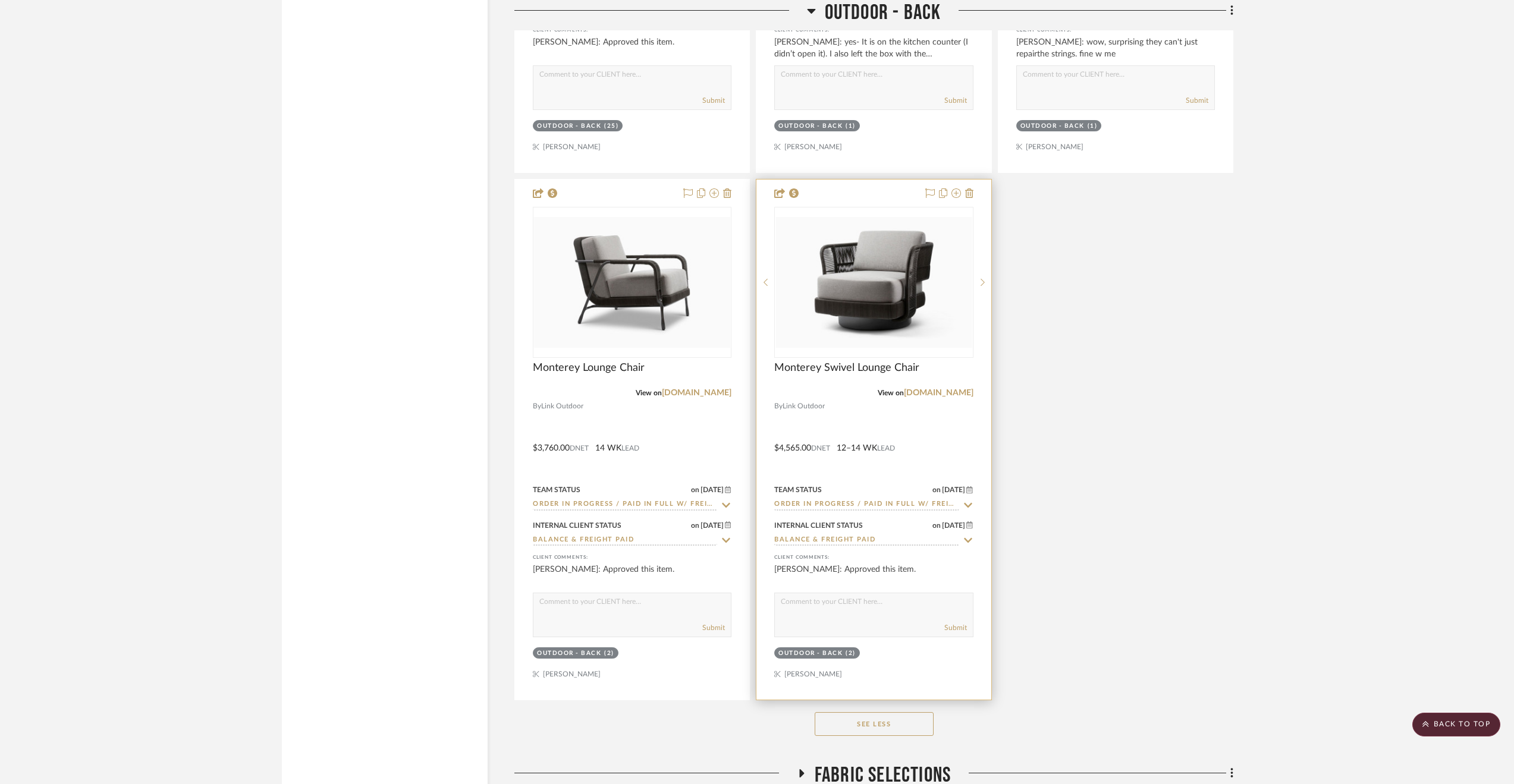
click at [911, 433] on div at bounding box center [874, 439] width 234 height 521
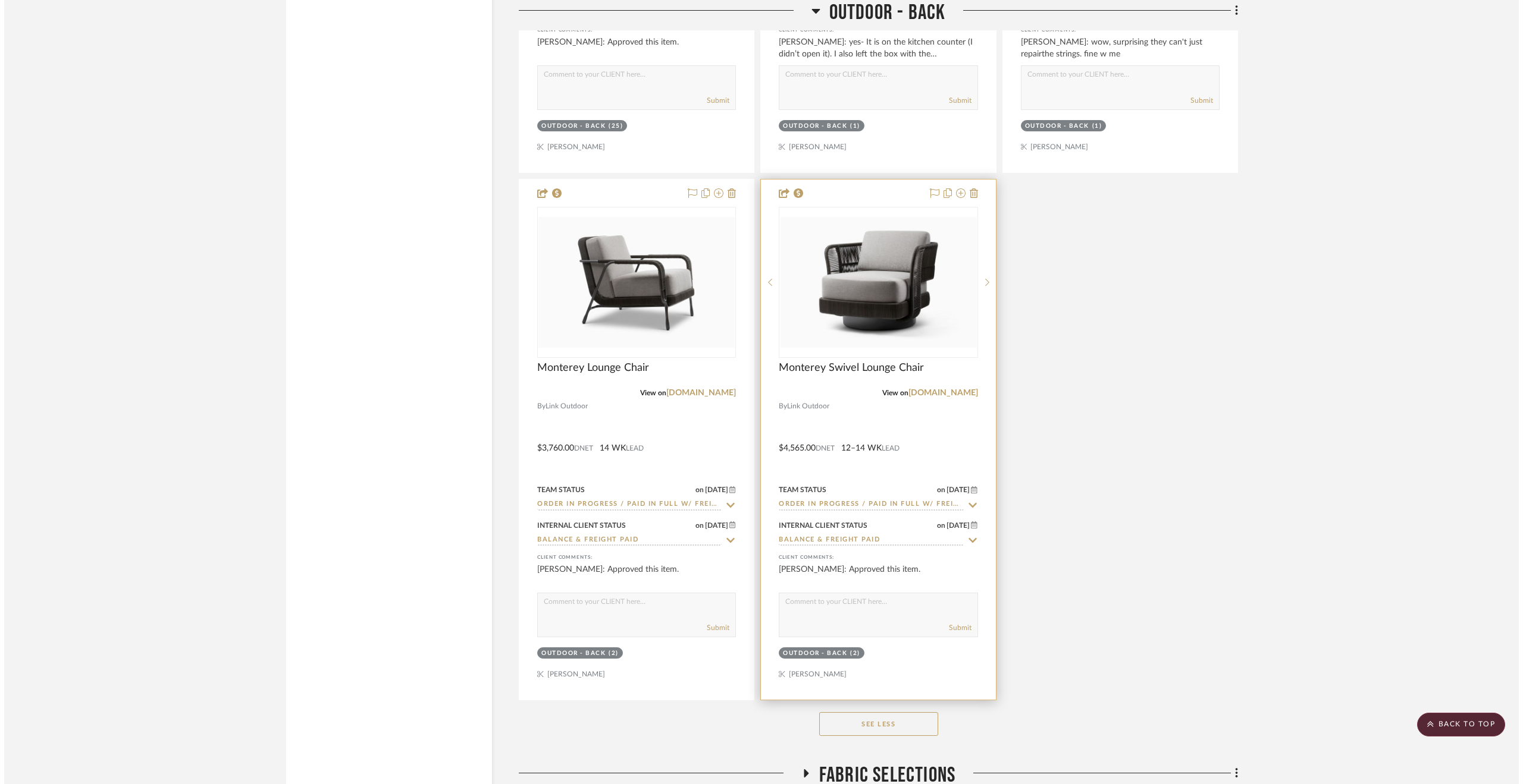
scroll to position [0, 0]
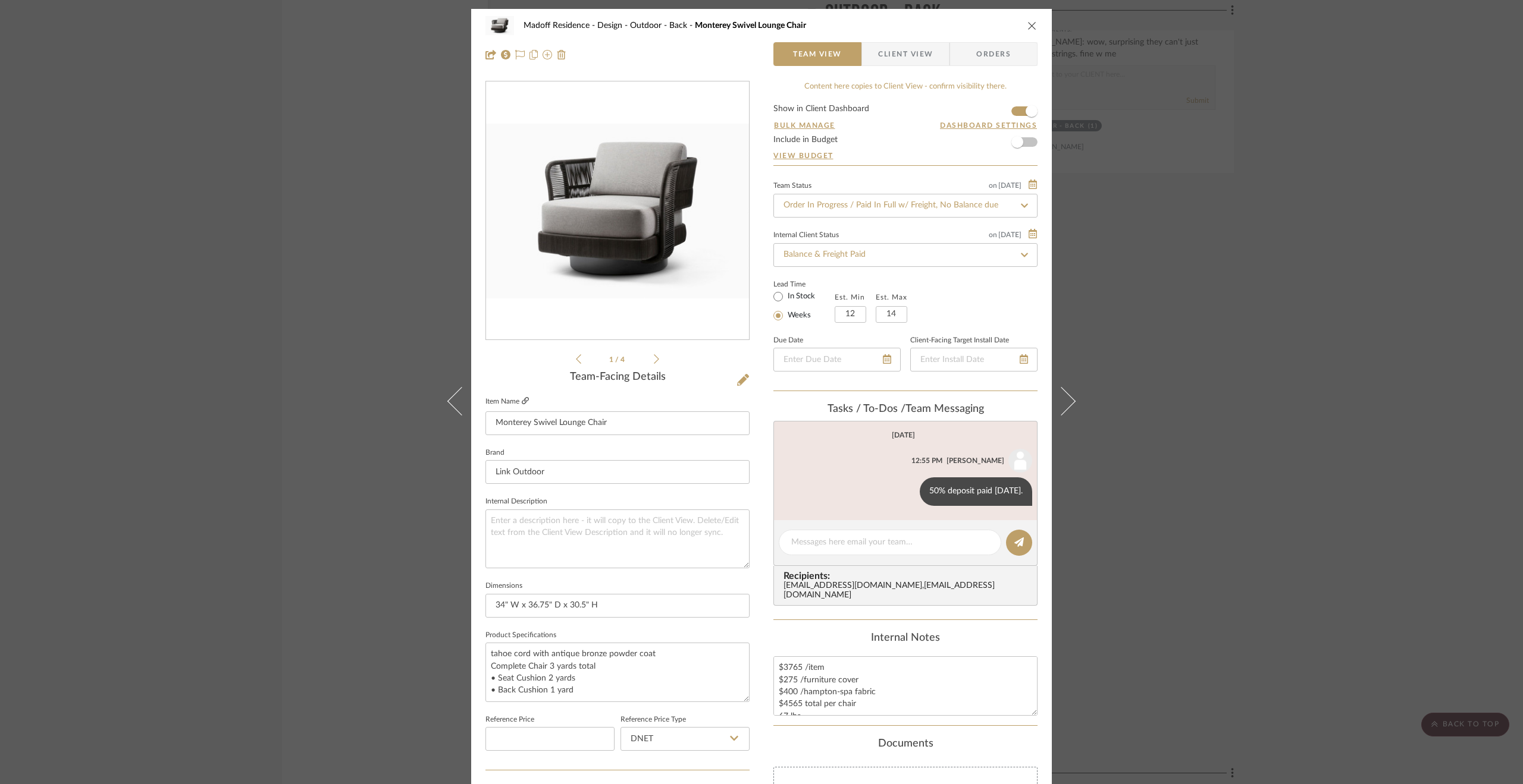
click at [523, 397] on icon at bounding box center [525, 401] width 7 height 7
click at [1174, 363] on div "Madoff Residence - Design Outdoor - Back [GEOGRAPHIC_DATA] Swivel Lounge Chair …" at bounding box center [761, 392] width 1523 height 784
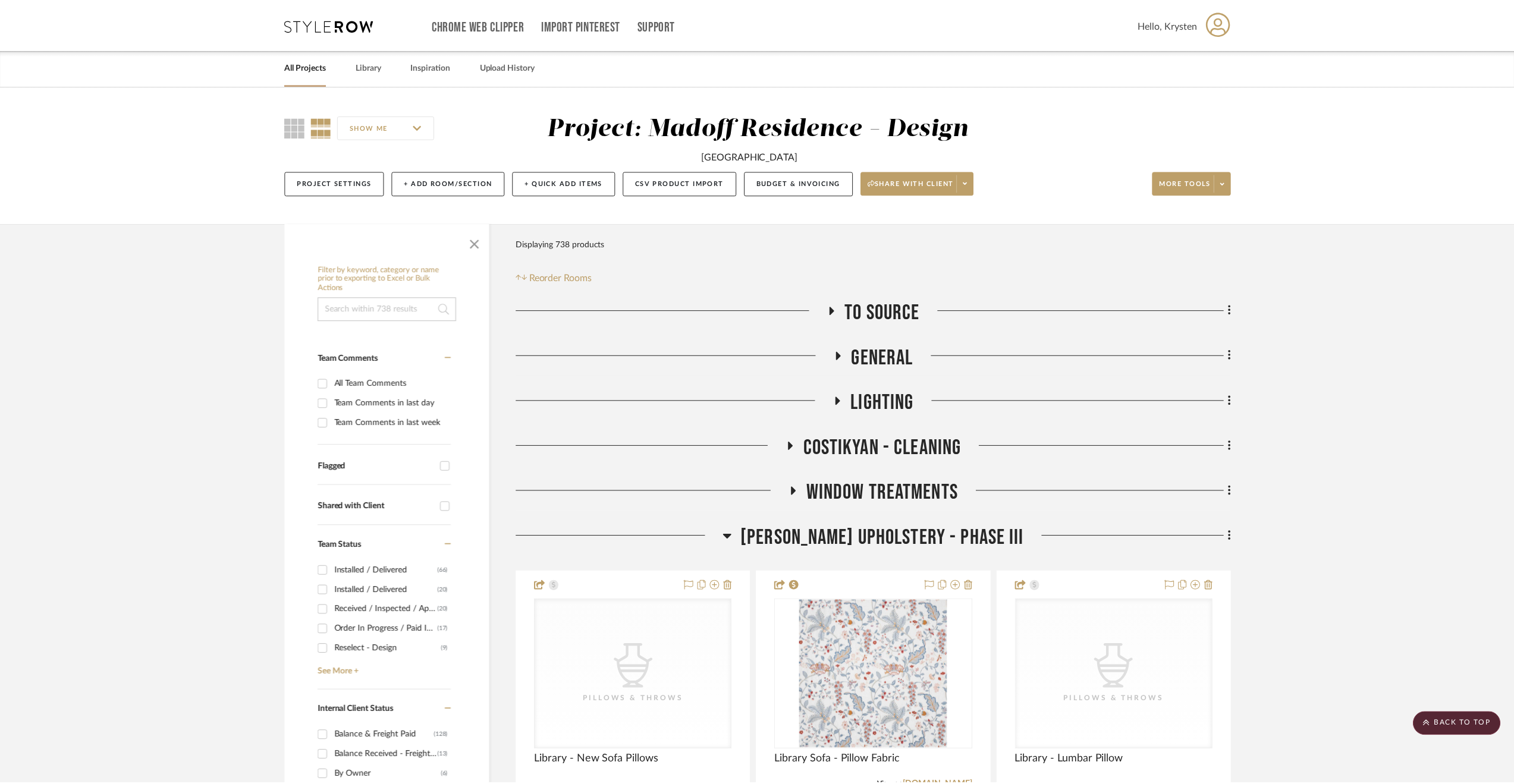
scroll to position [16226, 0]
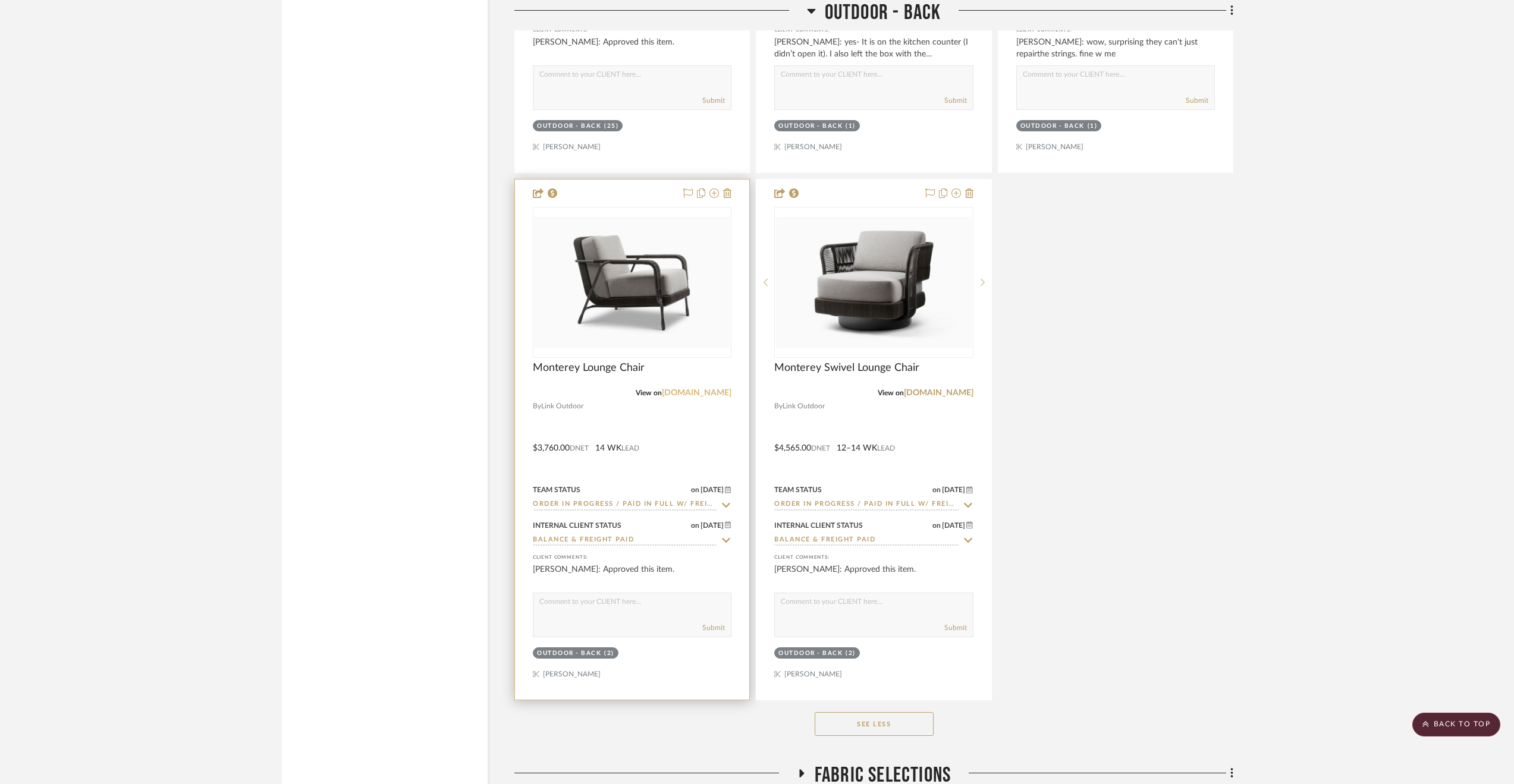
click at [694, 397] on link "[DOMAIN_NAME]" at bounding box center [697, 392] width 70 height 8
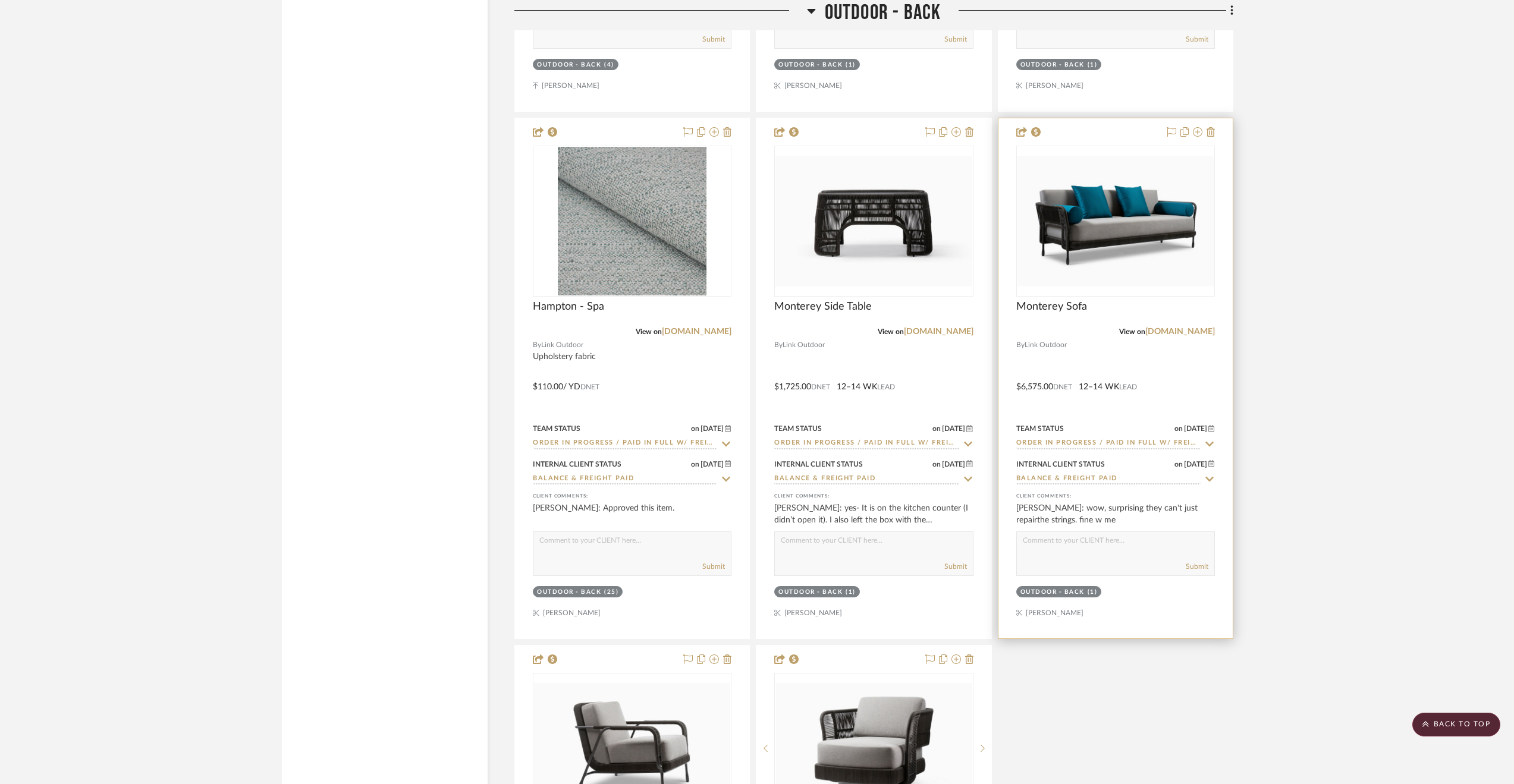
scroll to position [15691, 0]
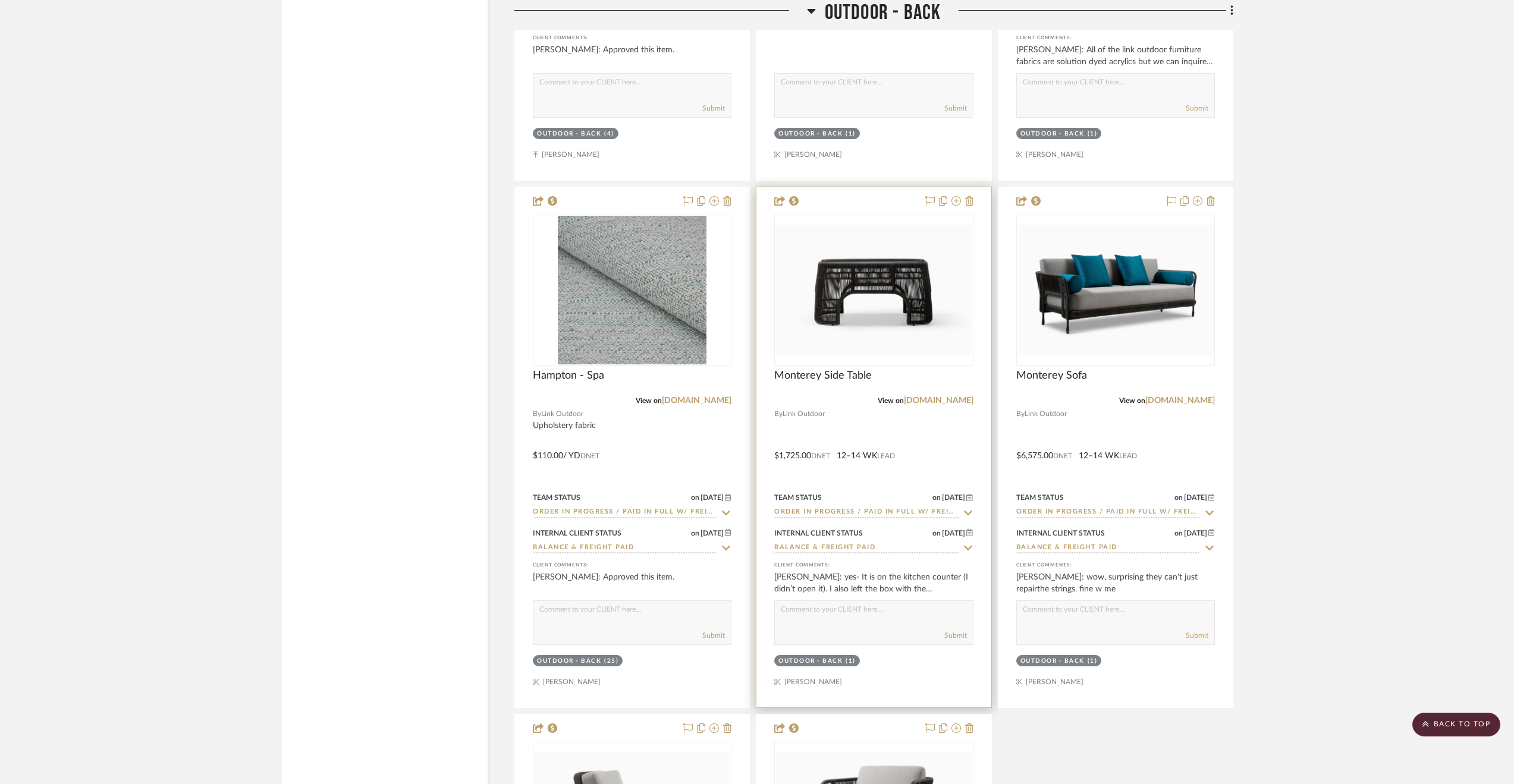
click at [957, 464] on div at bounding box center [874, 447] width 234 height 521
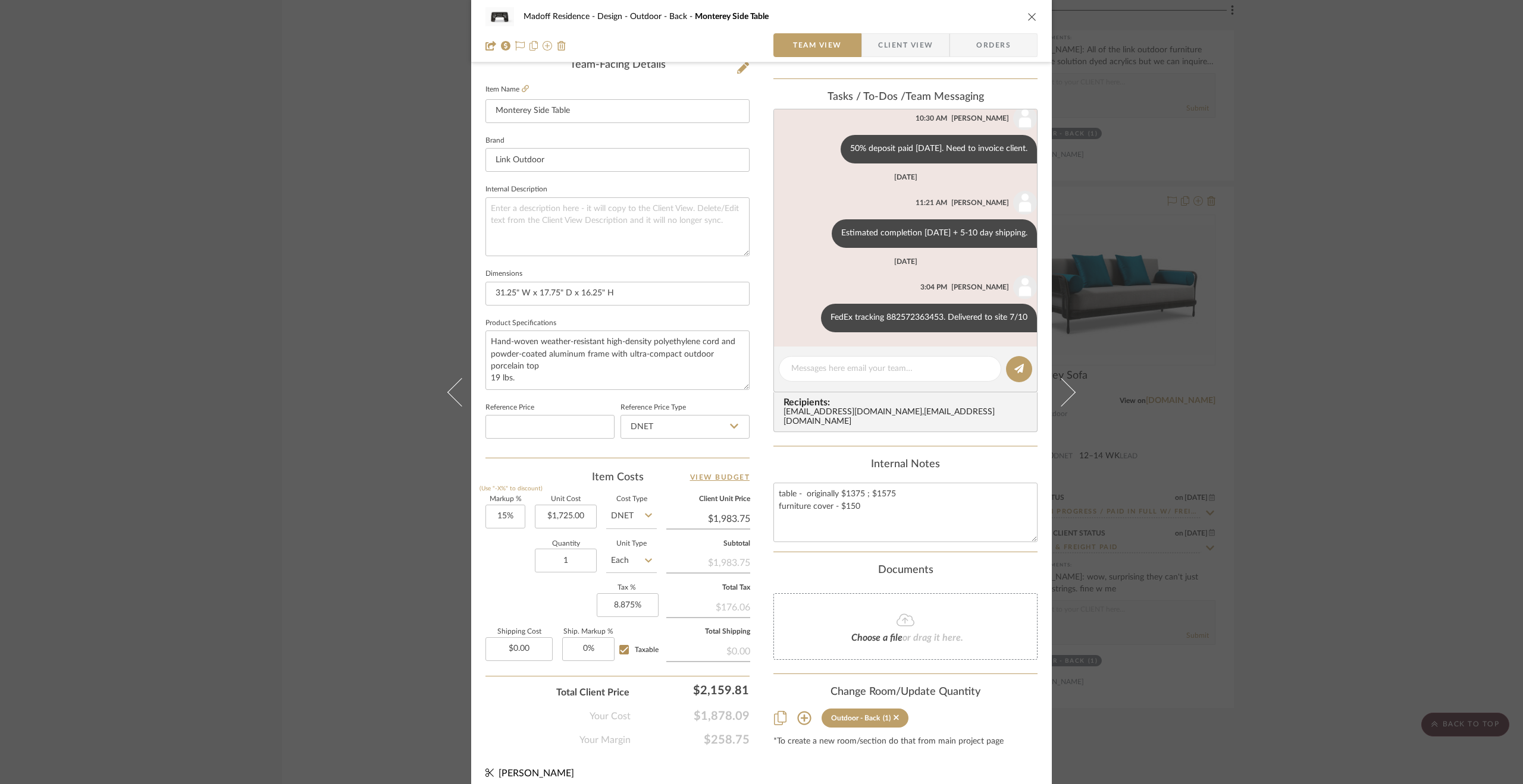
scroll to position [320, 0]
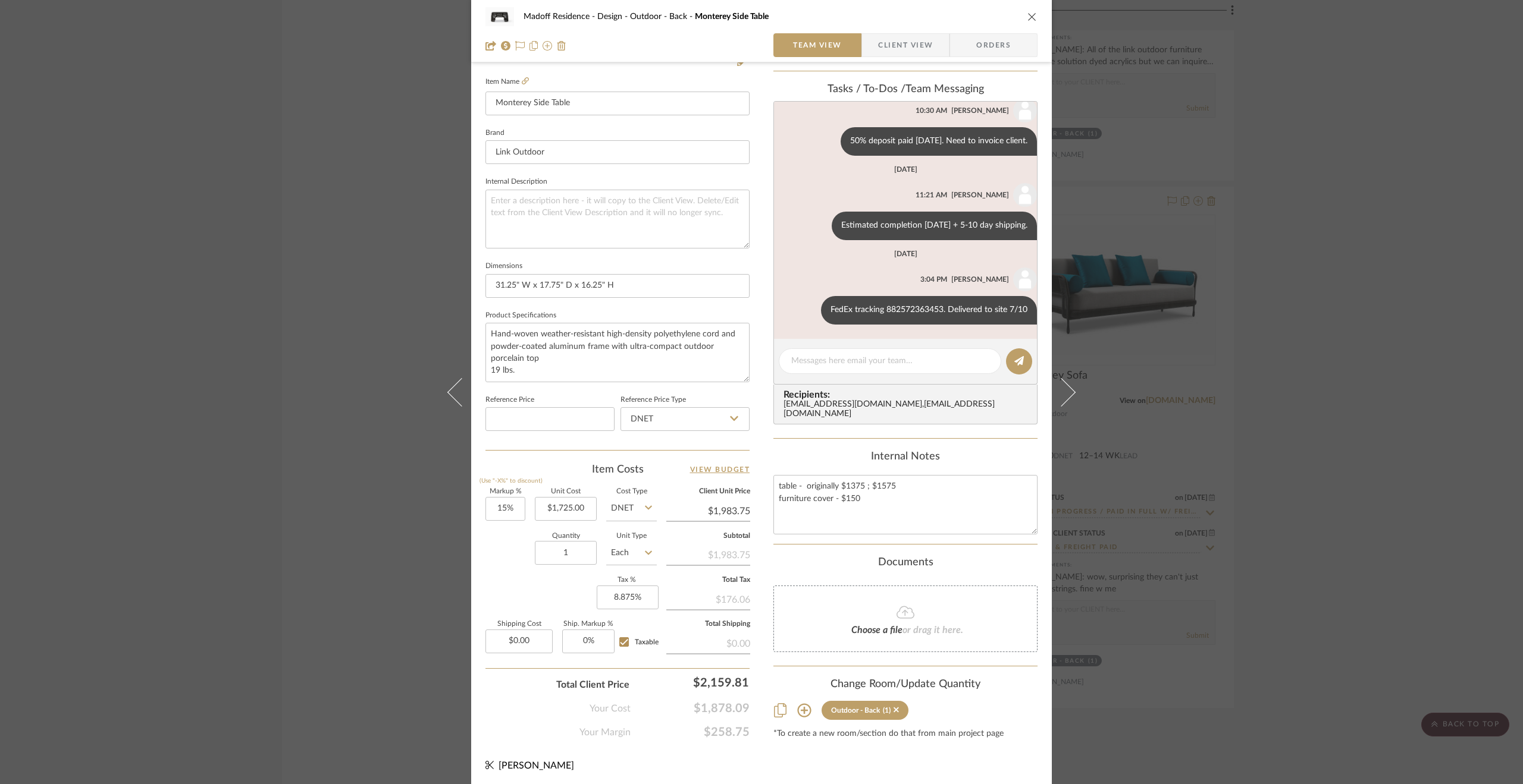
click at [1335, 608] on div "Madoff Residence - Design Outdoor - Back Monterey Side Table Team View Client V…" at bounding box center [761, 392] width 1523 height 784
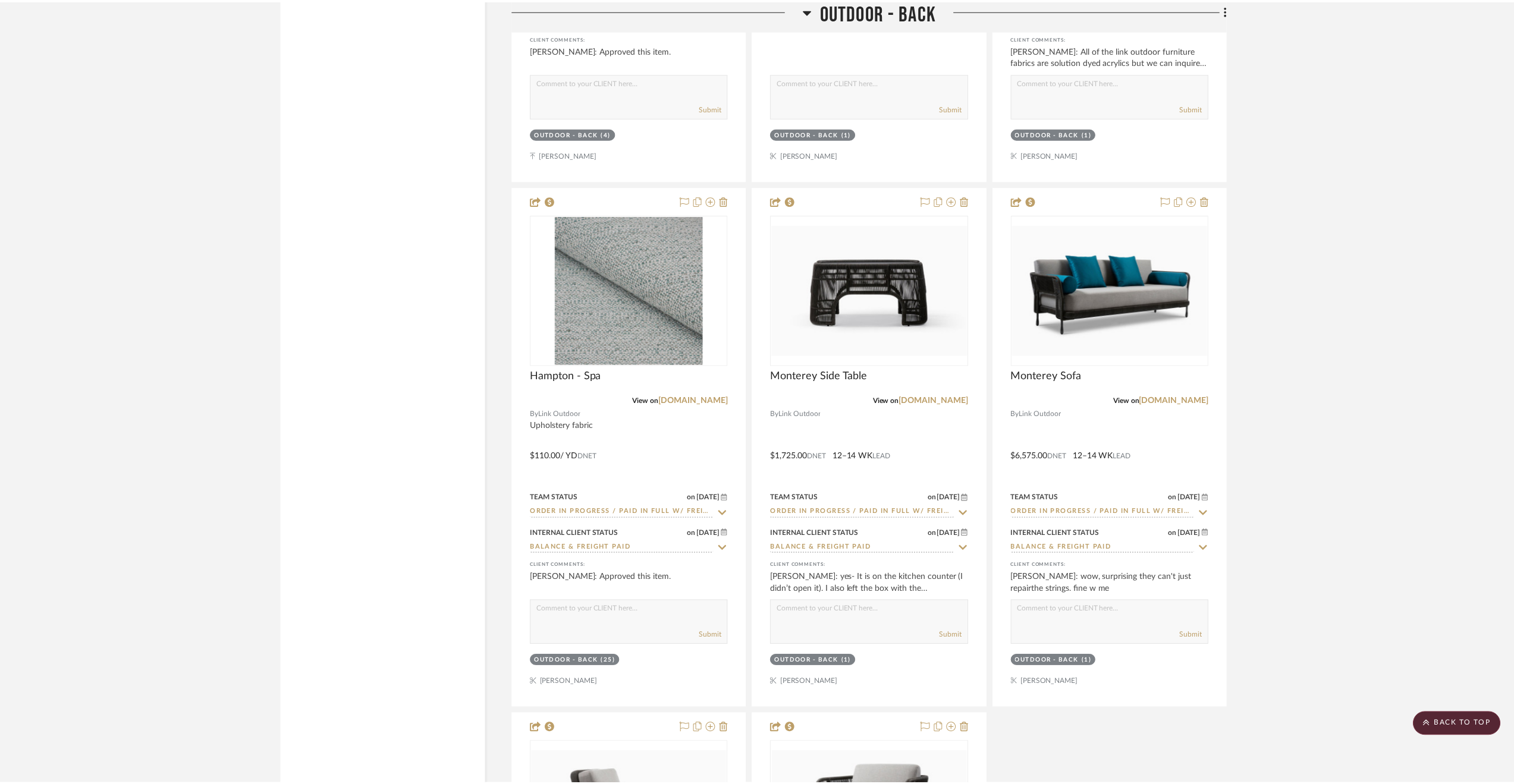
scroll to position [15691, 0]
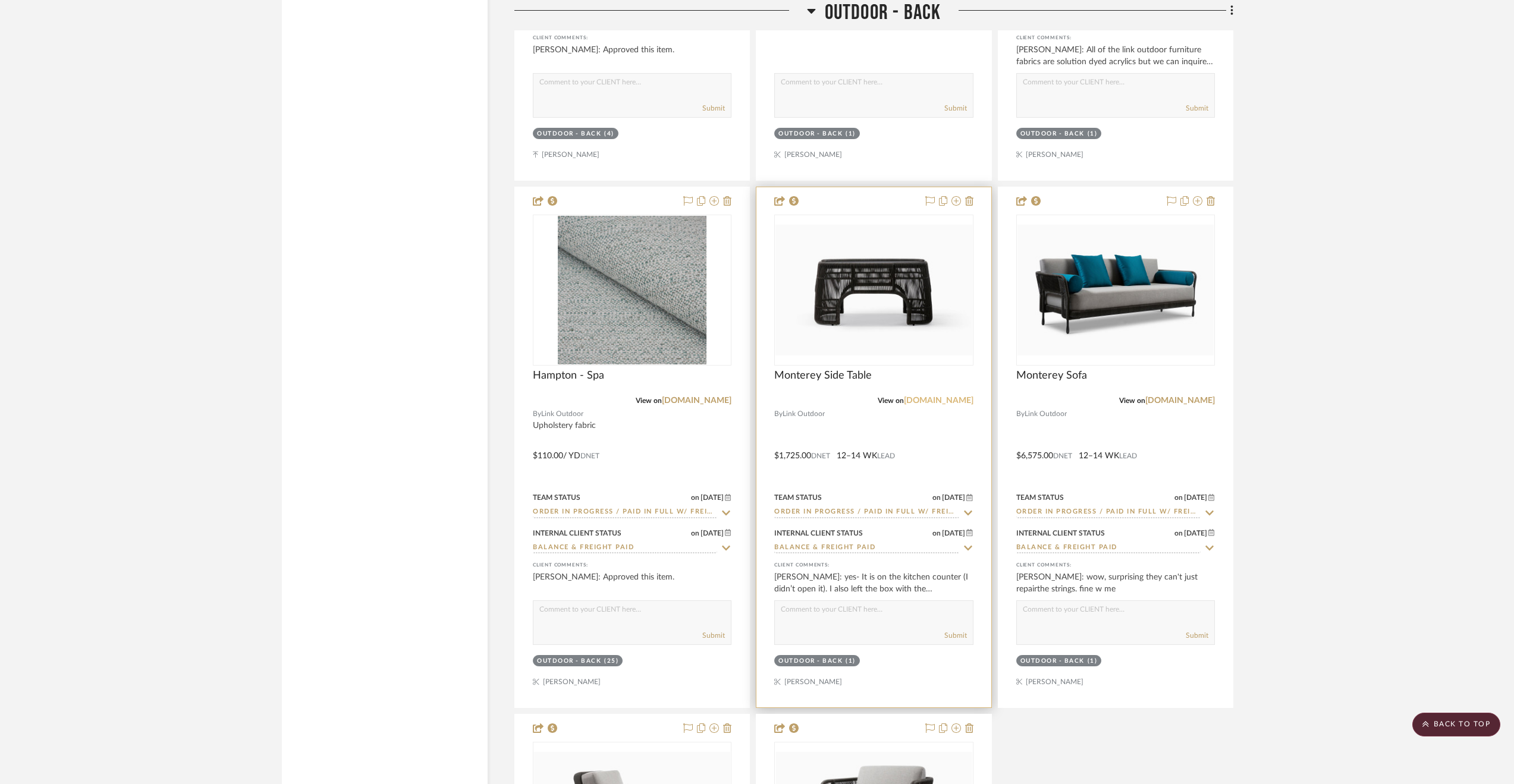
click at [958, 405] on link "[DOMAIN_NAME]" at bounding box center [939, 400] width 70 height 8
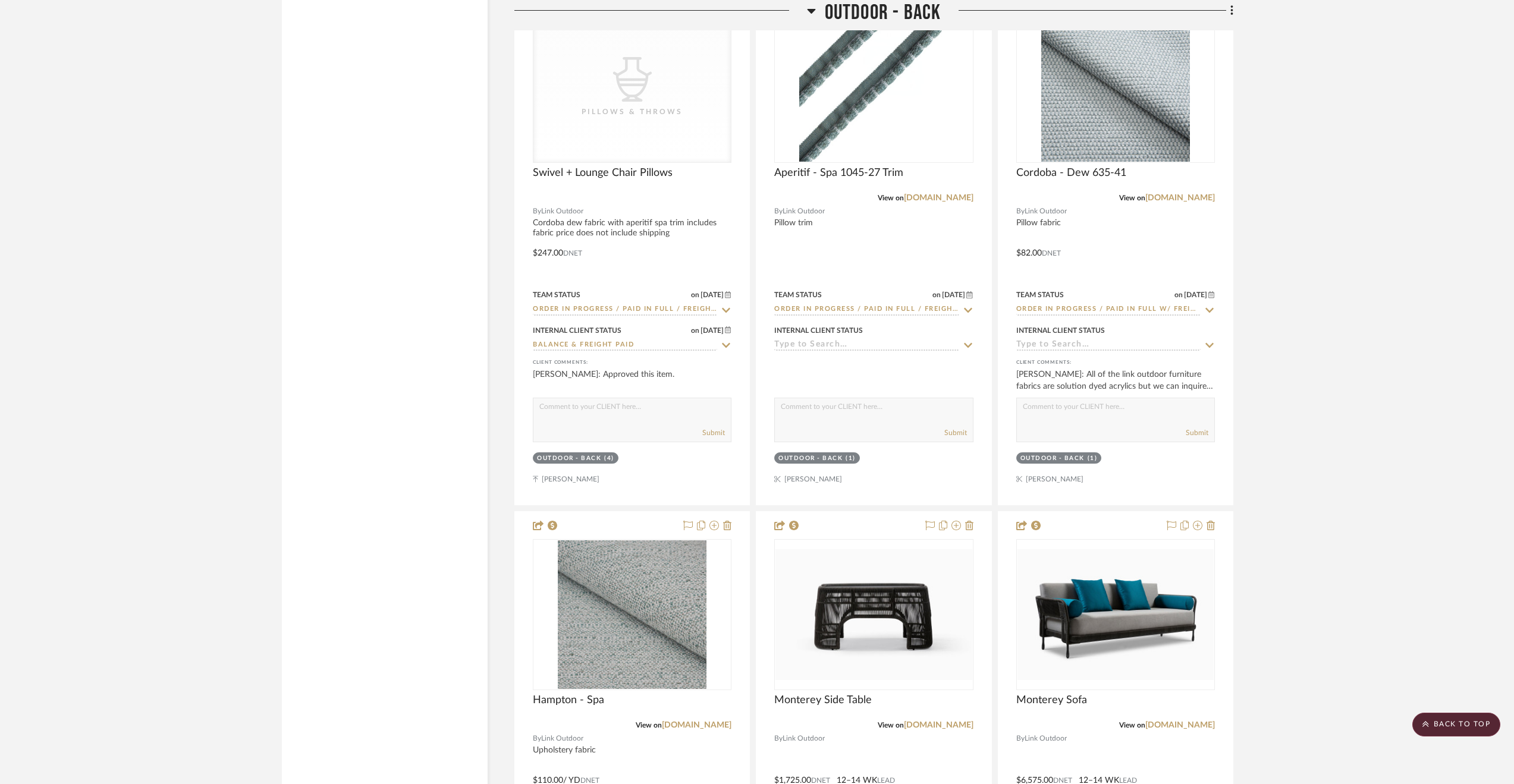
scroll to position [15572, 0]
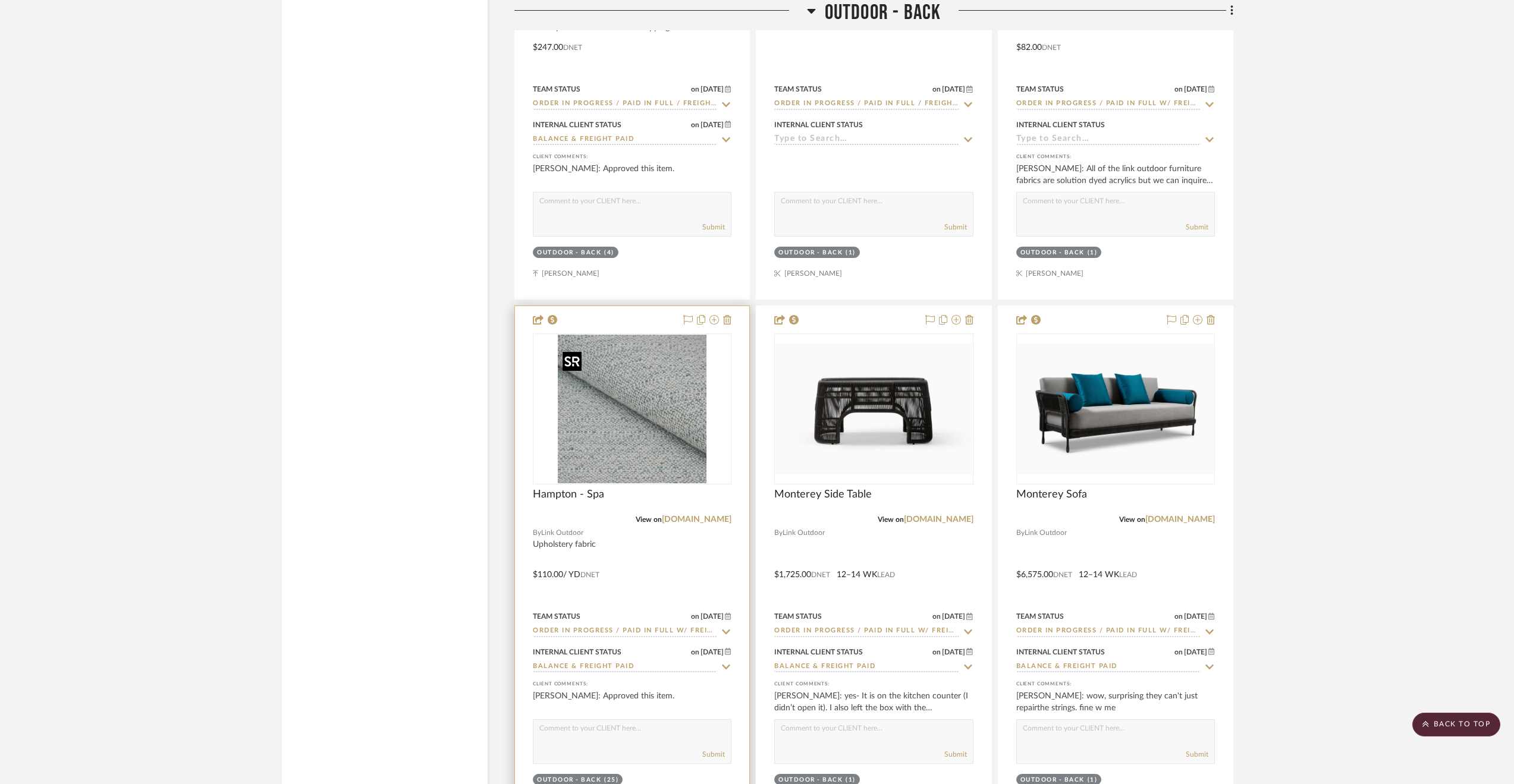
click at [641, 483] on img "0" at bounding box center [632, 409] width 148 height 148
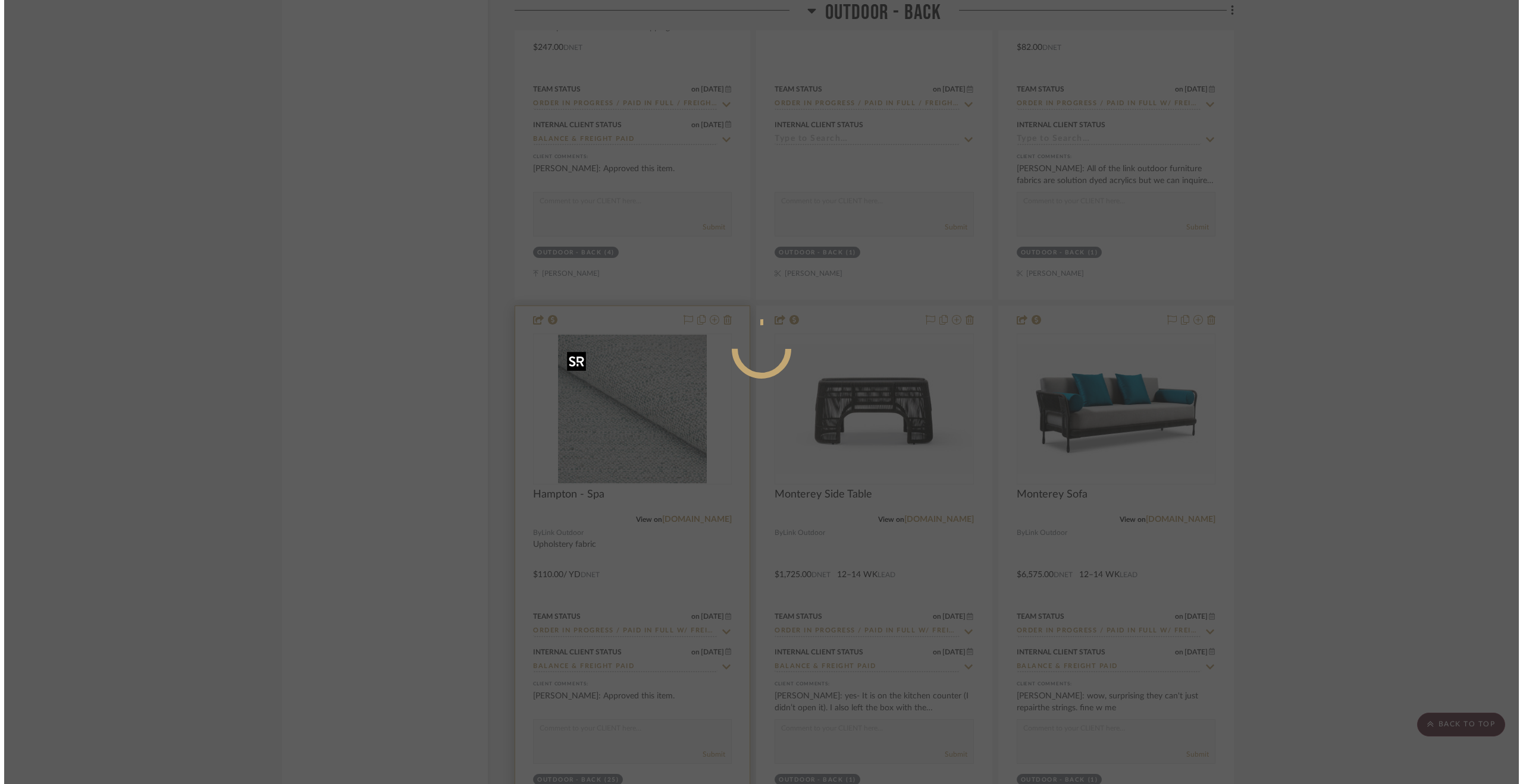
scroll to position [0, 0]
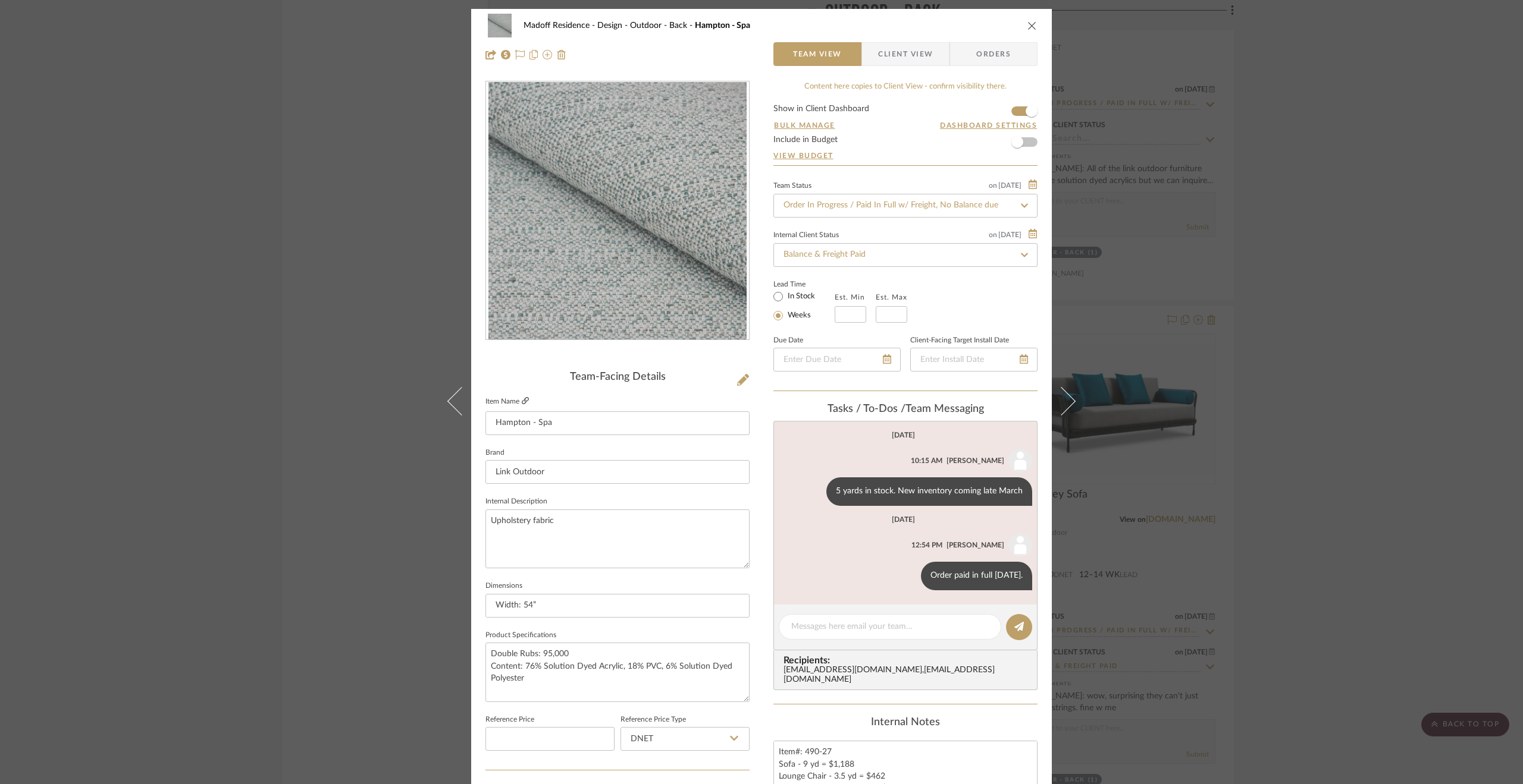
click at [523, 399] on icon at bounding box center [525, 401] width 7 height 7
click at [522, 402] on icon at bounding box center [525, 401] width 7 height 7
drag, startPoint x: 1313, startPoint y: 287, endPoint x: 1270, endPoint y: 304, distance: 46.2
click at [1313, 287] on div "Madoff Residence - Design Outdoor - Back Hampton - Spa Team View Client View Or…" at bounding box center [761, 392] width 1523 height 784
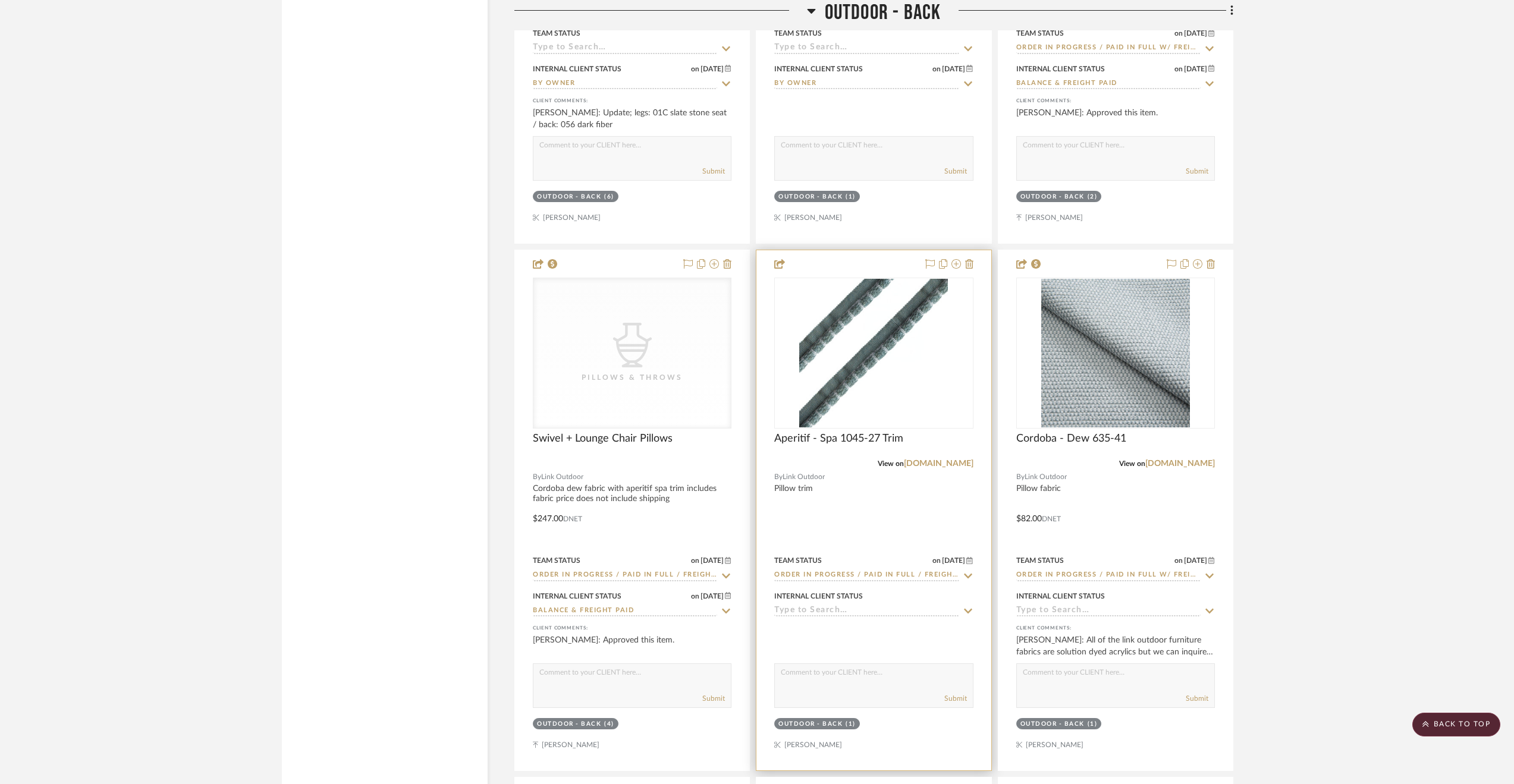
scroll to position [15037, 0]
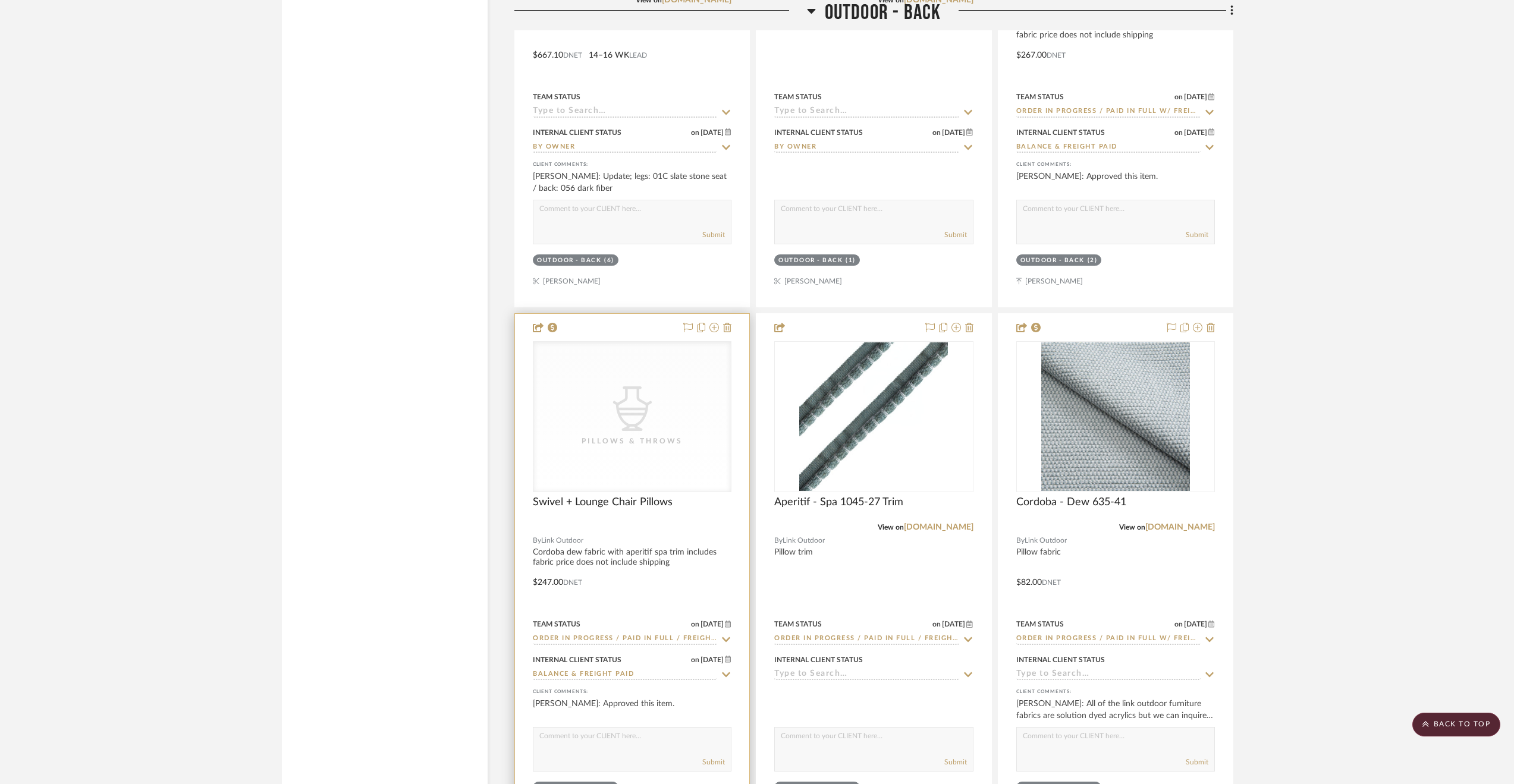
click at [695, 533] on div at bounding box center [632, 528] width 198 height 11
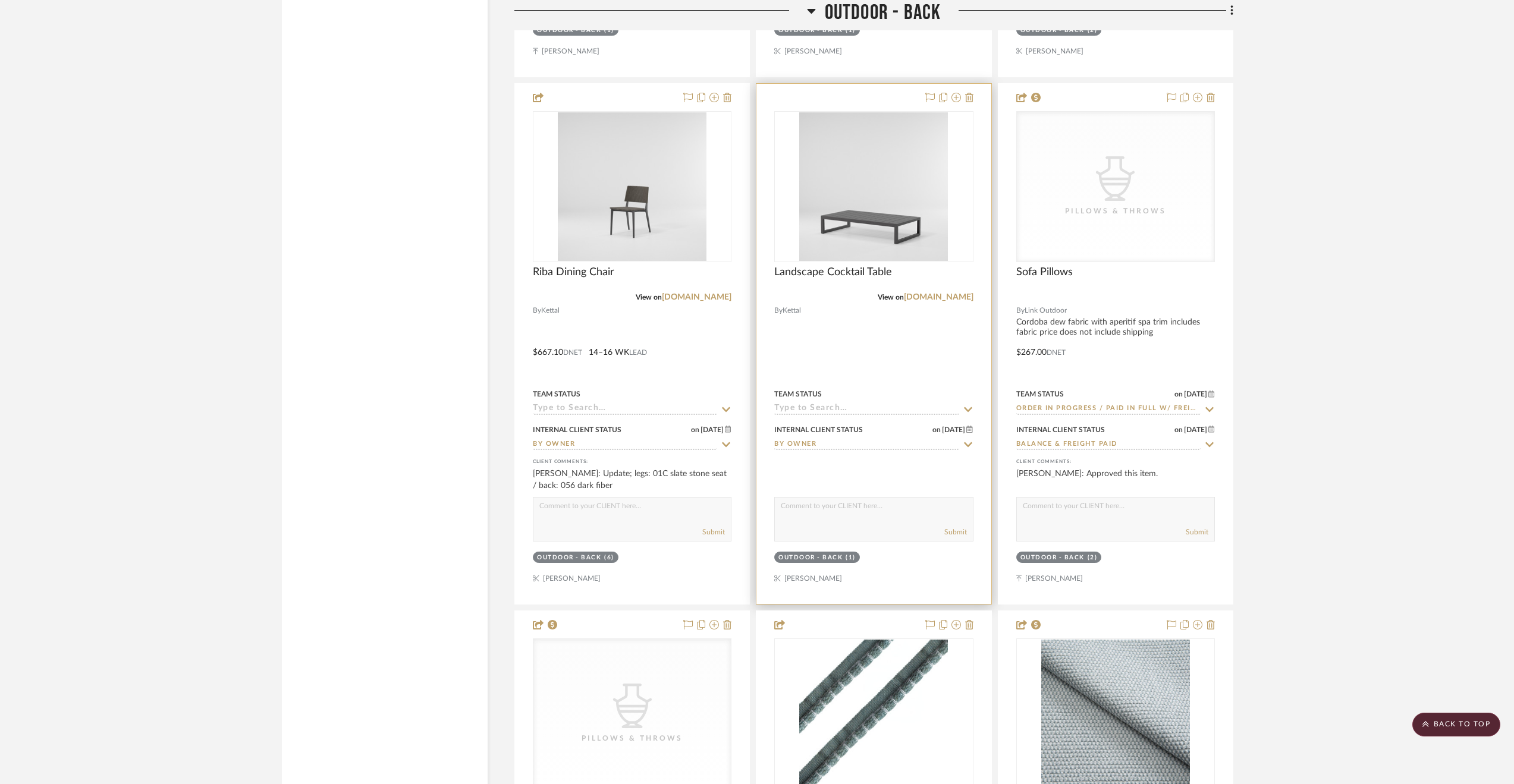
scroll to position [14621, 0]
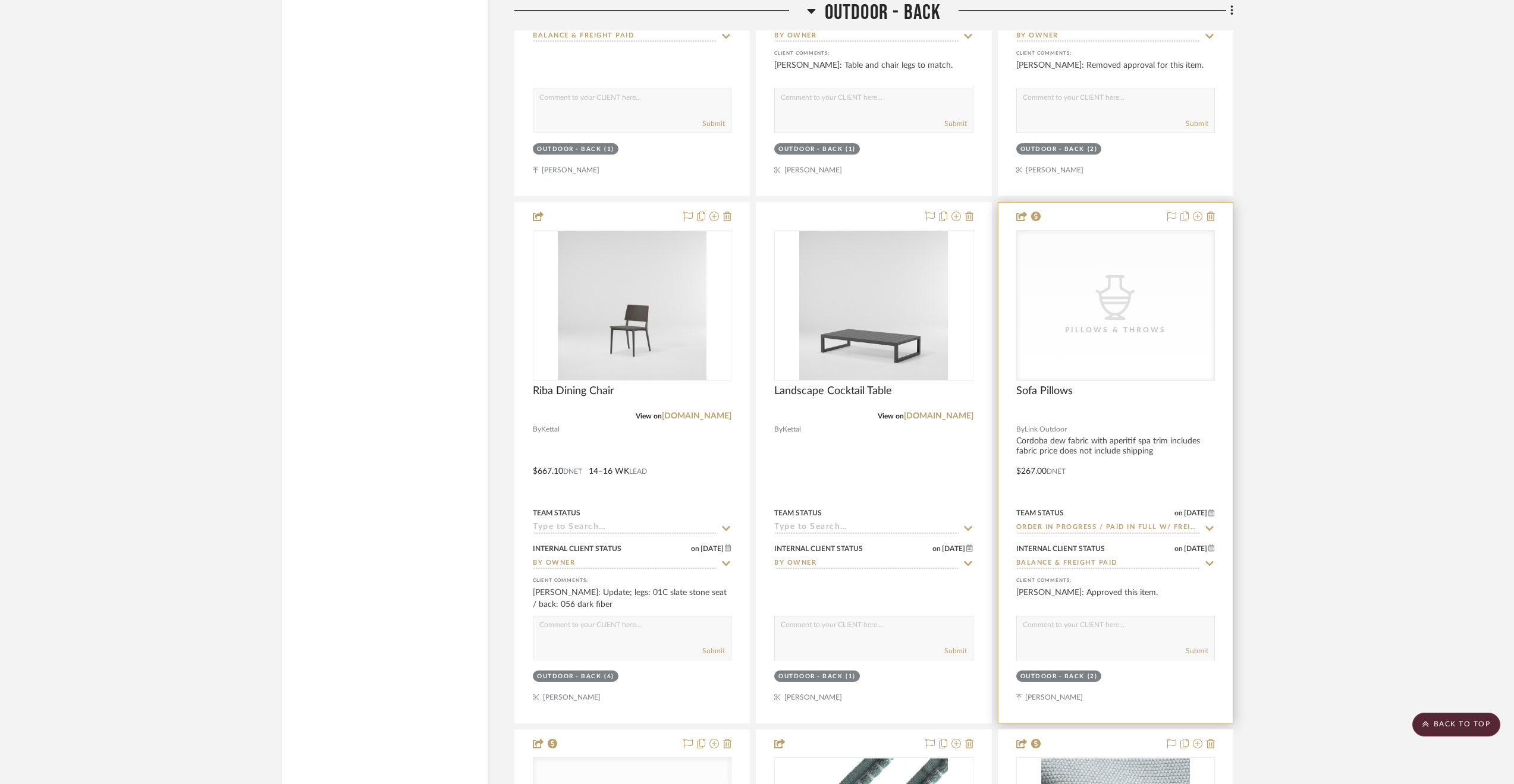
click at [1109, 403] on div "Sofa Pillows" at bounding box center [1116, 397] width 198 height 26
click at [0, 0] on div "CategoryIconAccessories Created with Sketch. Pillows & Throws" at bounding box center [0, 0] width 0 height 0
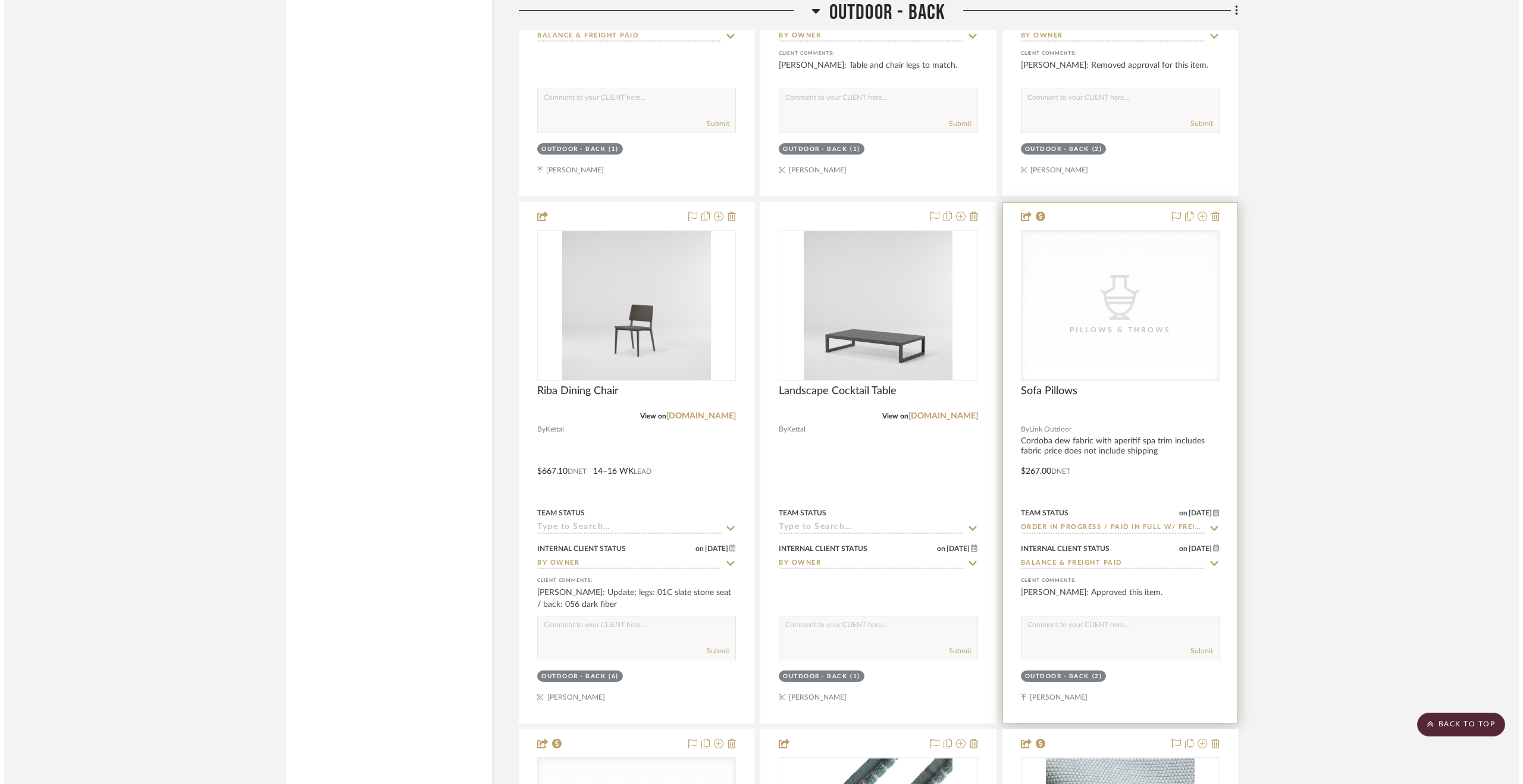
scroll to position [0, 0]
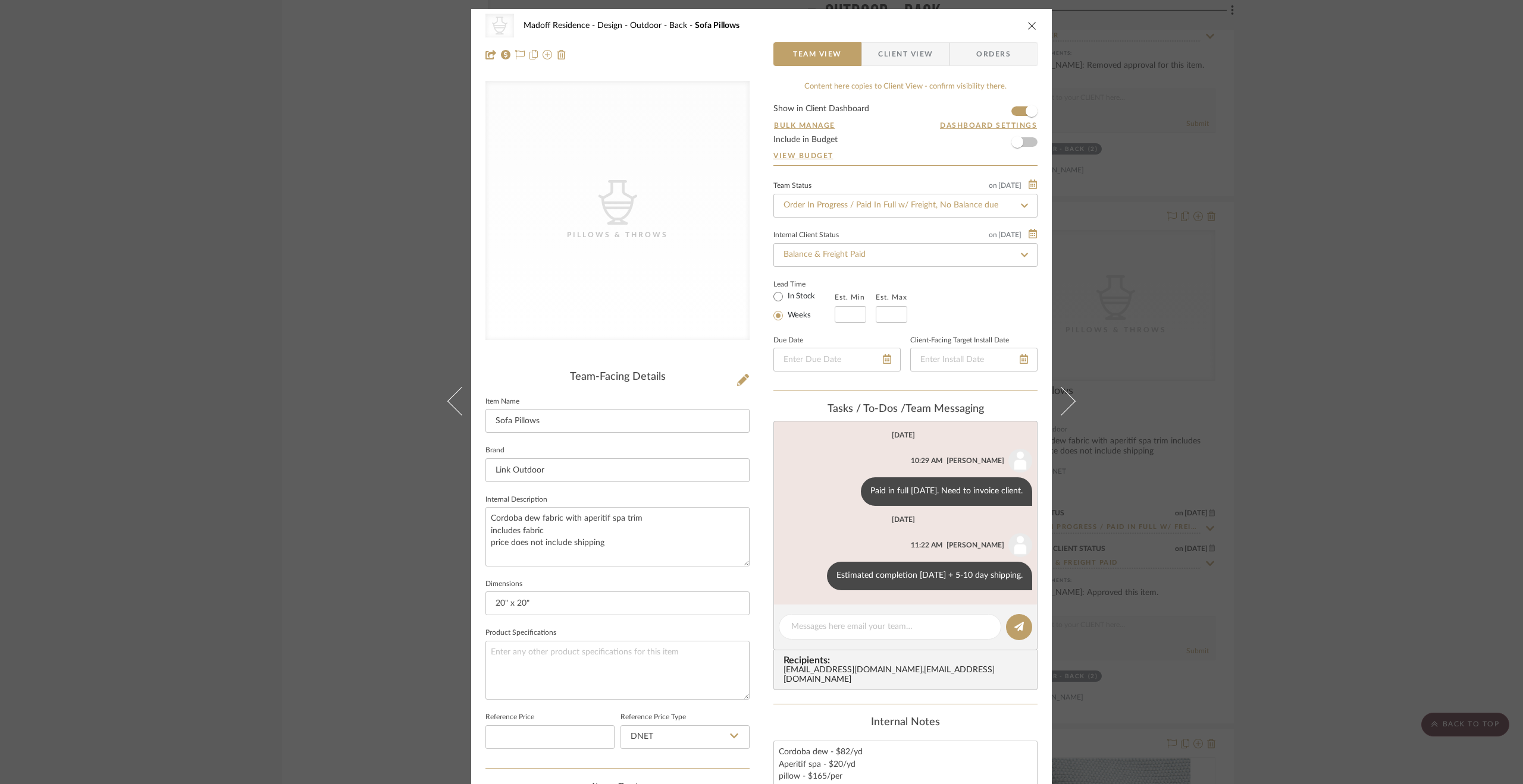
click at [1454, 437] on div "CategoryIconAccessories Created with Sketch. Pillows & Throws Madoff Residence …" at bounding box center [761, 392] width 1523 height 784
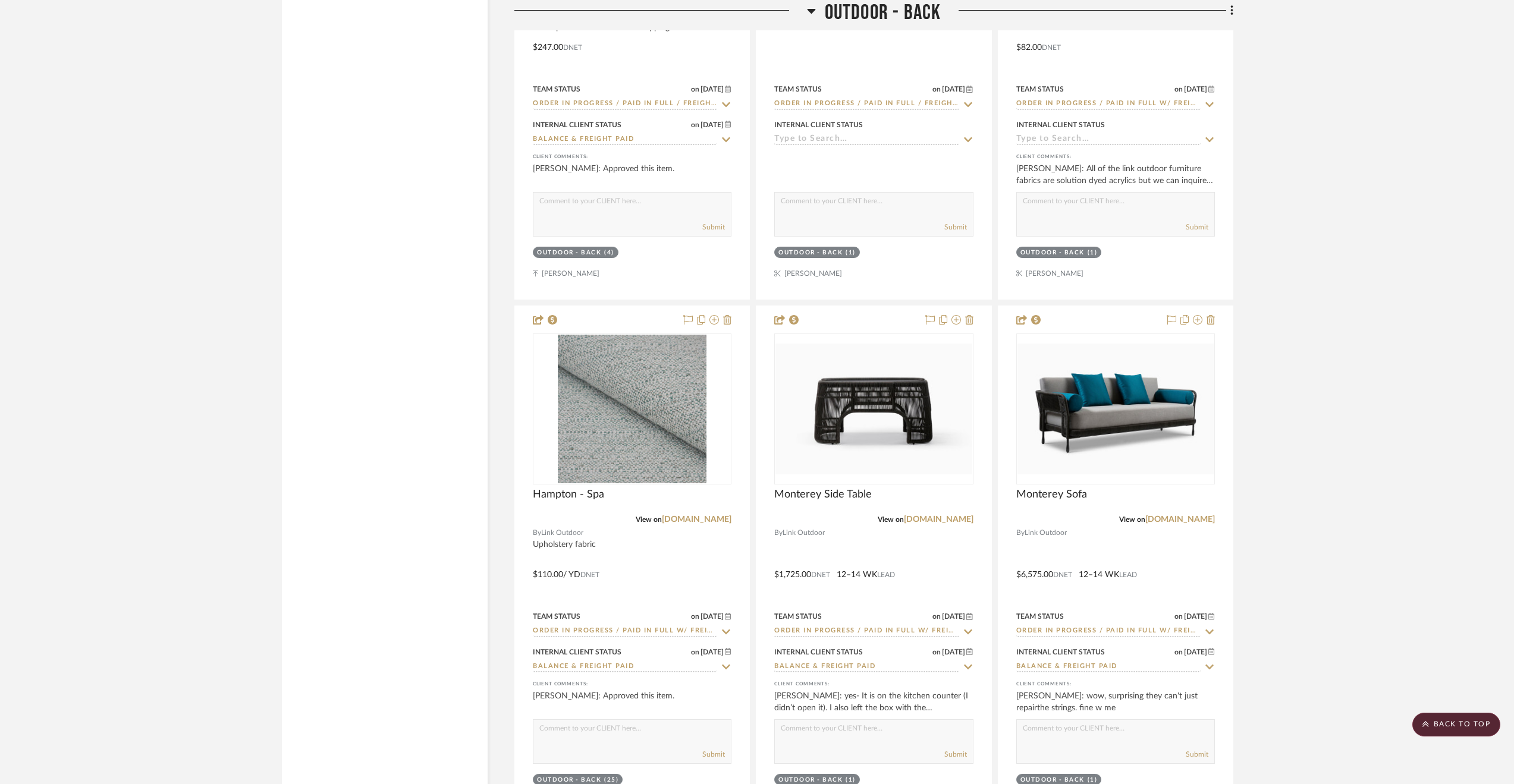
scroll to position [15275, 0]
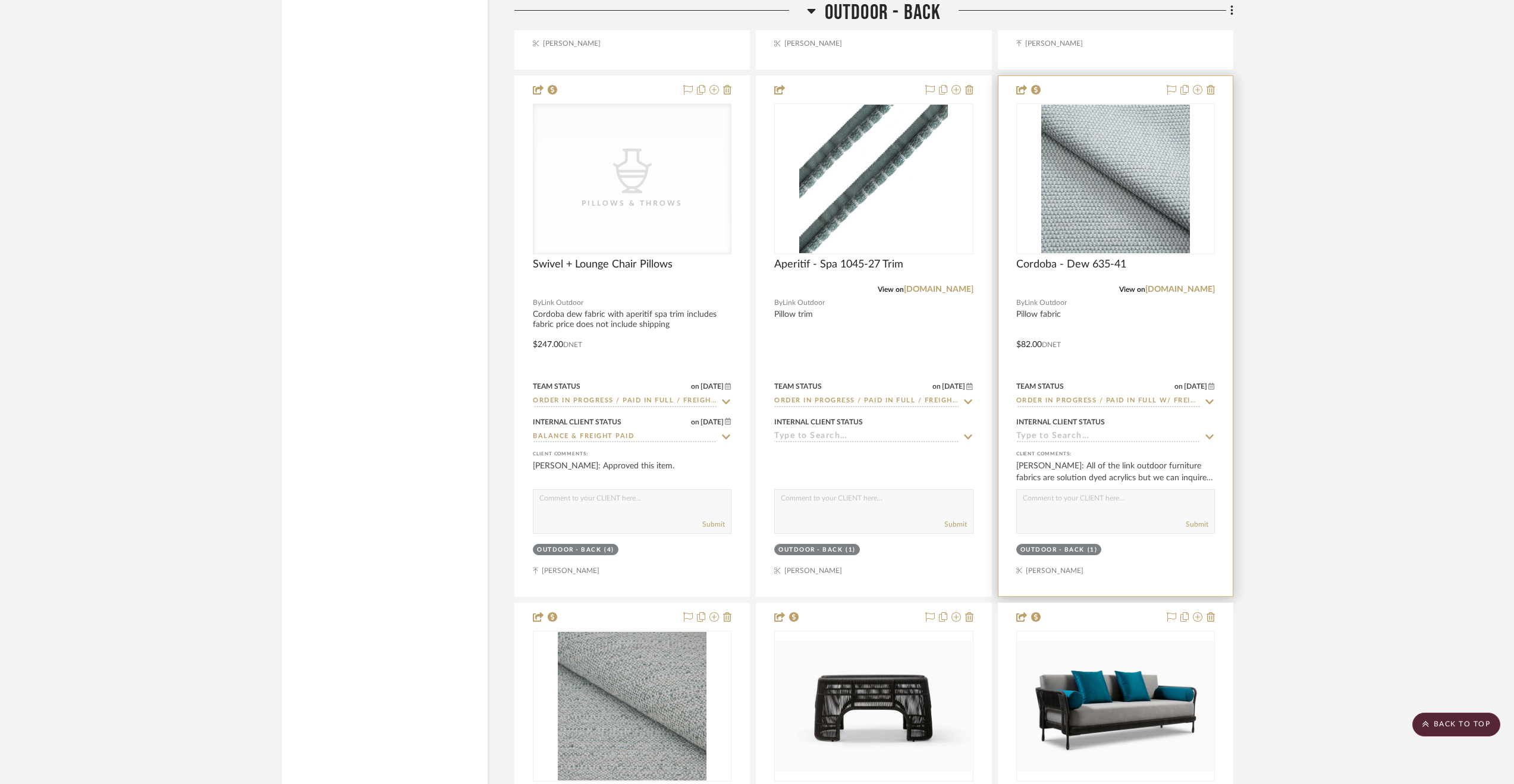
click at [1136, 105] on div at bounding box center [1116, 336] width 234 height 521
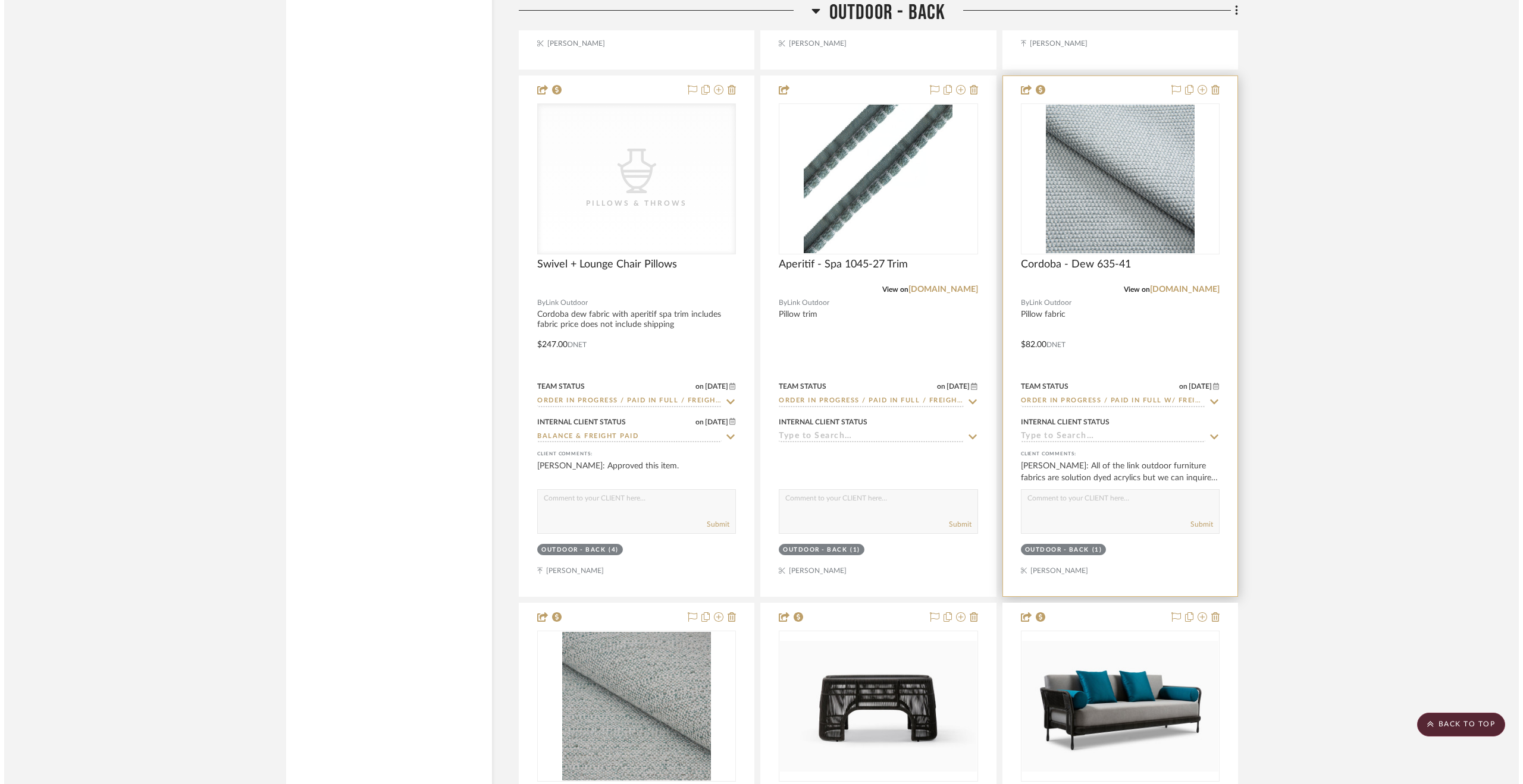
scroll to position [0, 0]
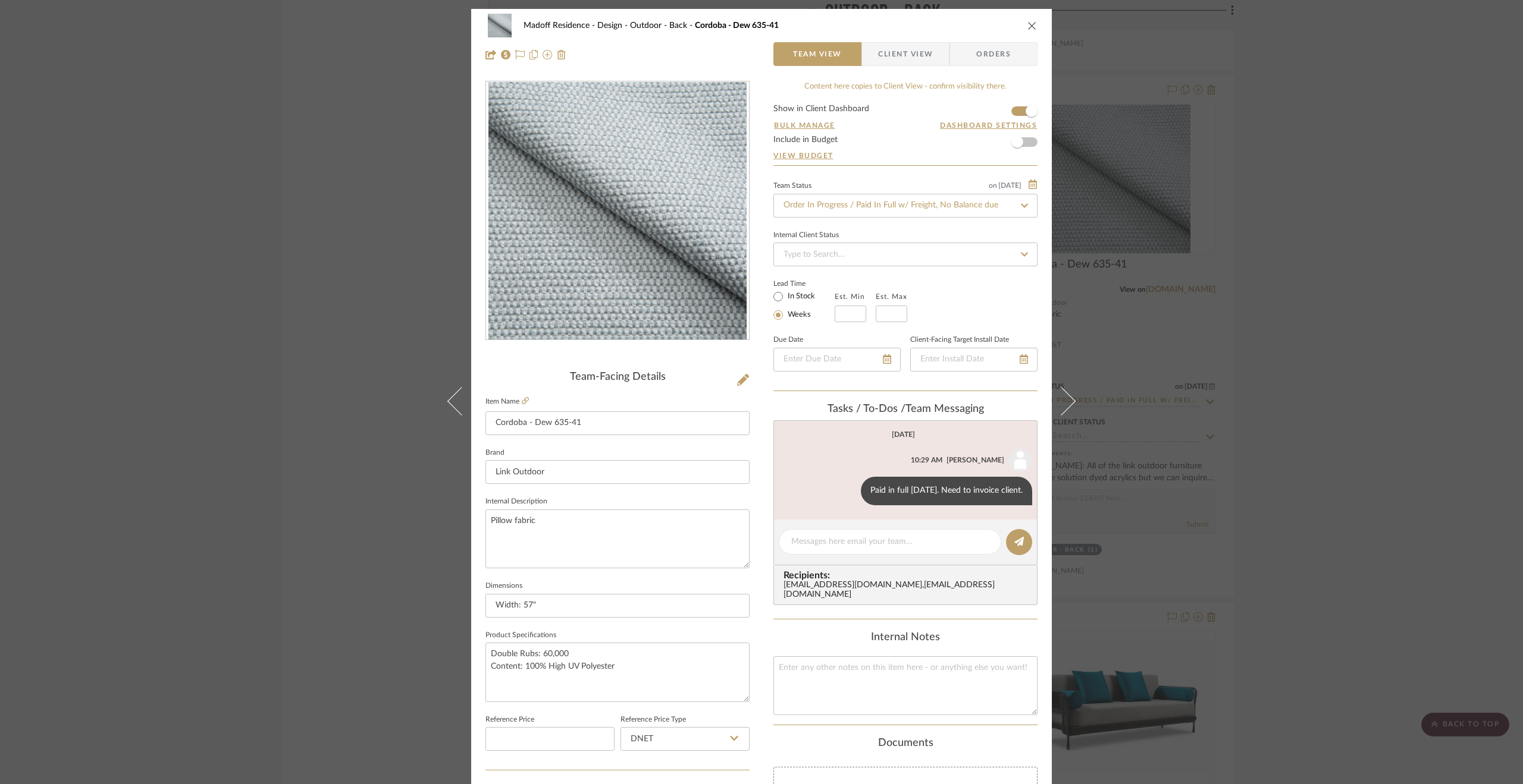
drag, startPoint x: 1226, startPoint y: 428, endPoint x: 1222, endPoint y: 422, distance: 7.2
click at [1226, 425] on div "Madoff Residence - Design Outdoor - Back Cordoba - Dew 635-41 Team View Client …" at bounding box center [761, 392] width 1523 height 784
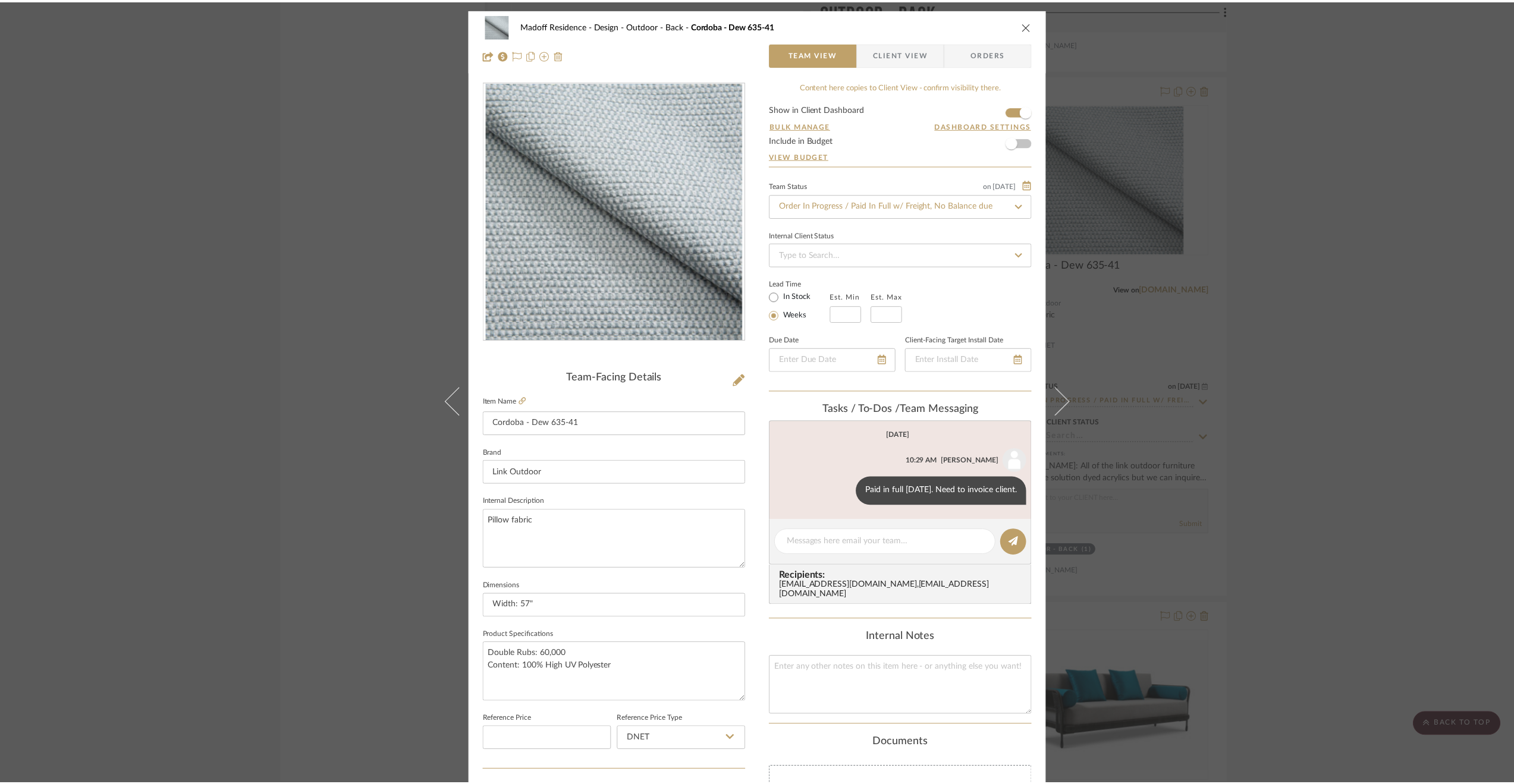
scroll to position [15275, 0]
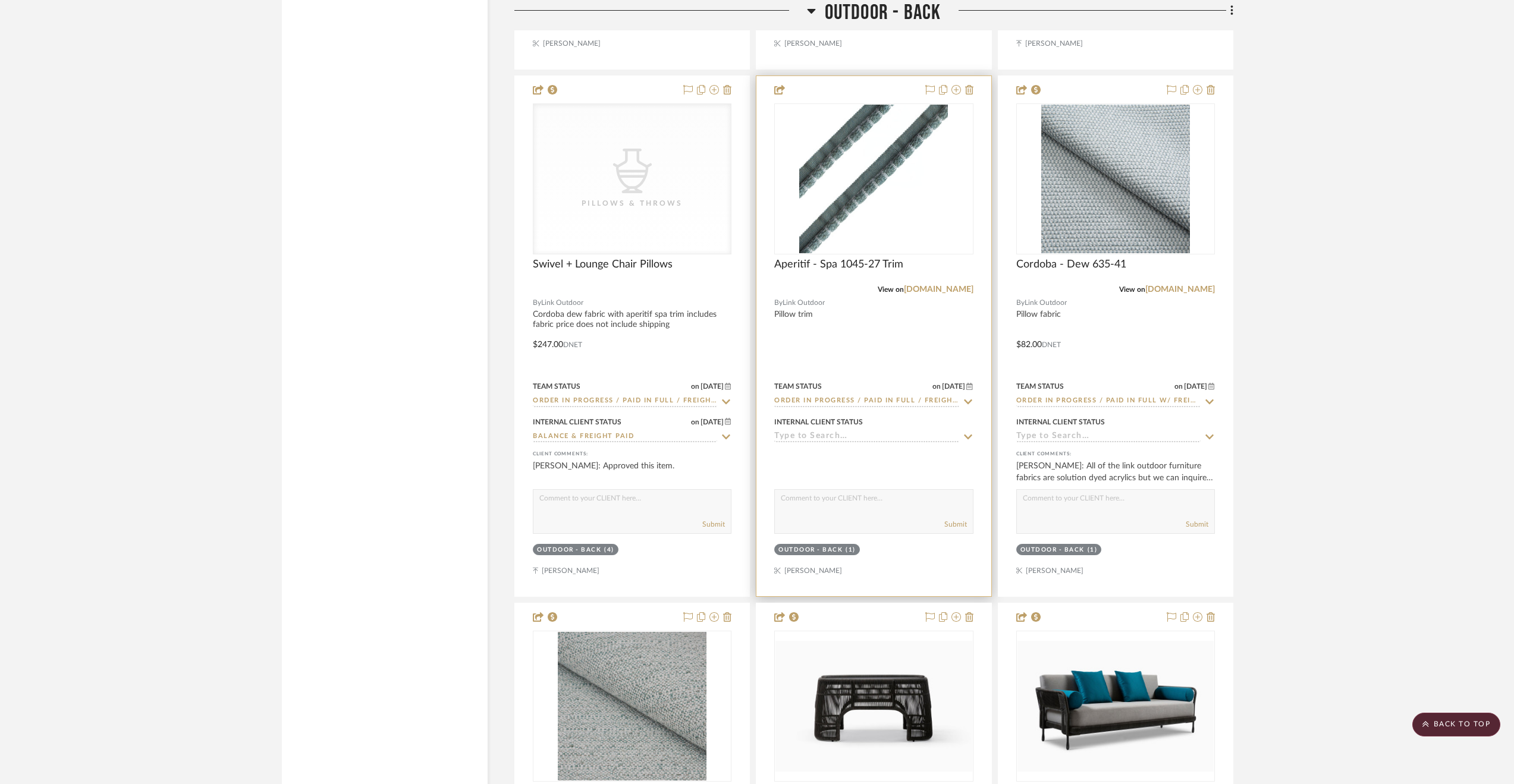
click at [861, 230] on img "0" at bounding box center [874, 179] width 148 height 148
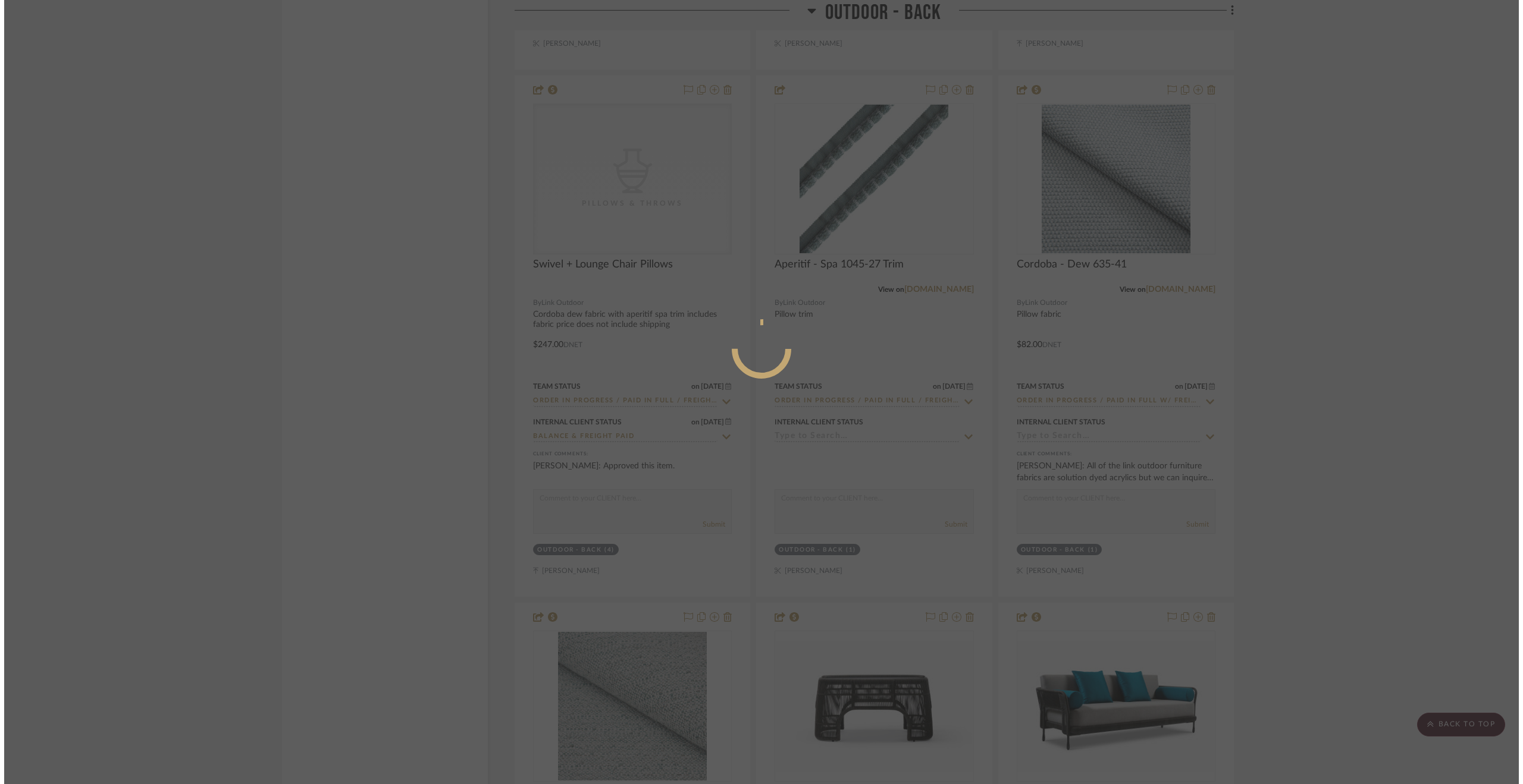
scroll to position [0, 0]
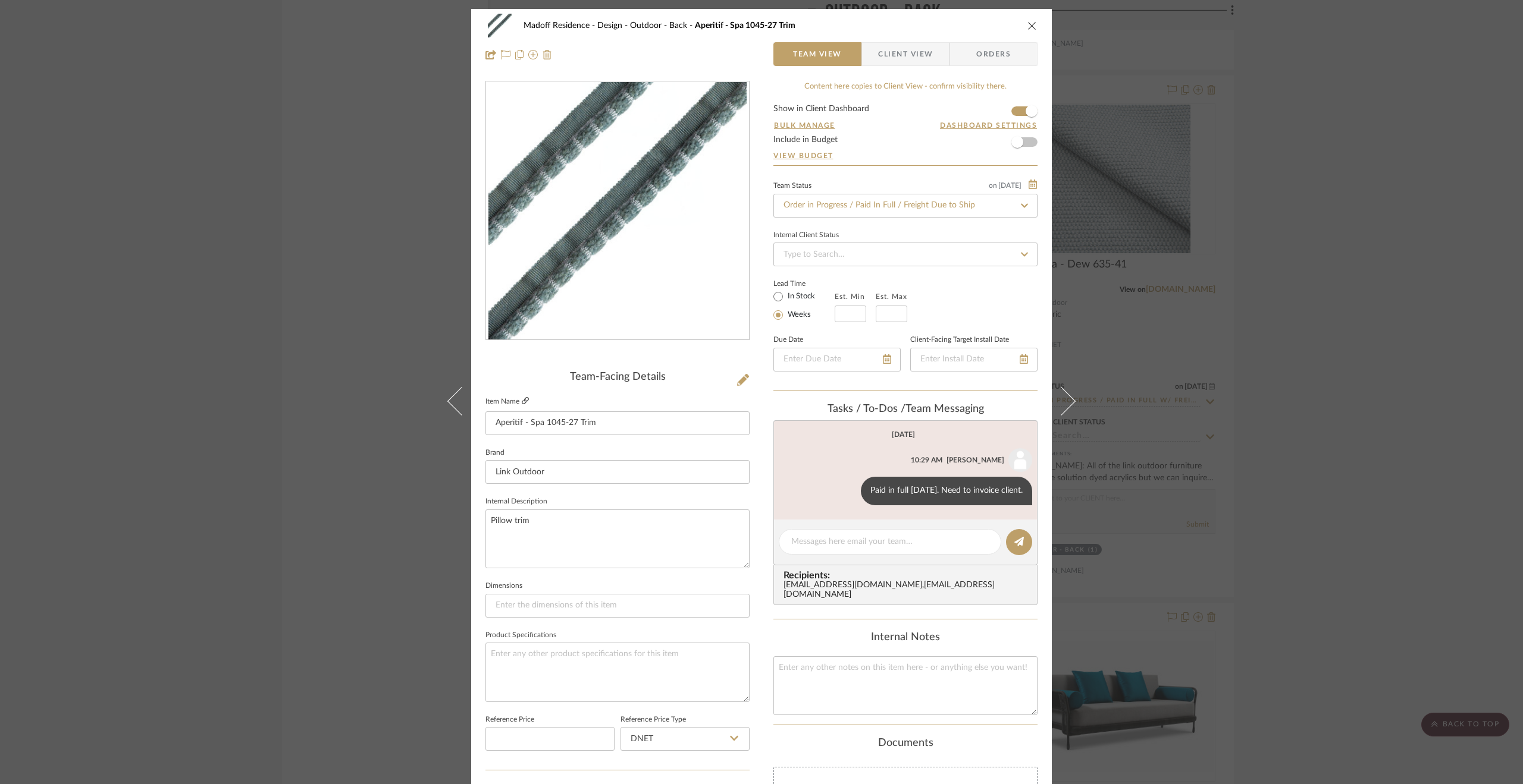
click at [523, 401] on icon at bounding box center [525, 401] width 7 height 7
click at [1305, 396] on div "Madoff Residence - Design Outdoor - Back Aperitif - Spa 1045-27 Trim Team View …" at bounding box center [761, 392] width 1523 height 784
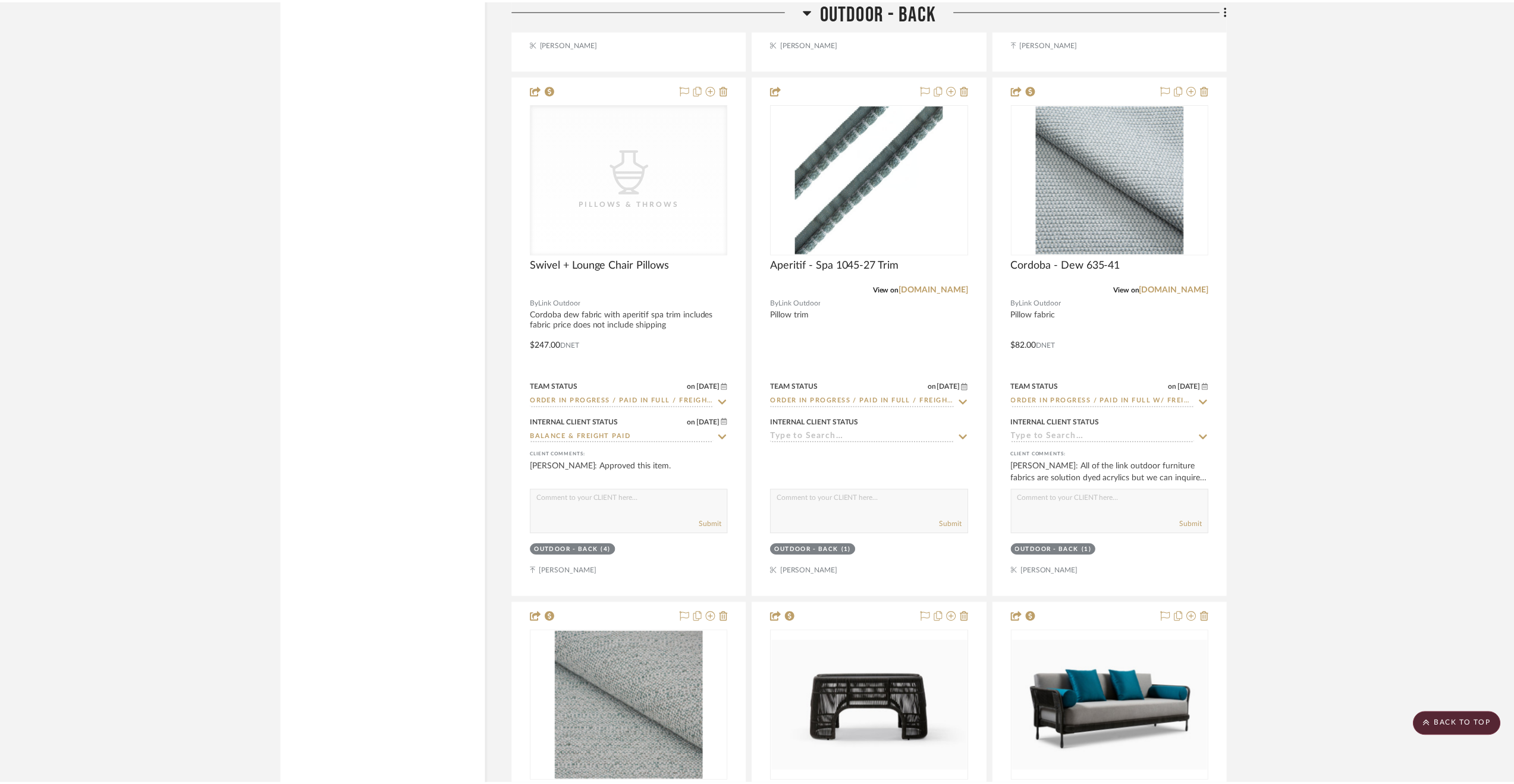
scroll to position [15275, 0]
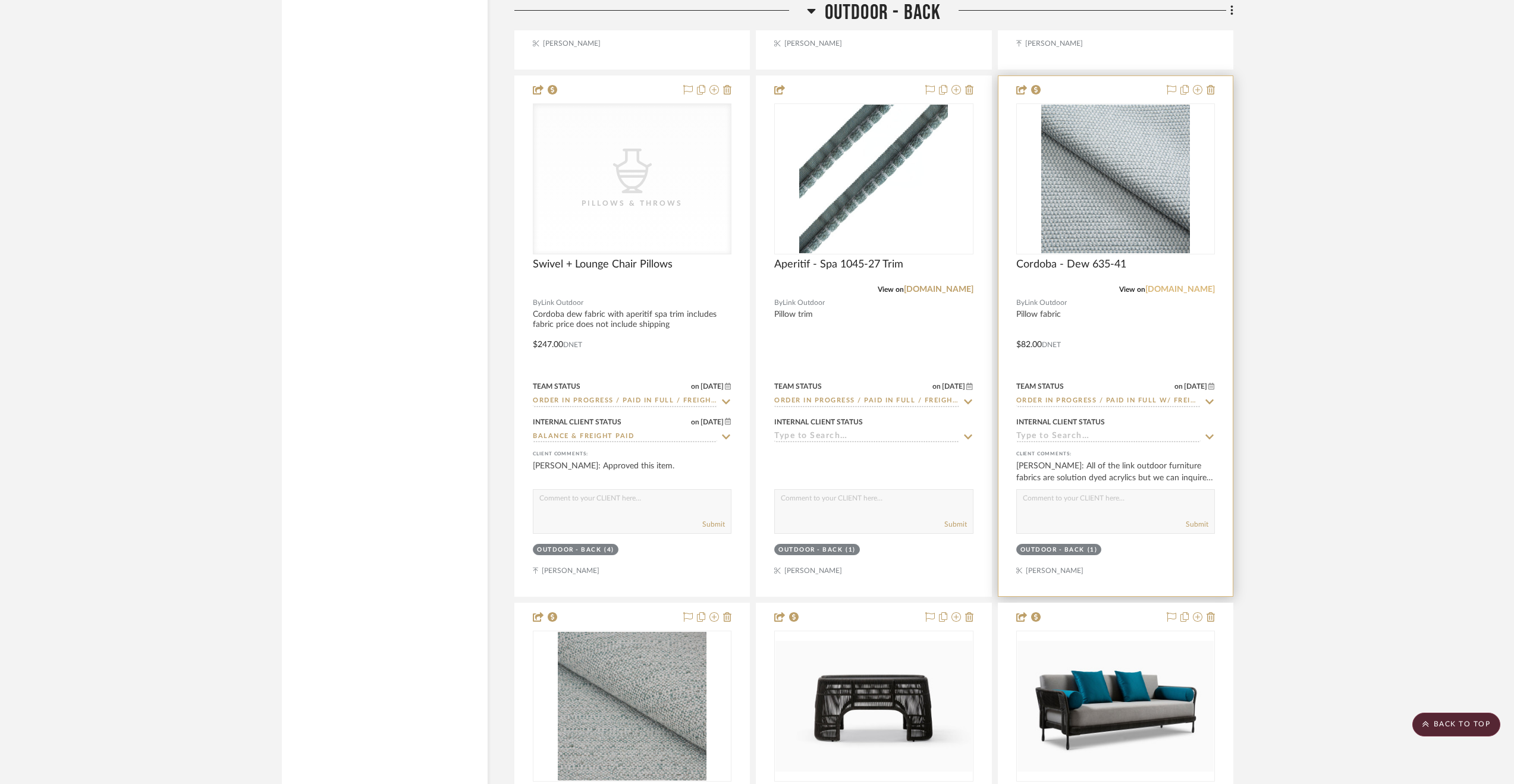
click at [1176, 294] on link "[DOMAIN_NAME]" at bounding box center [1180, 289] width 70 height 8
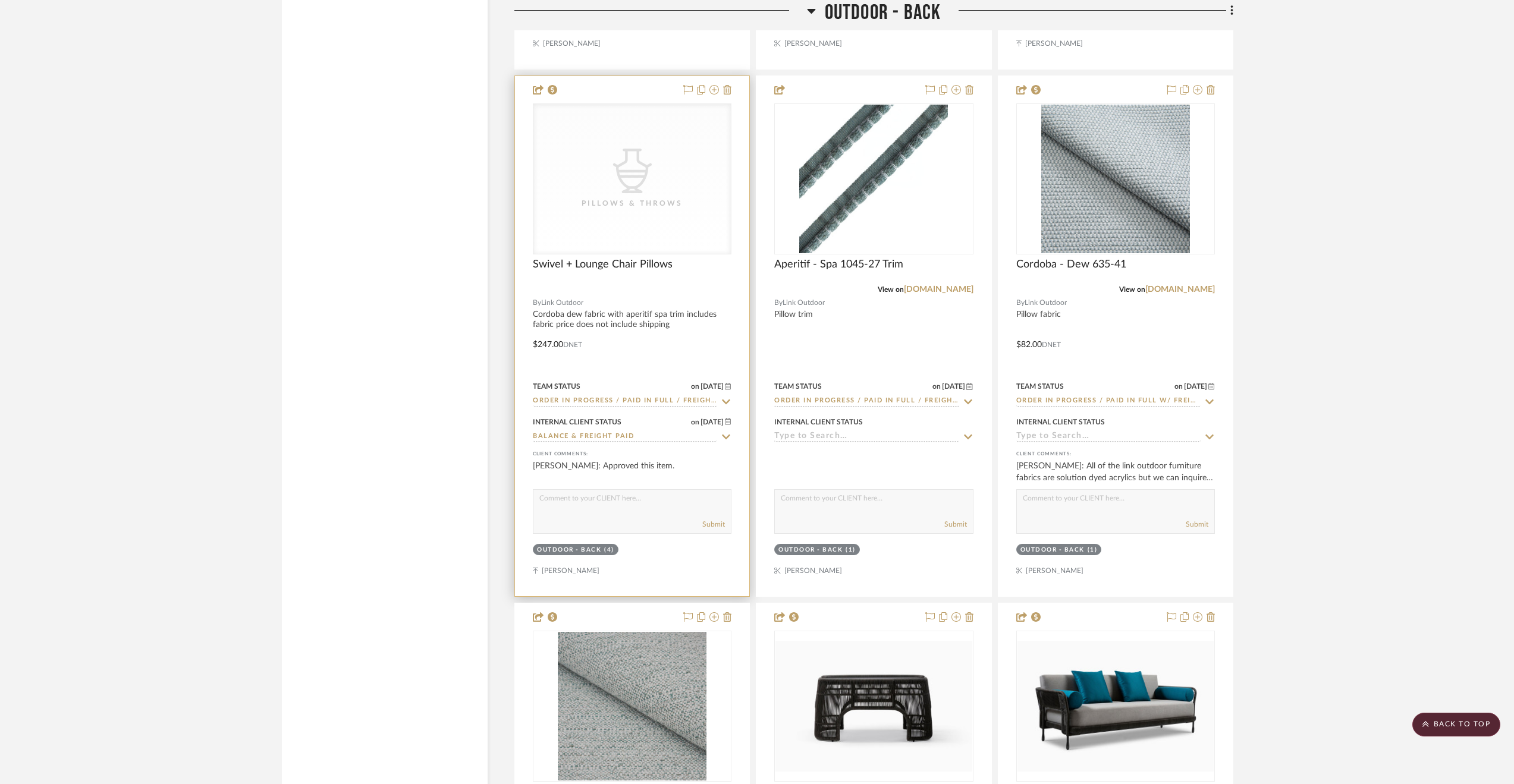
click at [705, 357] on div at bounding box center [632, 336] width 234 height 521
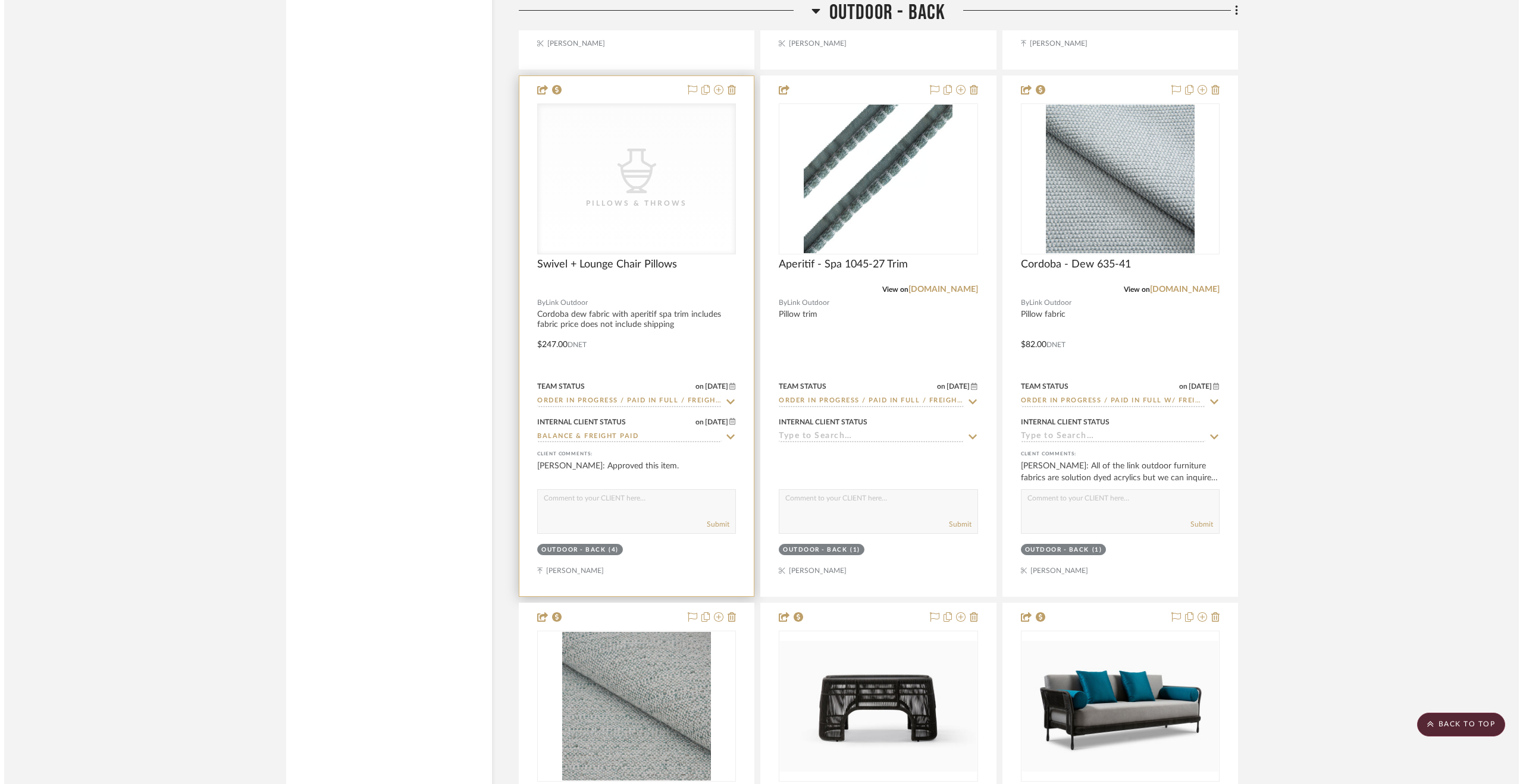
scroll to position [0, 0]
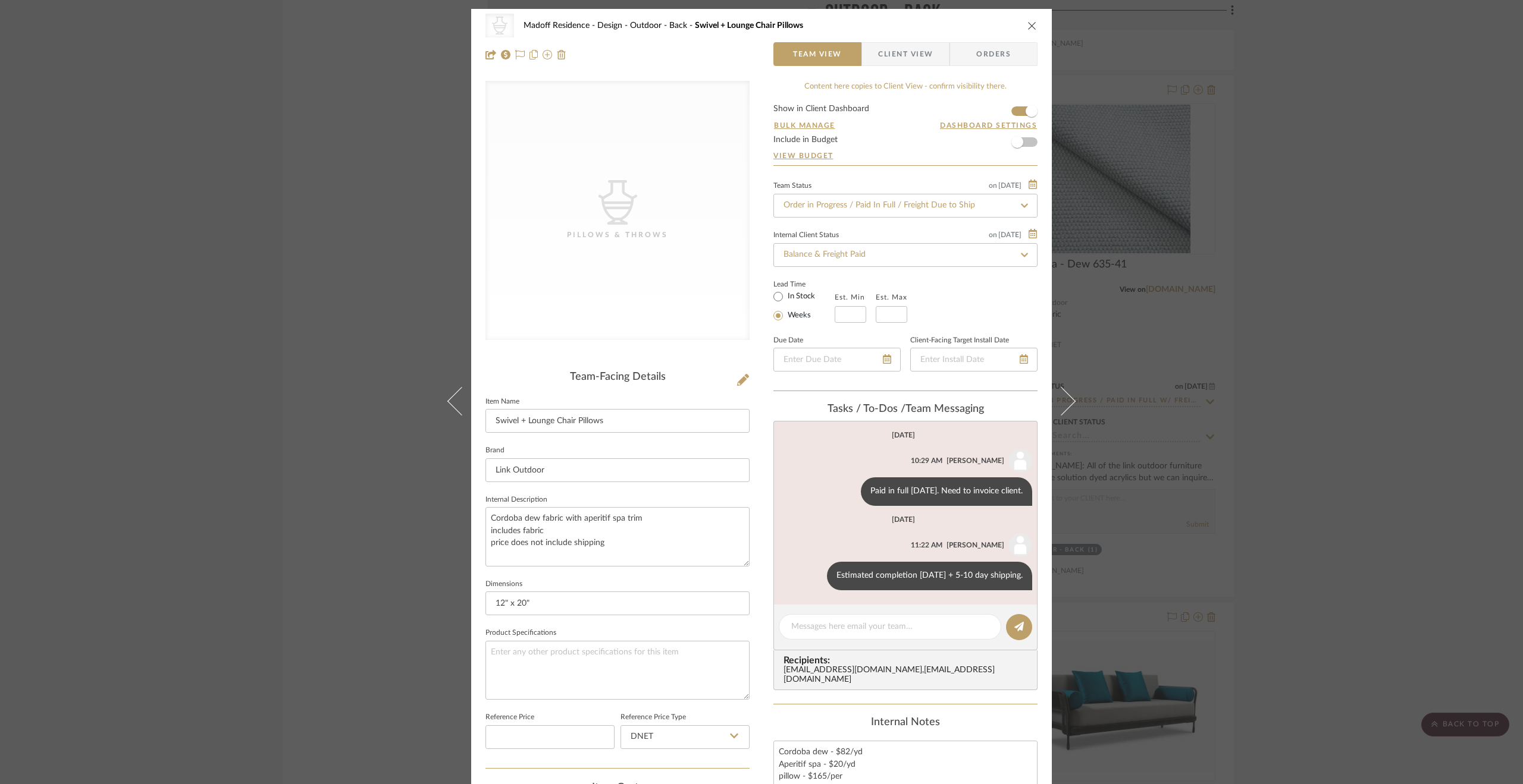
drag, startPoint x: 1371, startPoint y: 528, endPoint x: 1292, endPoint y: 530, distance: 79.0
click at [1368, 525] on div "CategoryIconAccessories Created with Sketch. Pillows & Throws Madoff Residence …" at bounding box center [761, 392] width 1523 height 784
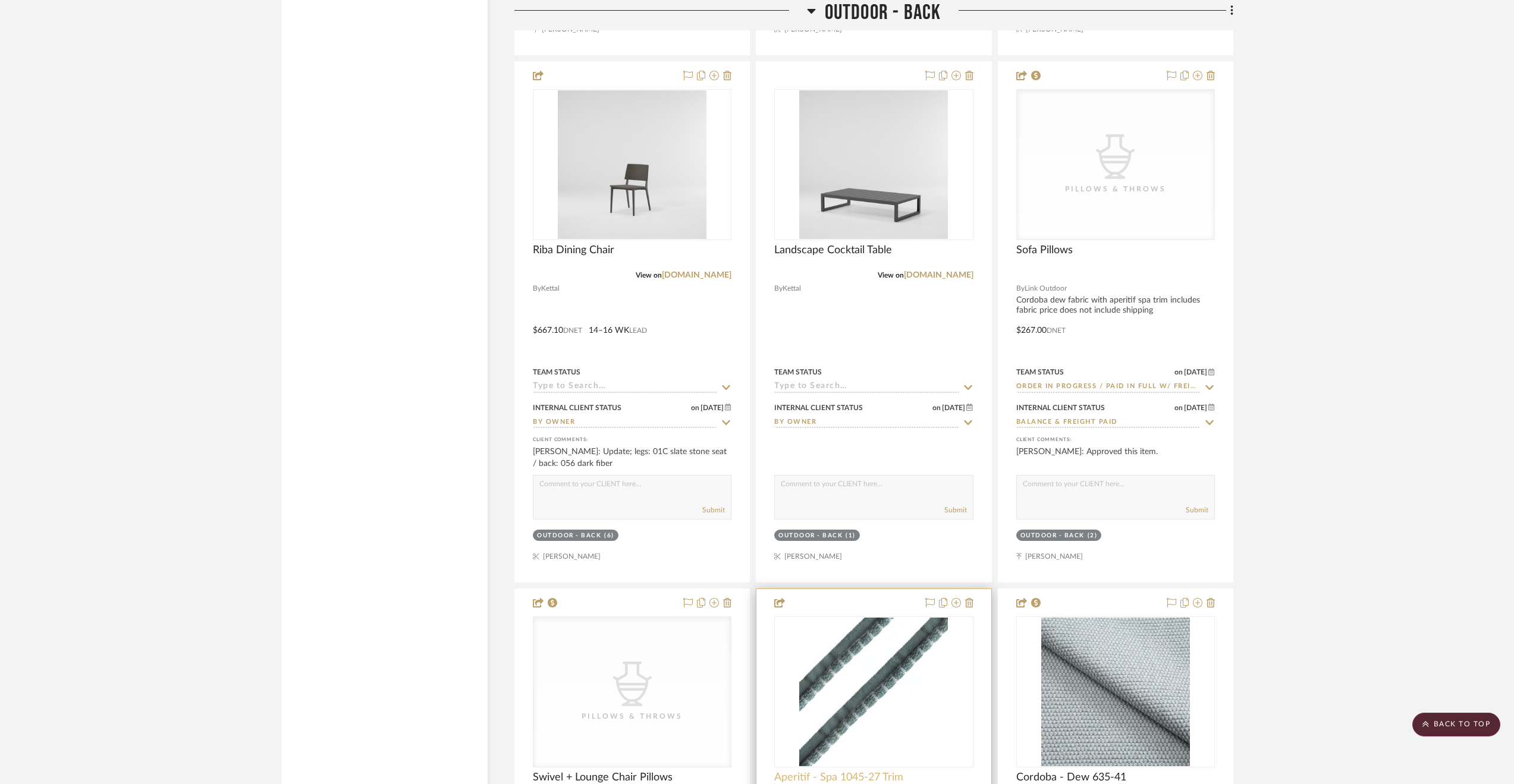
scroll to position [14621, 0]
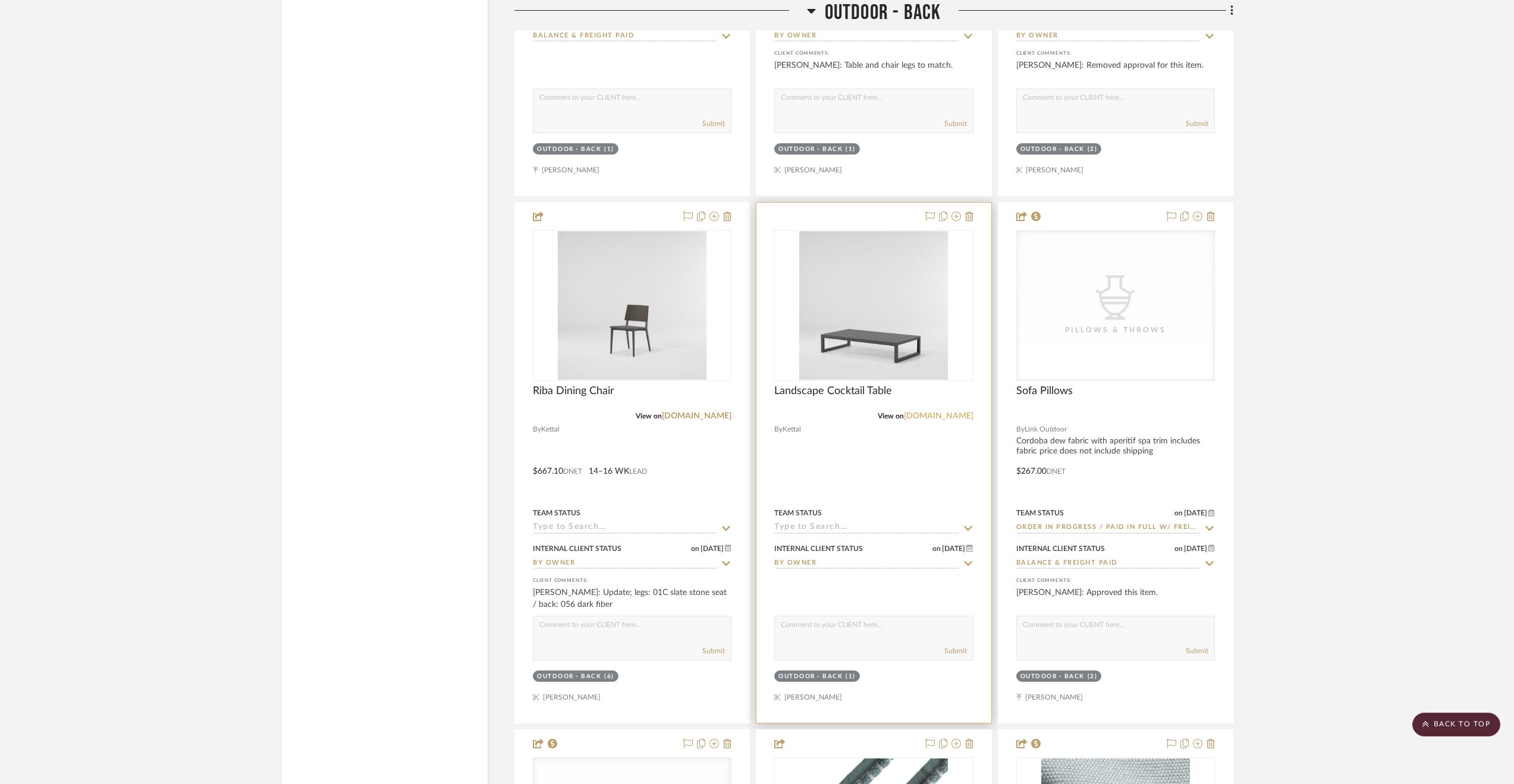
click at [948, 421] on link "[DOMAIN_NAME]" at bounding box center [939, 415] width 70 height 8
click at [882, 486] on div at bounding box center [874, 463] width 234 height 521
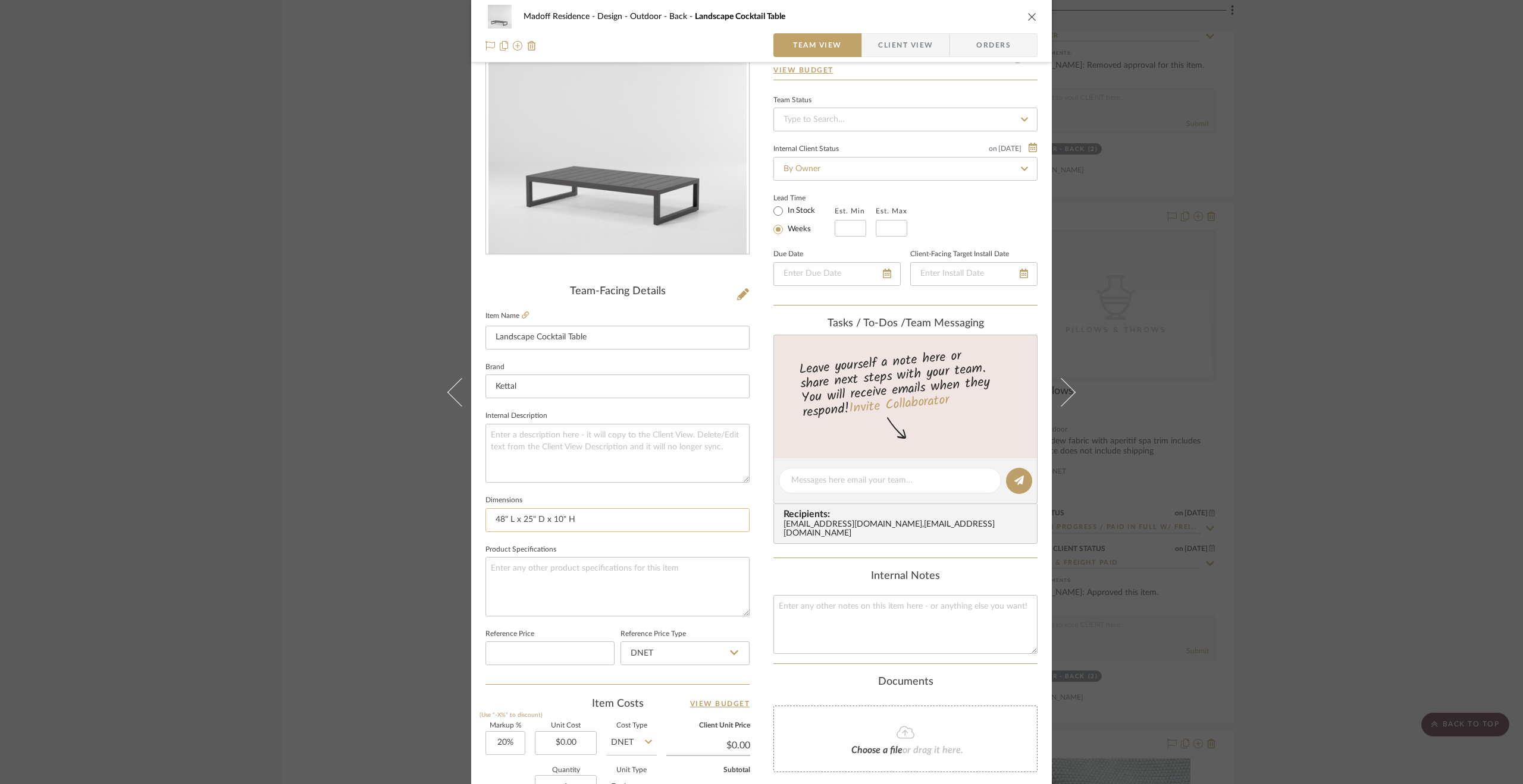
scroll to position [238, 0]
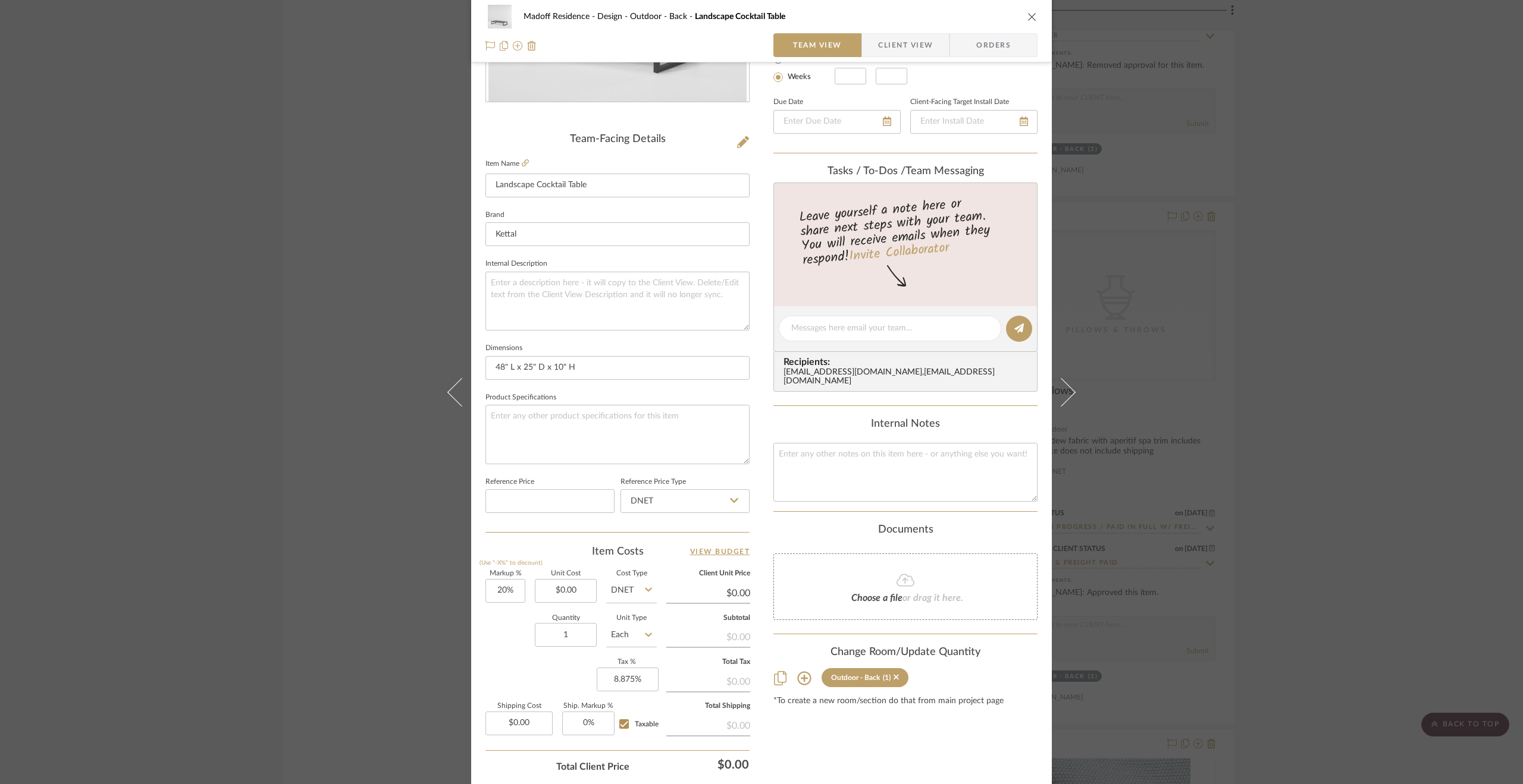
click at [1419, 564] on div "Madoff Residence - Design Outdoor - Back Landscape Cocktail Table Team View Cli…" at bounding box center [761, 392] width 1523 height 784
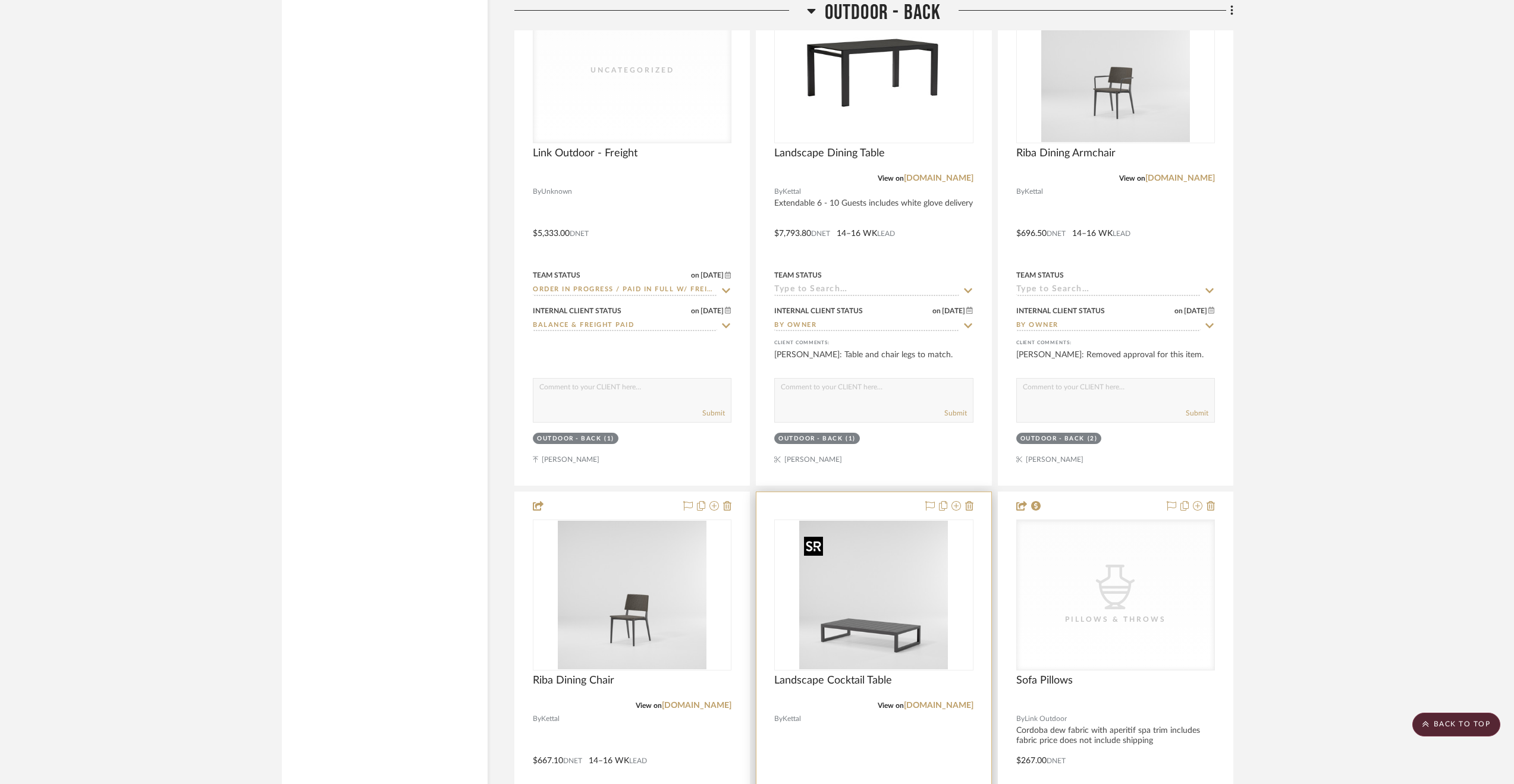
scroll to position [14561, 0]
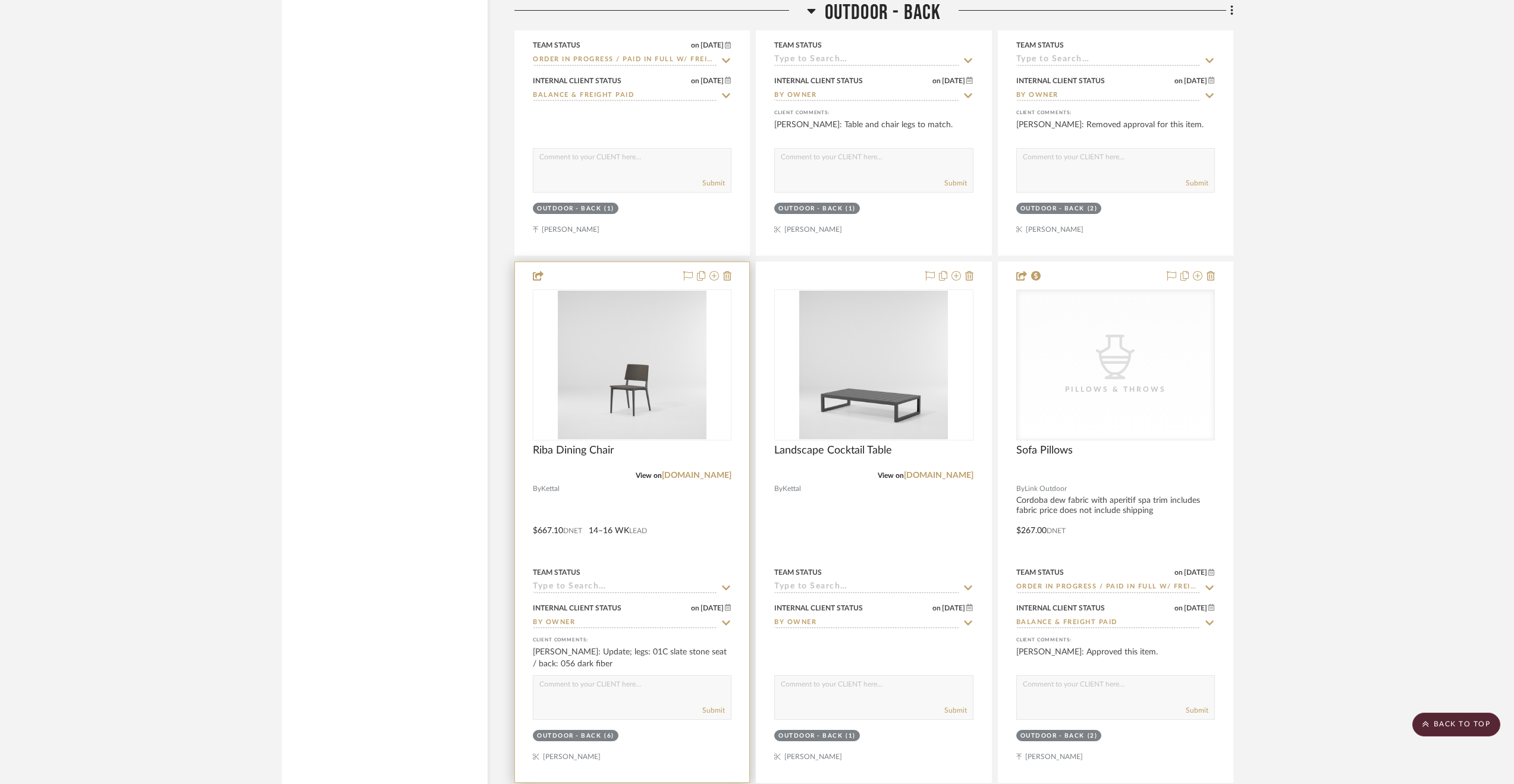
click at [684, 533] on div at bounding box center [632, 522] width 234 height 521
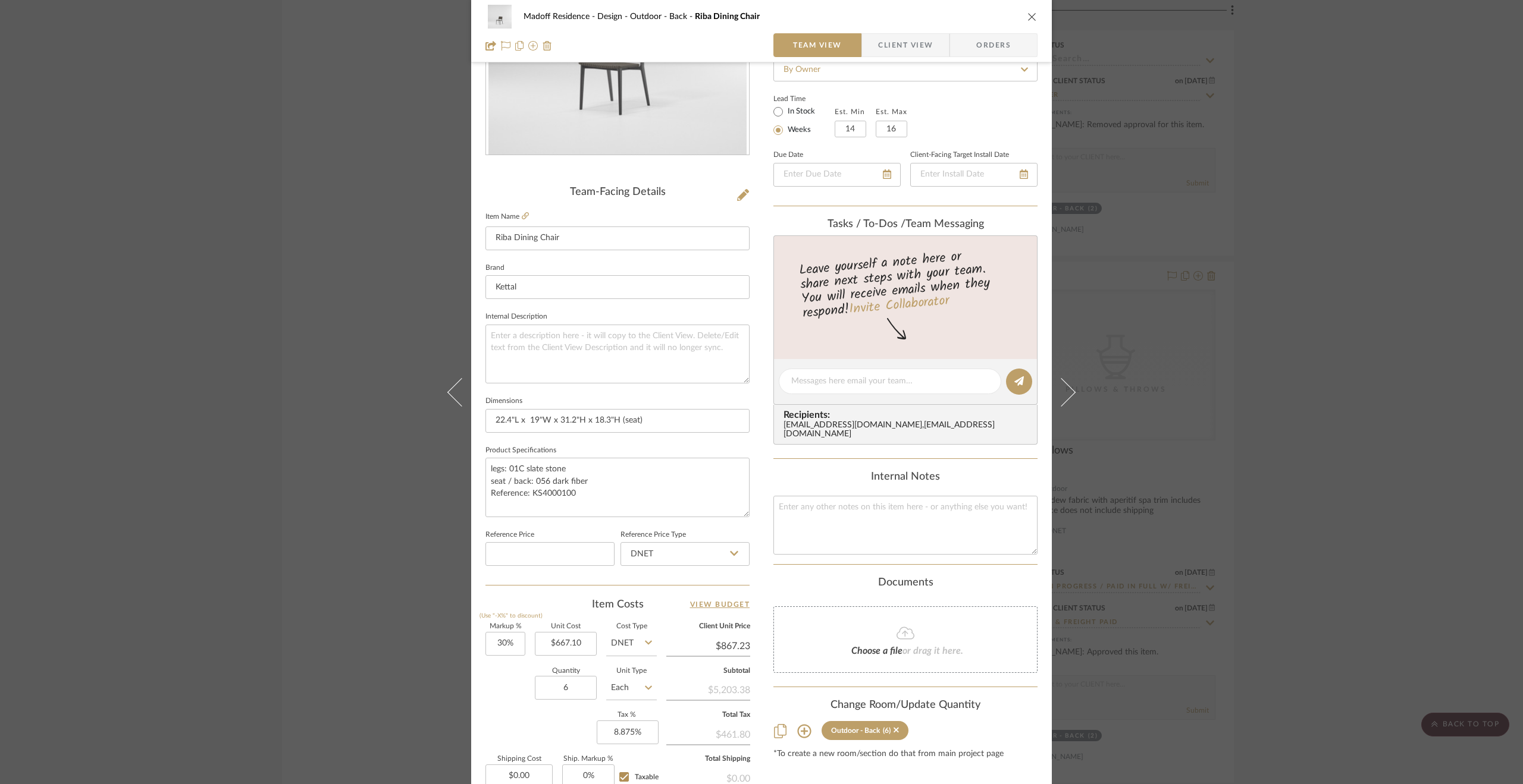
scroll to position [320, 0]
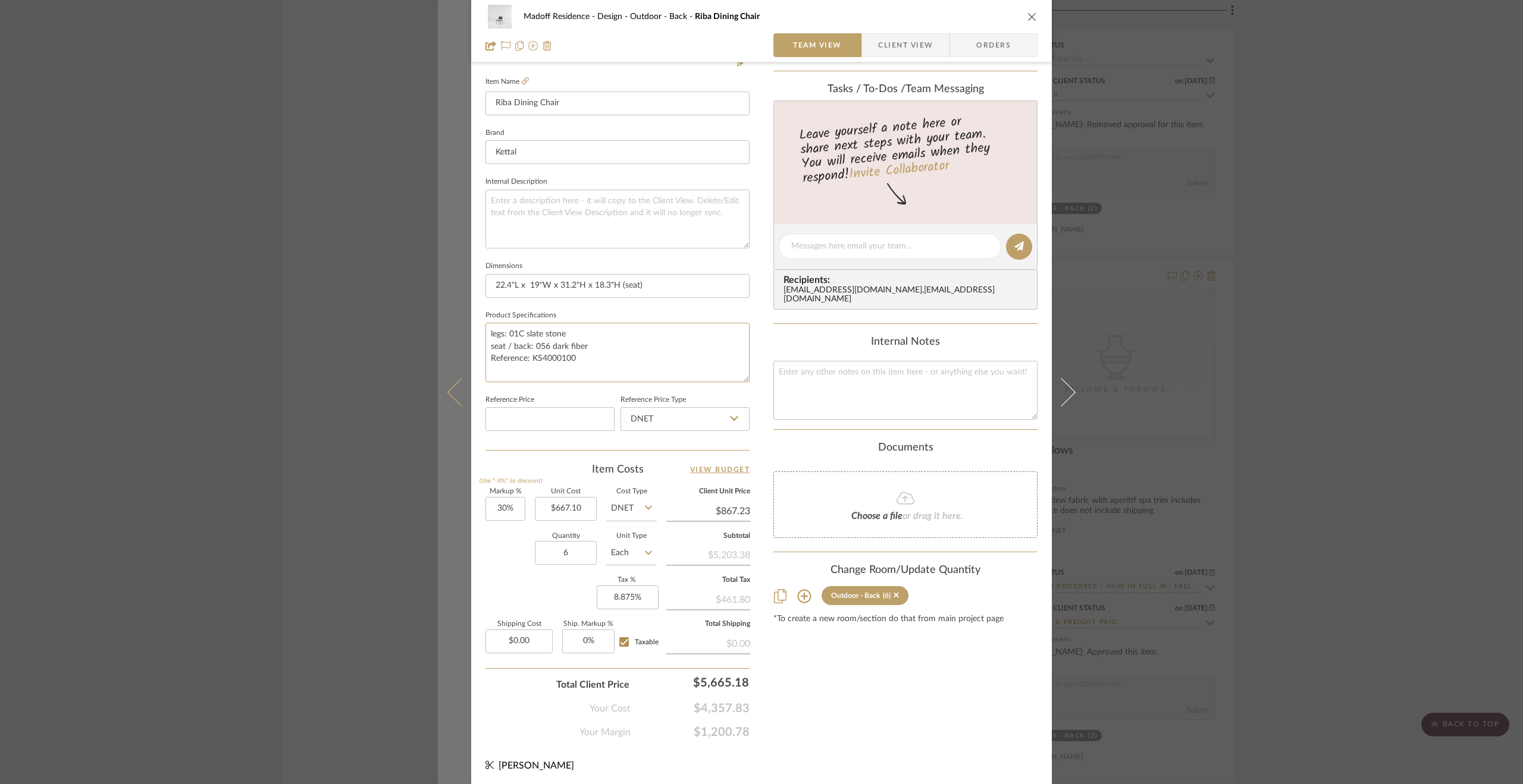
drag, startPoint x: 585, startPoint y: 346, endPoint x: 437, endPoint y: 335, distance: 148.4
click at [438, 335] on mat-dialog-content "Madoff Residence - Design Outdoor - Back Riba Dining Chair Team View Client Vie…" at bounding box center [761, 238] width 647 height 1098
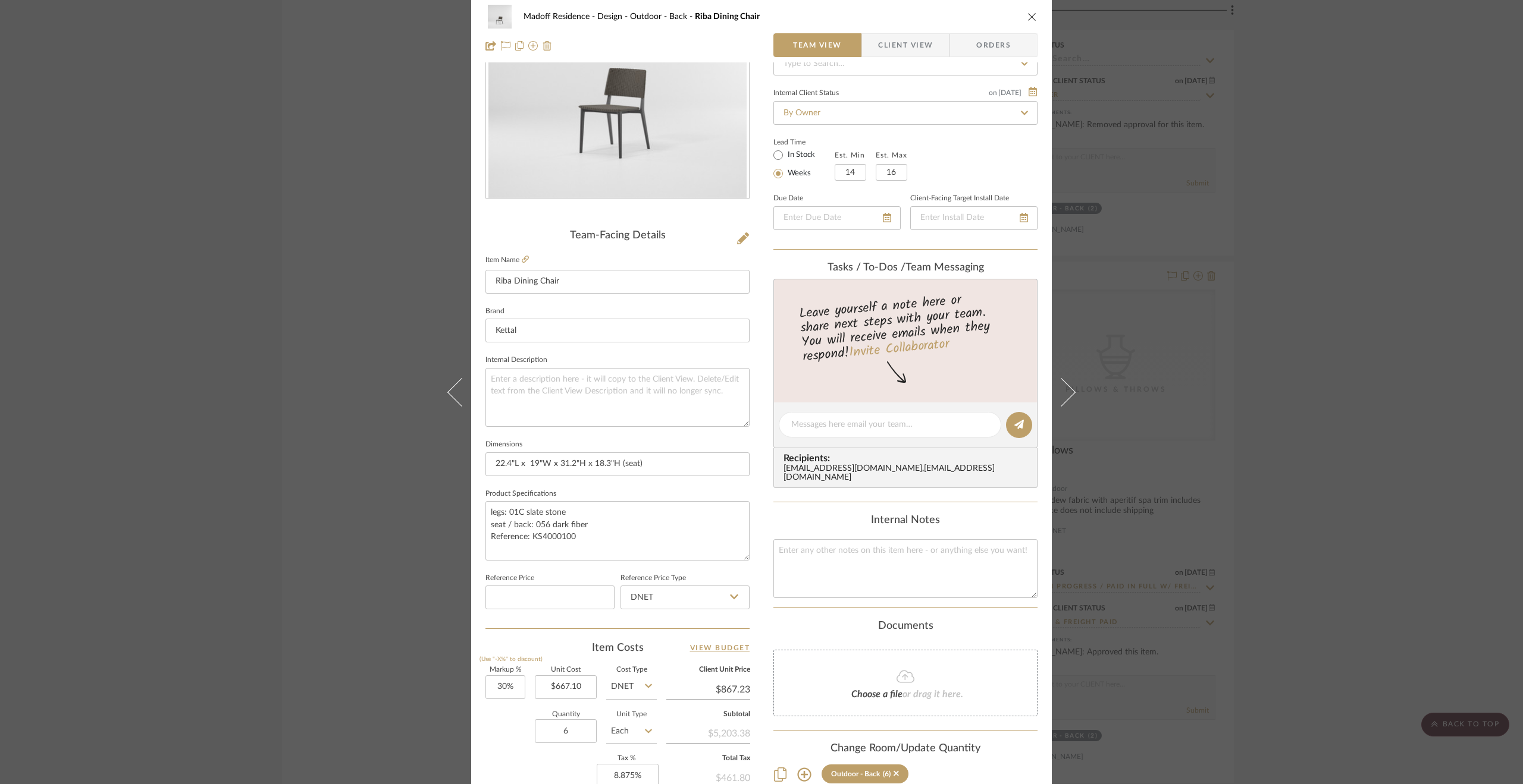
scroll to position [0, 0]
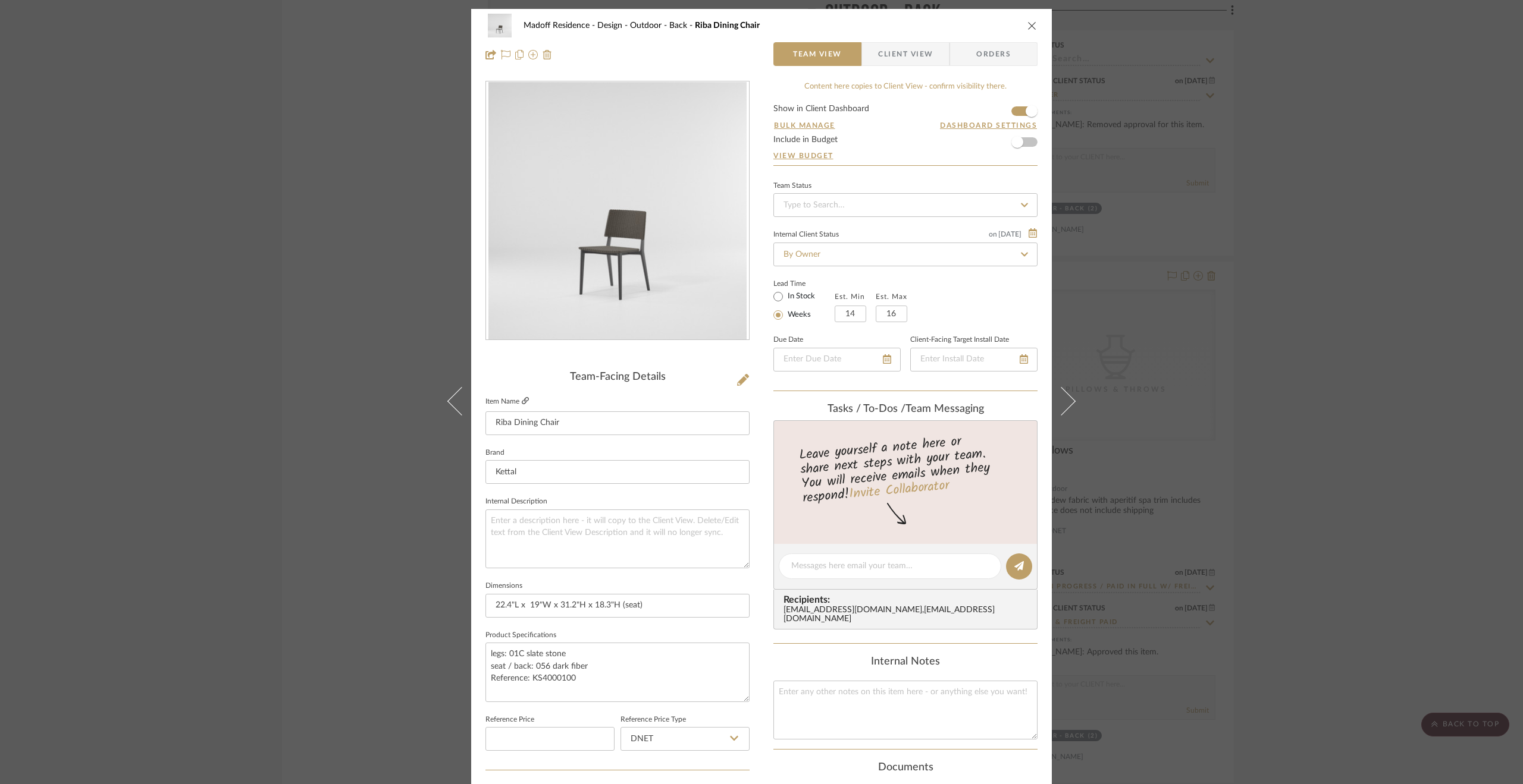
click at [522, 397] on icon at bounding box center [525, 401] width 7 height 7
click at [1299, 346] on div "Madoff Residence - Design Outdoor - Back Riba Dining Chair Team View Client Vie…" at bounding box center [761, 392] width 1523 height 784
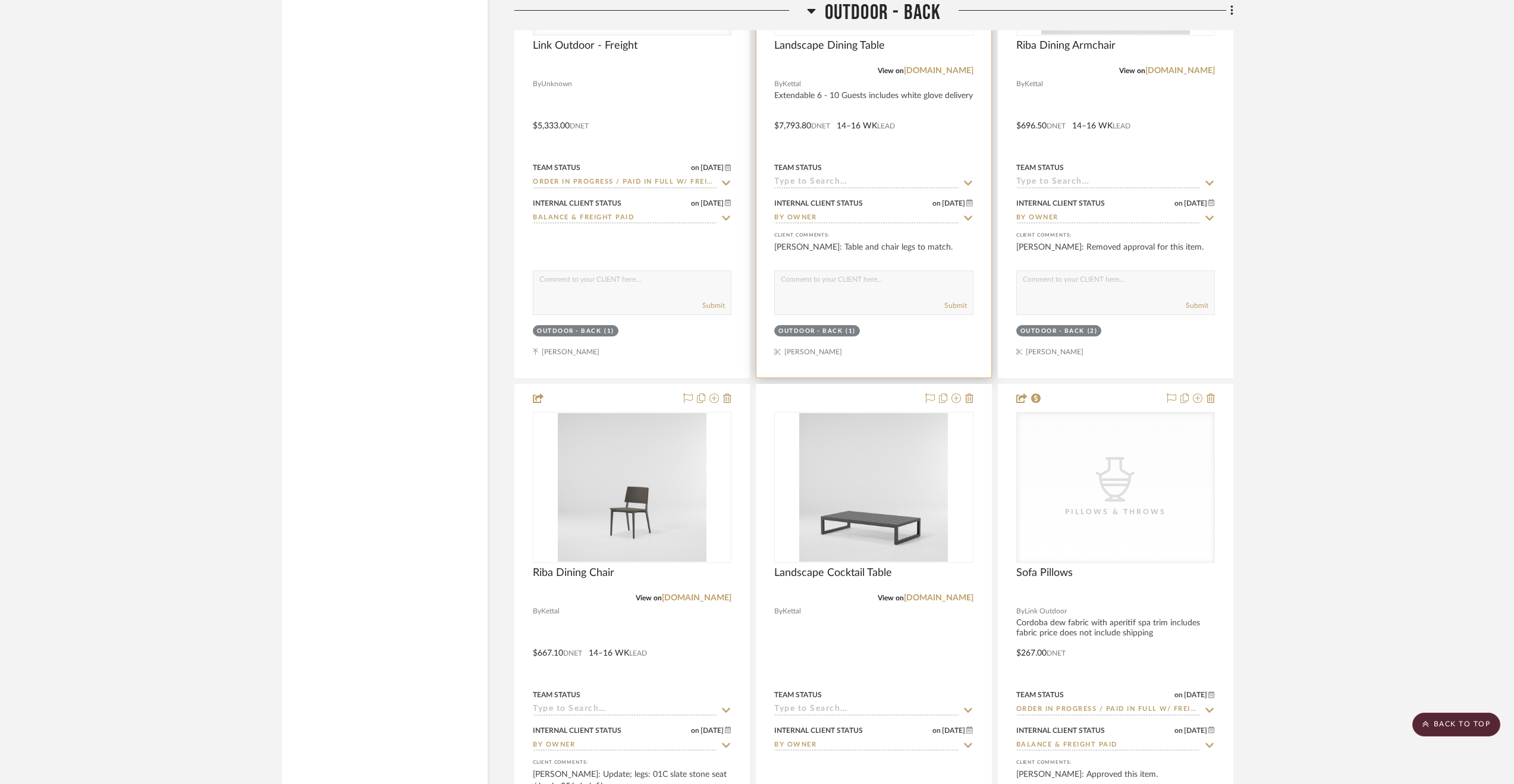
scroll to position [14264, 0]
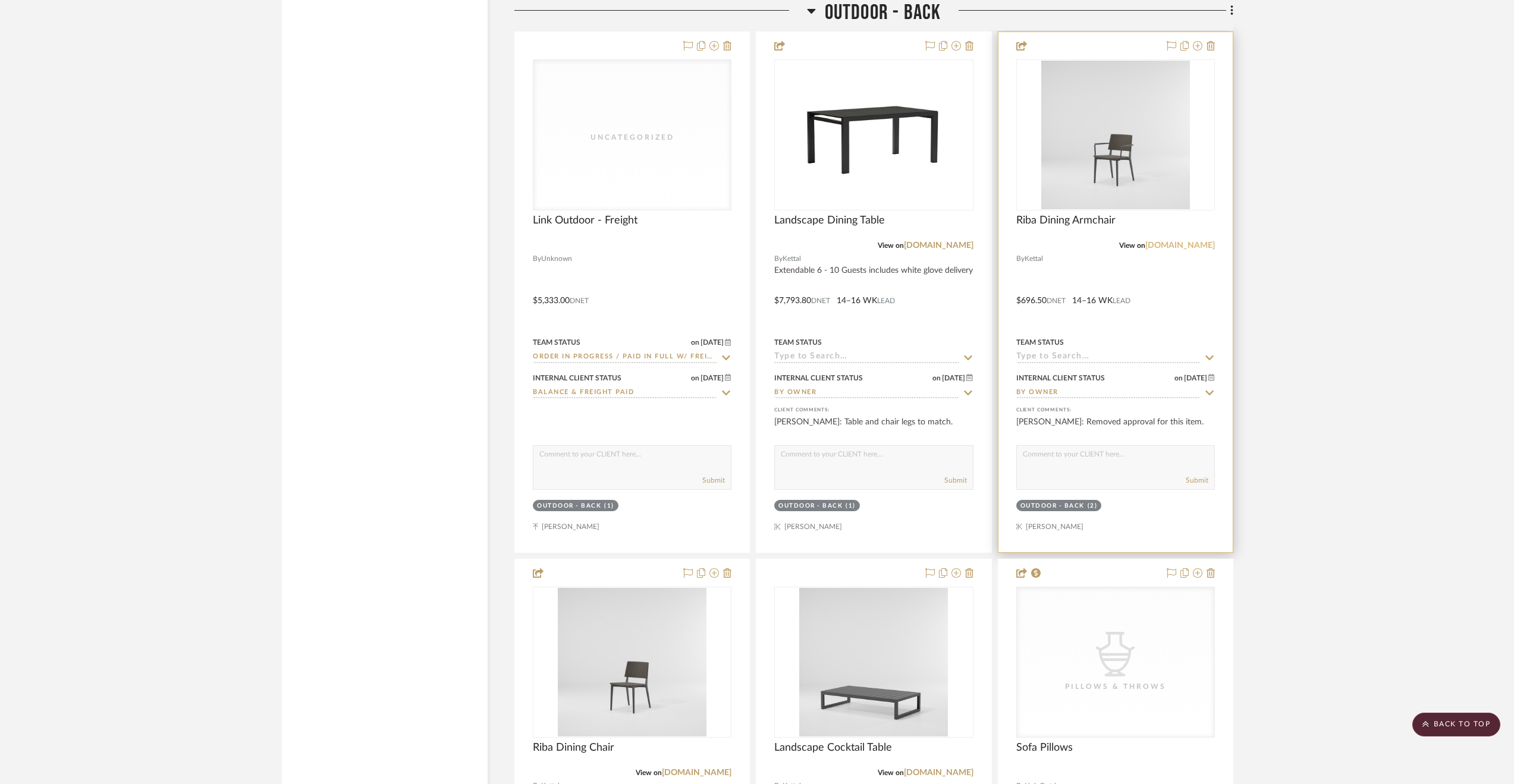
click at [1188, 250] on link "[DOMAIN_NAME]" at bounding box center [1180, 245] width 70 height 8
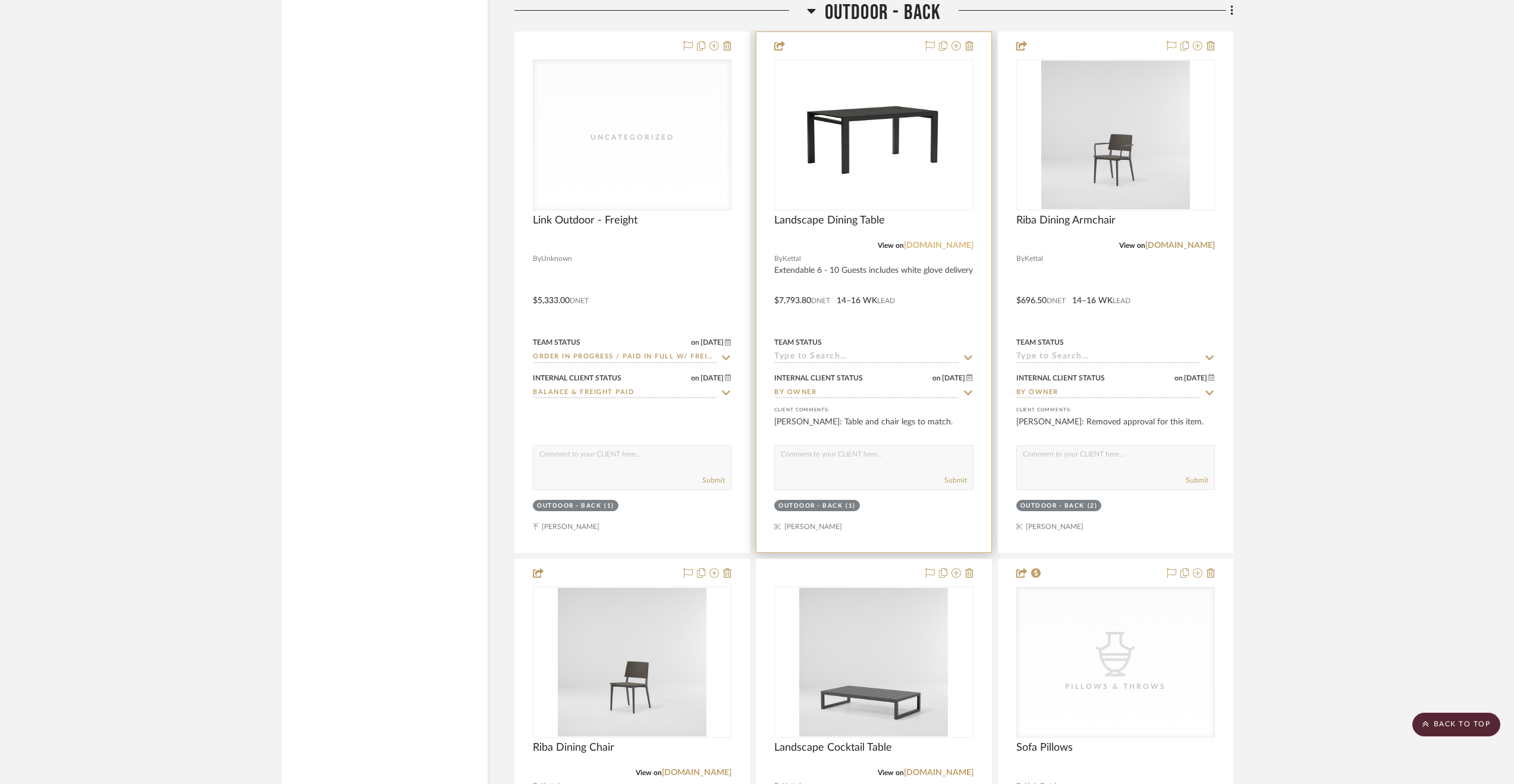
click at [948, 250] on link "[DOMAIN_NAME]" at bounding box center [939, 245] width 70 height 8
click at [856, 146] on img "0" at bounding box center [874, 135] width 148 height 148
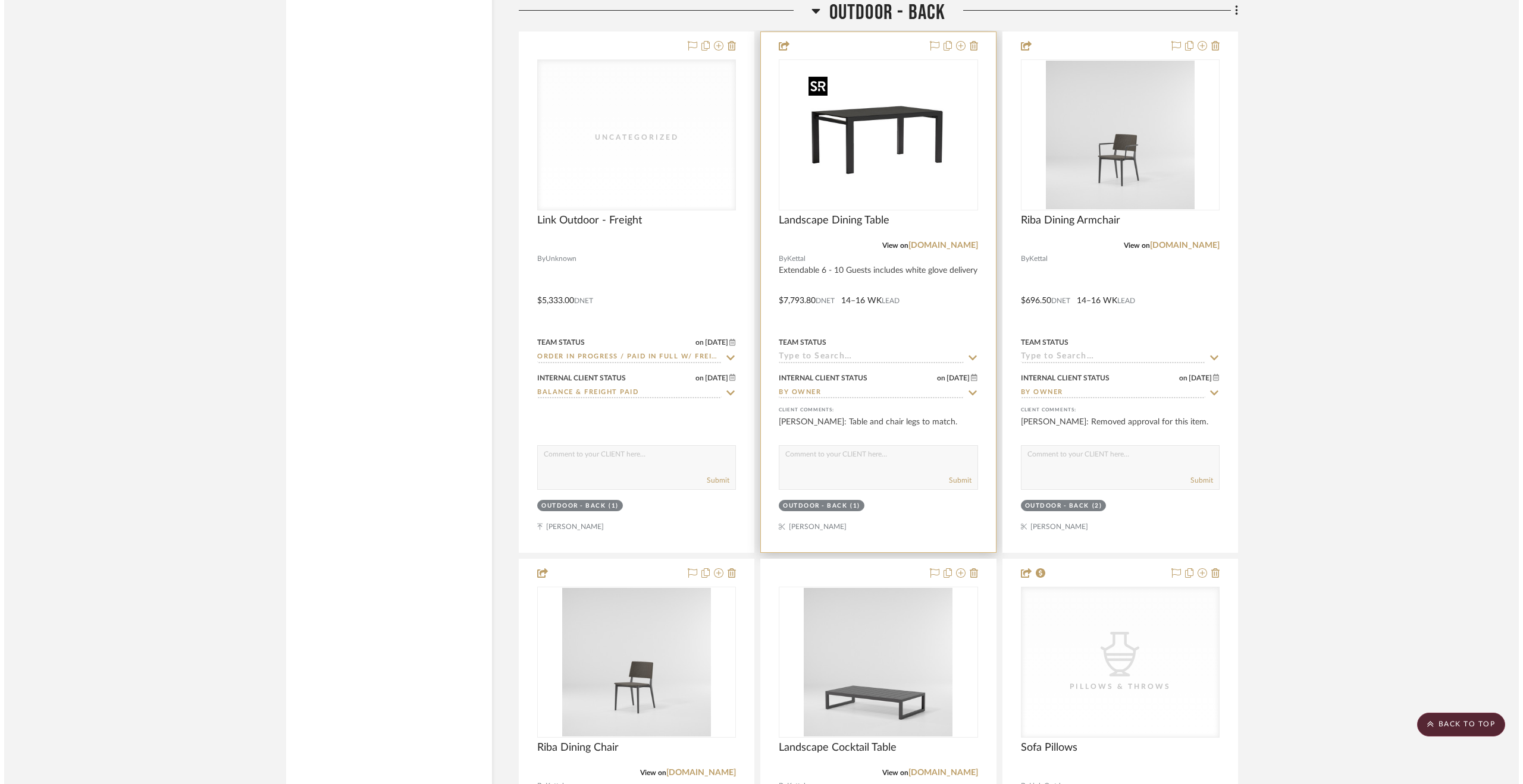
scroll to position [0, 0]
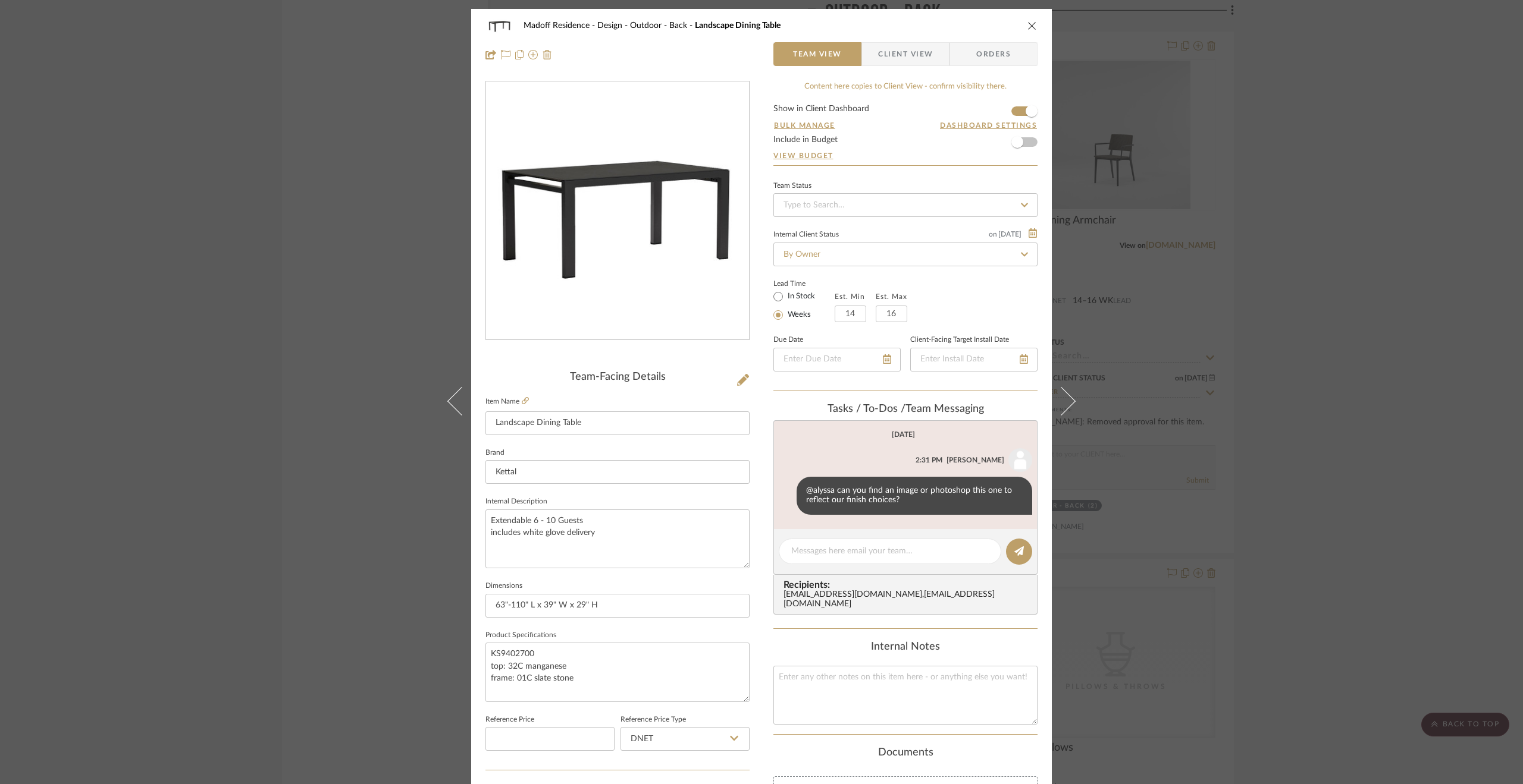
drag, startPoint x: 1358, startPoint y: 488, endPoint x: 1344, endPoint y: 494, distance: 15.2
click at [1358, 488] on div "Madoff Residence - Design Outdoor - Back Landscape Dining Table Team View Clien…" at bounding box center [761, 392] width 1523 height 784
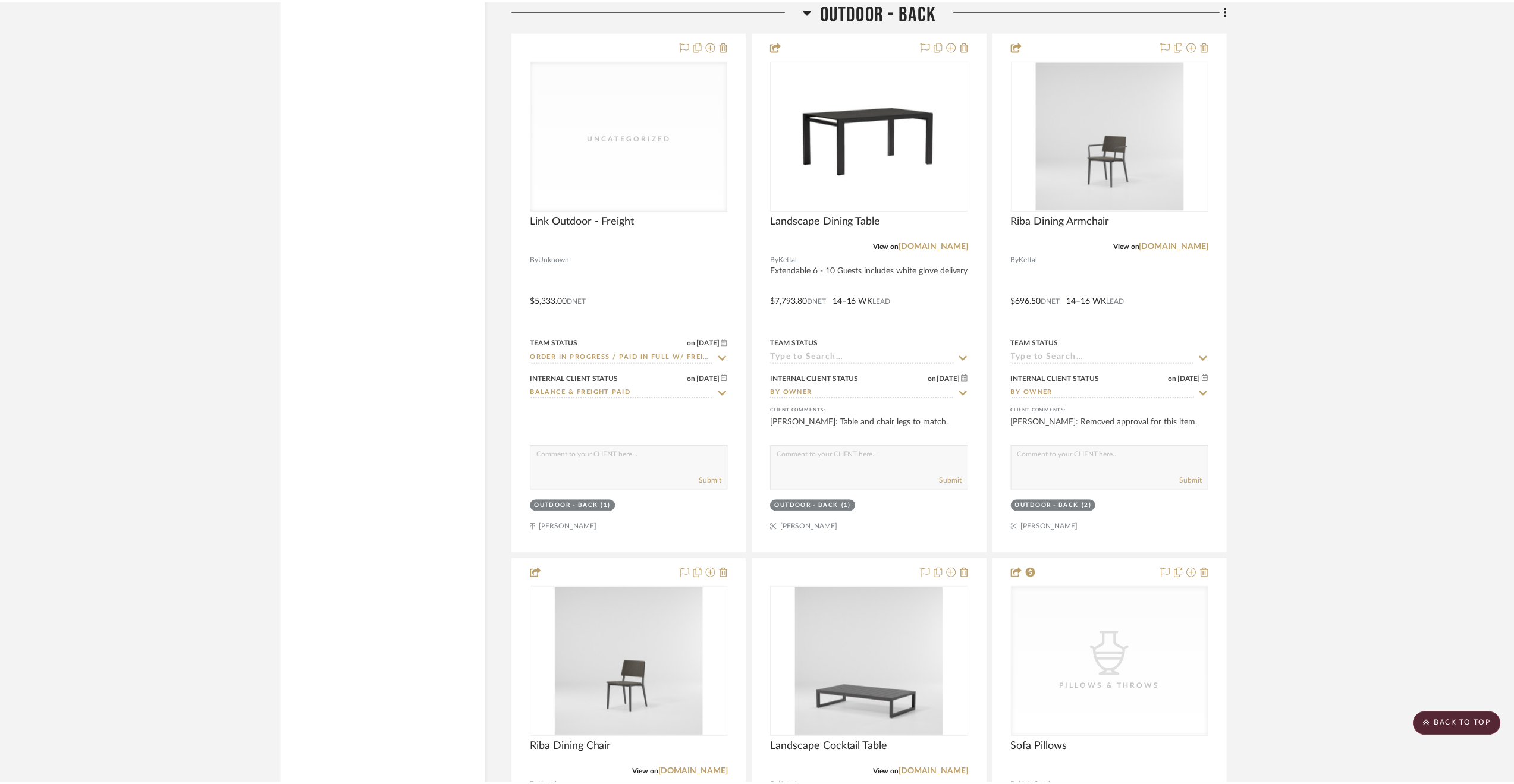
scroll to position [14264, 0]
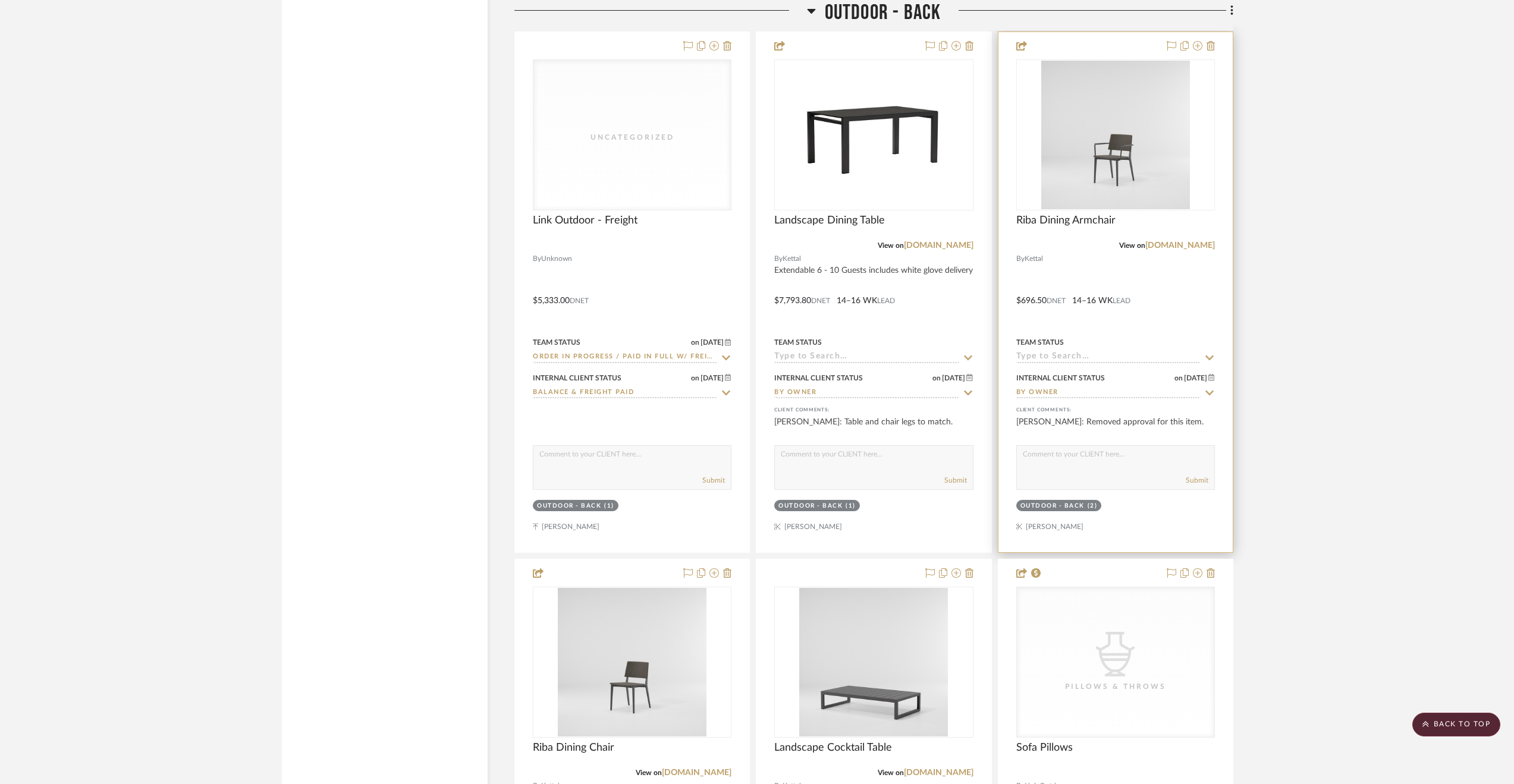
click at [1145, 308] on div at bounding box center [1116, 292] width 234 height 521
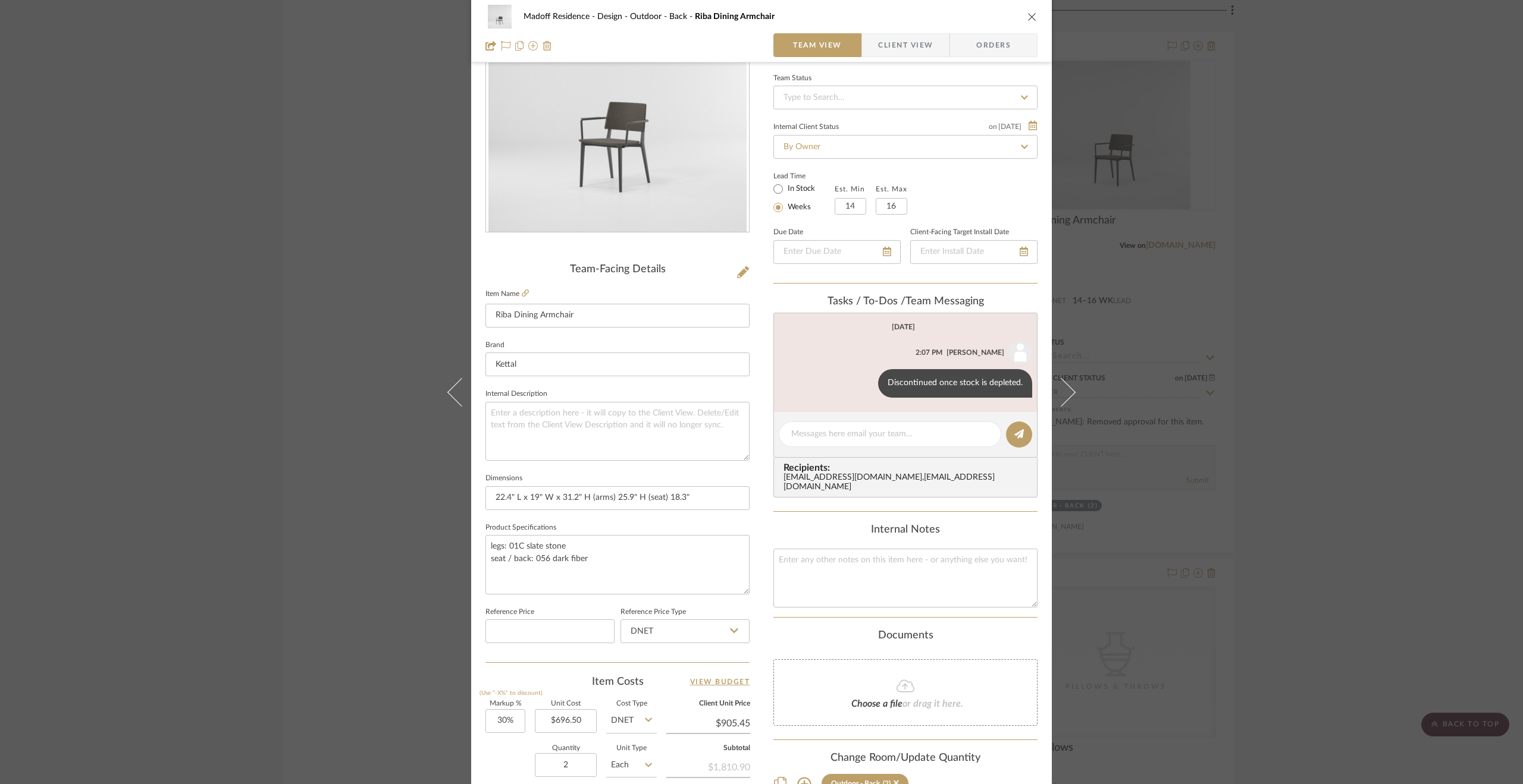
scroll to position [238, 0]
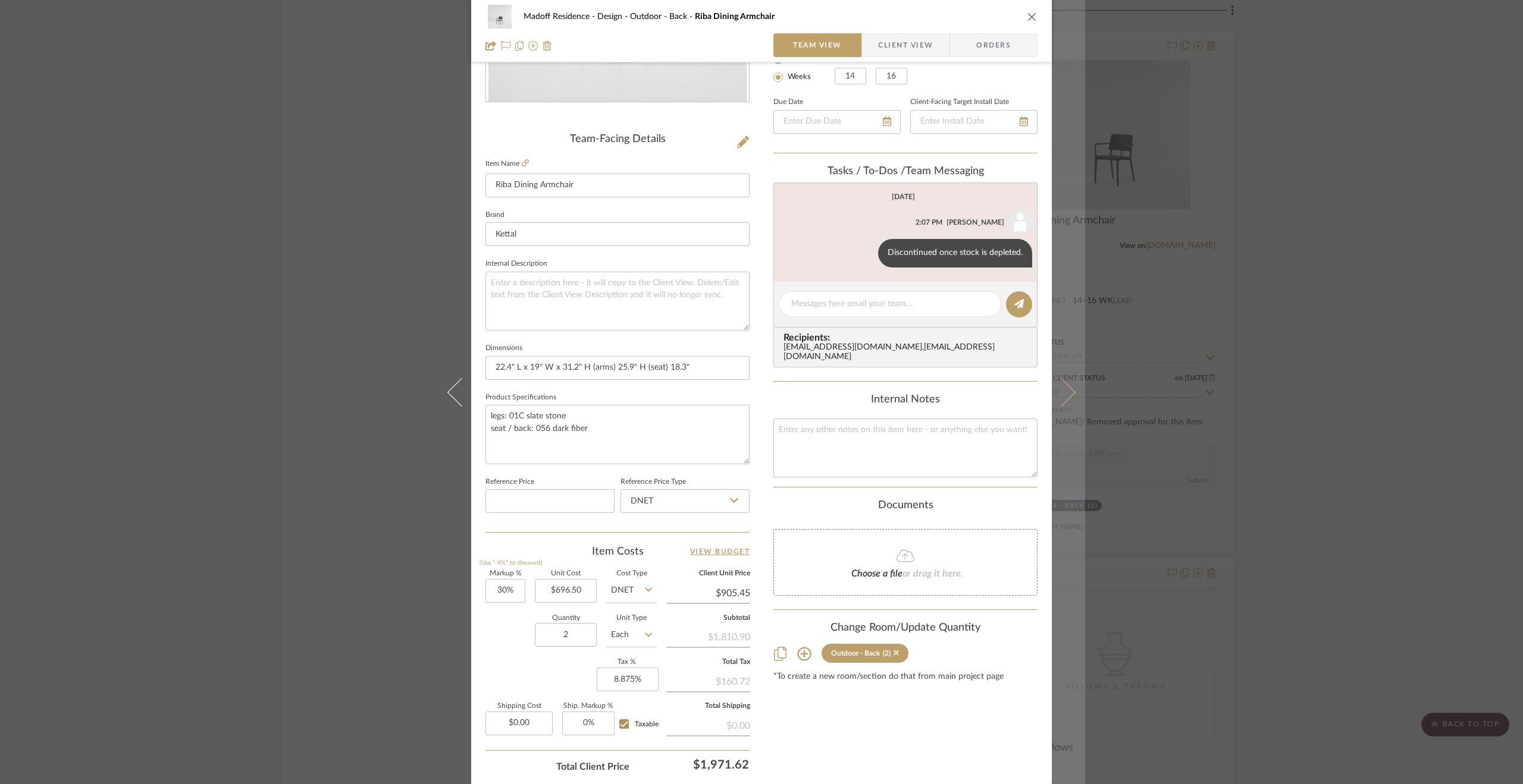
click at [1072, 390] on button at bounding box center [1067, 392] width 33 height 784
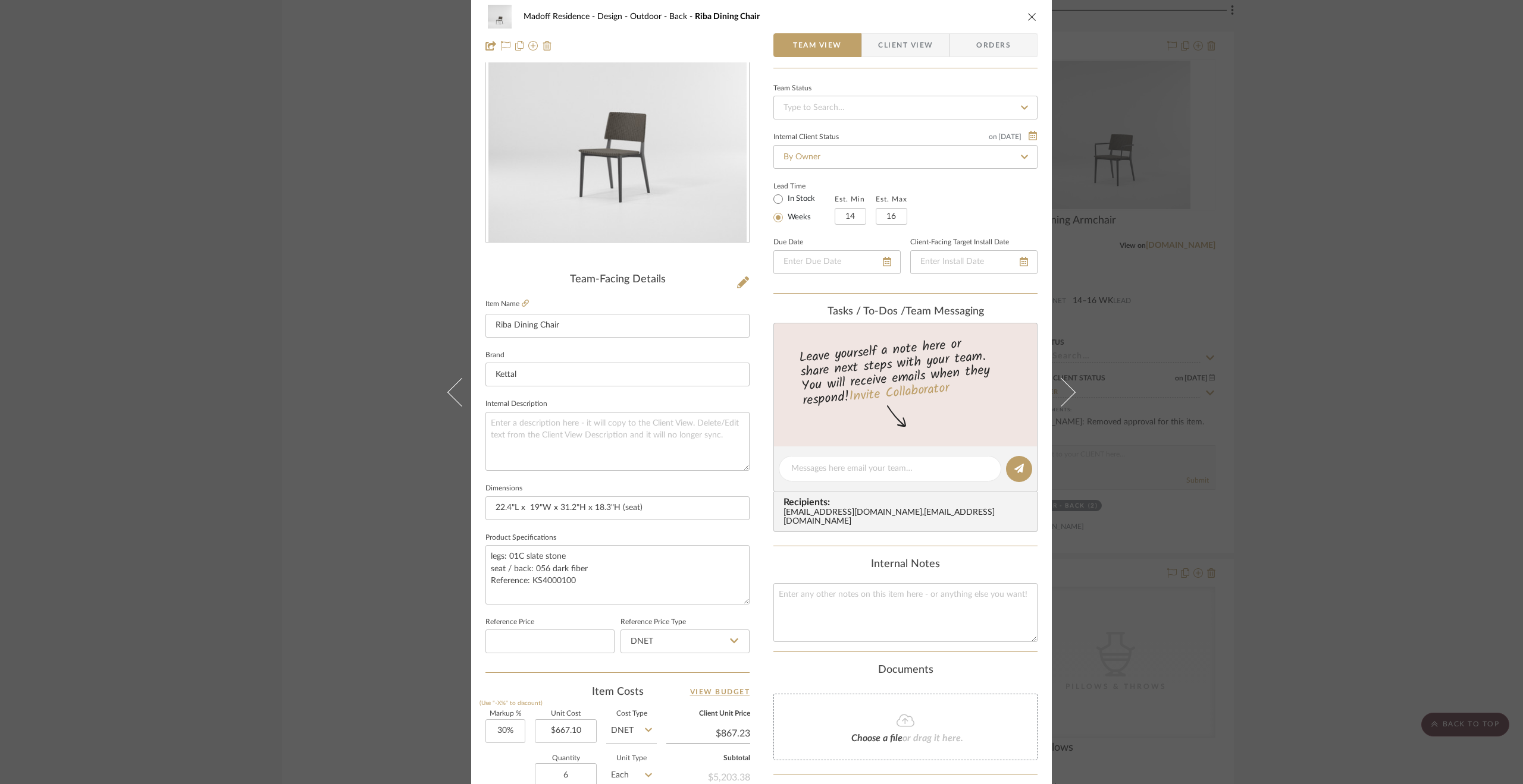
scroll to position [320, 0]
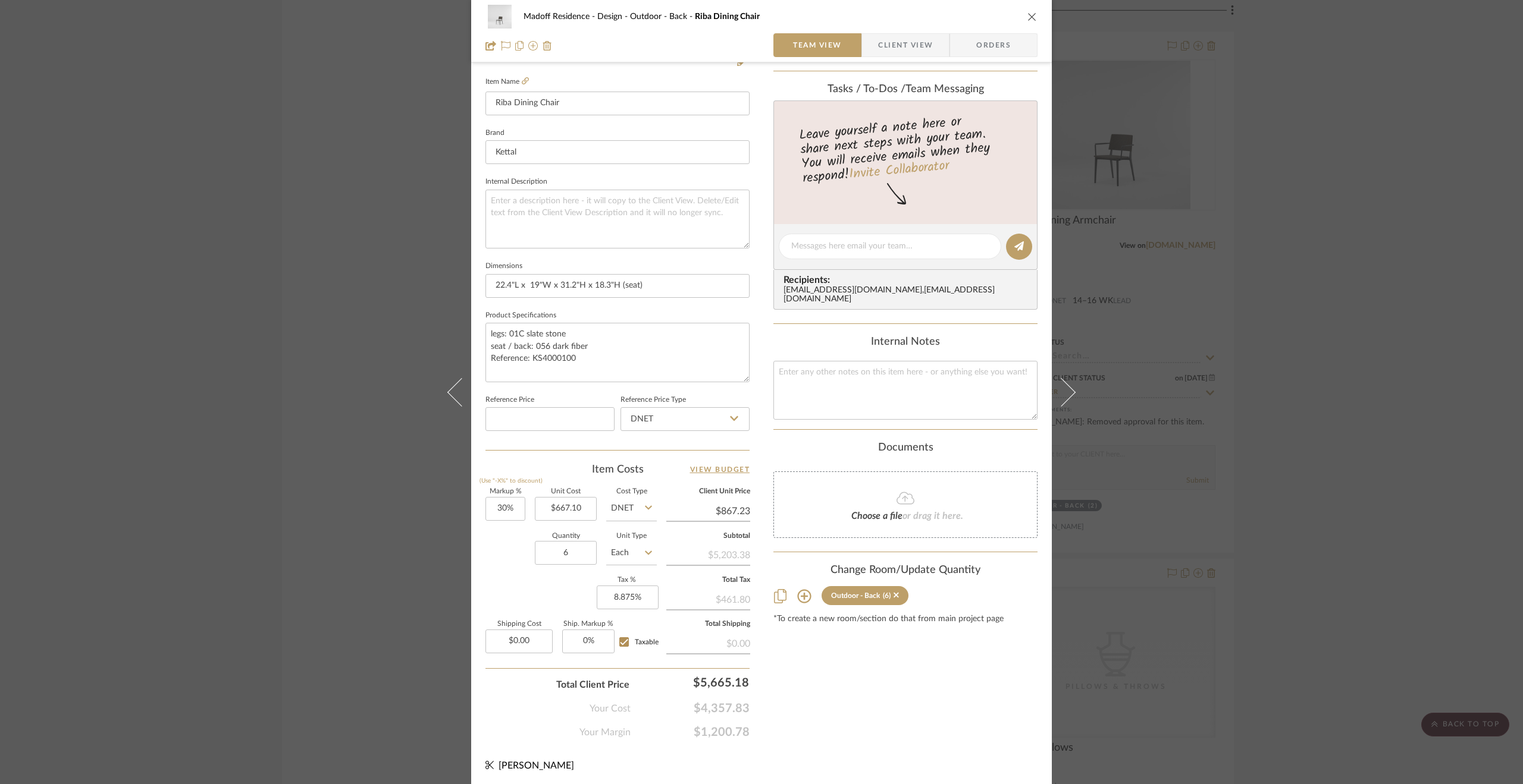
click at [1301, 605] on div "Madoff Residence - Design Outdoor - Back Riba Dining Chair Team View Client Vie…" at bounding box center [761, 392] width 1523 height 784
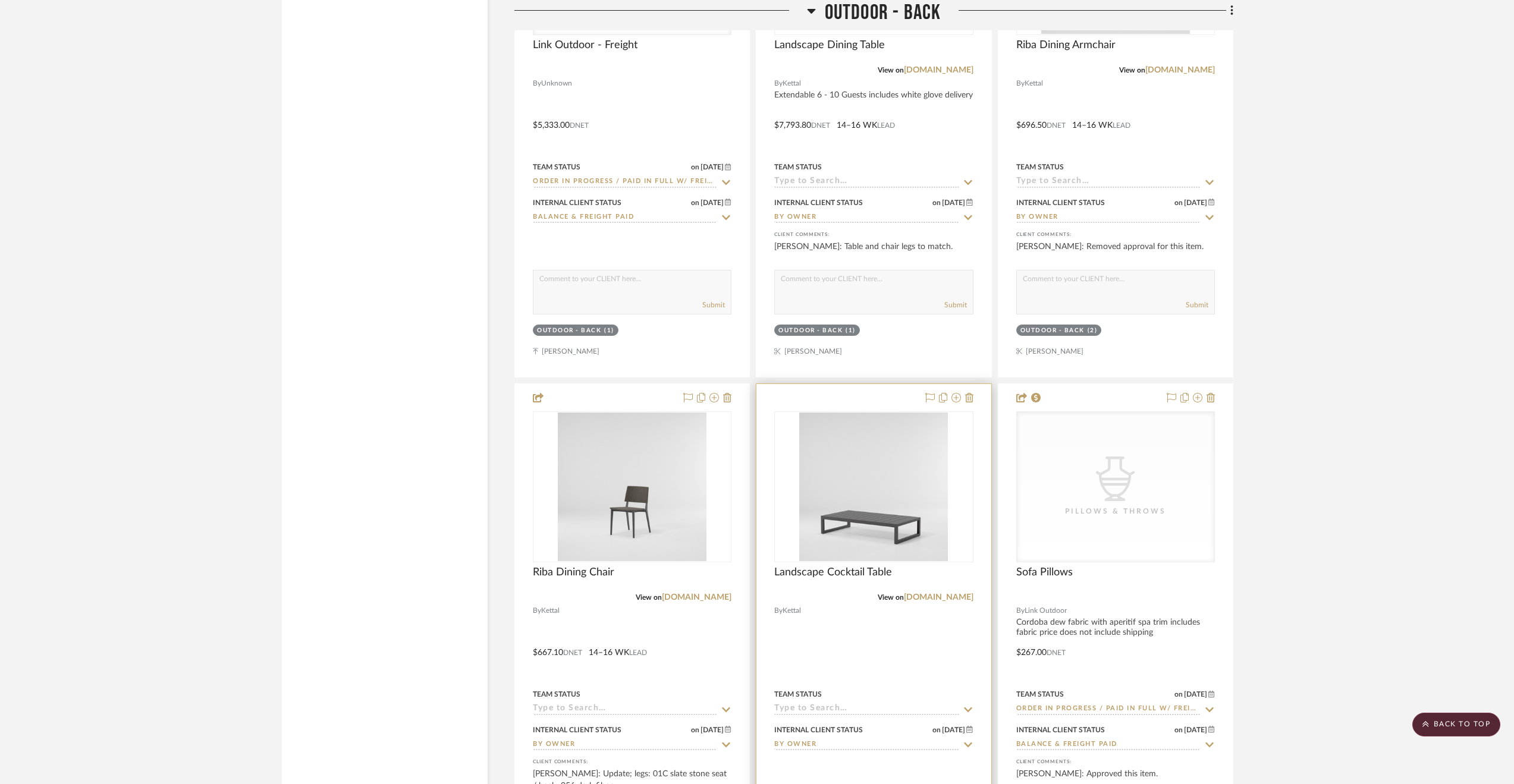
scroll to position [14501, 0]
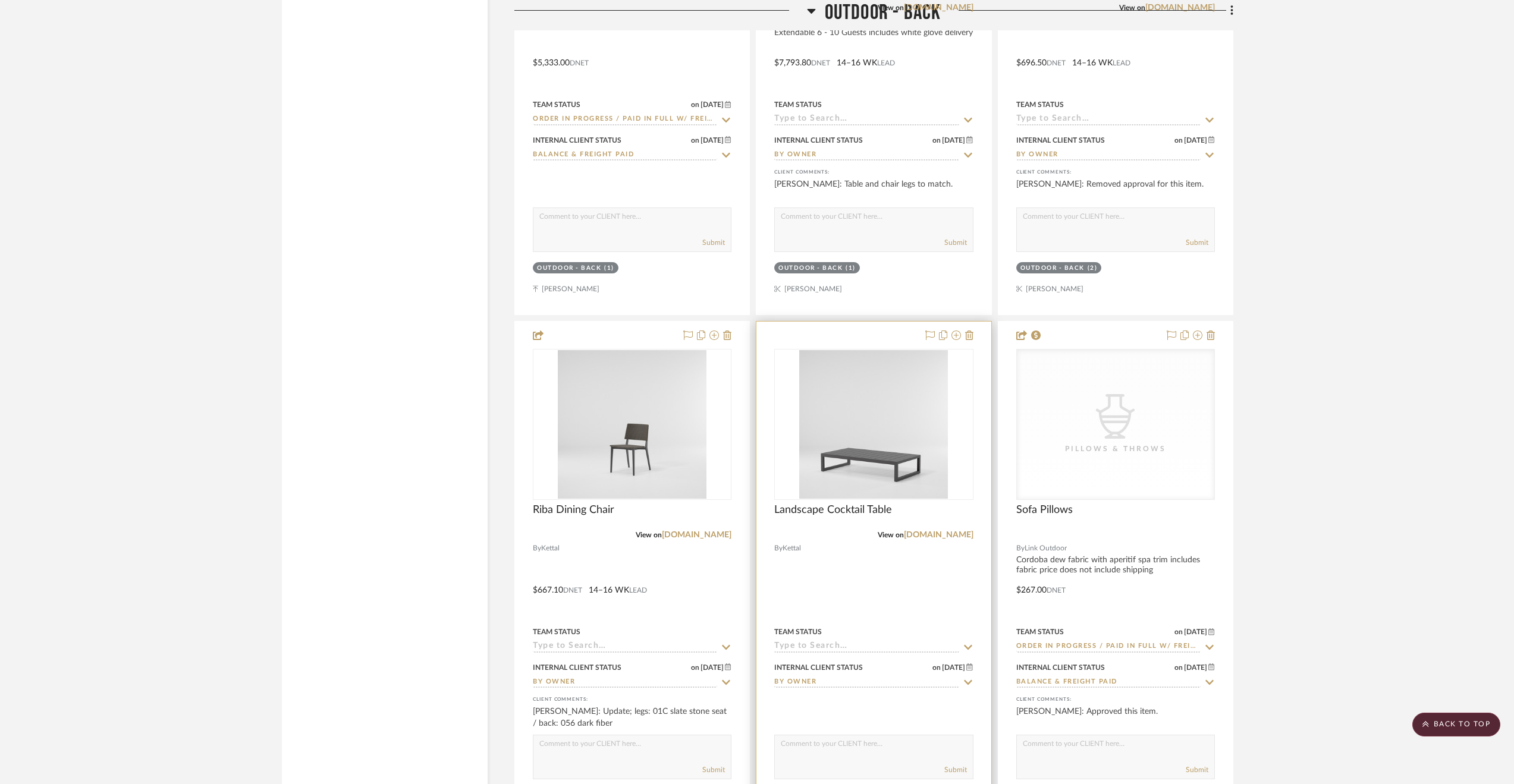
click at [914, 600] on div at bounding box center [874, 581] width 234 height 521
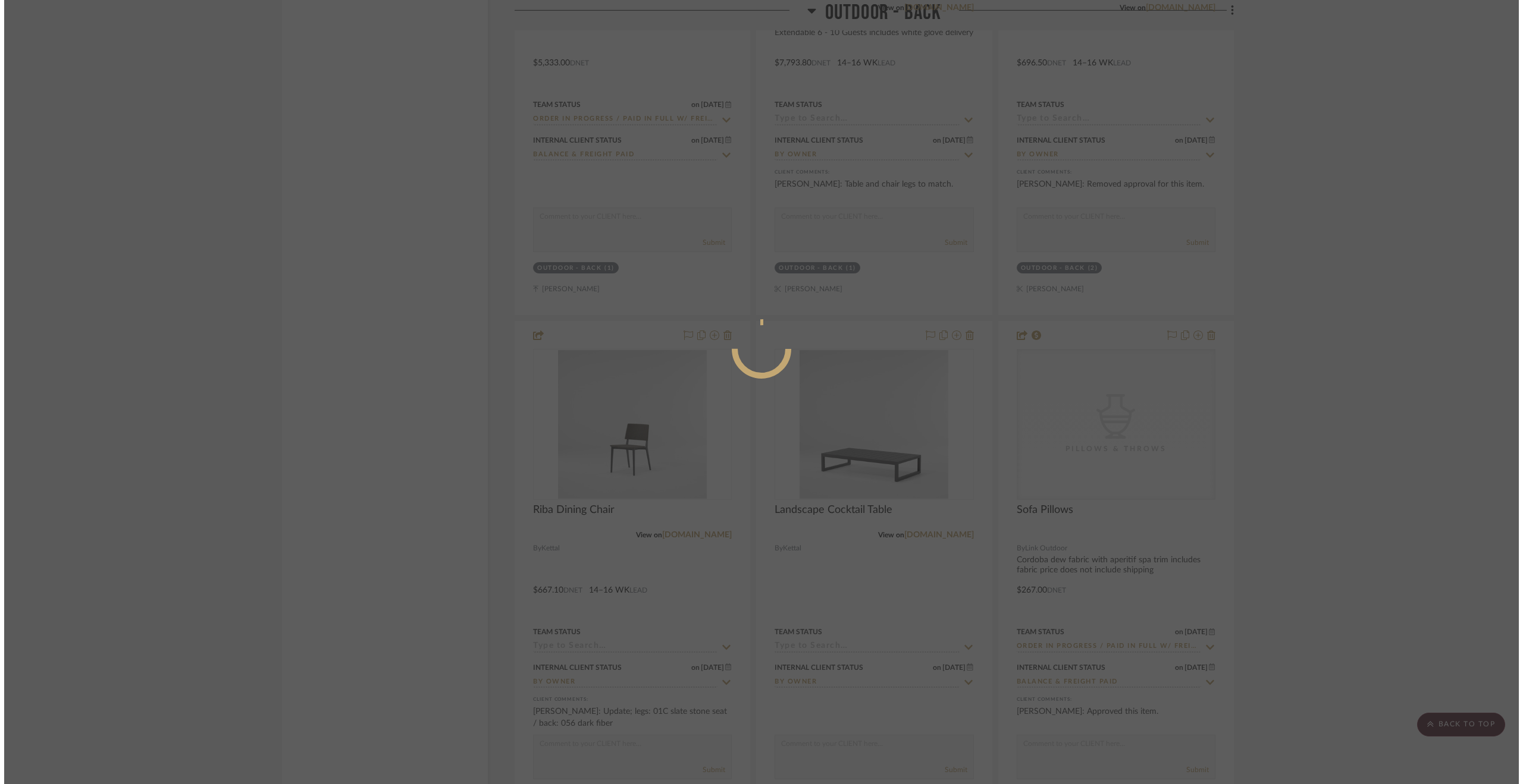
scroll to position [0, 0]
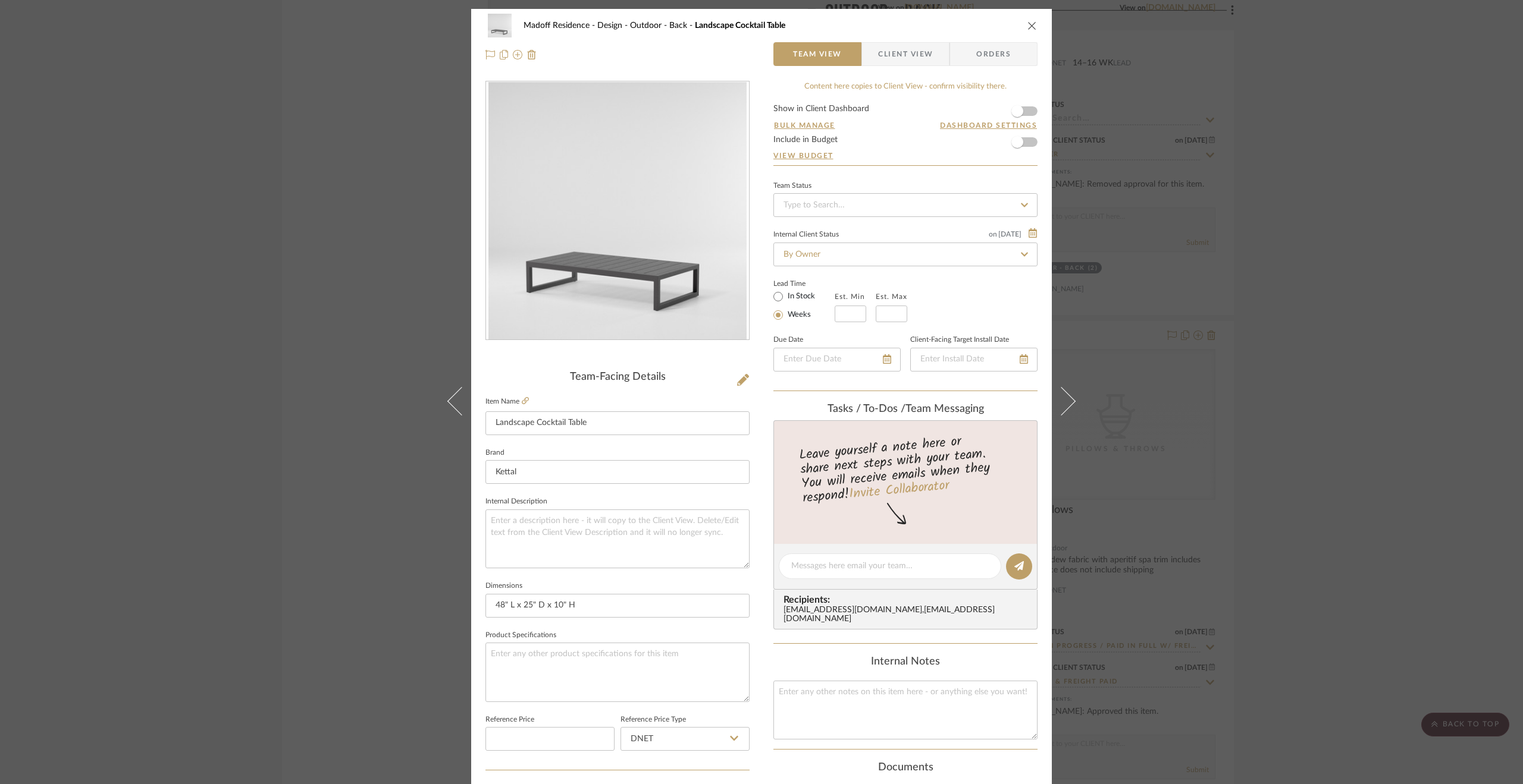
drag, startPoint x: 1409, startPoint y: 475, endPoint x: 1349, endPoint y: 422, distance: 80.1
click at [1409, 475] on div "Madoff Residence - Design Outdoor - Back Landscape Cocktail Table Team View Cli…" at bounding box center [761, 392] width 1523 height 784
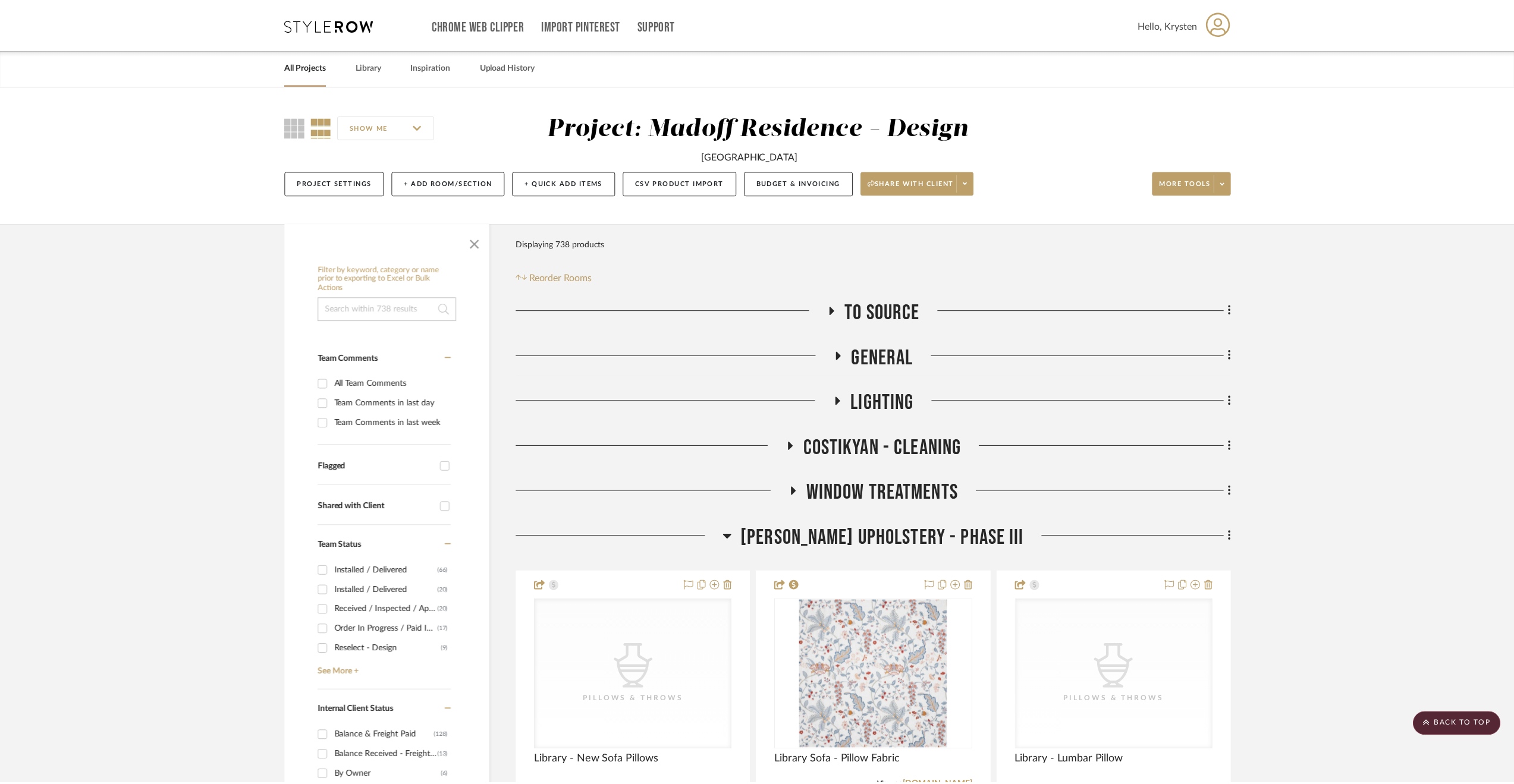
scroll to position [14501, 0]
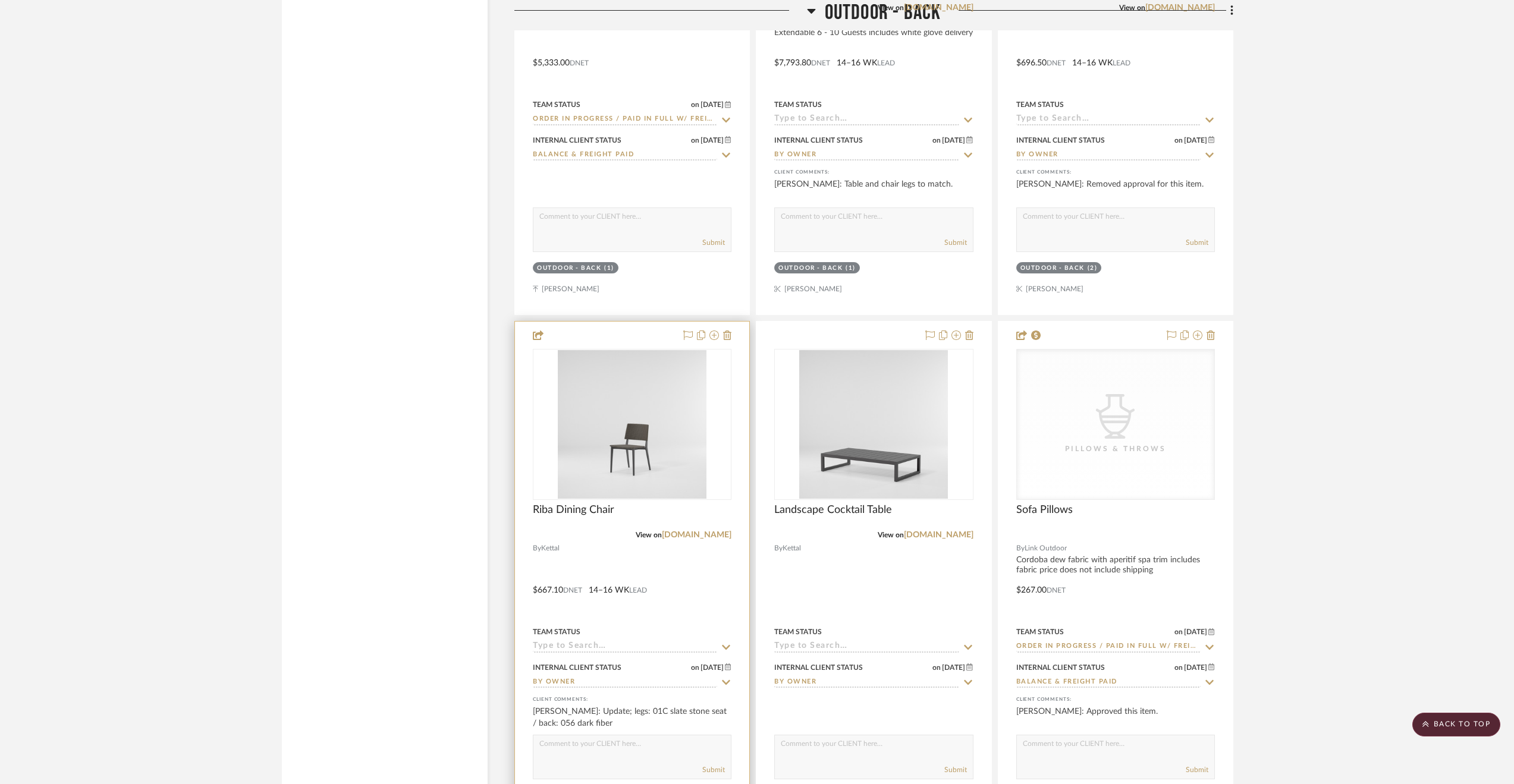
click at [685, 586] on div at bounding box center [632, 581] width 234 height 521
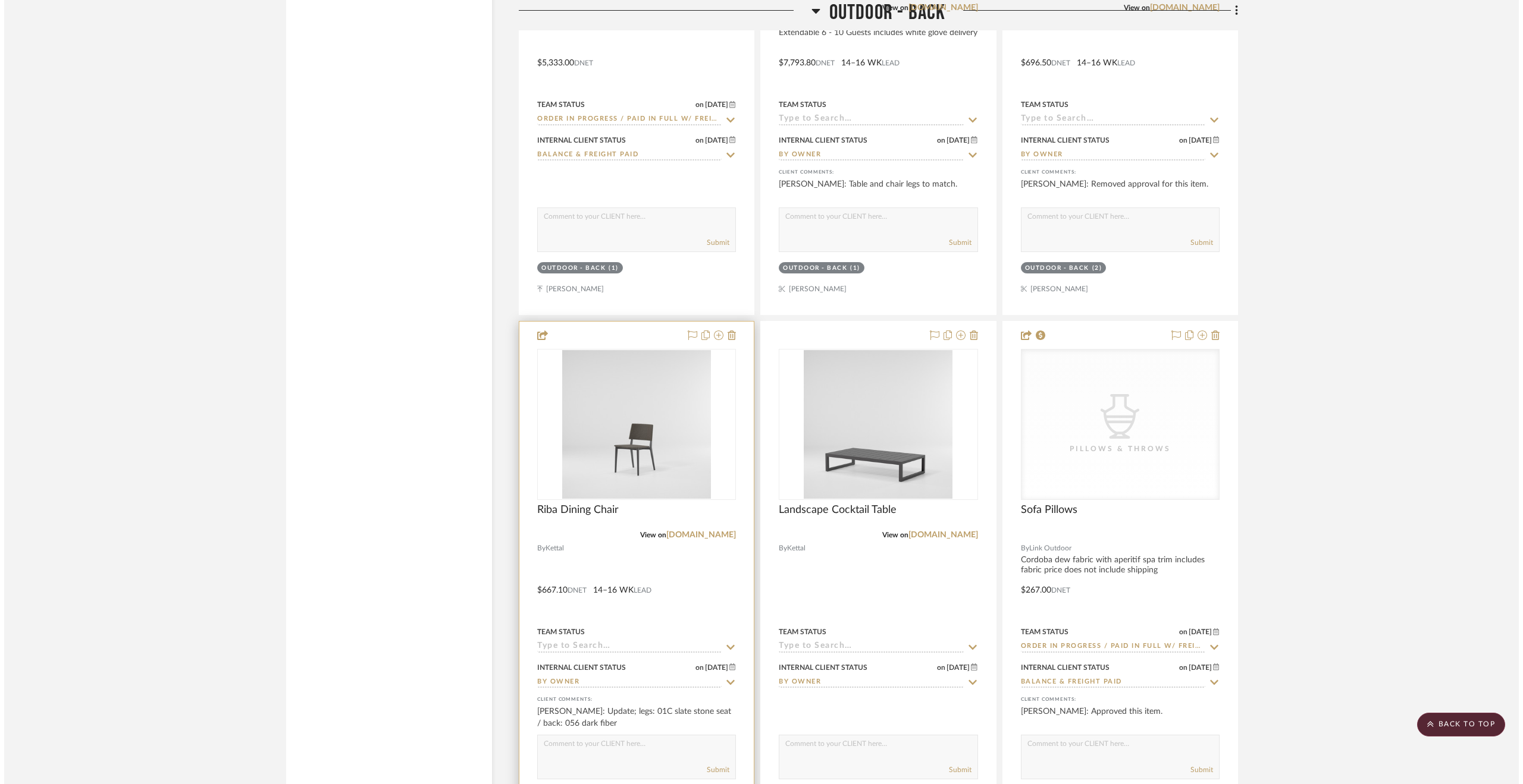
scroll to position [0, 0]
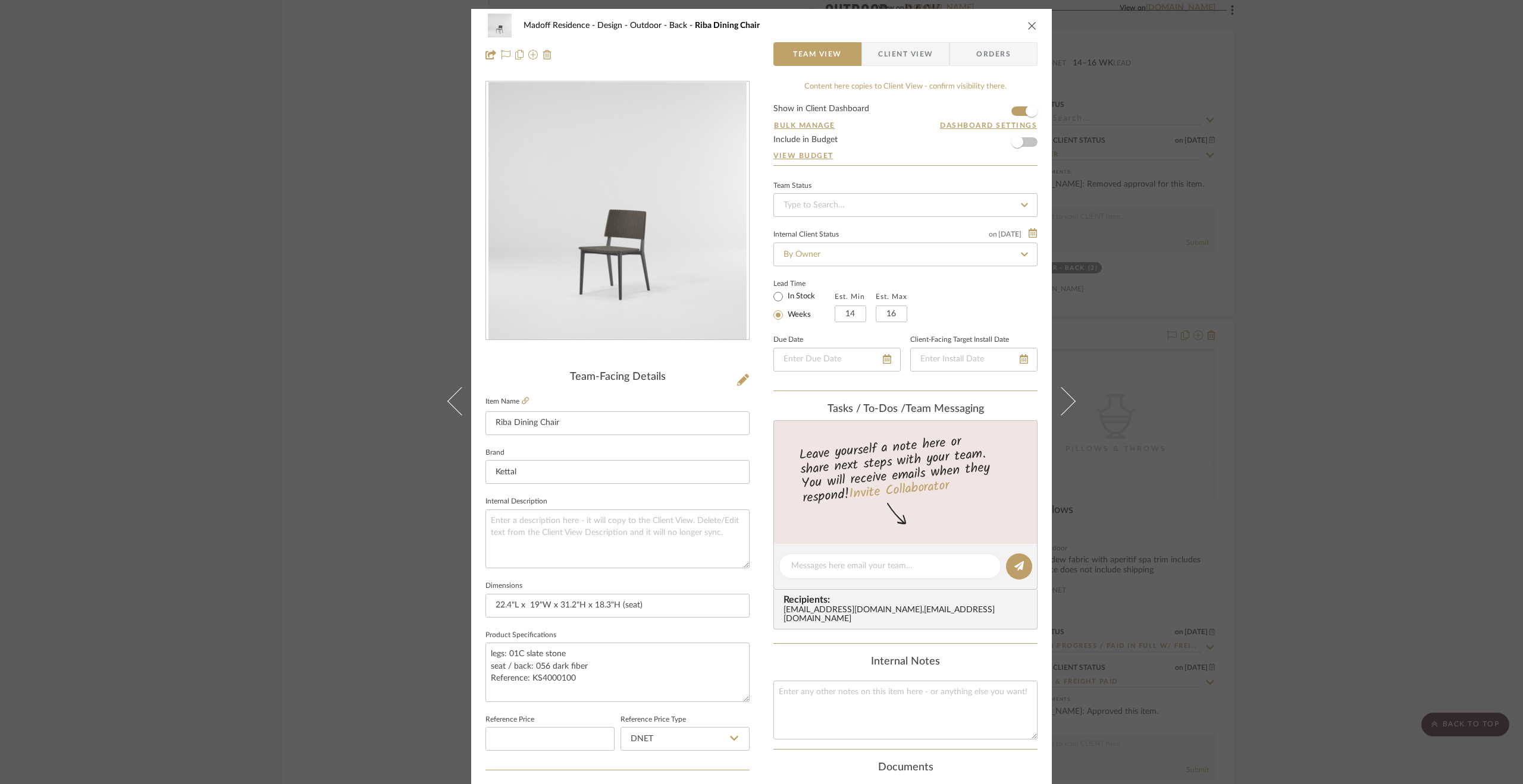
click at [525, 400] on fieldset "Item Name Riba Dining Chair" at bounding box center [617, 414] width 264 height 42
click at [523, 397] on icon at bounding box center [525, 401] width 7 height 7
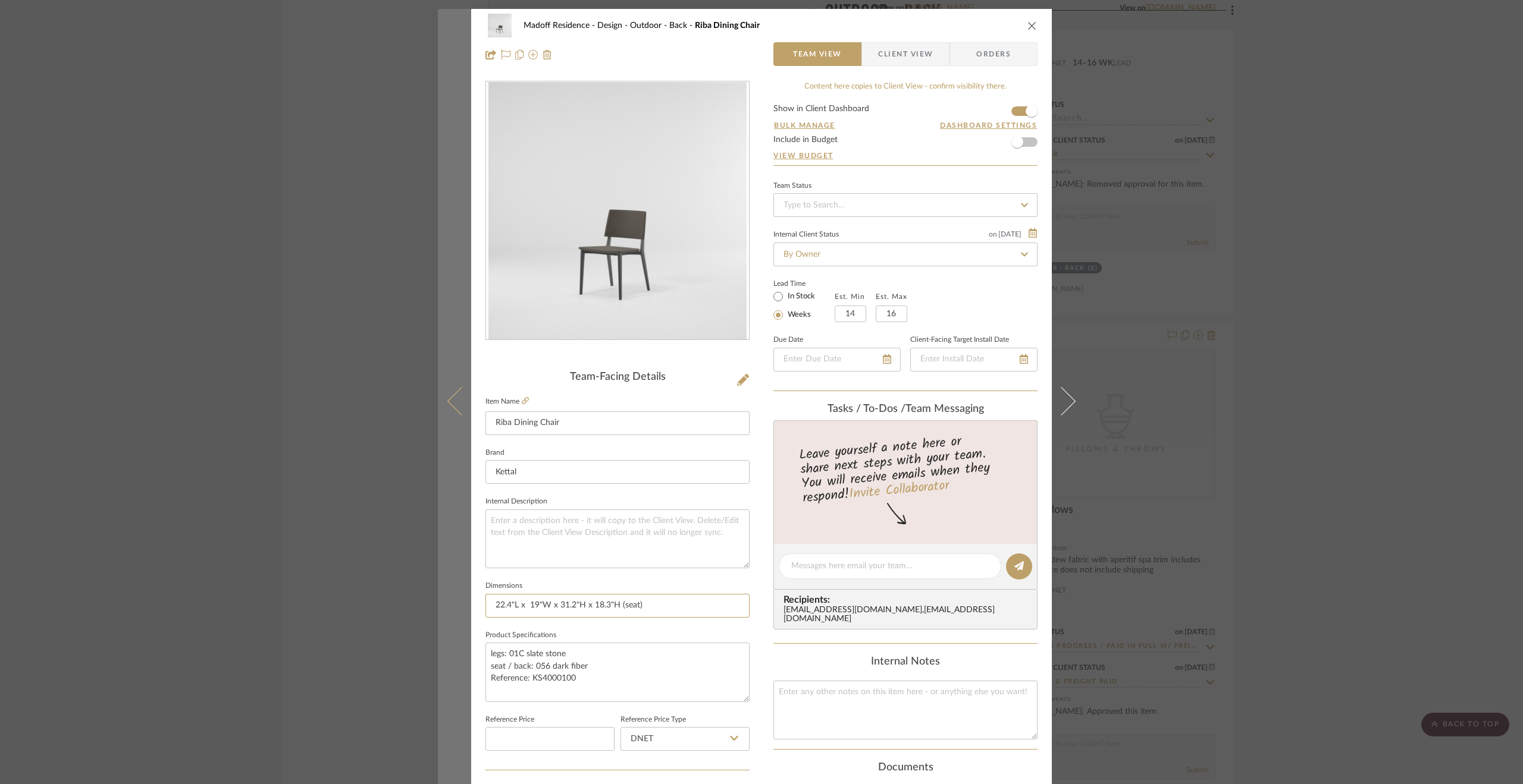
drag, startPoint x: 654, startPoint y: 601, endPoint x: 439, endPoint y: 599, distance: 215.0
click at [439, 599] on mat-dialog-content "Madoff Residence - Design Outdoor - Back Riba Dining Chair Team View Client Vie…" at bounding box center [761, 558] width 647 height 1098
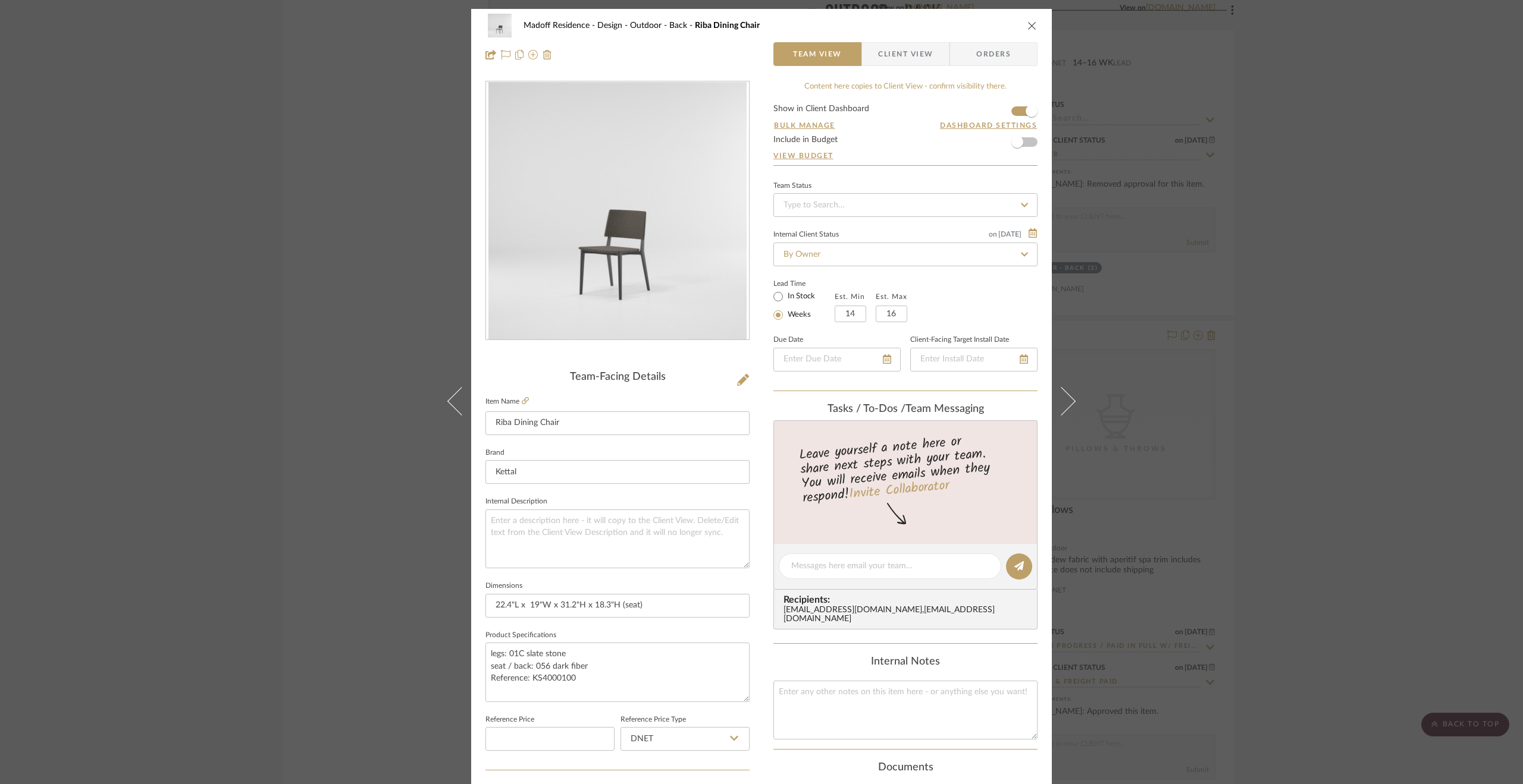
click at [1329, 271] on div "Madoff Residence - Design Outdoor - Back Riba Dining Chair Team View Client Vie…" at bounding box center [761, 392] width 1523 height 784
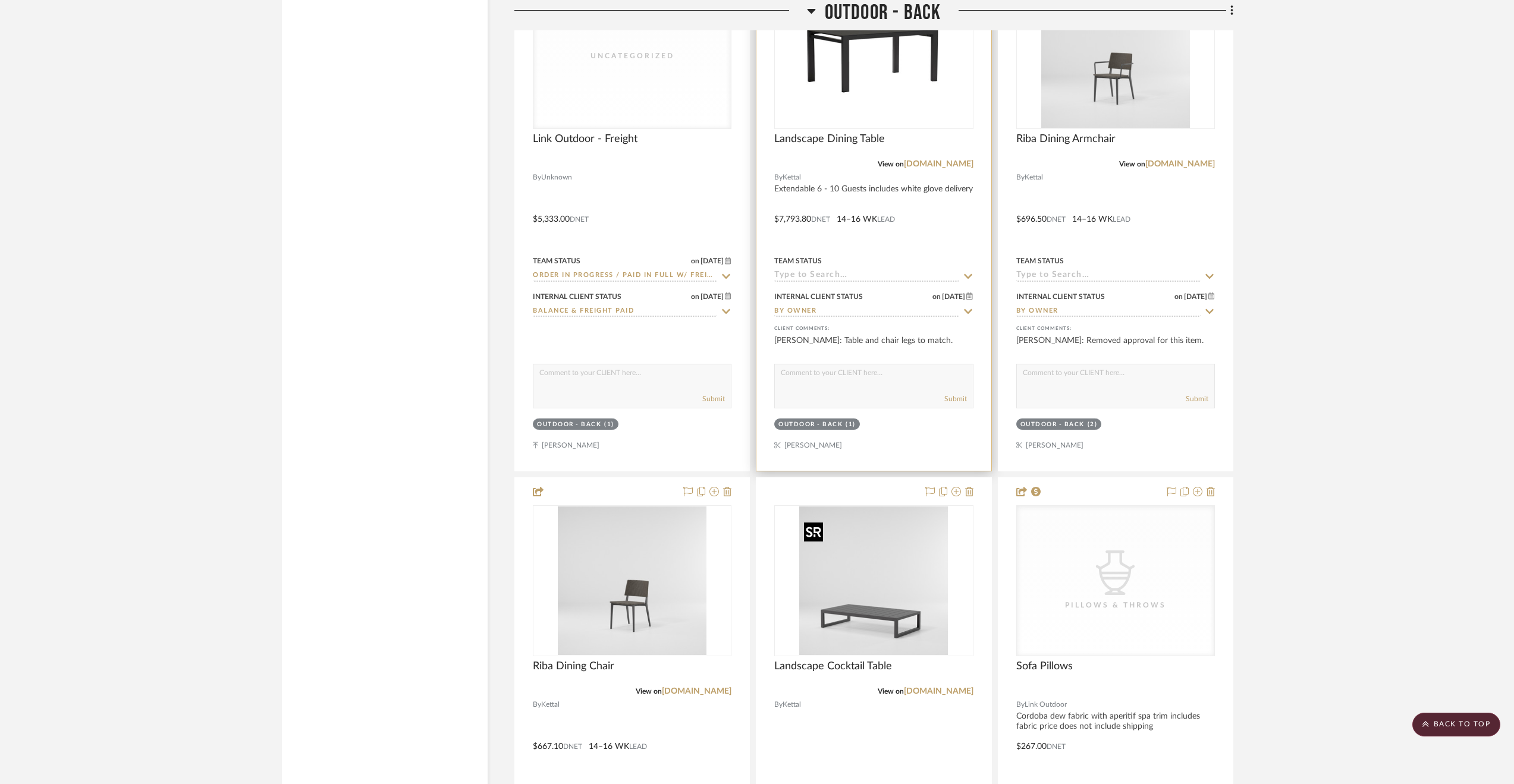
scroll to position [14205, 0]
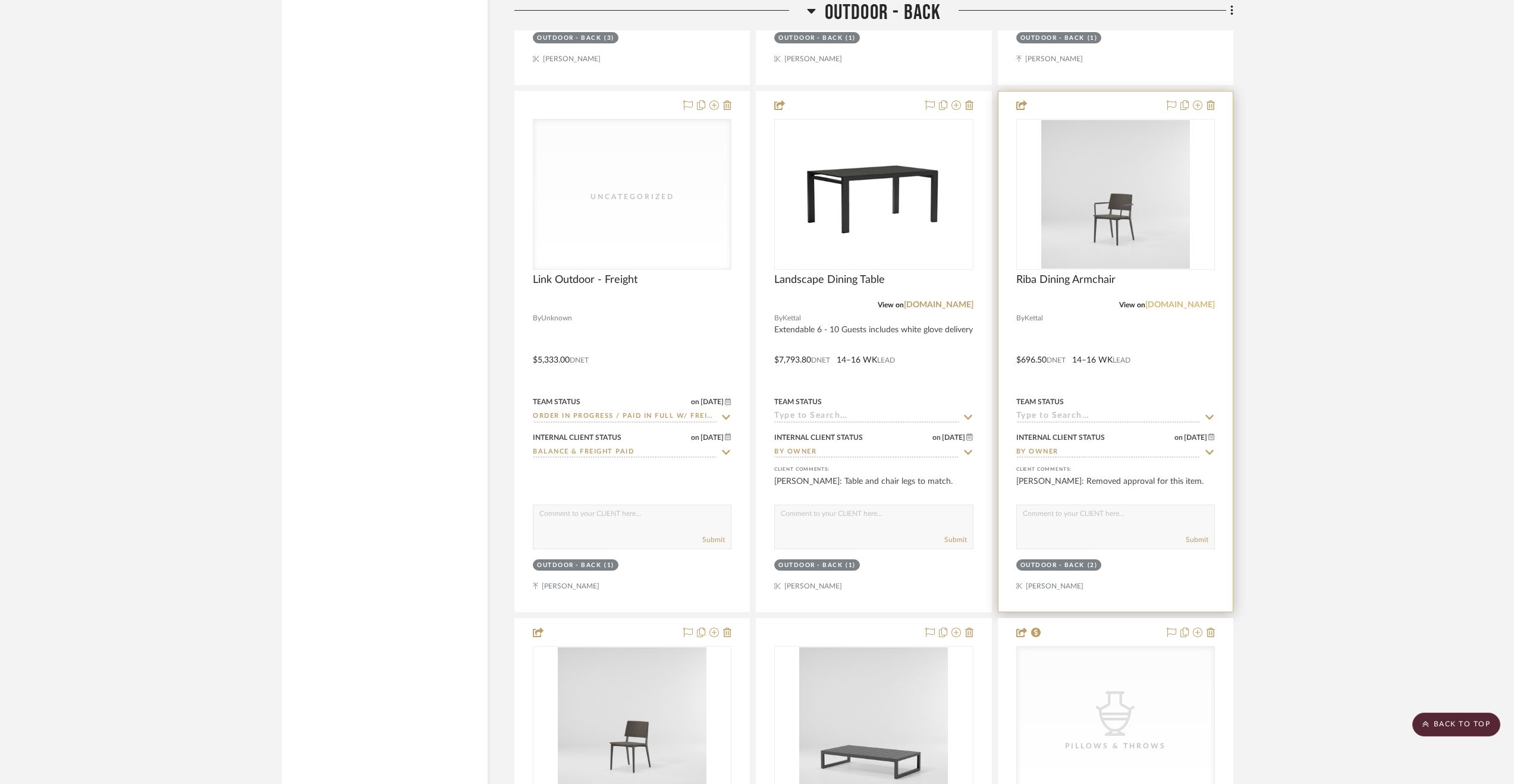
click at [1193, 309] on link "[DOMAIN_NAME]" at bounding box center [1180, 304] width 70 height 8
click at [1158, 355] on div at bounding box center [1116, 352] width 234 height 521
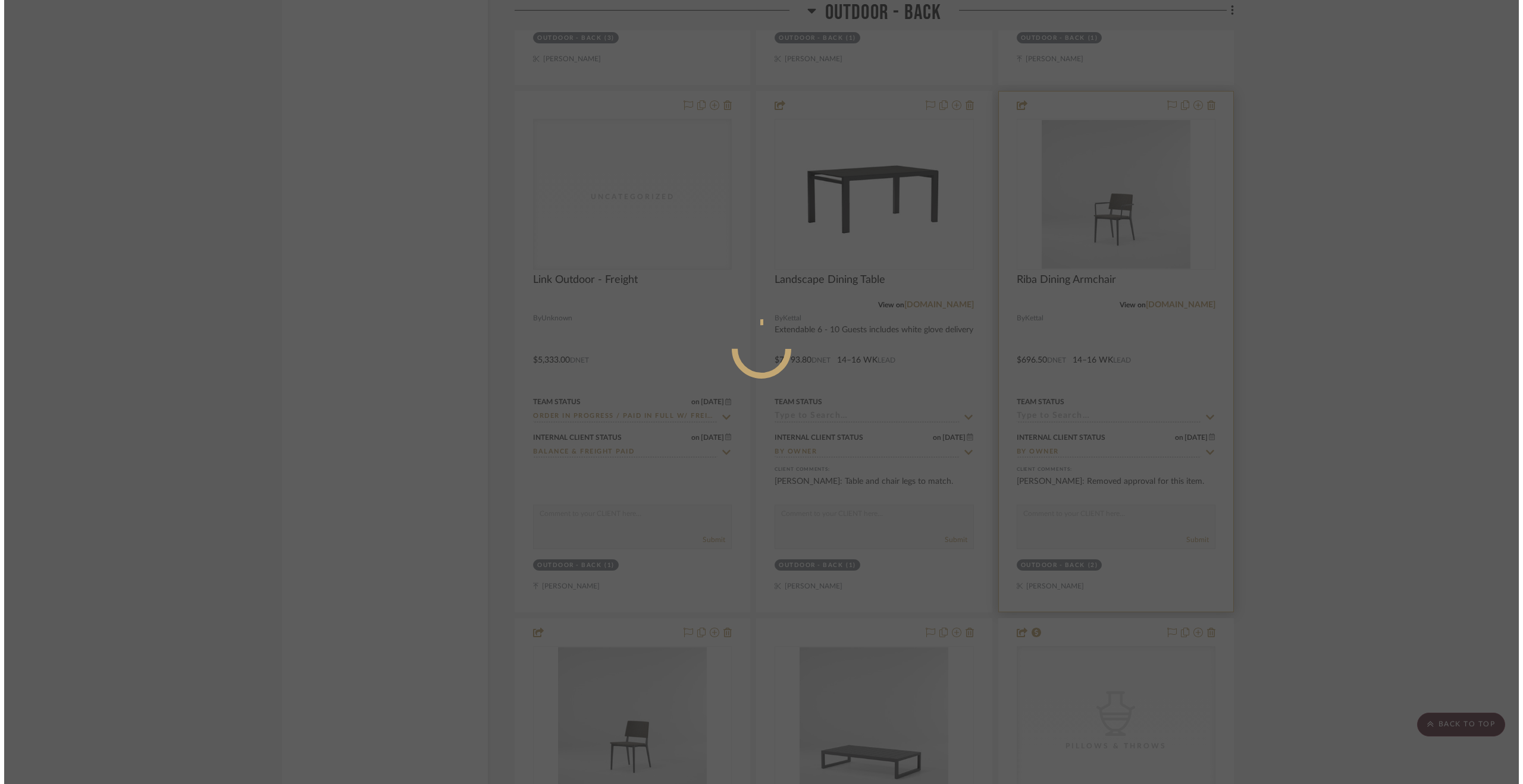
scroll to position [0, 0]
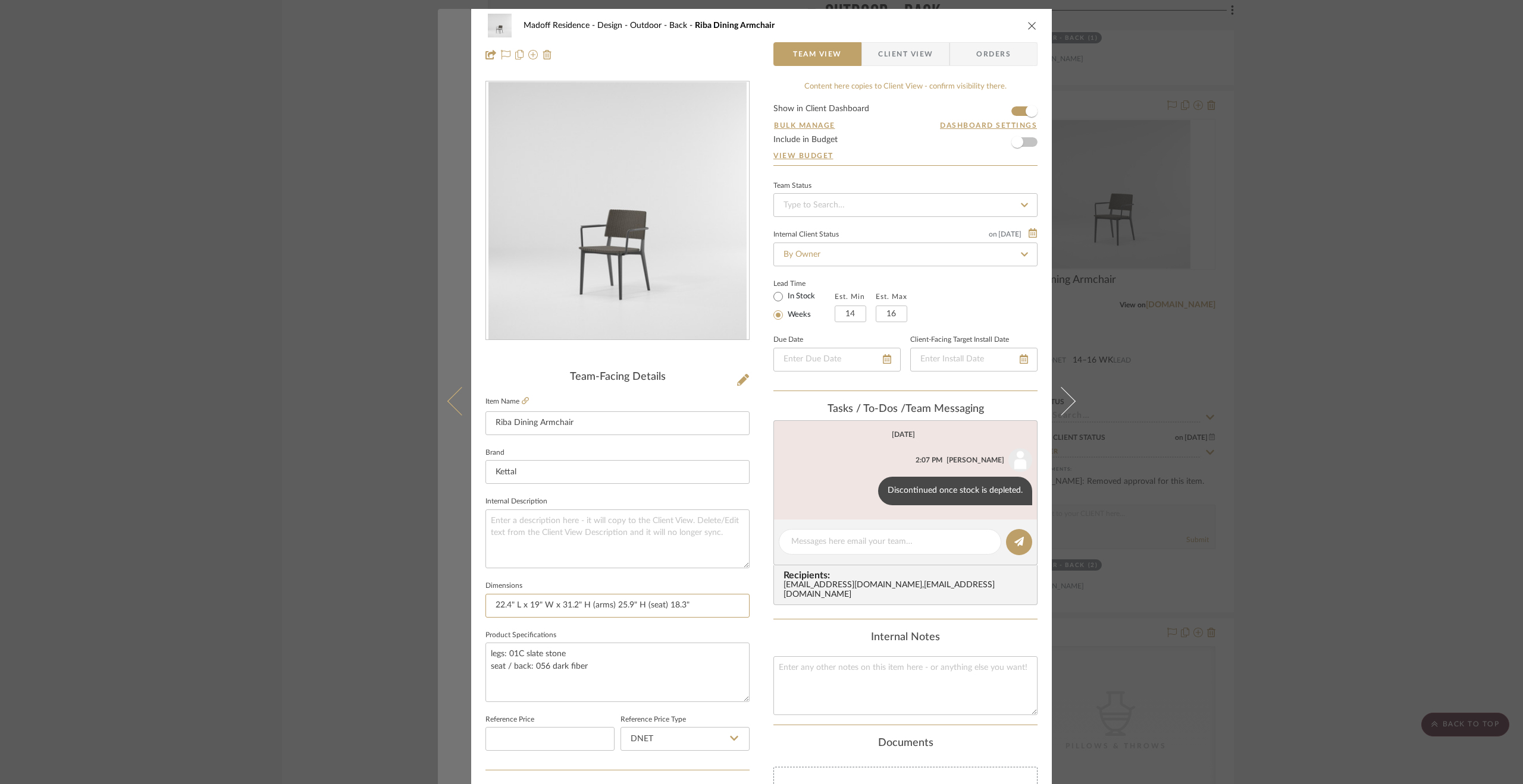
drag, startPoint x: 703, startPoint y: 601, endPoint x: 462, endPoint y: 599, distance: 241.0
click at [462, 599] on mat-dialog-content "Madoff Residence - Design Outdoor - Back Riba Dining Armchair Team View Client …" at bounding box center [761, 558] width 647 height 1098
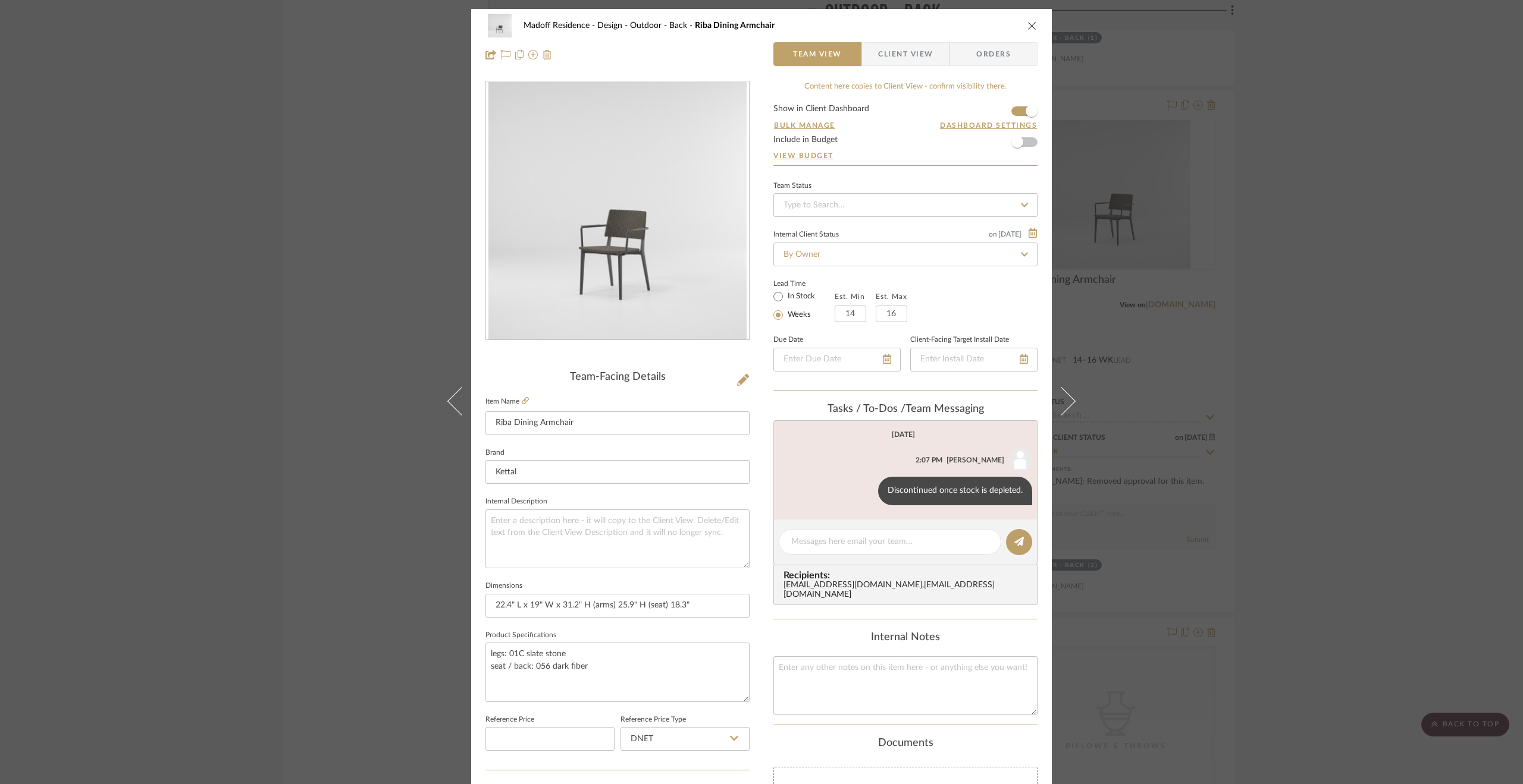
click at [1395, 442] on div "Madoff Residence - Design Outdoor - Back Riba Dining Armchair Team View Client …" at bounding box center [761, 392] width 1523 height 784
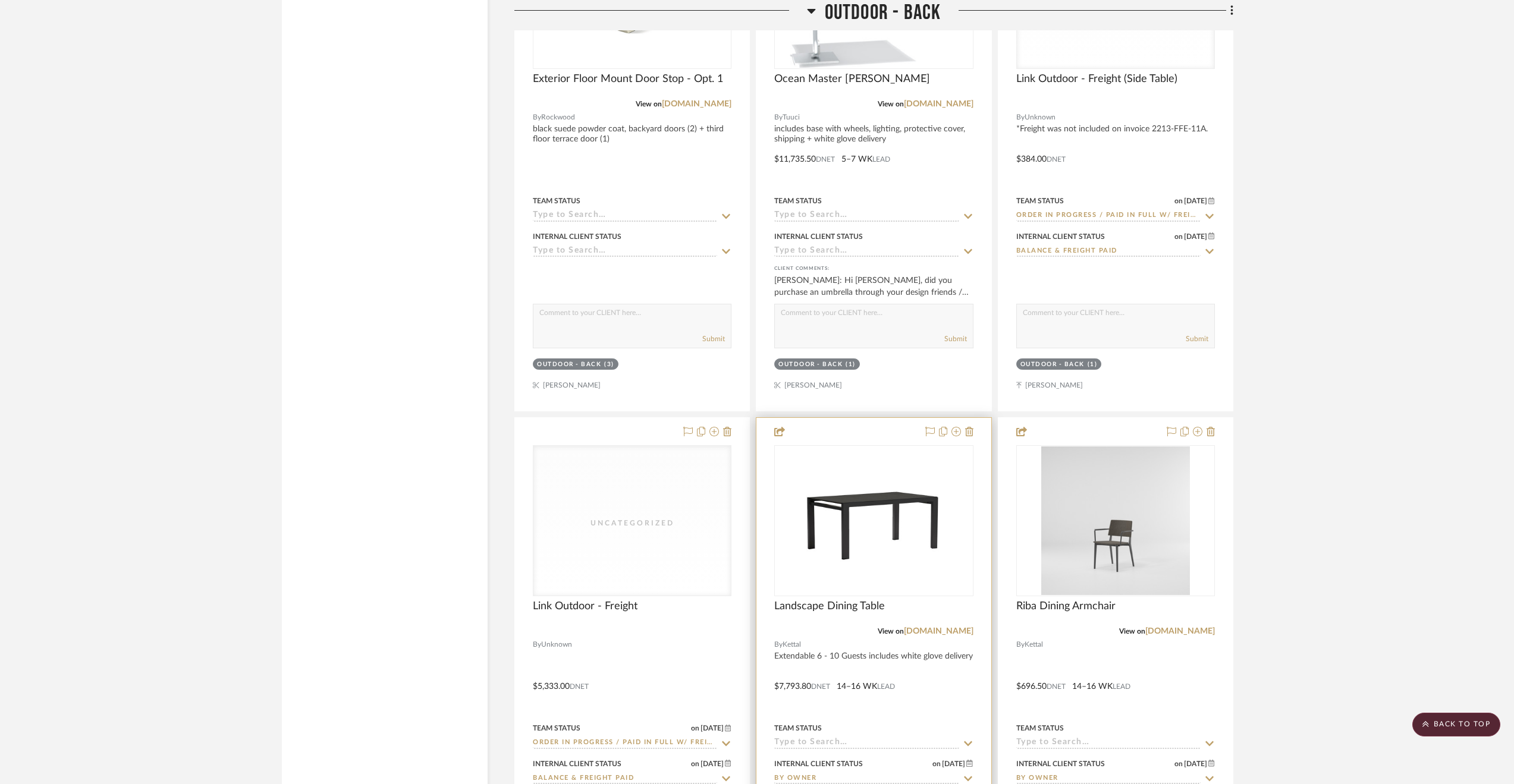
scroll to position [13848, 0]
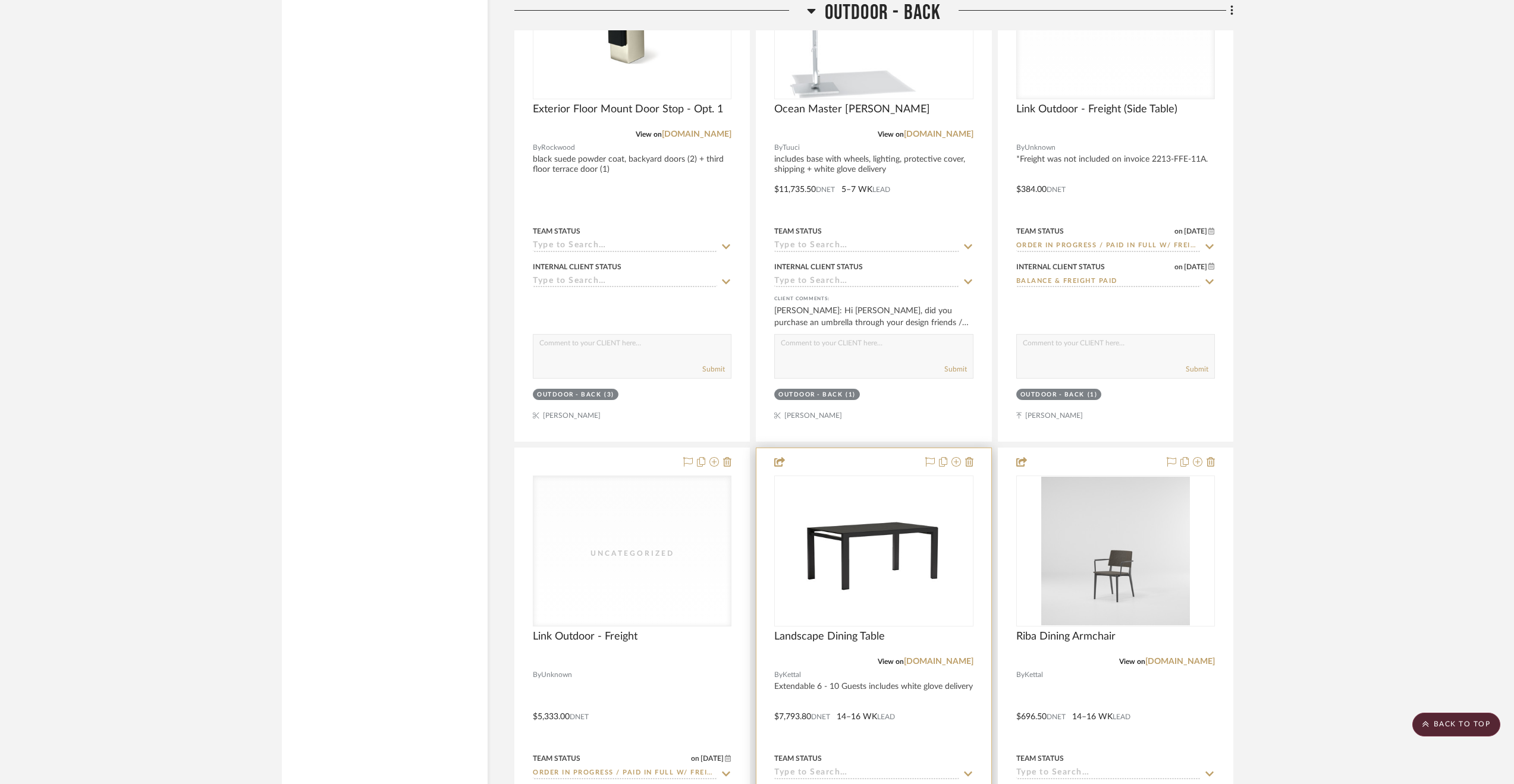
click at [956, 714] on div at bounding box center [874, 708] width 234 height 521
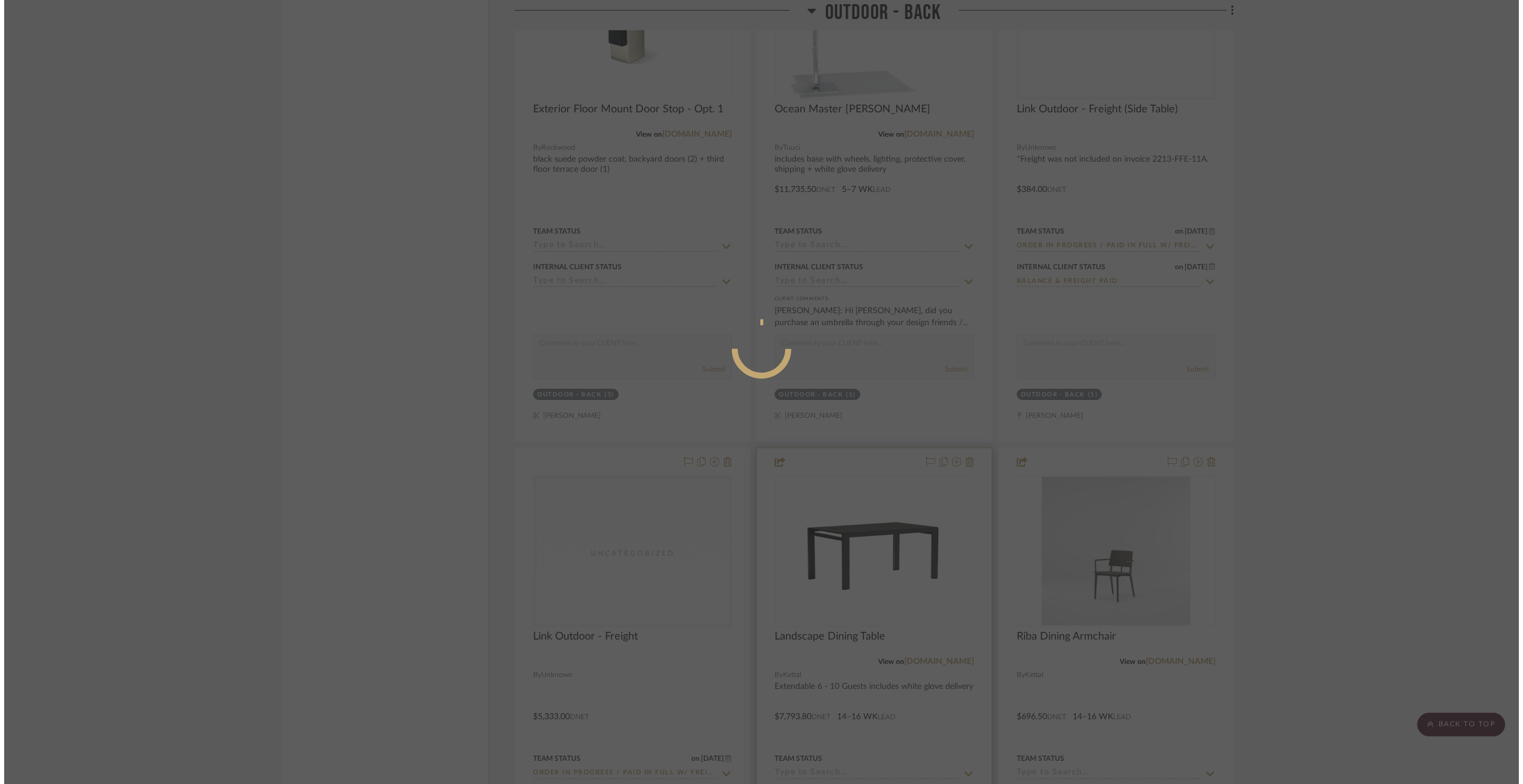
scroll to position [0, 0]
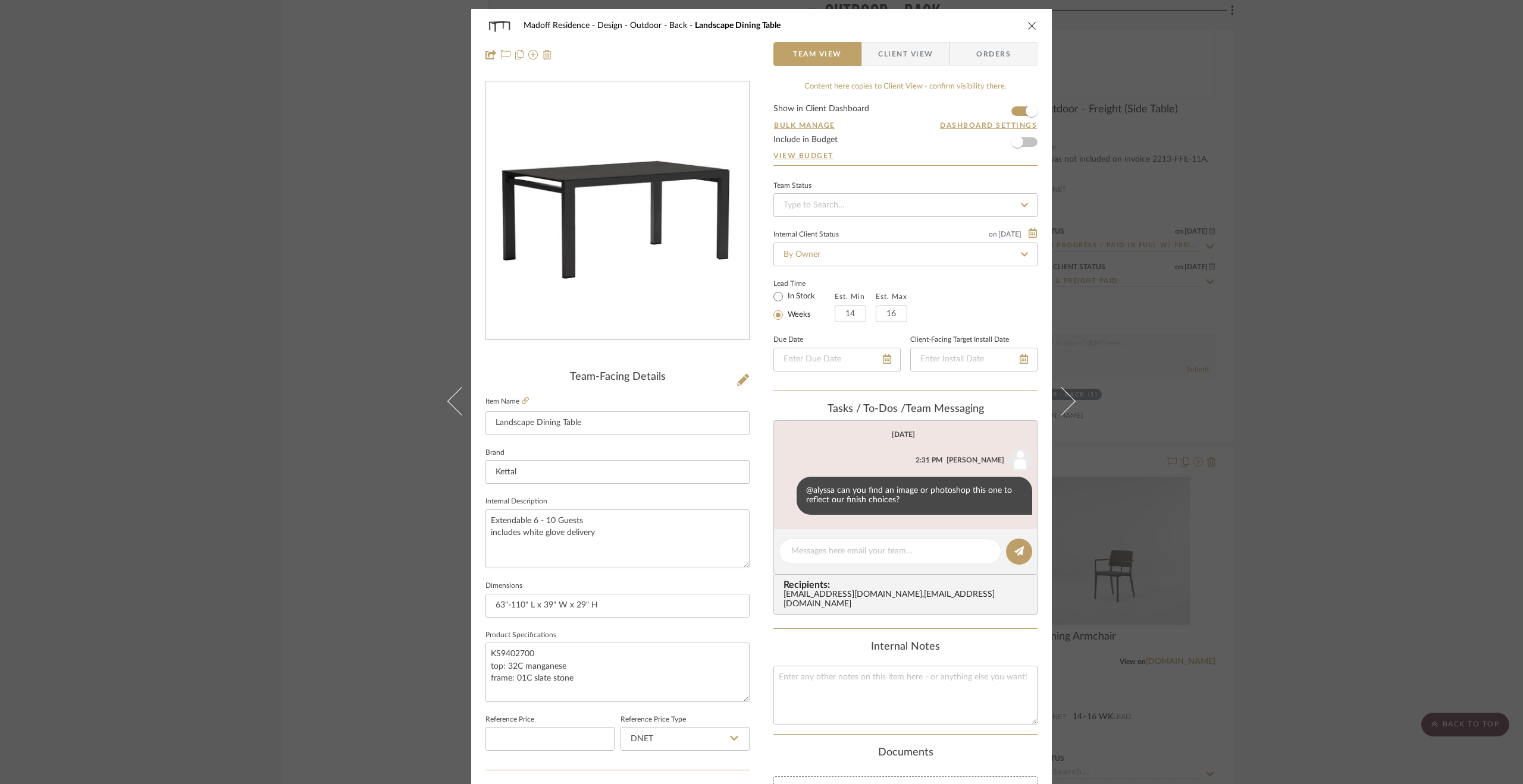
click at [898, 54] on span "Client View" at bounding box center [905, 54] width 54 height 24
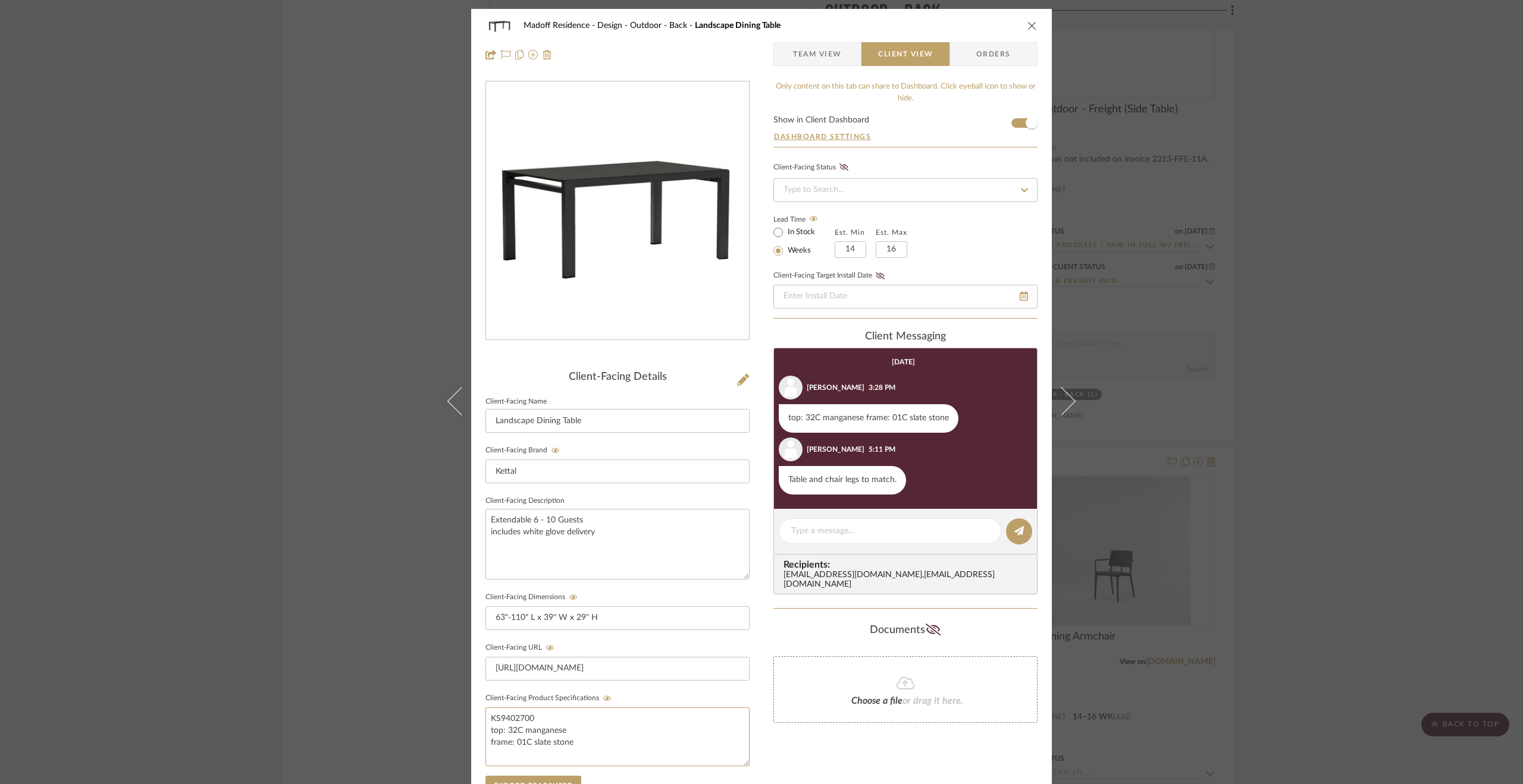
drag, startPoint x: 576, startPoint y: 738, endPoint x: 476, endPoint y: 723, distance: 101.1
click at [476, 723] on div "Madoff Residence - Design Outdoor - Back Landscape Dining Table Team View Clien…" at bounding box center [761, 504] width 581 height 990
click at [560, 730] on textarea "KS9402700 top: 32C manganese frame: 01C slate stone" at bounding box center [617, 737] width 264 height 59
drag, startPoint x: 601, startPoint y: 734, endPoint x: 486, endPoint y: 727, distance: 115.2
click at [486, 727] on textarea "KS9402700 top: 32C manganese frame: 01C slate stone" at bounding box center [617, 737] width 264 height 59
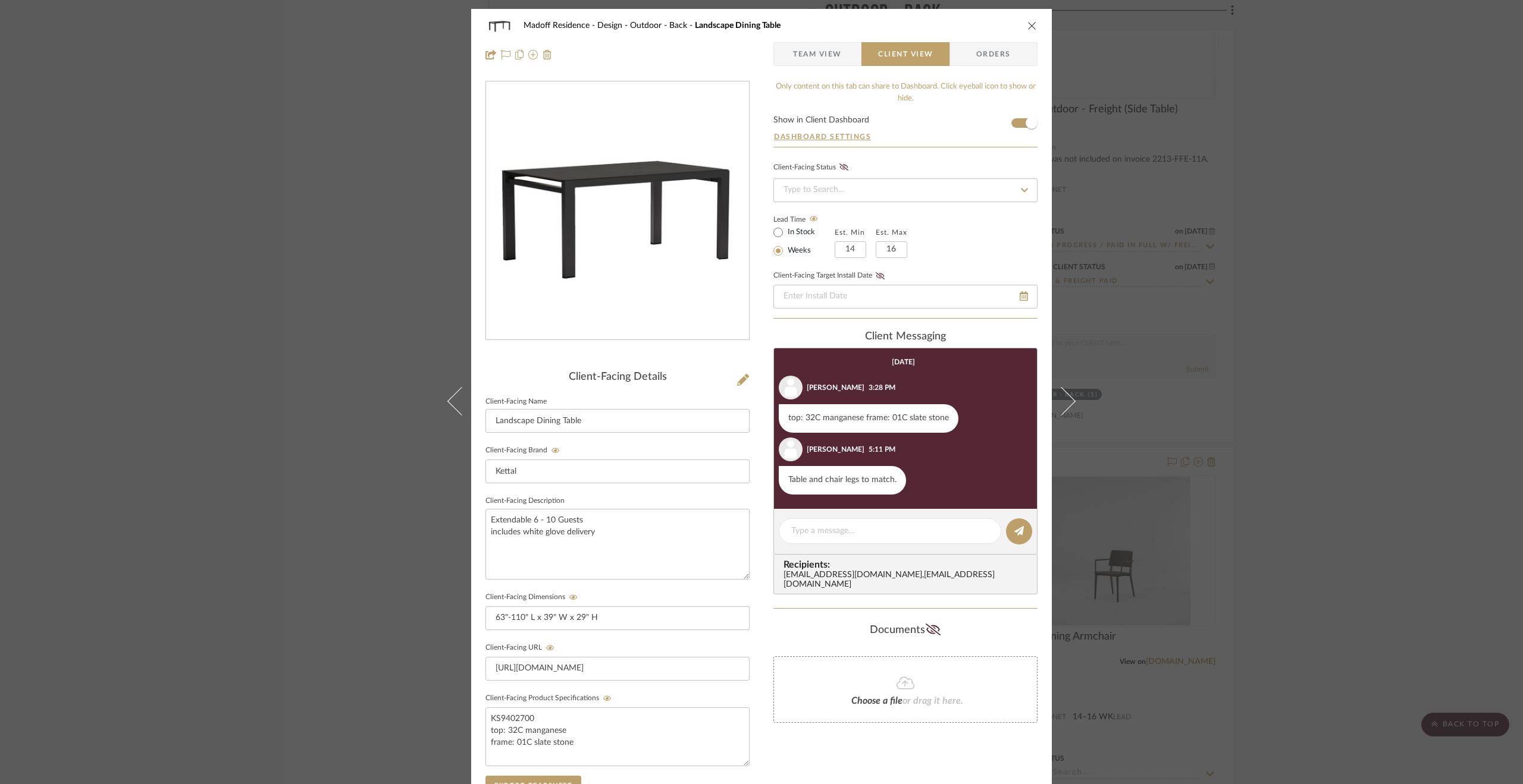
click at [1354, 312] on div "Madoff Residence - Design Outdoor - Back Landscape Dining Table Team View Clien…" at bounding box center [761, 392] width 1523 height 784
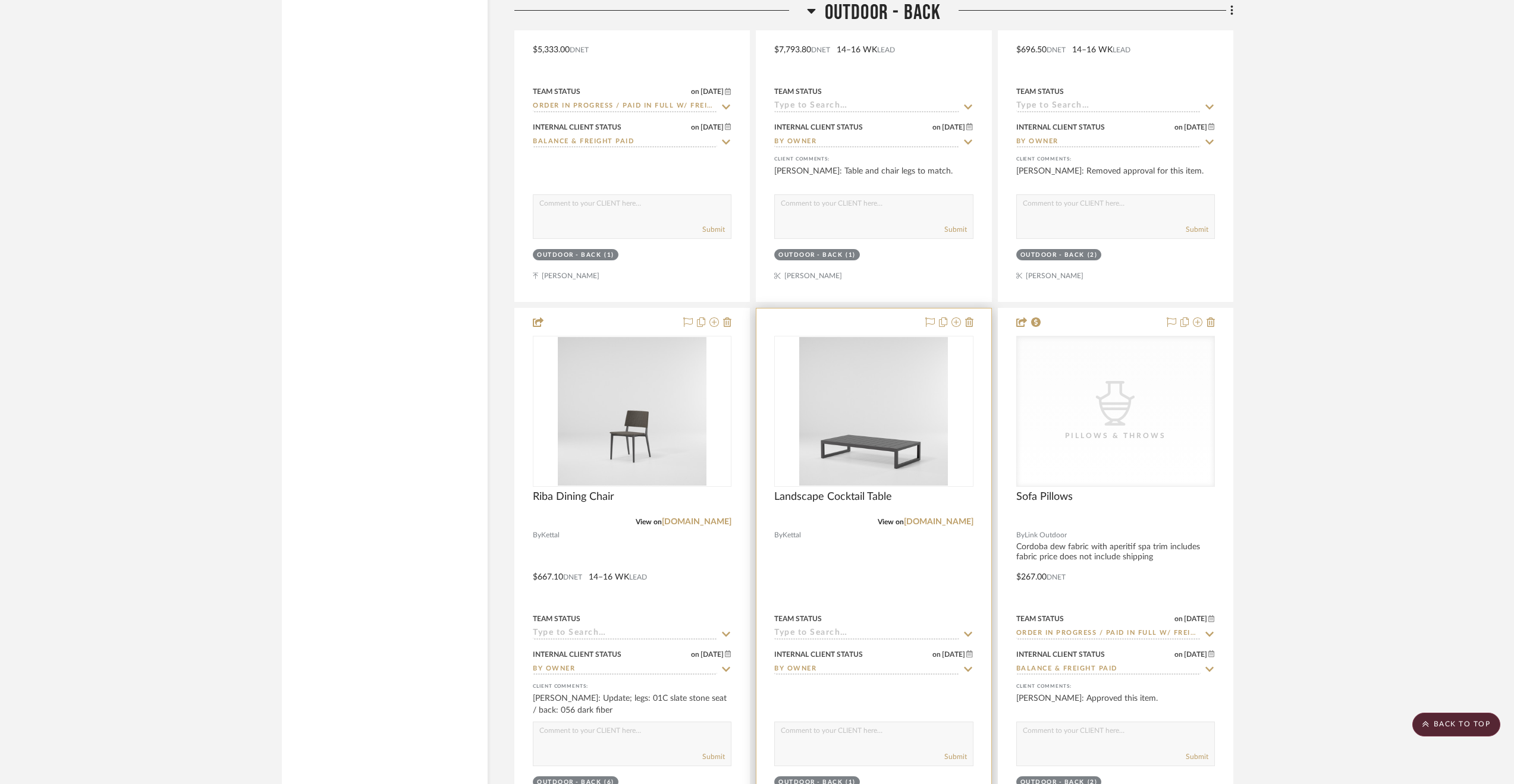
scroll to position [14621, 0]
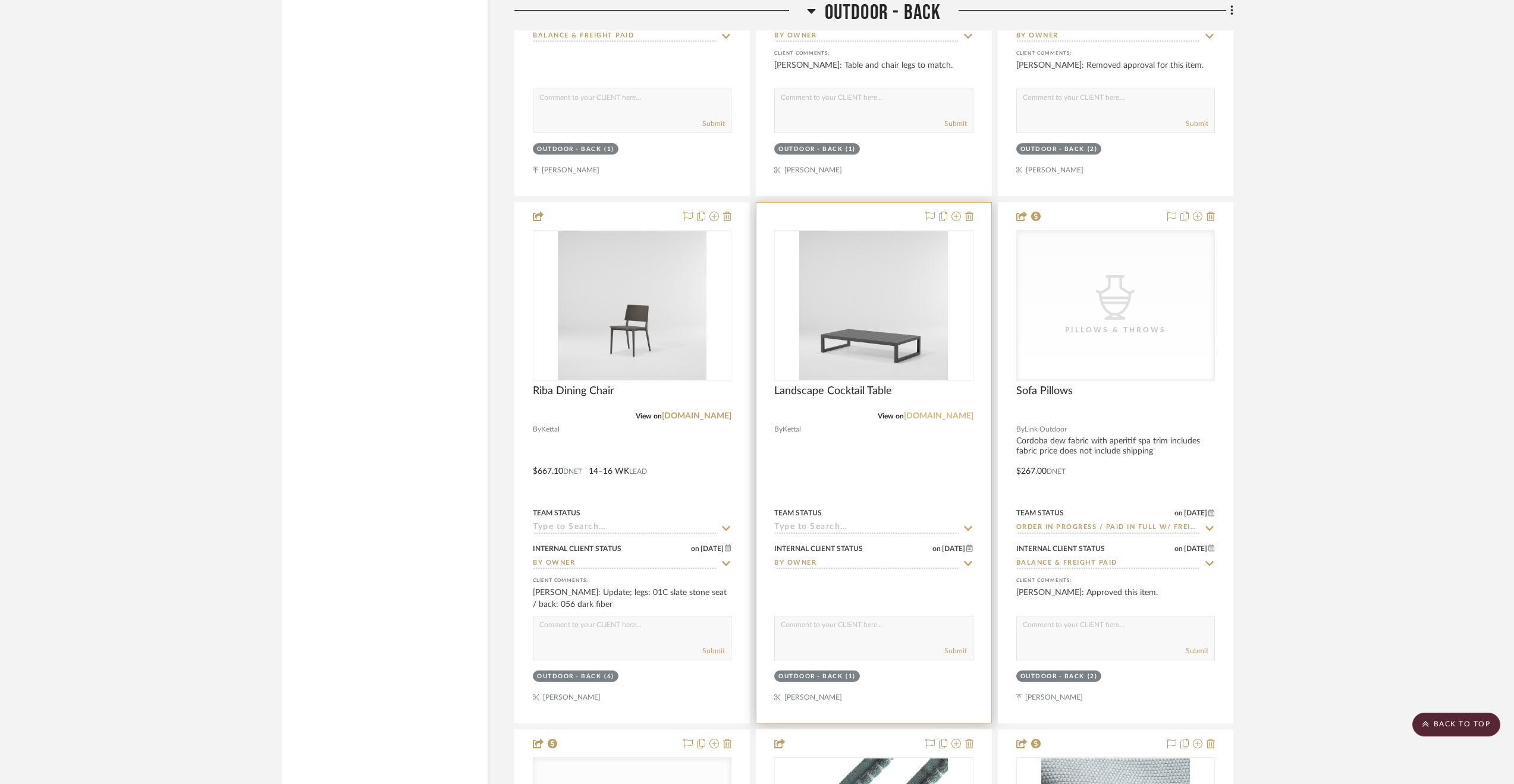
click at [947, 421] on link "[DOMAIN_NAME]" at bounding box center [939, 415] width 70 height 8
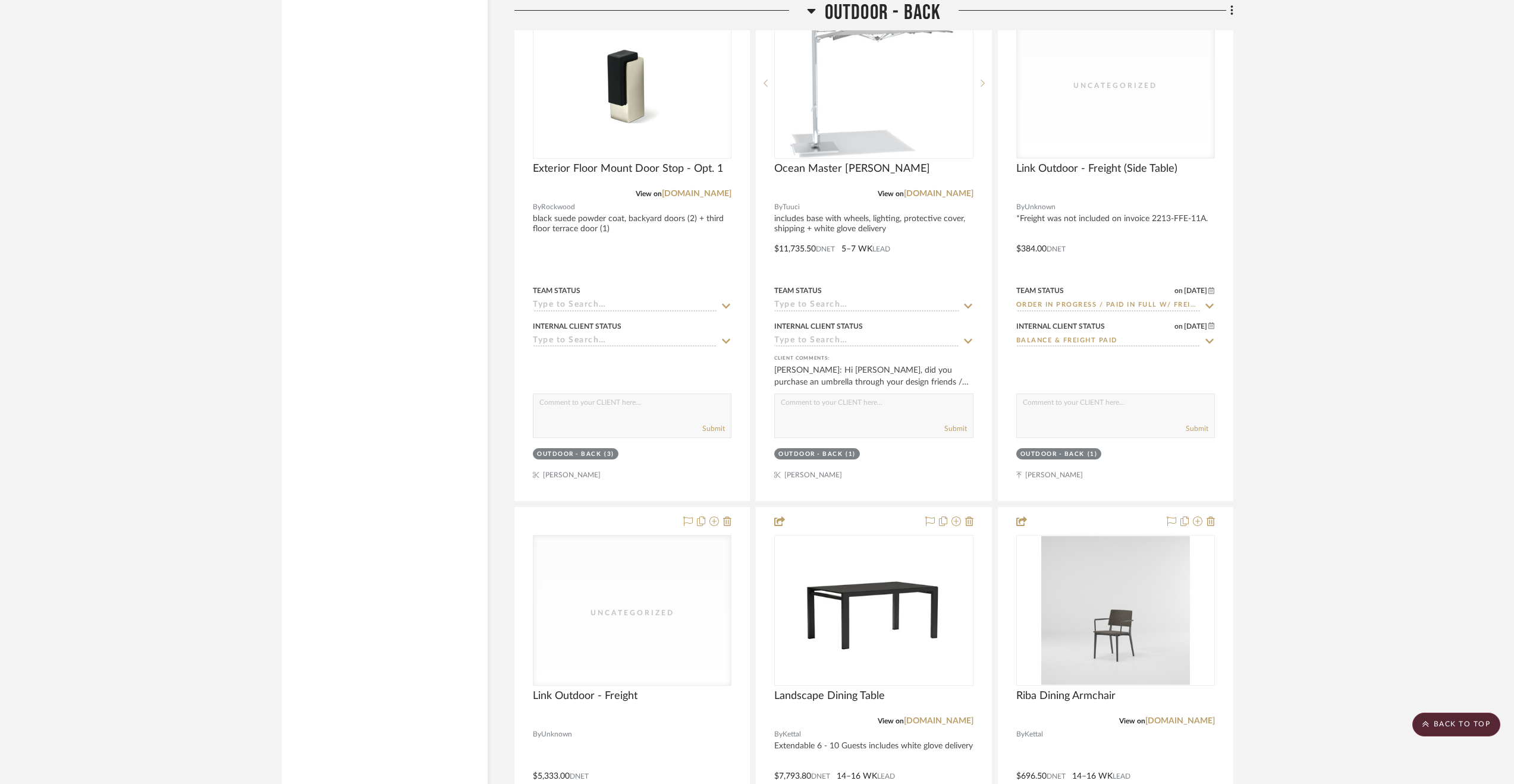
click at [890, 6] on span "Outdoor - Back" at bounding box center [883, 13] width 117 height 26
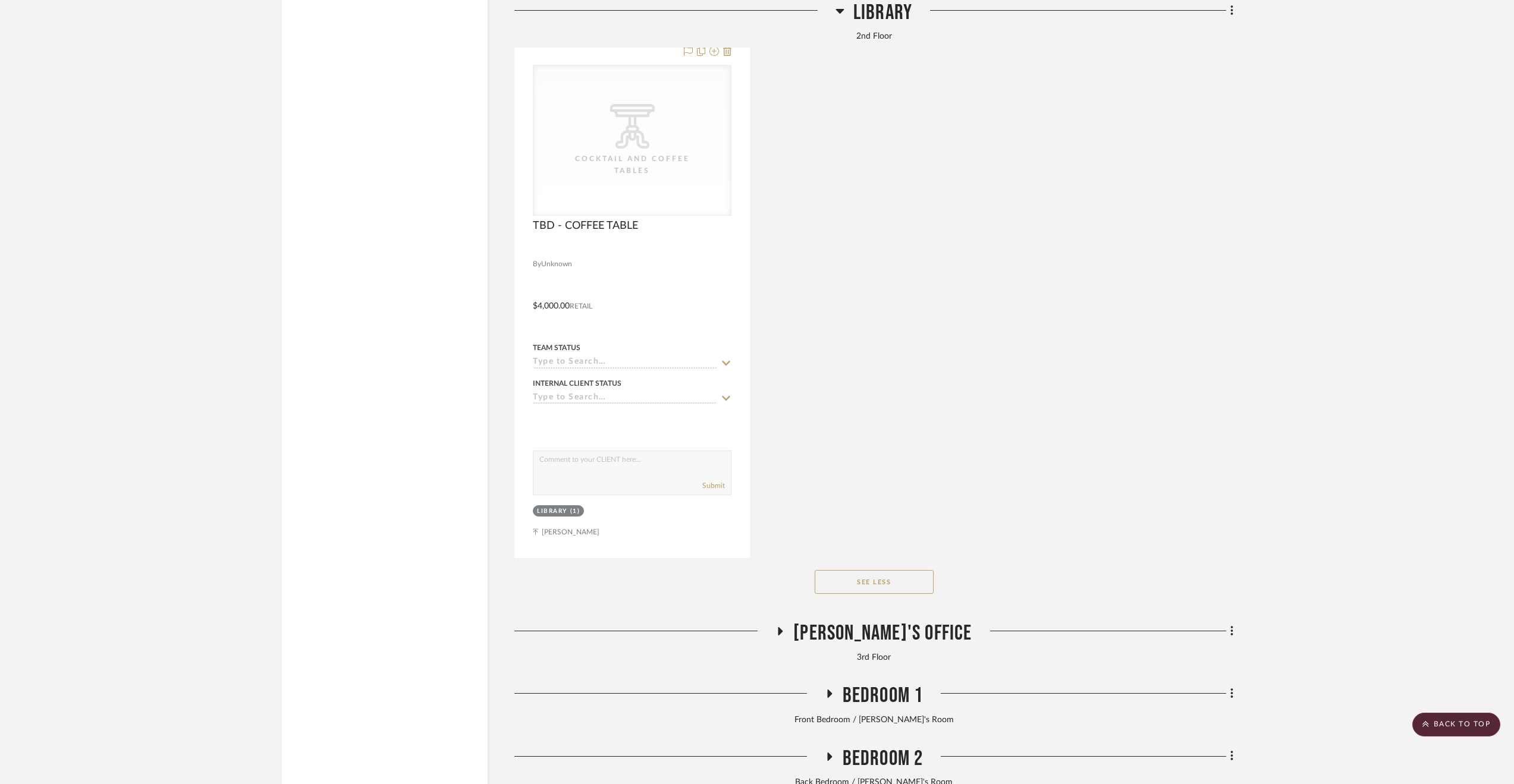
click at [868, 13] on span "Library" at bounding box center [883, 13] width 59 height 26
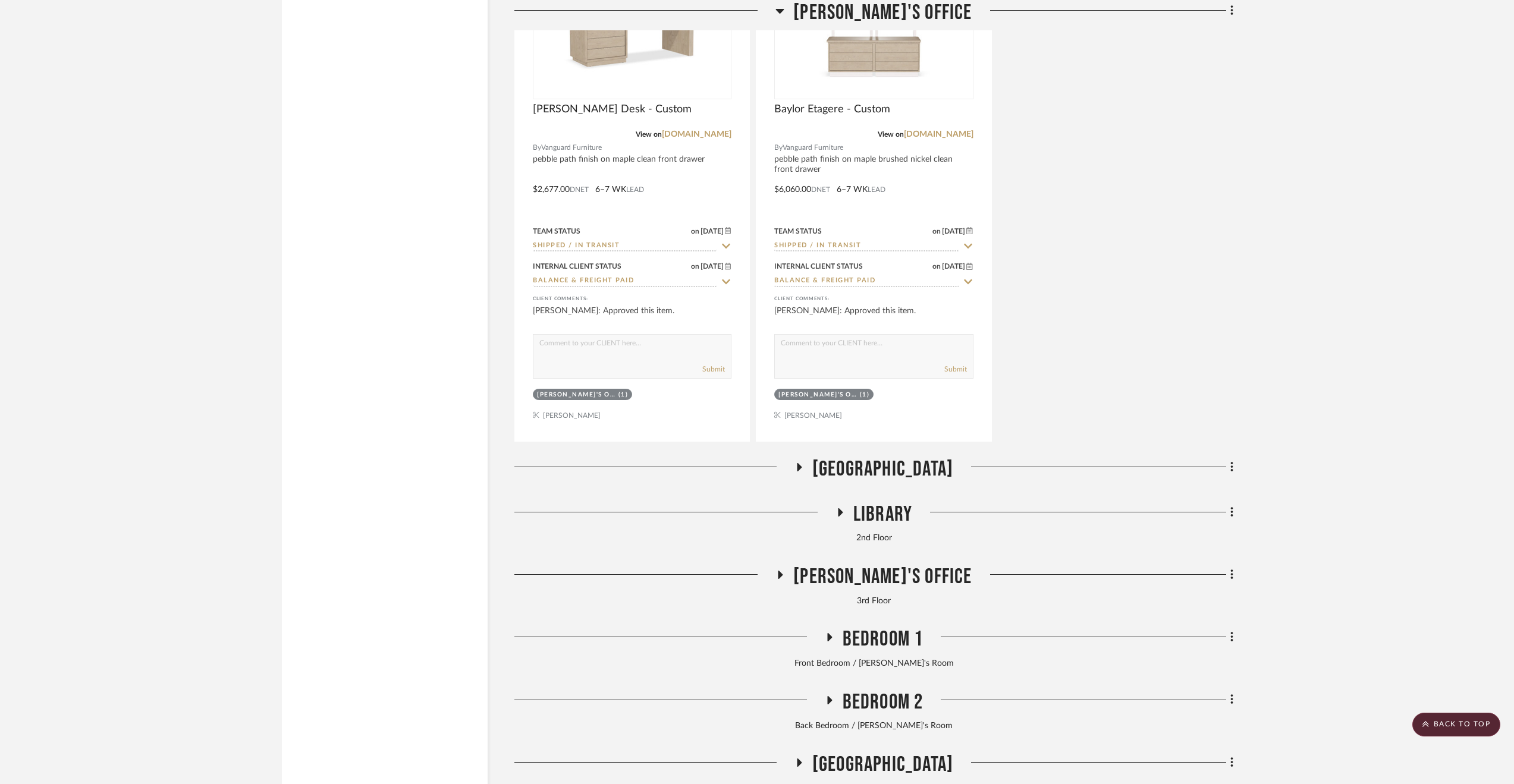
click at [824, 1] on h3 "[PERSON_NAME]'s Office" at bounding box center [874, 13] width 197 height 26
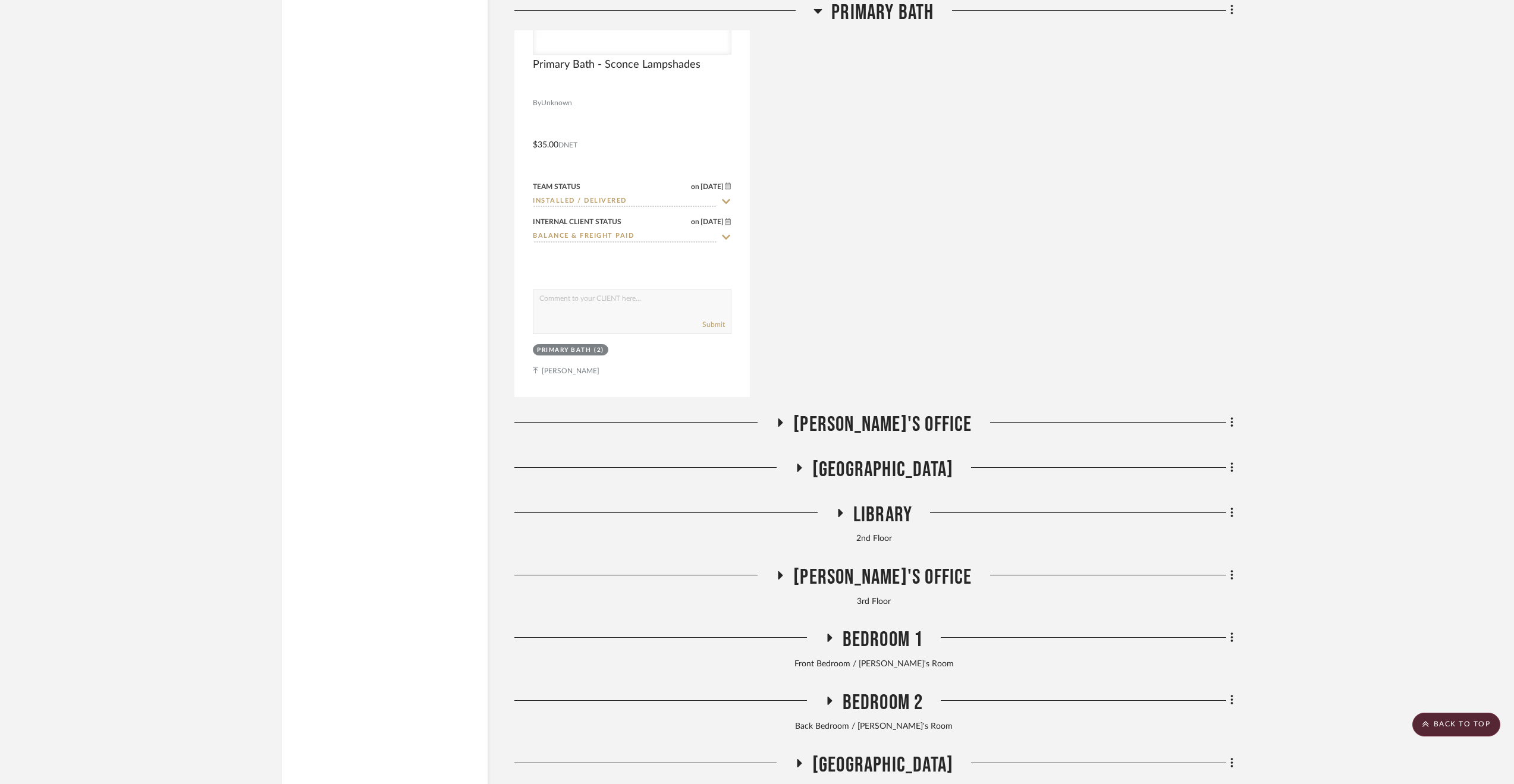
click at [866, 10] on span "Primary Bath" at bounding box center [882, 13] width 103 height 26
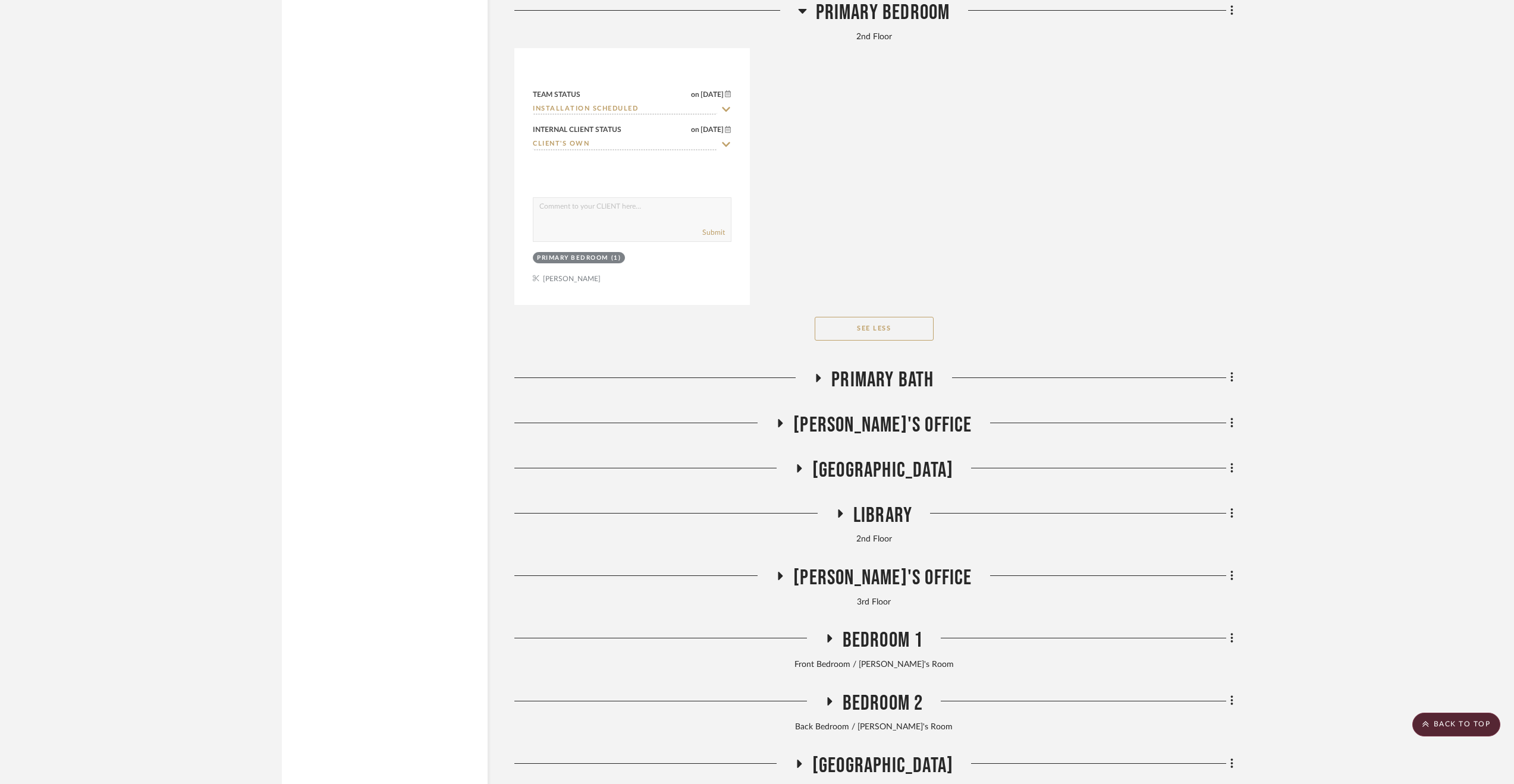
click at [841, 10] on span "Primary Bedroom" at bounding box center [883, 13] width 134 height 26
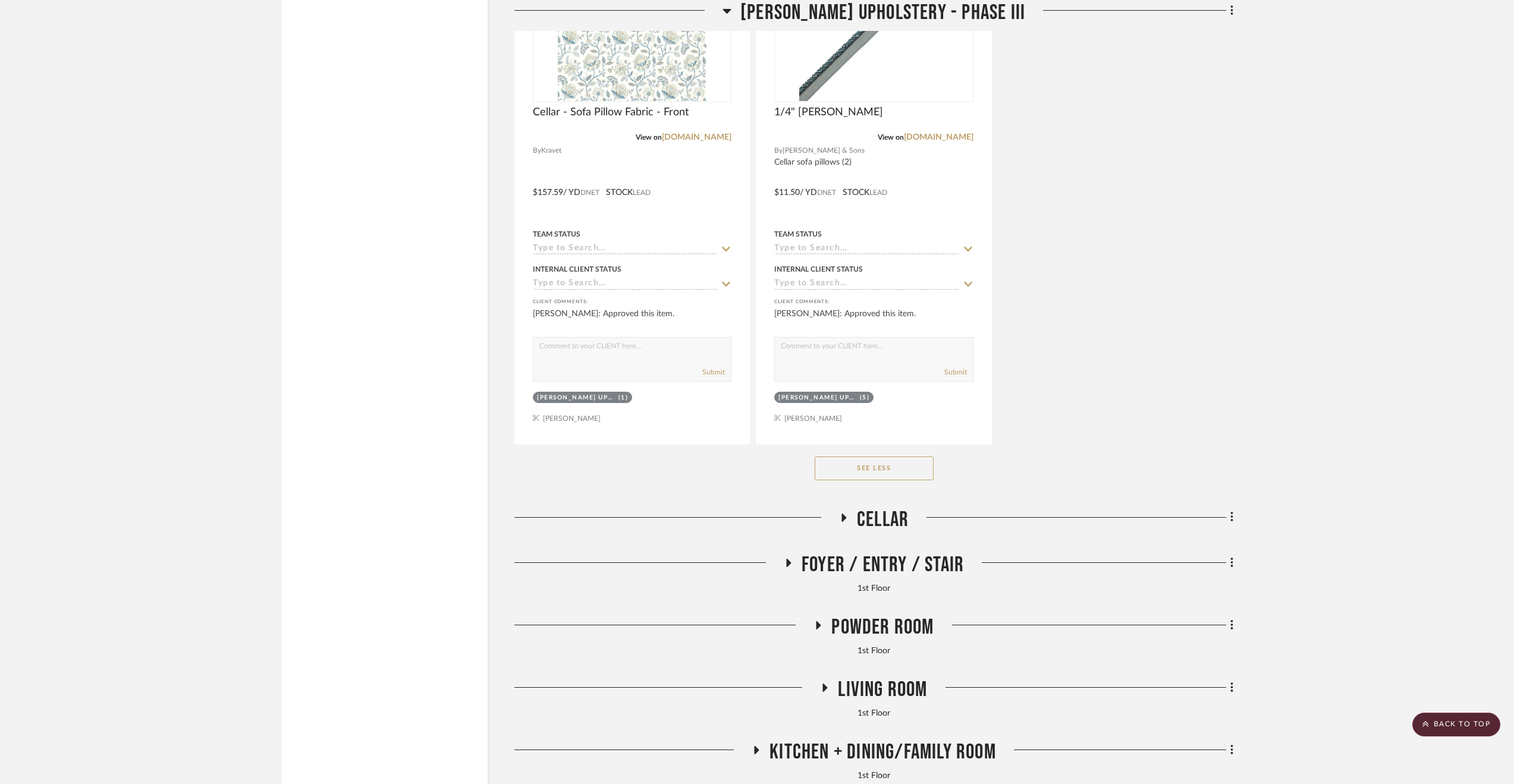
scroll to position [3245, 0]
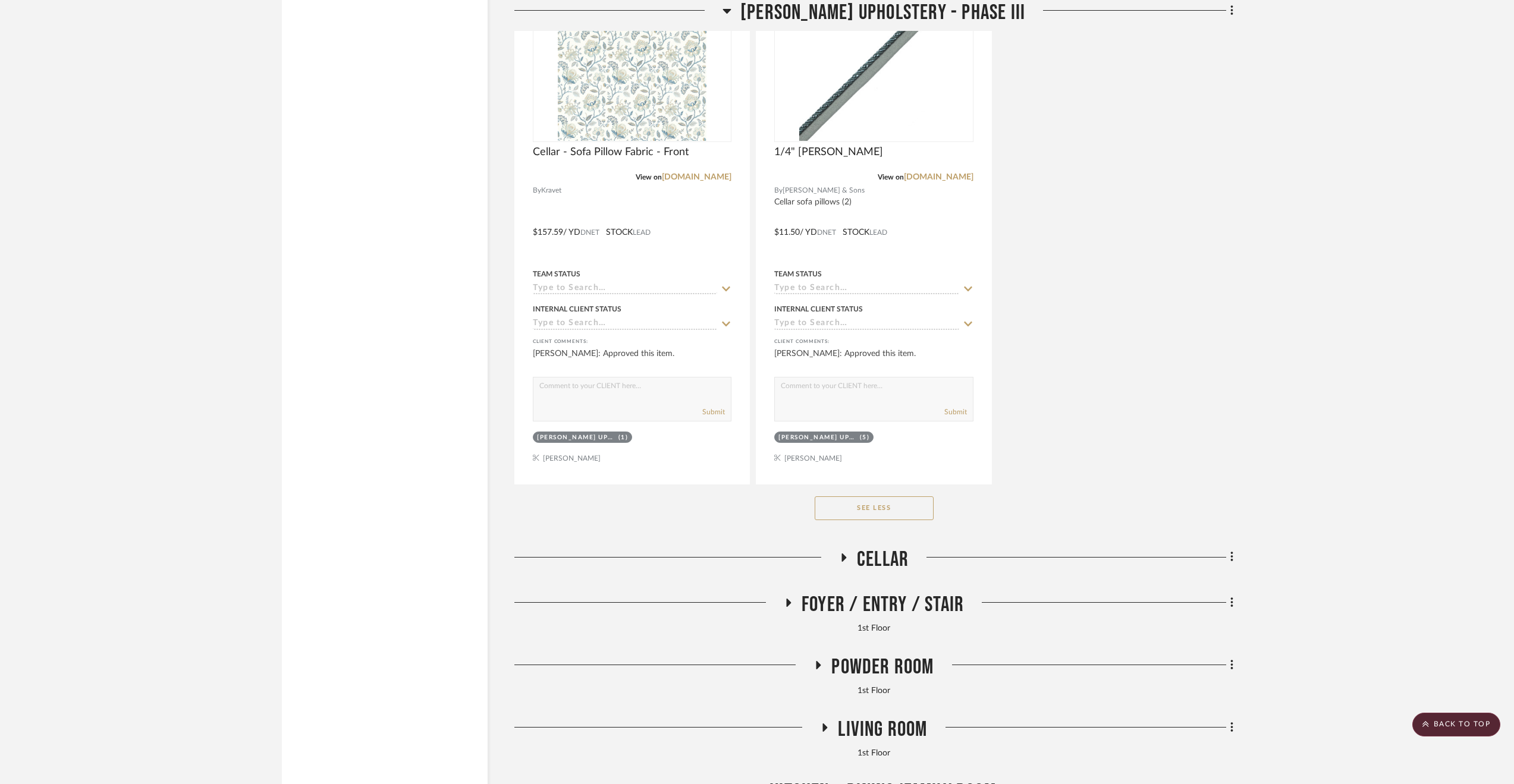
click at [849, 13] on span "[PERSON_NAME] Upholstery - Phase III" at bounding box center [882, 13] width 285 height 26
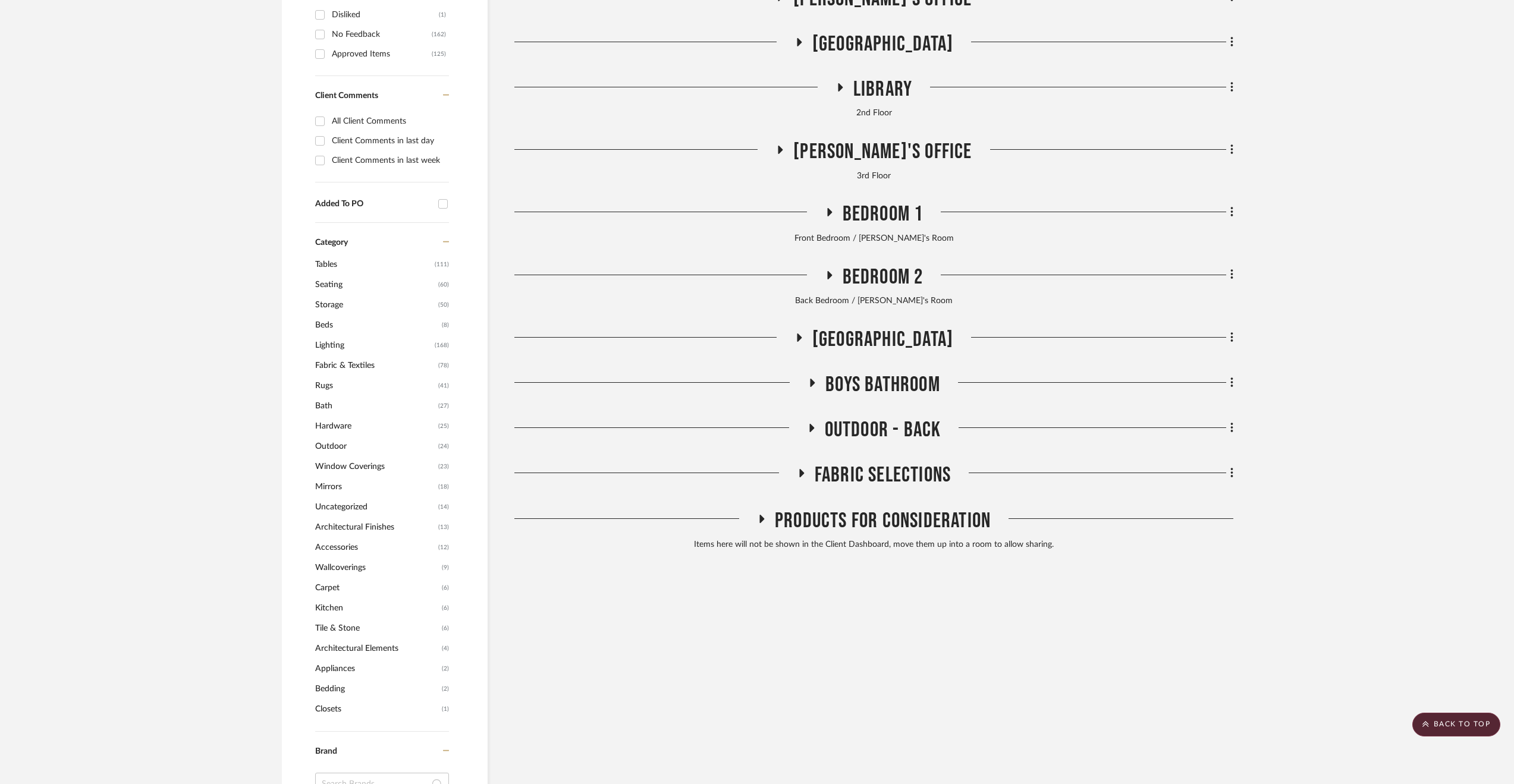
scroll to position [798, 0]
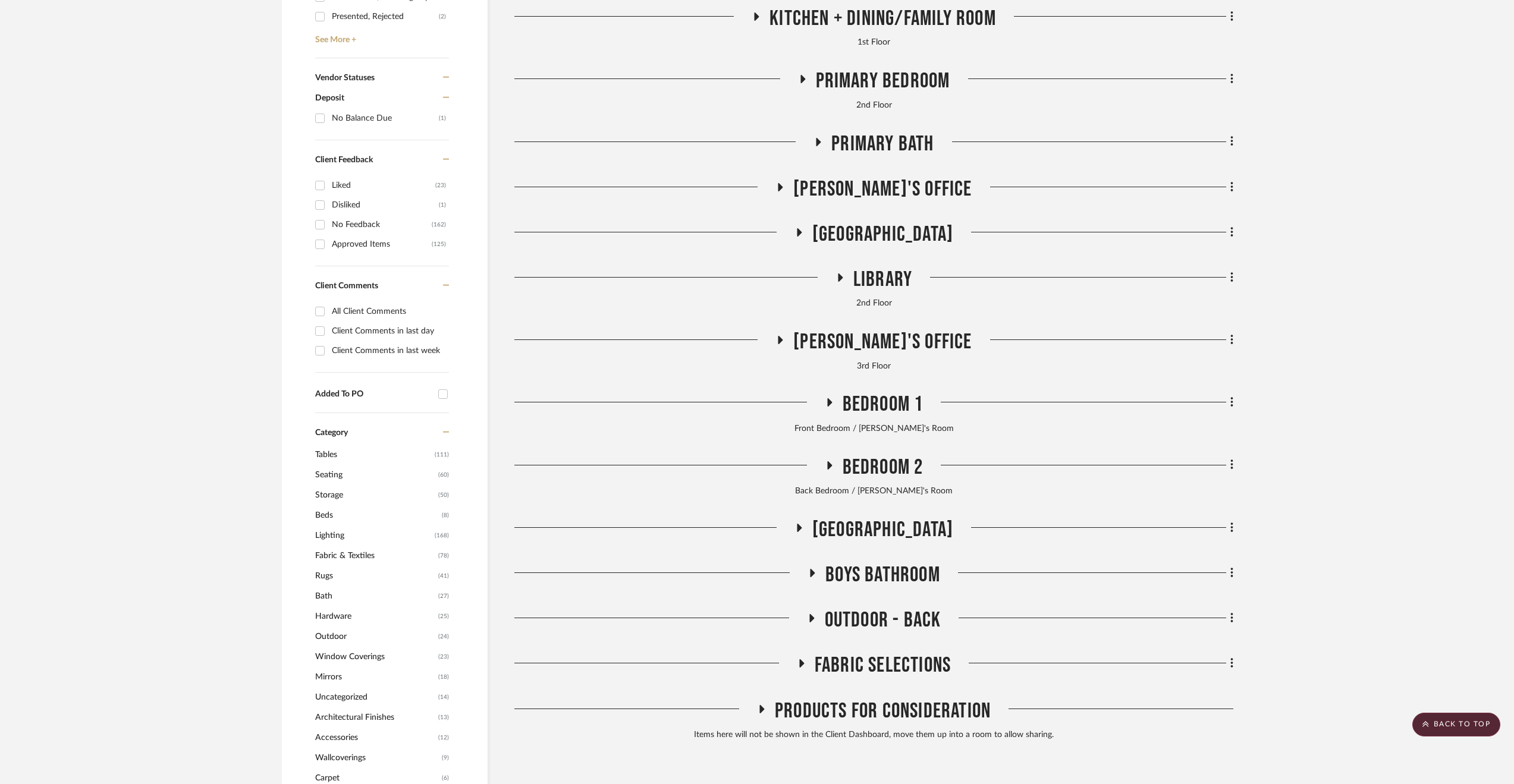
click at [834, 8] on span "Kitchen + Dining/Family Room" at bounding box center [883, 19] width 227 height 26
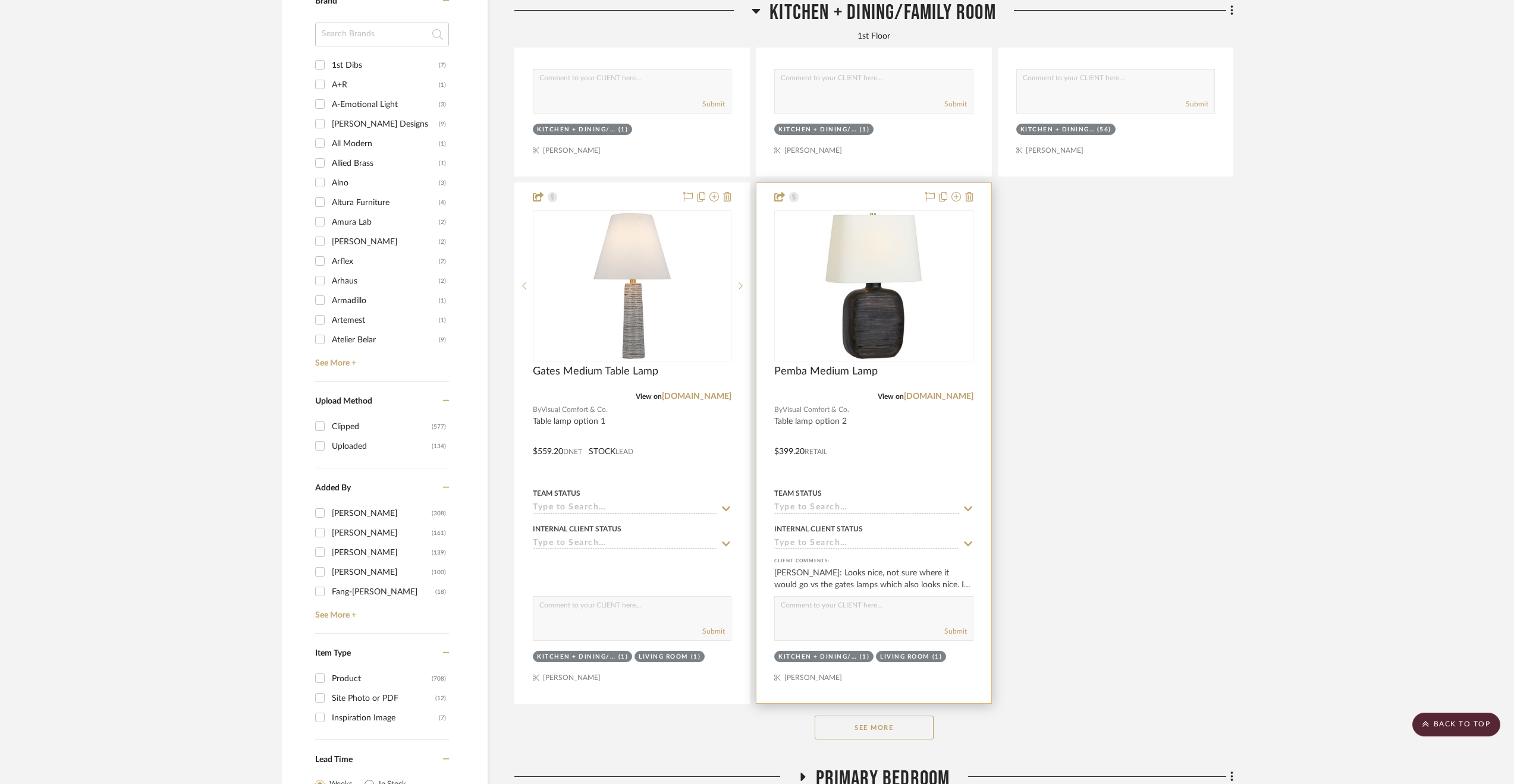
scroll to position [1868, 0]
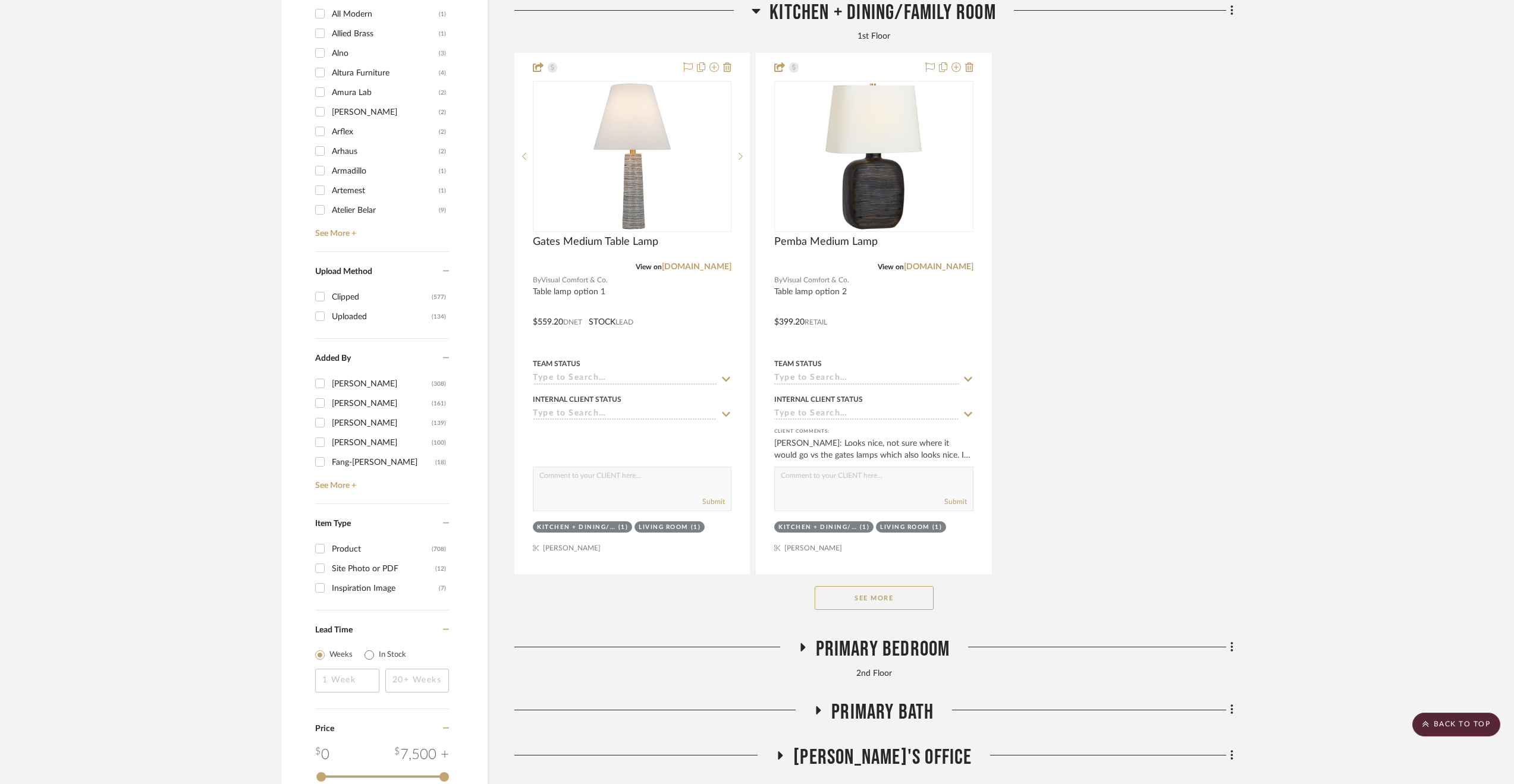
click at [885, 599] on button "See More" at bounding box center [874, 598] width 119 height 24
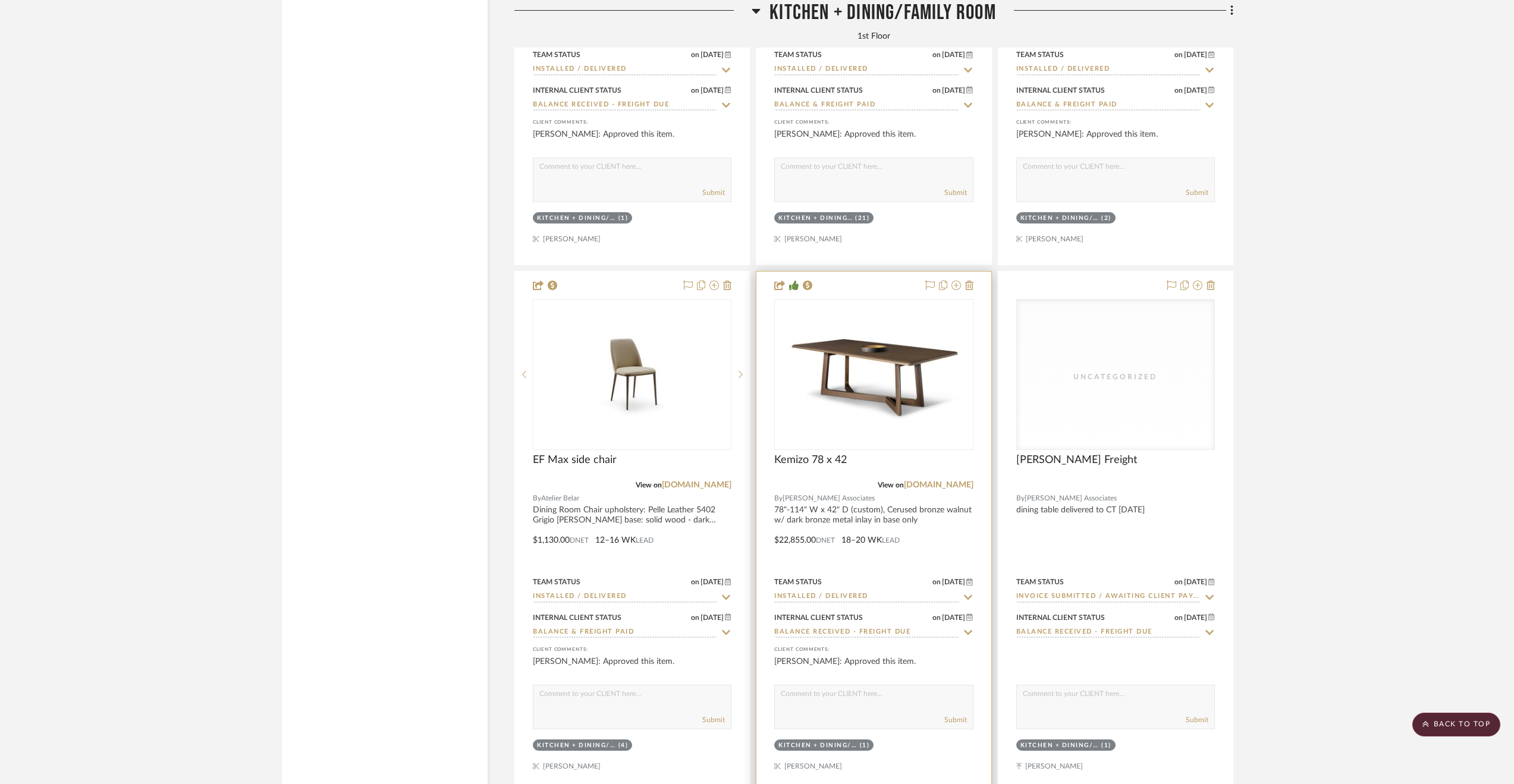
scroll to position [4900, 0]
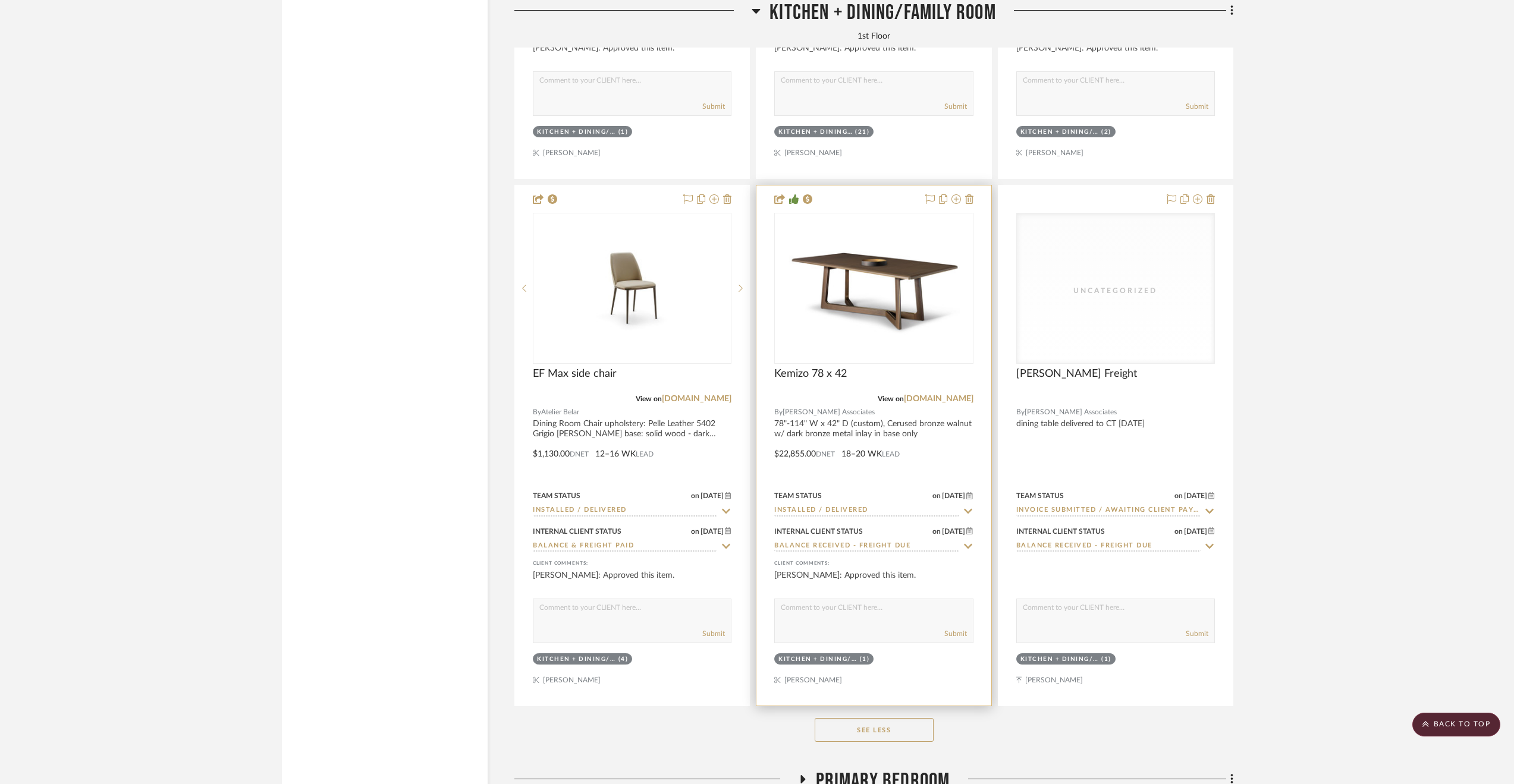
click at [925, 457] on div at bounding box center [874, 446] width 234 height 521
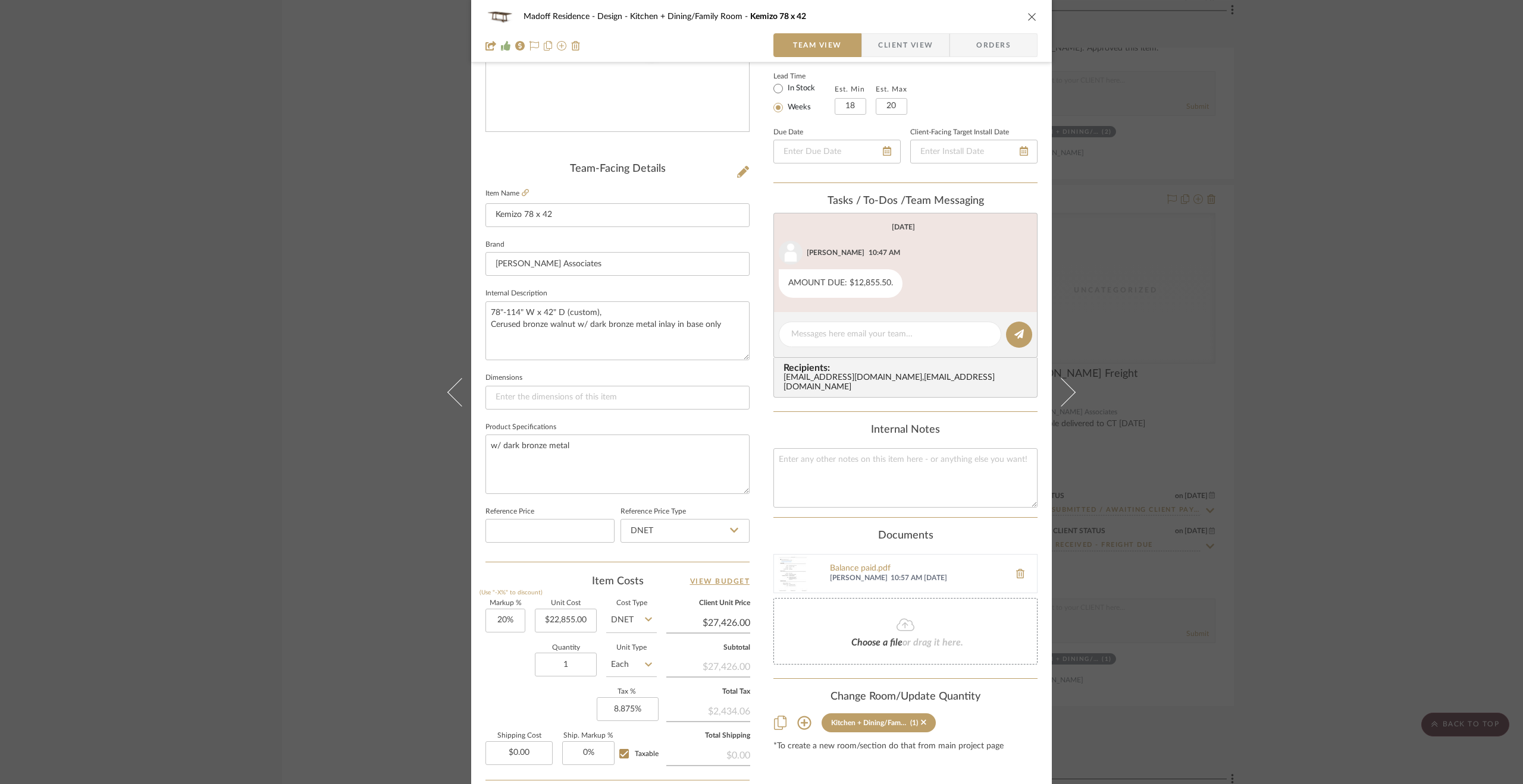
scroll to position [22, 0]
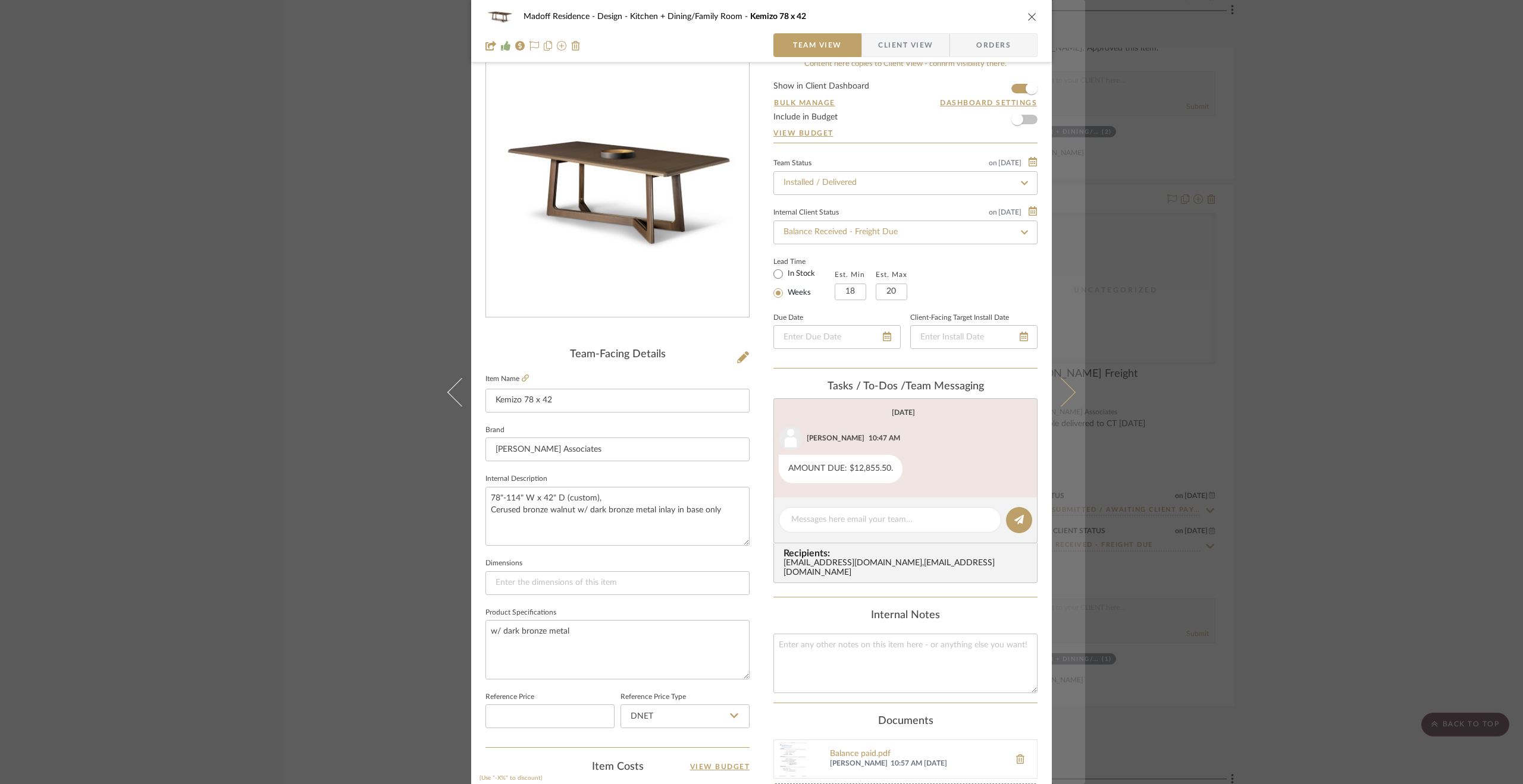
click at [1064, 330] on button at bounding box center [1067, 392] width 33 height 784
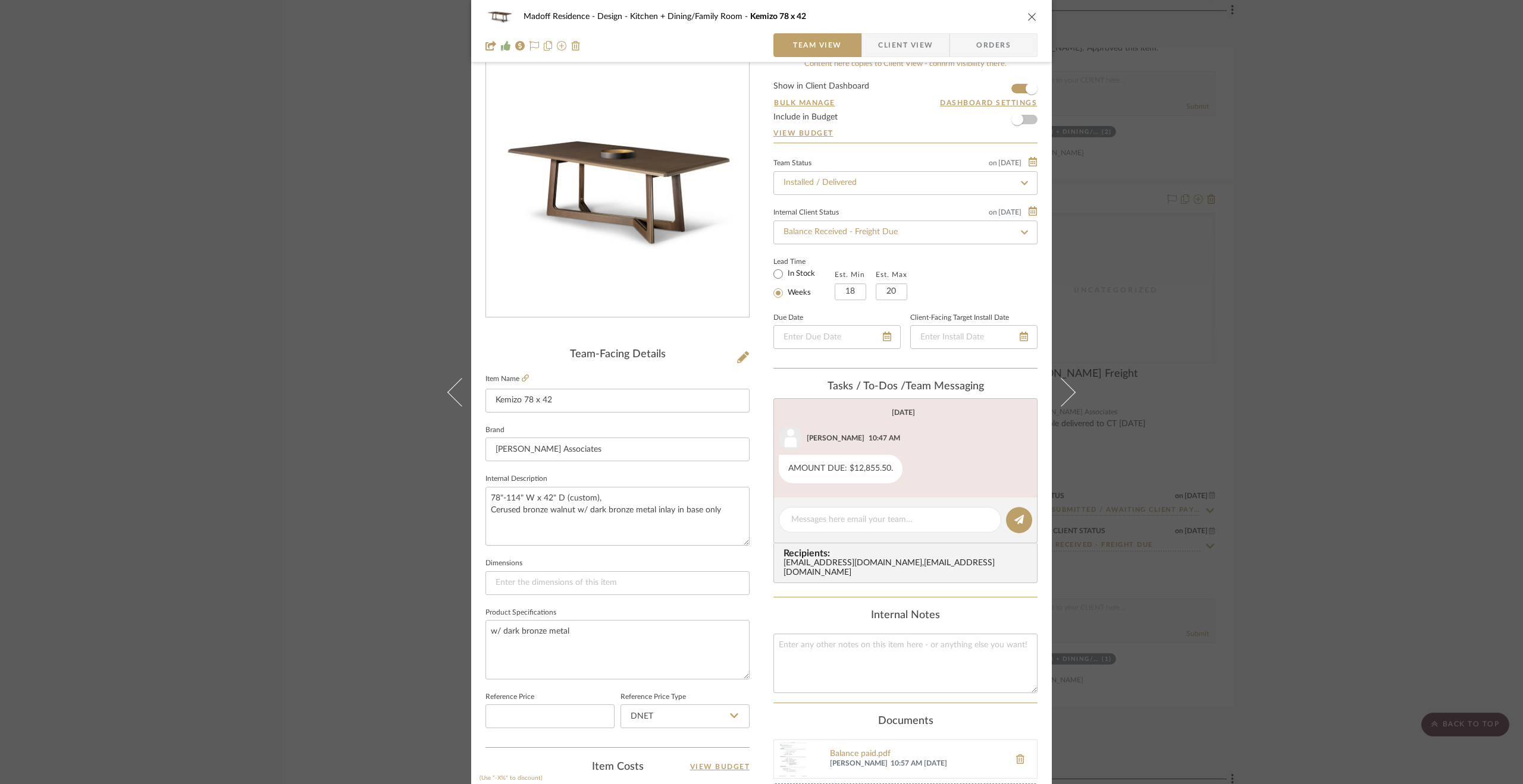
scroll to position [0, 0]
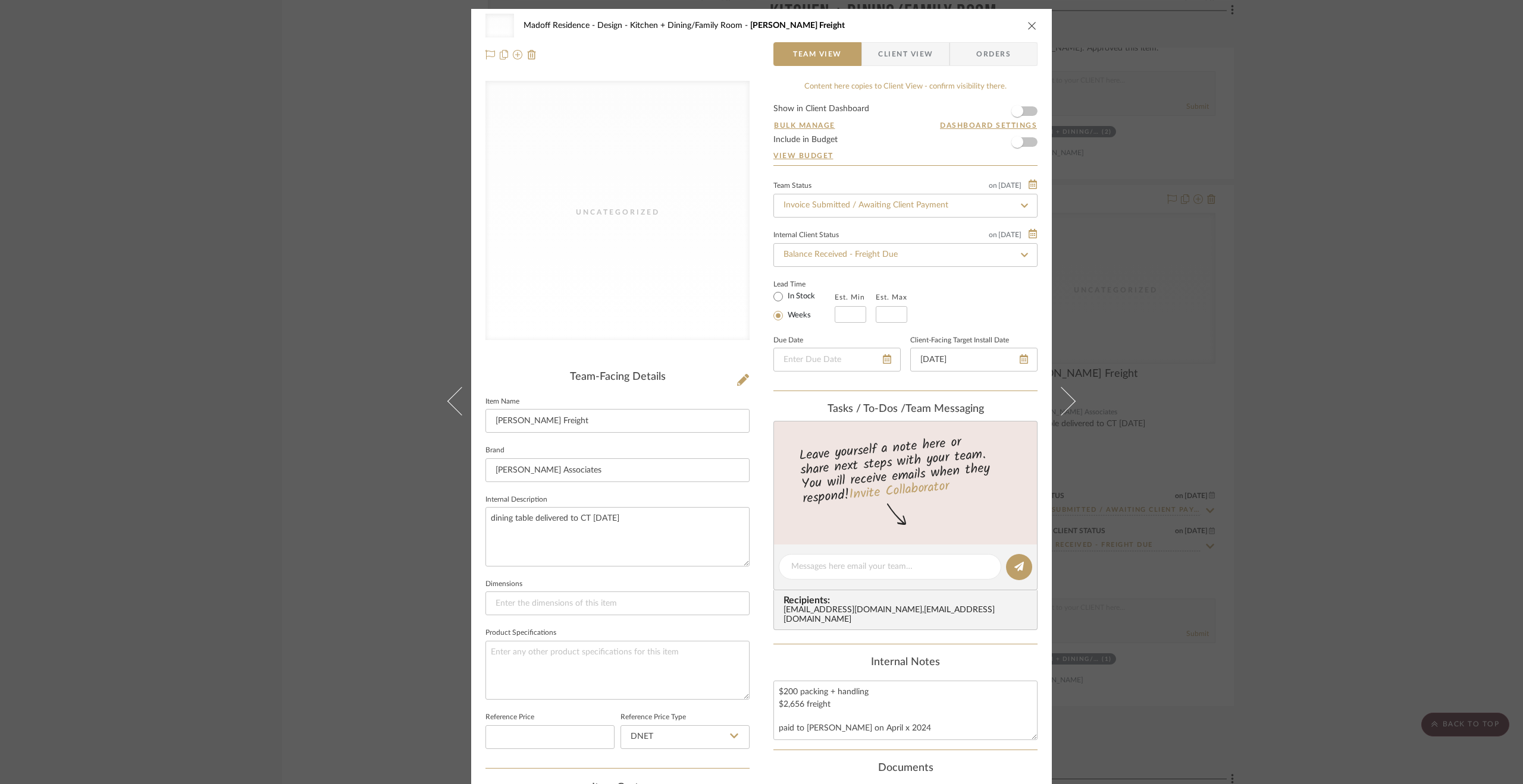
click at [1355, 435] on div "Uncategorized Madoff Residence - Design Kitchen + Dining/Family Room [PERSON_NA…" at bounding box center [761, 392] width 1523 height 784
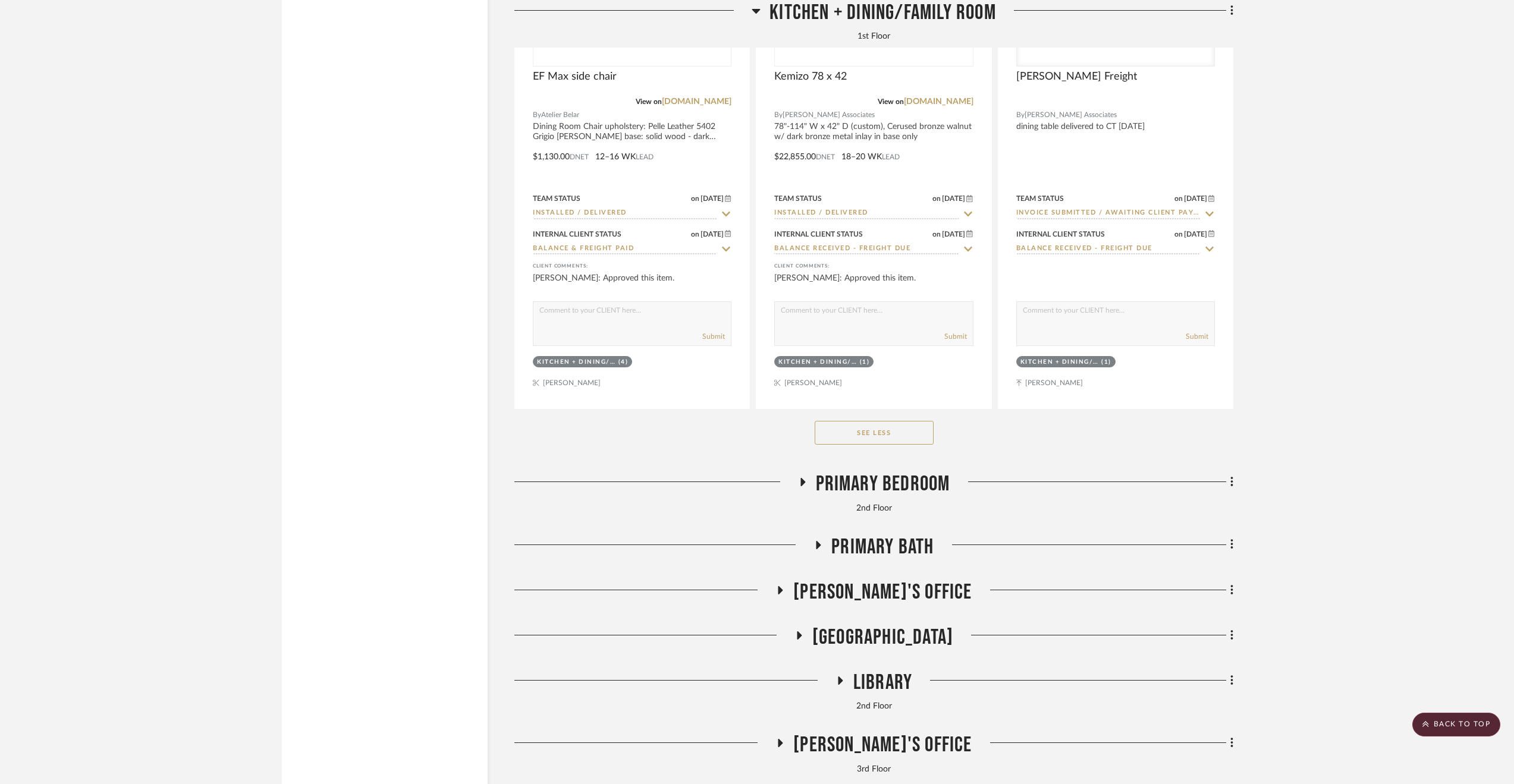
click at [887, 433] on button "See Less" at bounding box center [874, 432] width 119 height 24
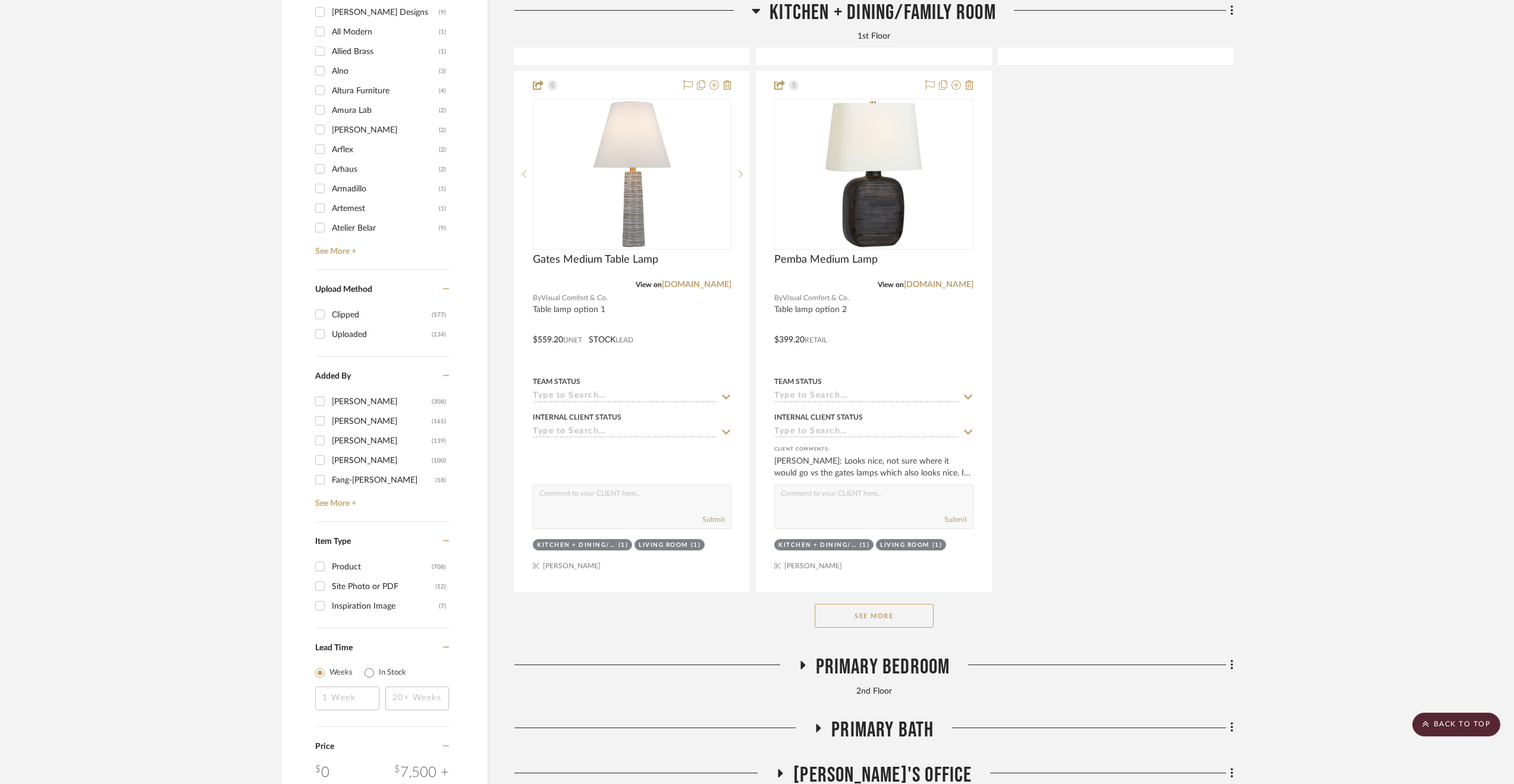
scroll to position [1960, 0]
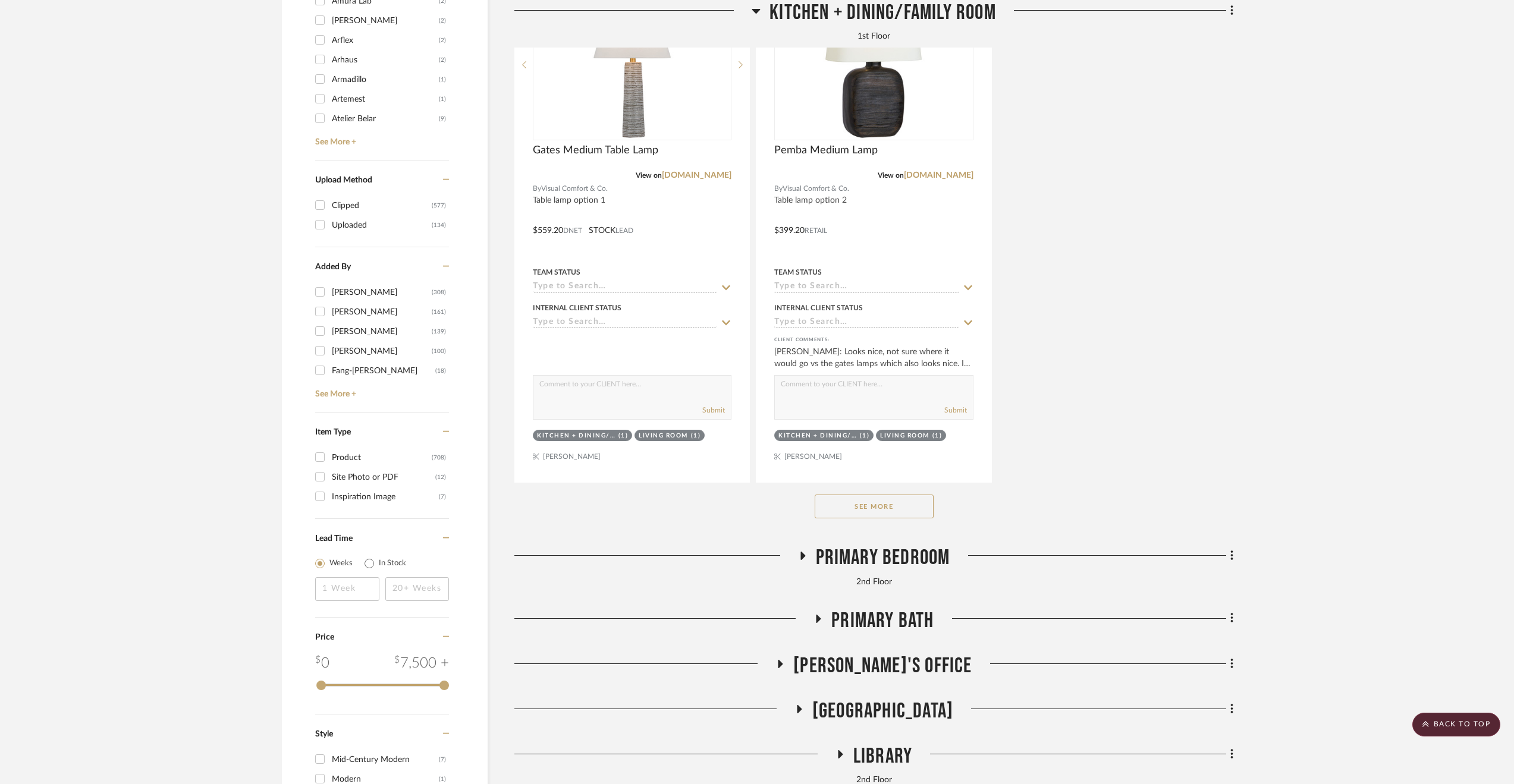
click at [884, 500] on button "See More" at bounding box center [874, 506] width 119 height 24
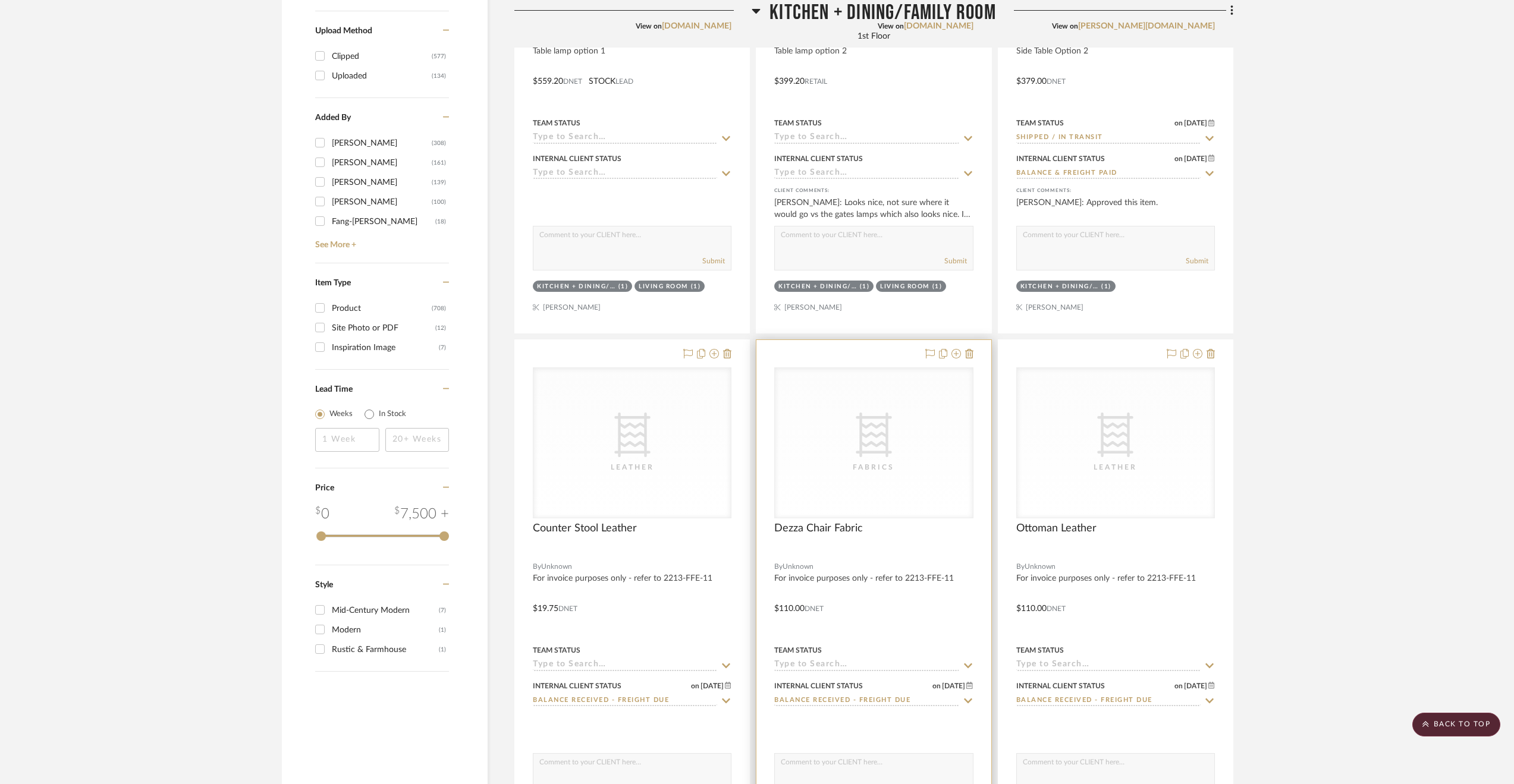
scroll to position [2257, 0]
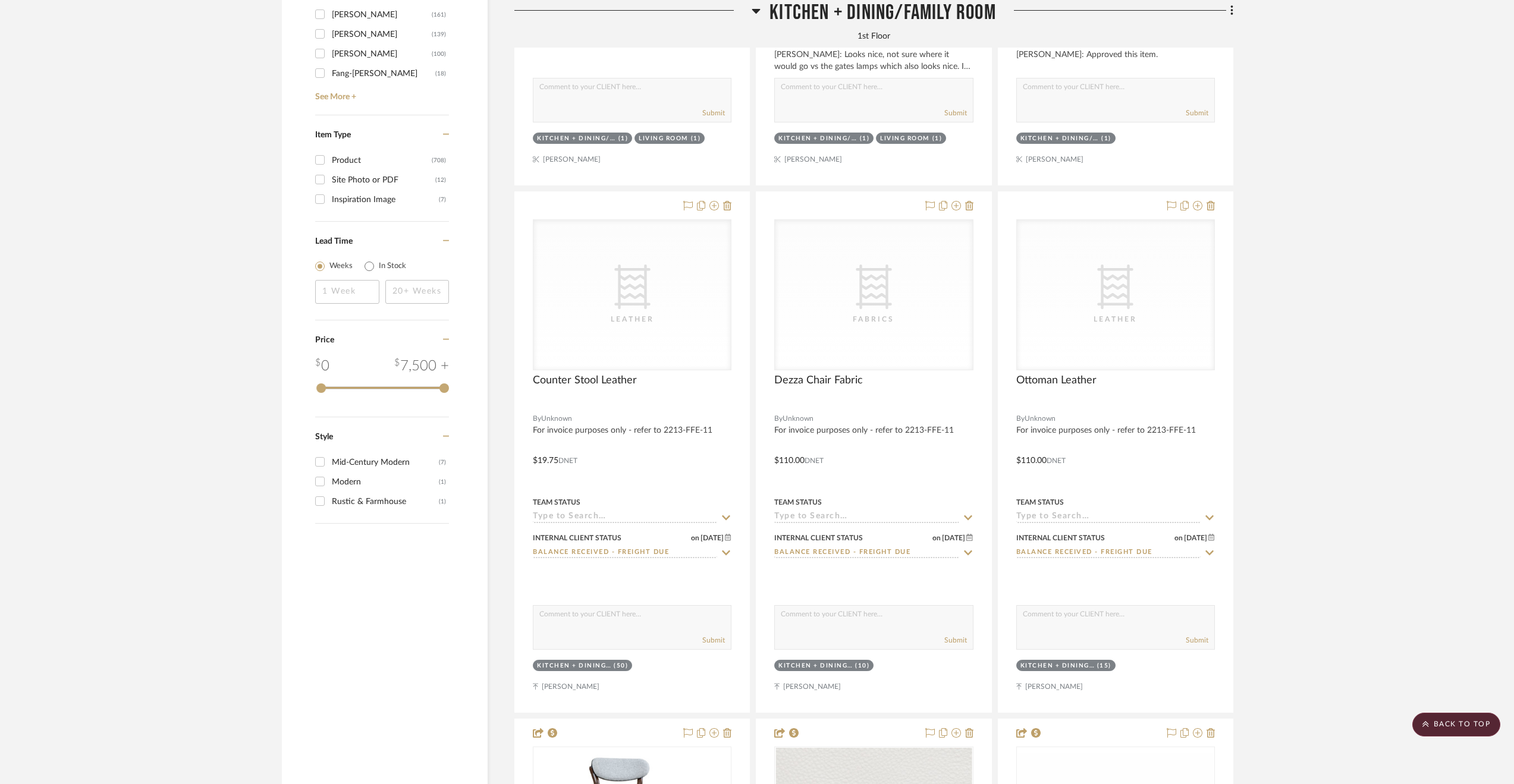
click at [814, 9] on span "Kitchen + Dining/Family Room" at bounding box center [883, 13] width 227 height 26
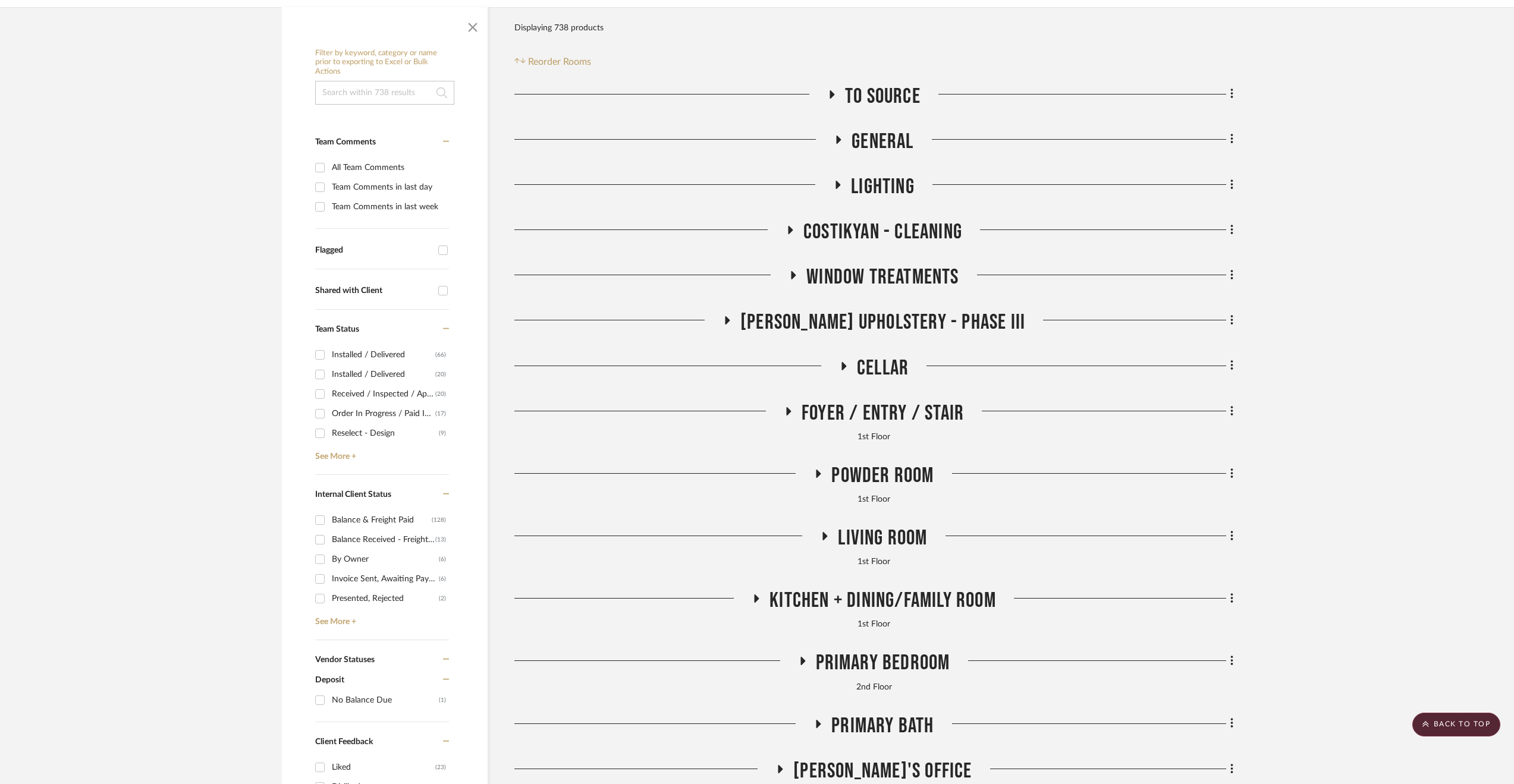
scroll to position [85, 0]
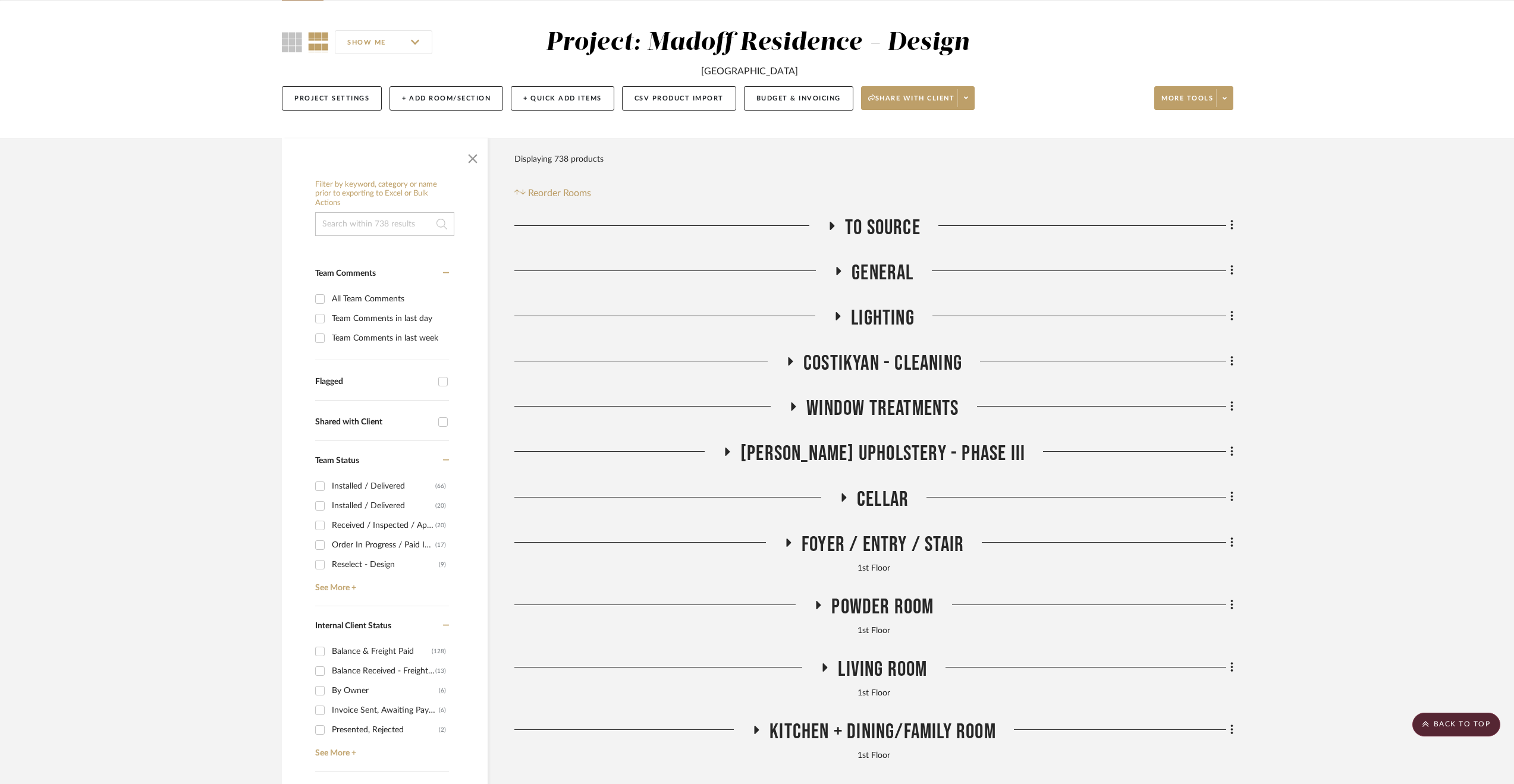
click at [885, 496] on span "Cellar" at bounding box center [883, 499] width 52 height 26
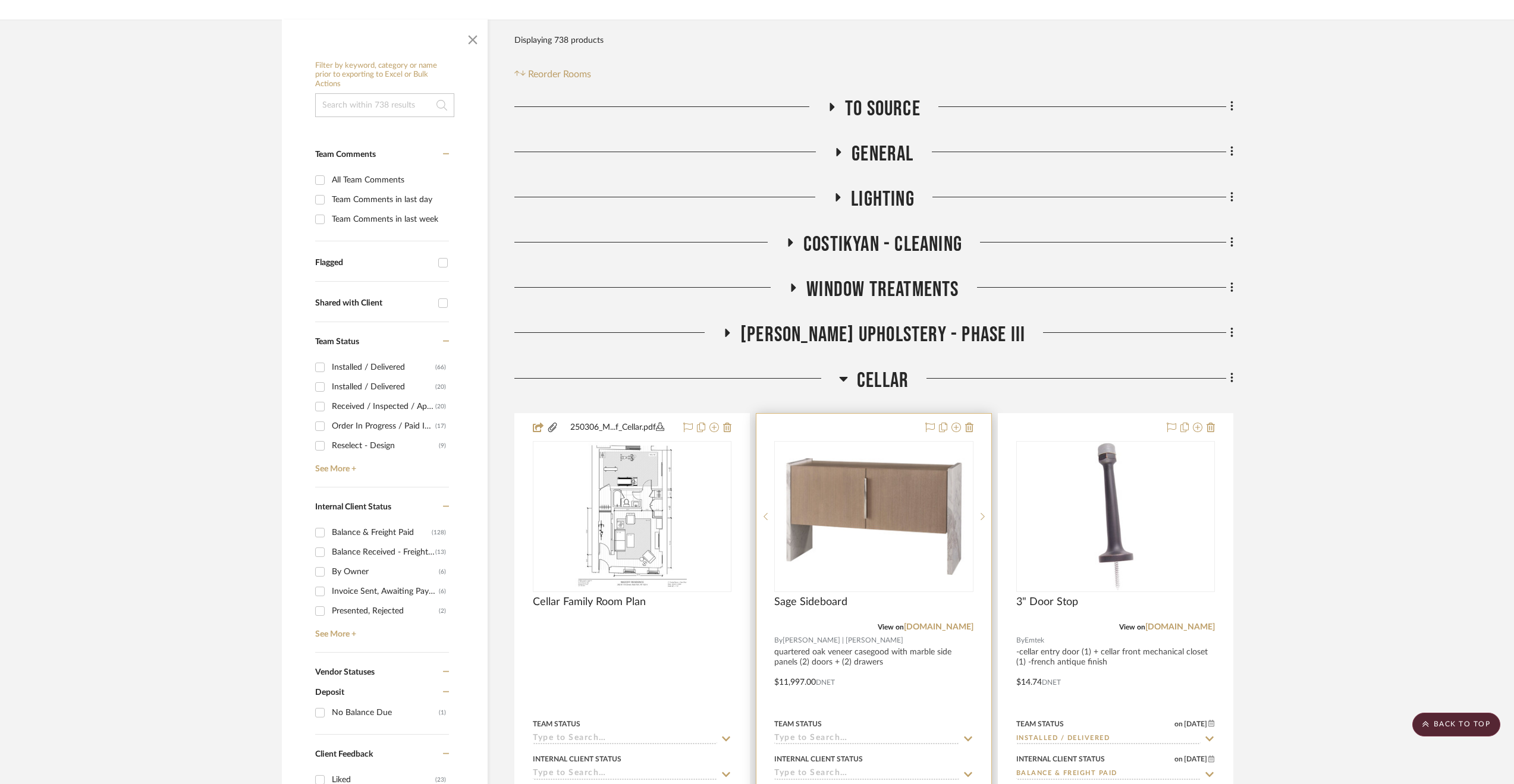
scroll to position [0, 0]
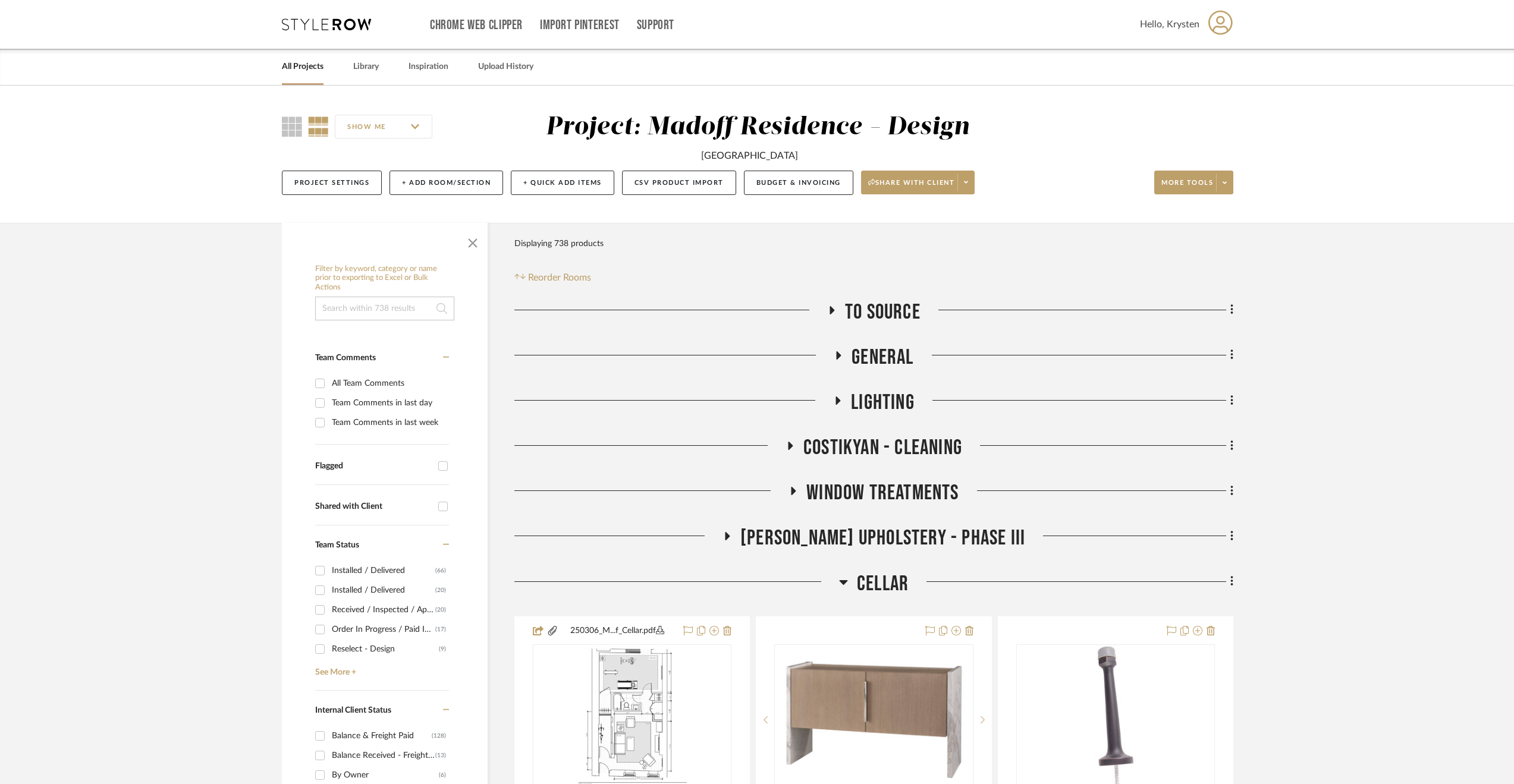
click at [924, 531] on span "[PERSON_NAME] Upholstery - Phase III" at bounding box center [882, 538] width 285 height 26
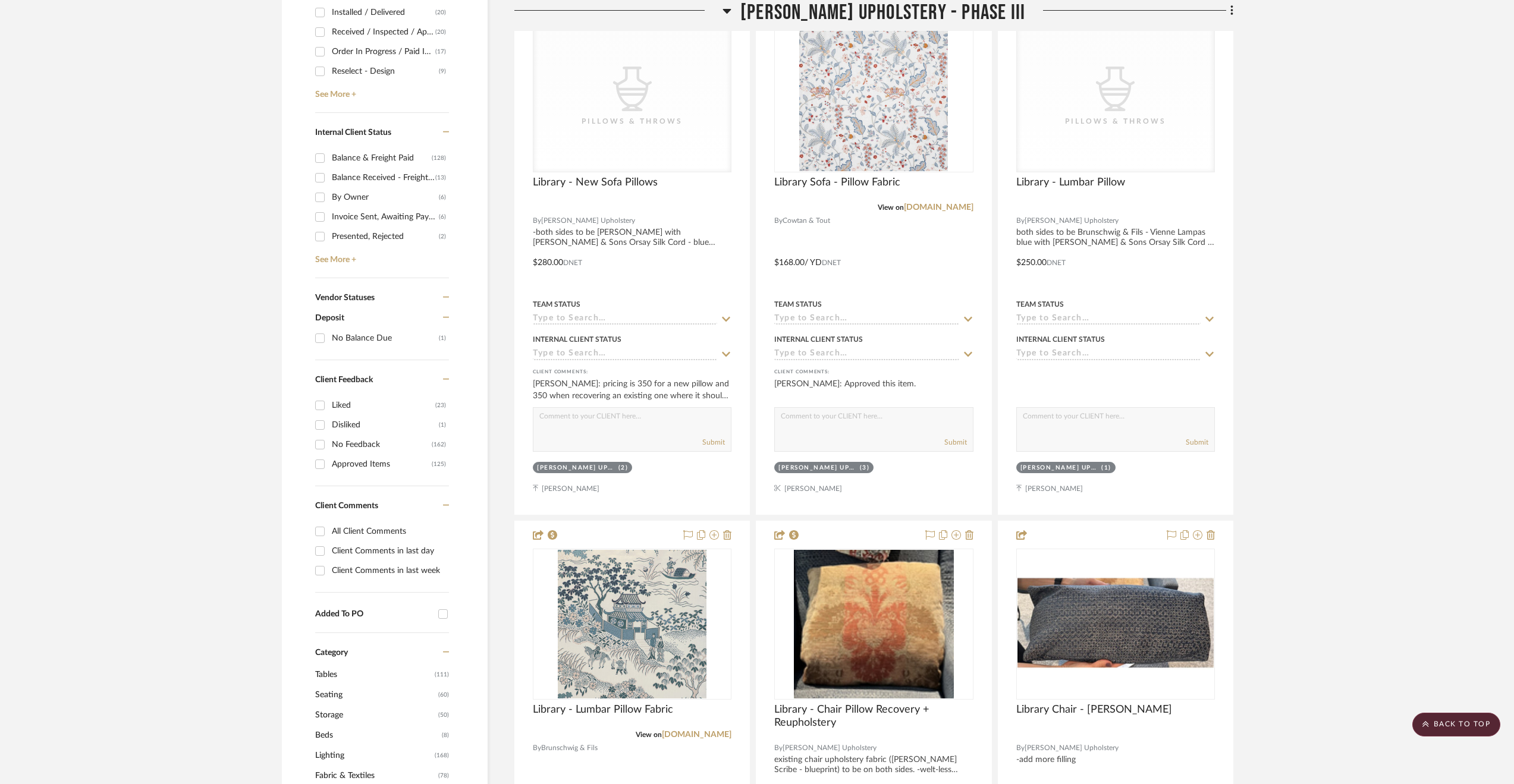
scroll to position [476, 0]
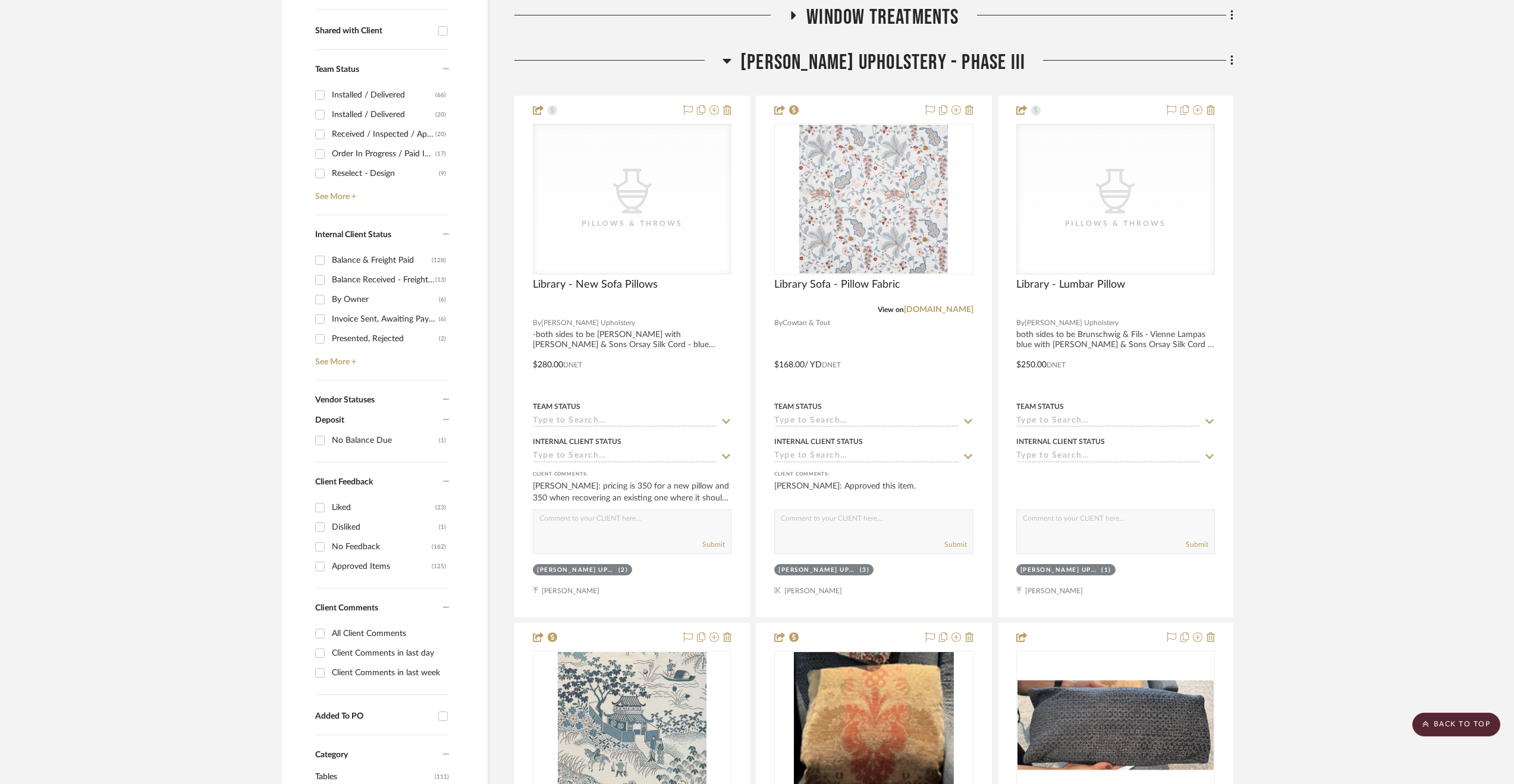
click at [887, 63] on span "[PERSON_NAME] Upholstery - Phase III" at bounding box center [882, 63] width 285 height 26
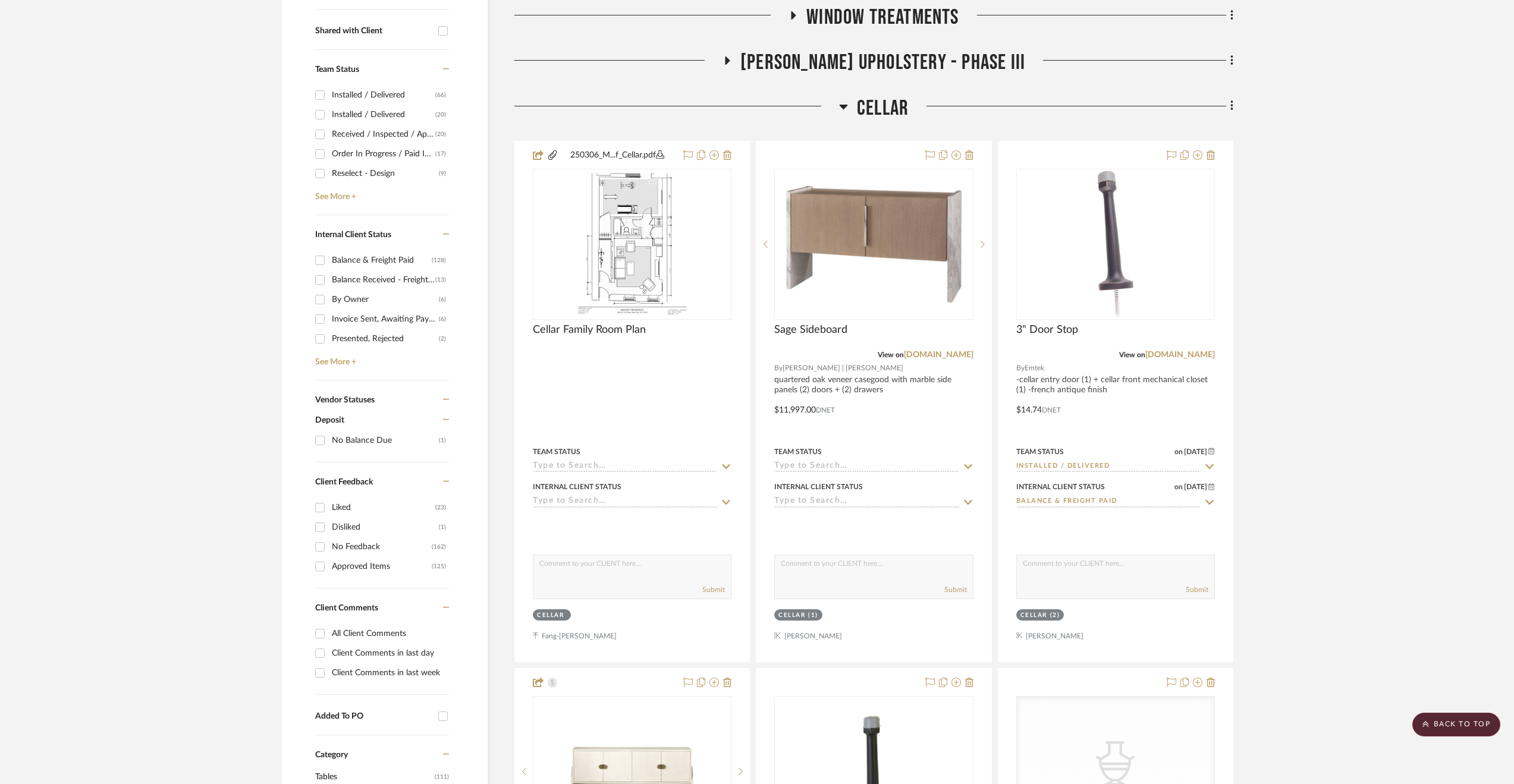
click at [882, 102] on span "Cellar" at bounding box center [883, 108] width 52 height 26
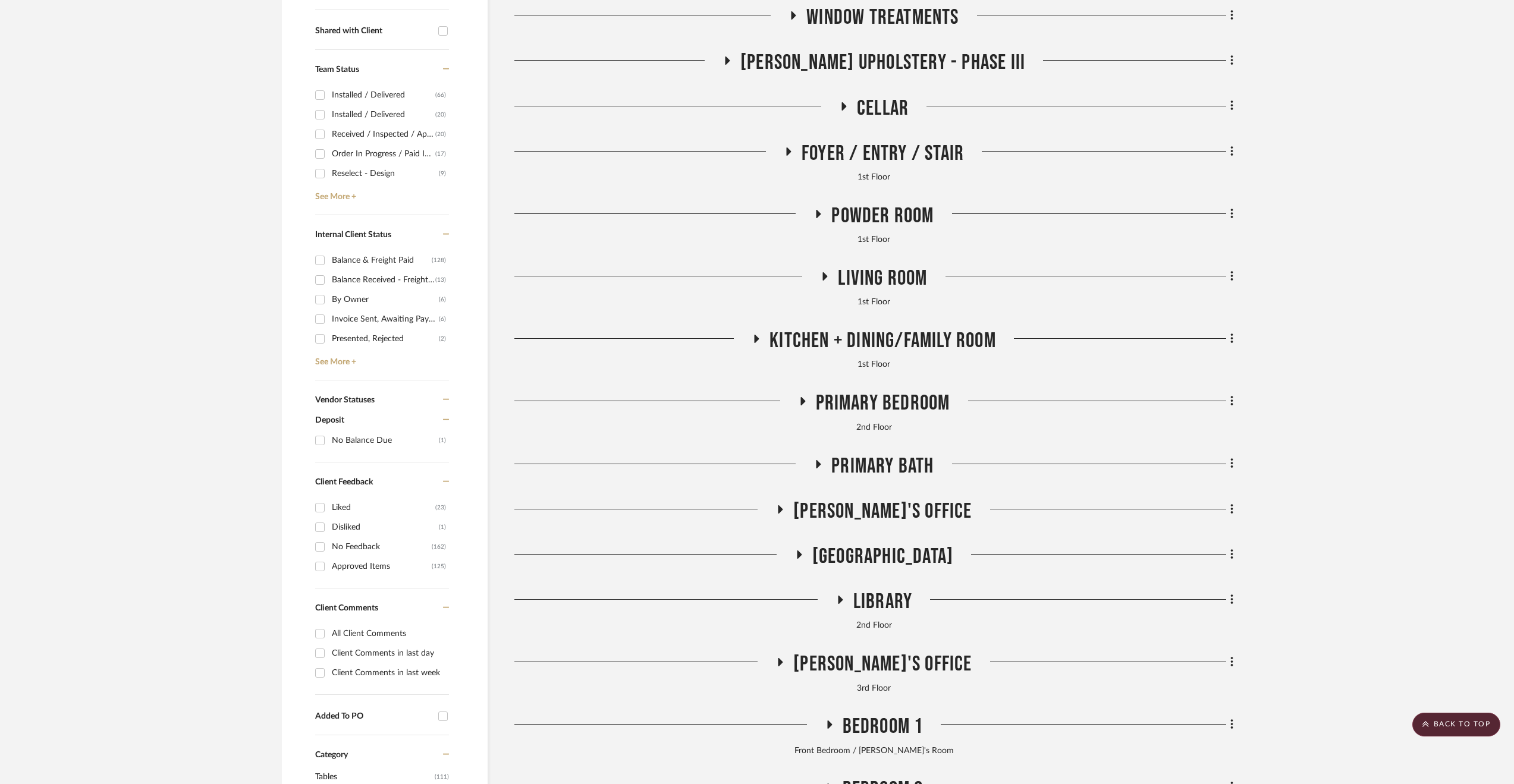
click at [870, 602] on span "Library" at bounding box center [883, 602] width 59 height 26
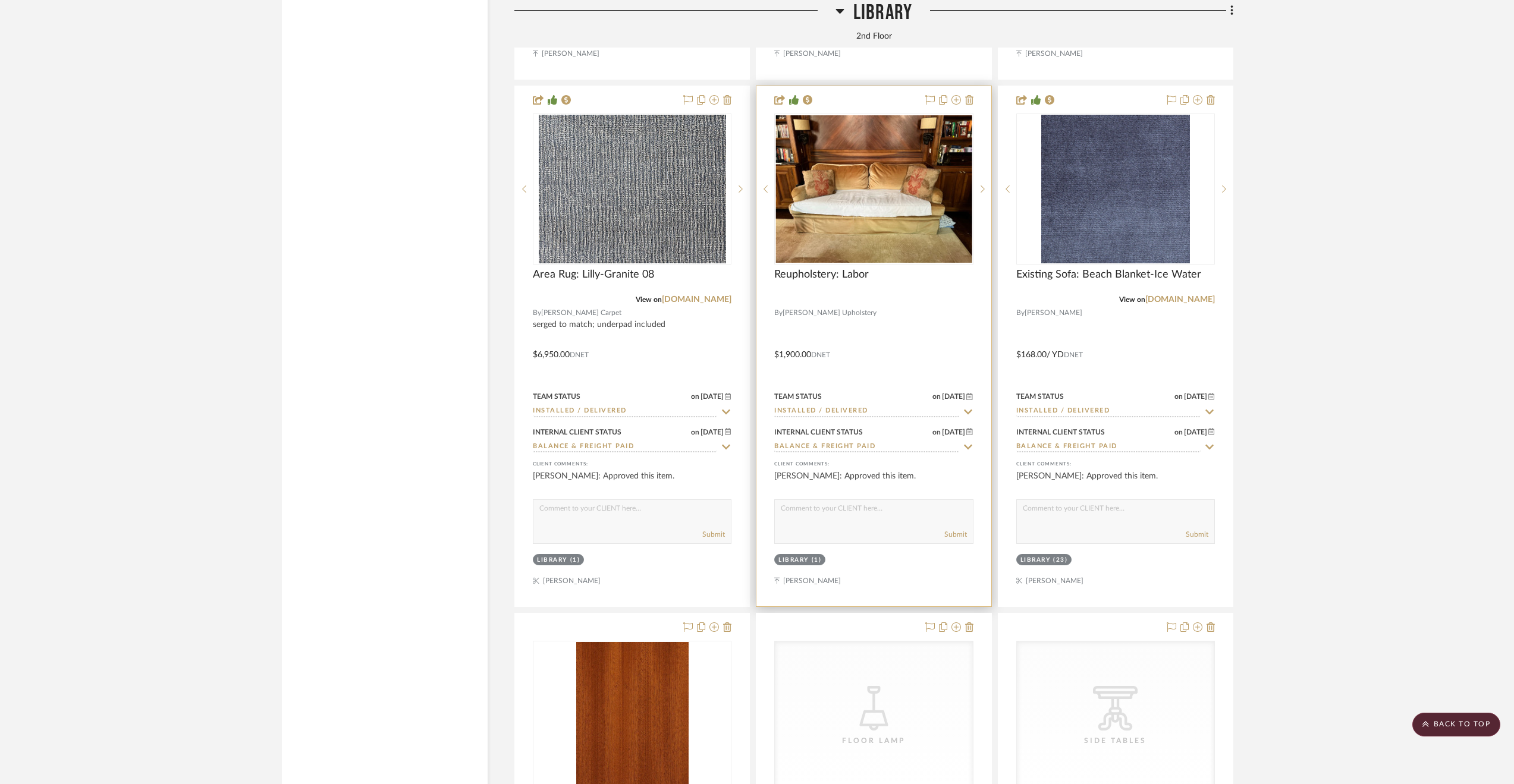
scroll to position [2914, 0]
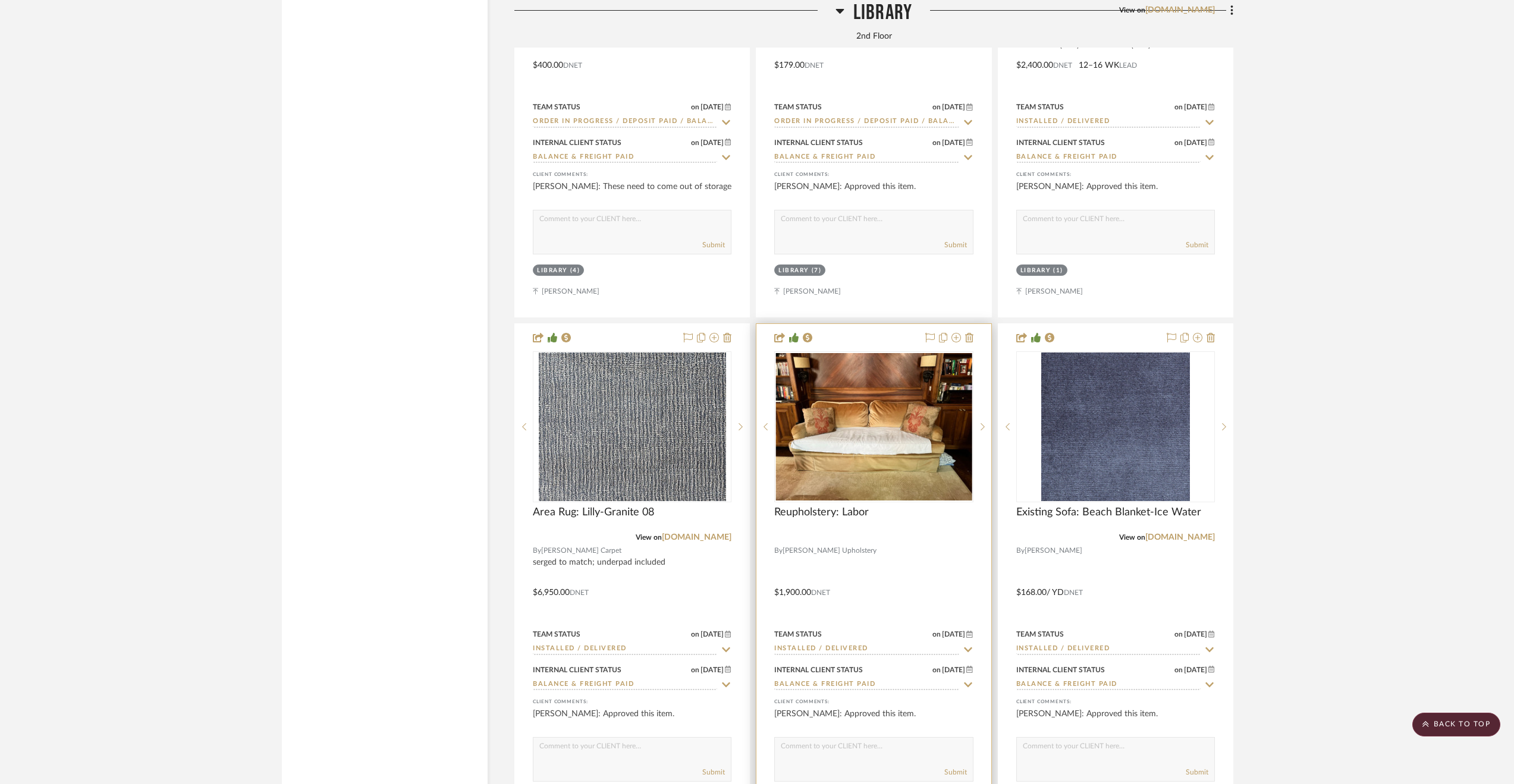
click at [897, 574] on div at bounding box center [874, 584] width 234 height 521
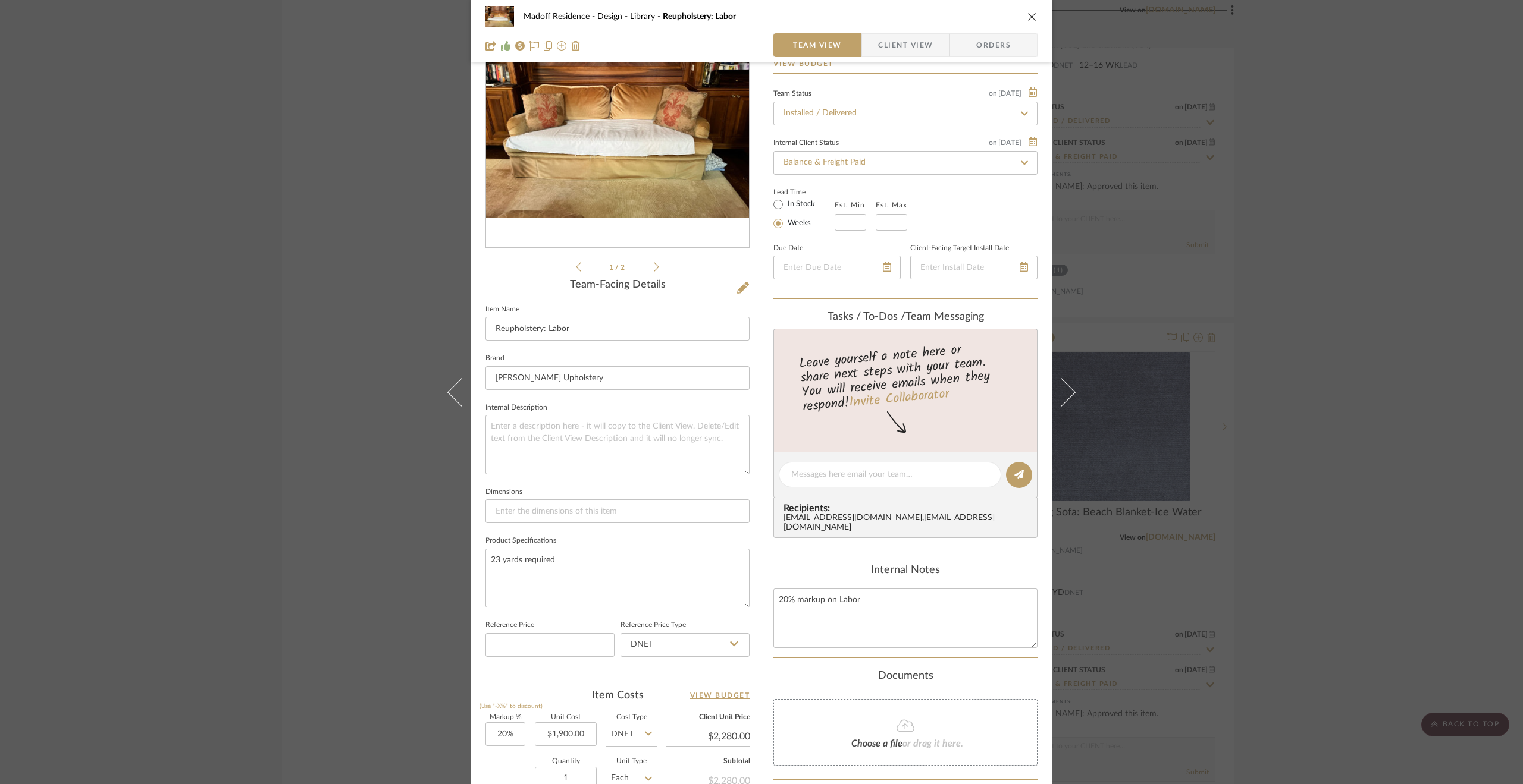
scroll to position [238, 0]
